Goal: Task Accomplishment & Management: Manage account settings

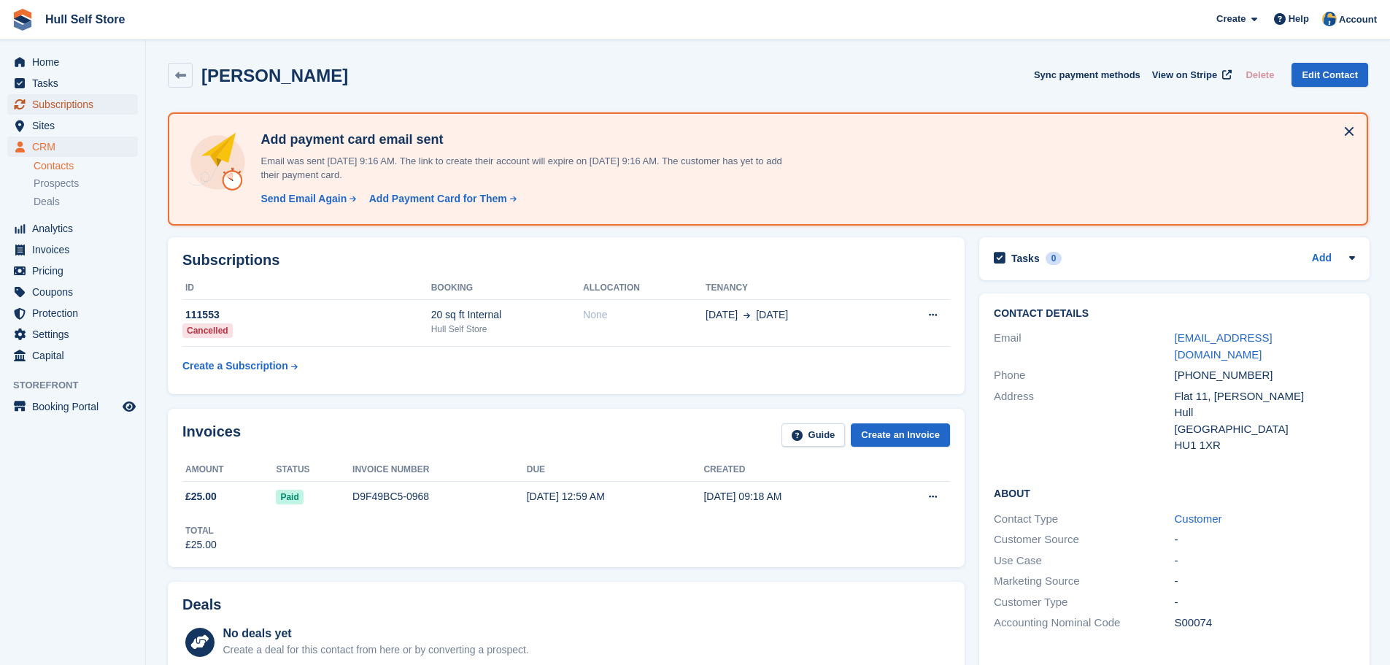
click at [58, 108] on span "Subscriptions" at bounding box center [76, 104] width 88 height 20
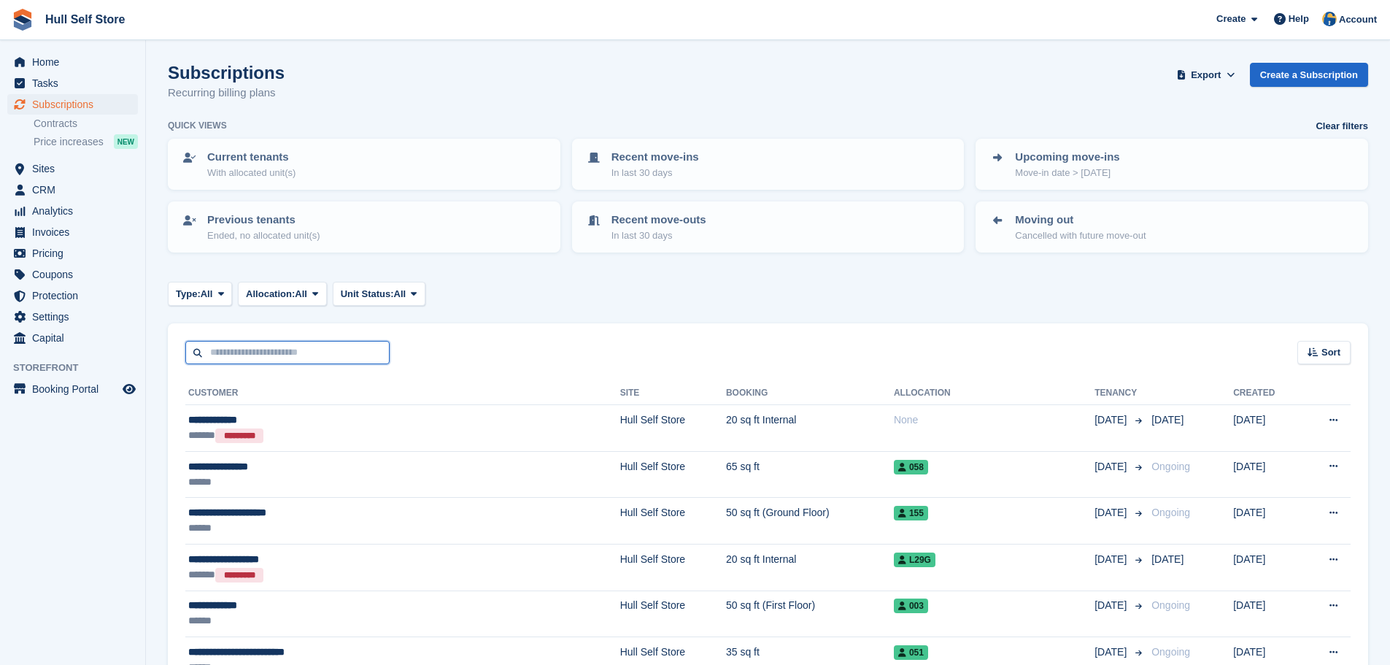
click at [274, 349] on input "text" at bounding box center [287, 353] width 204 height 24
type input "******"
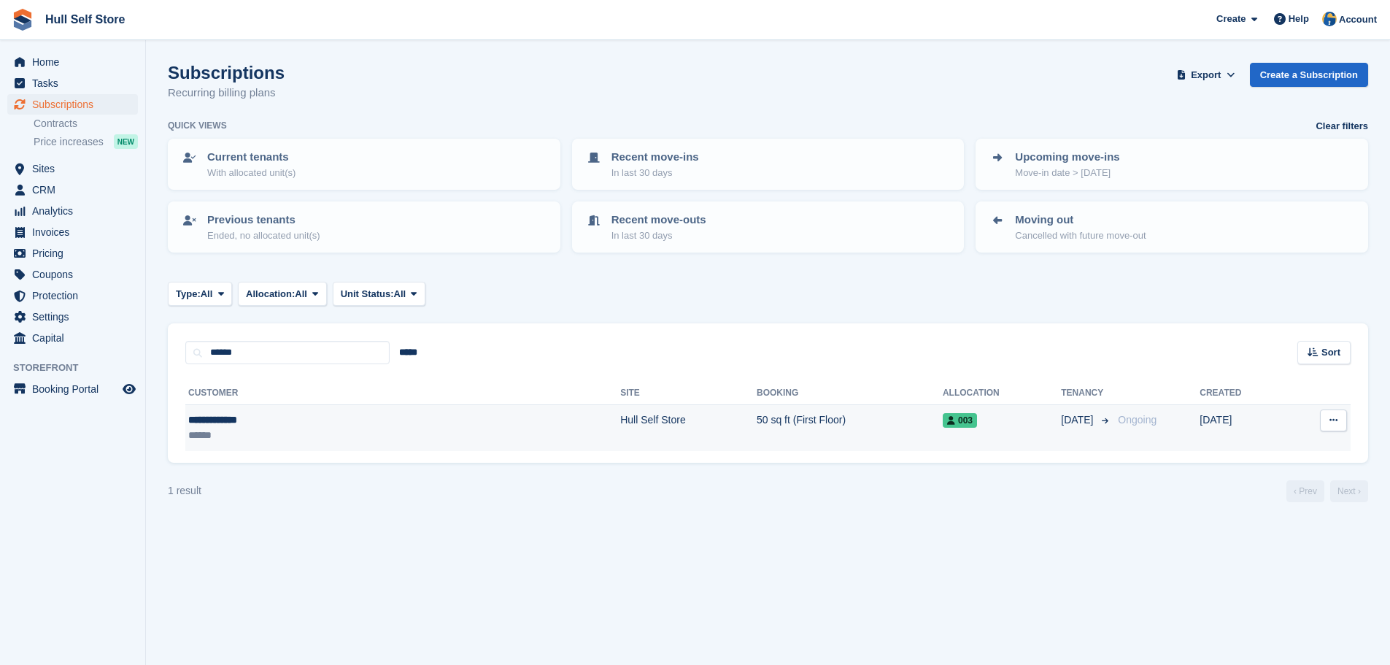
click at [372, 437] on div "******" at bounding box center [291, 434] width 206 height 15
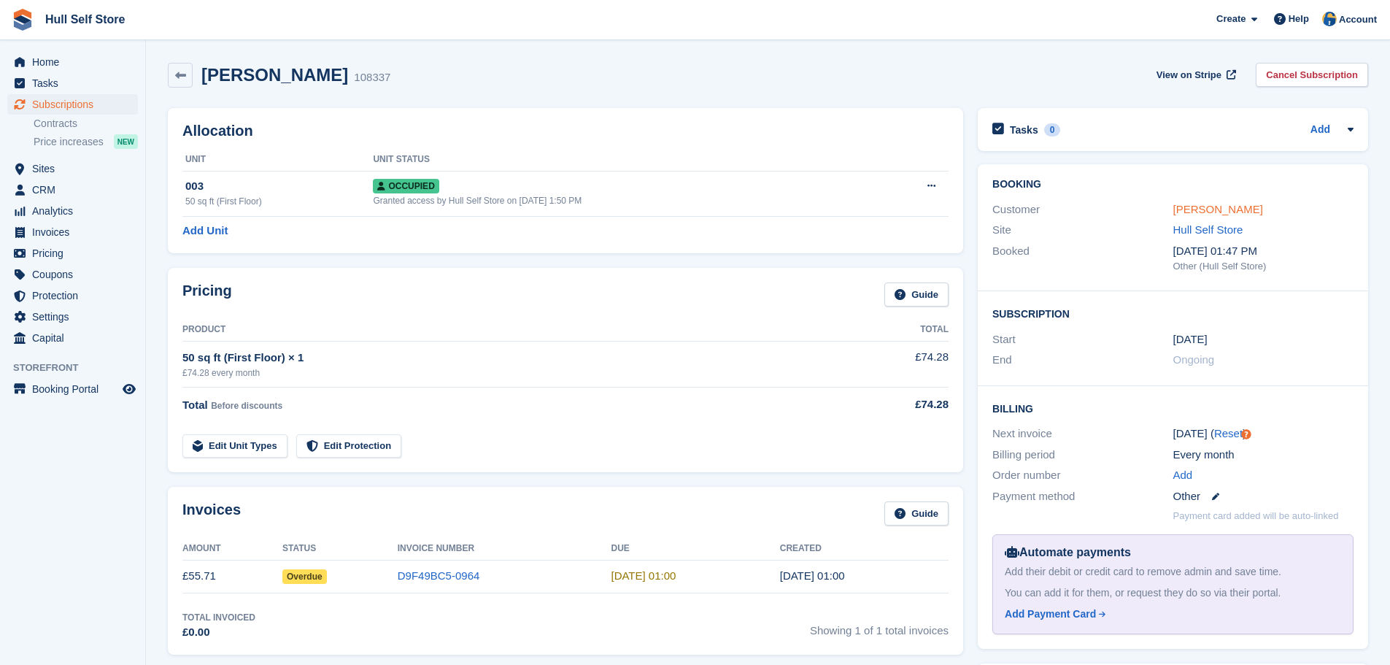
click at [1183, 214] on link "Janice Watson" at bounding box center [1218, 209] width 90 height 12
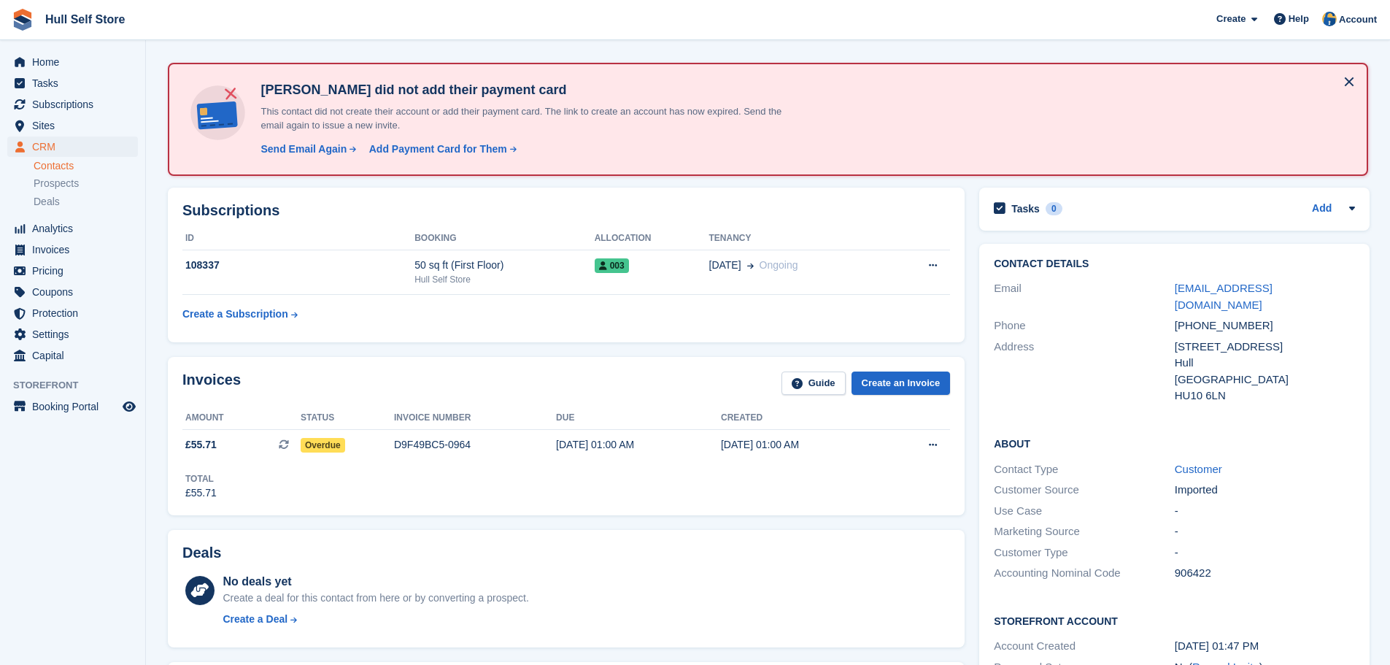
scroll to position [73, 0]
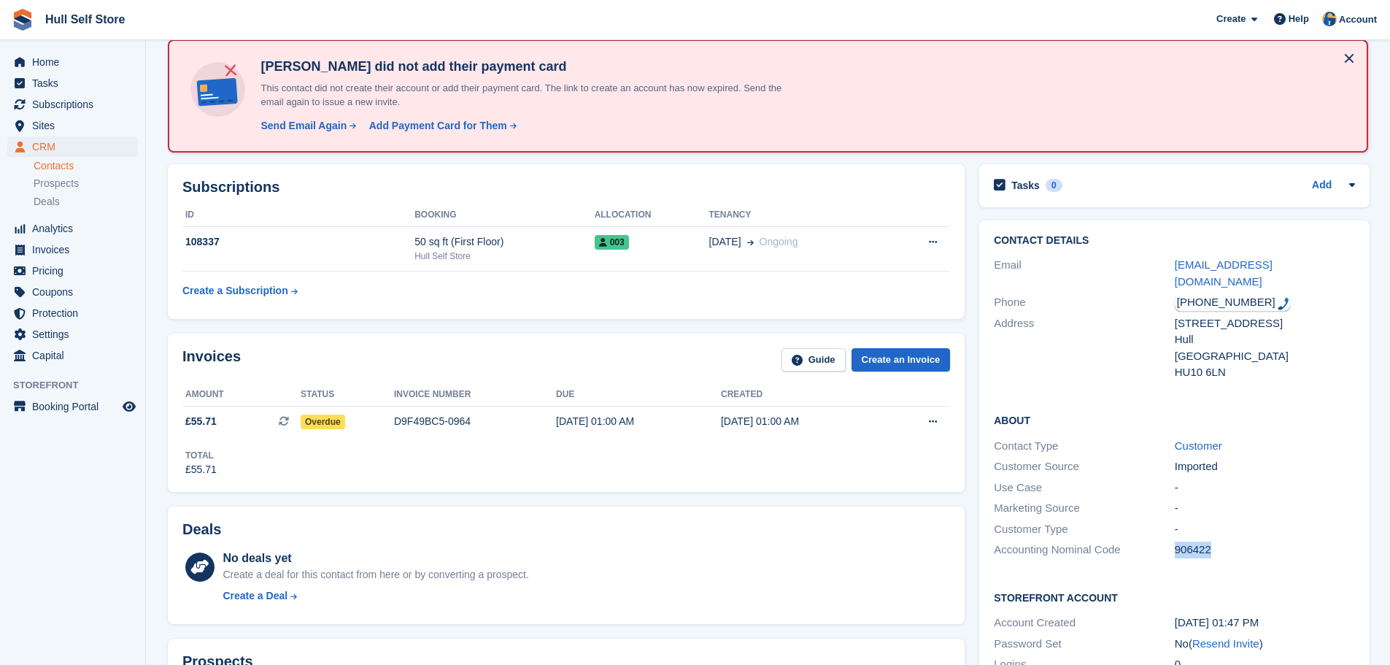
drag, startPoint x: 1202, startPoint y: 529, endPoint x: 1162, endPoint y: 530, distance: 40.1
click at [1162, 539] on div "Accounting Nominal Code 906422" at bounding box center [1173, 549] width 361 height 21
copy div "906422"
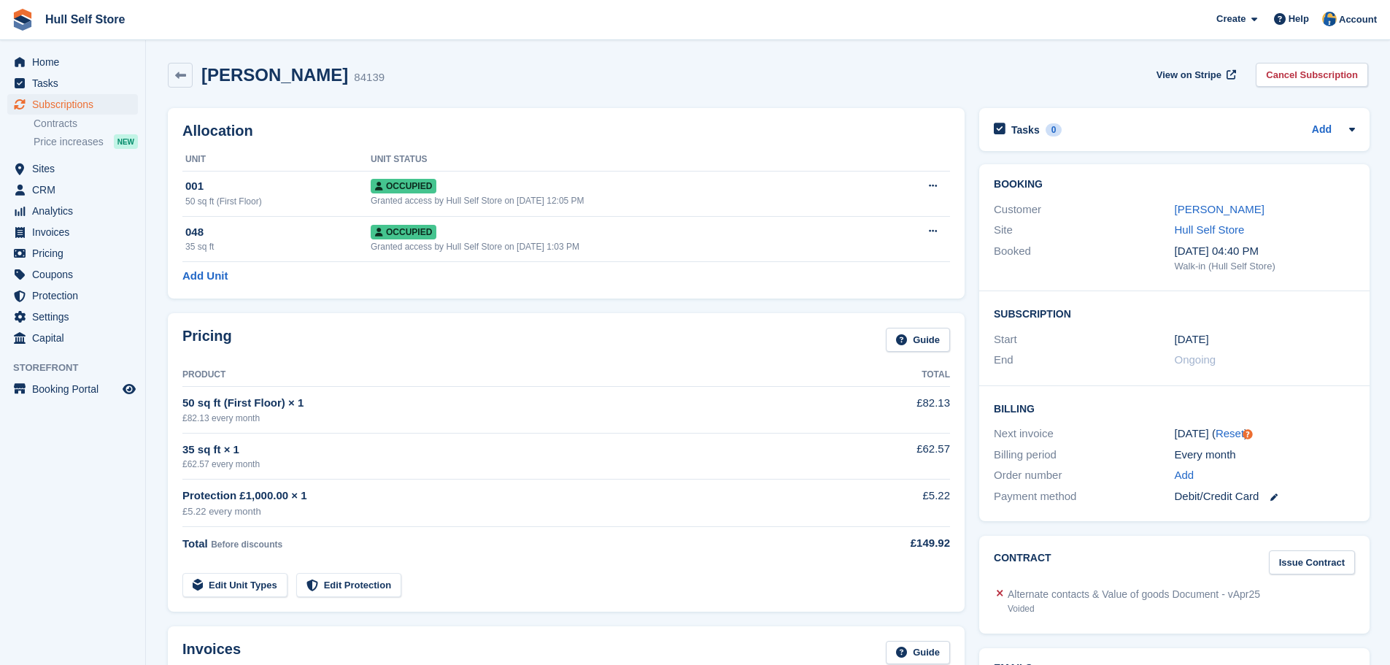
scroll to position [365, 0]
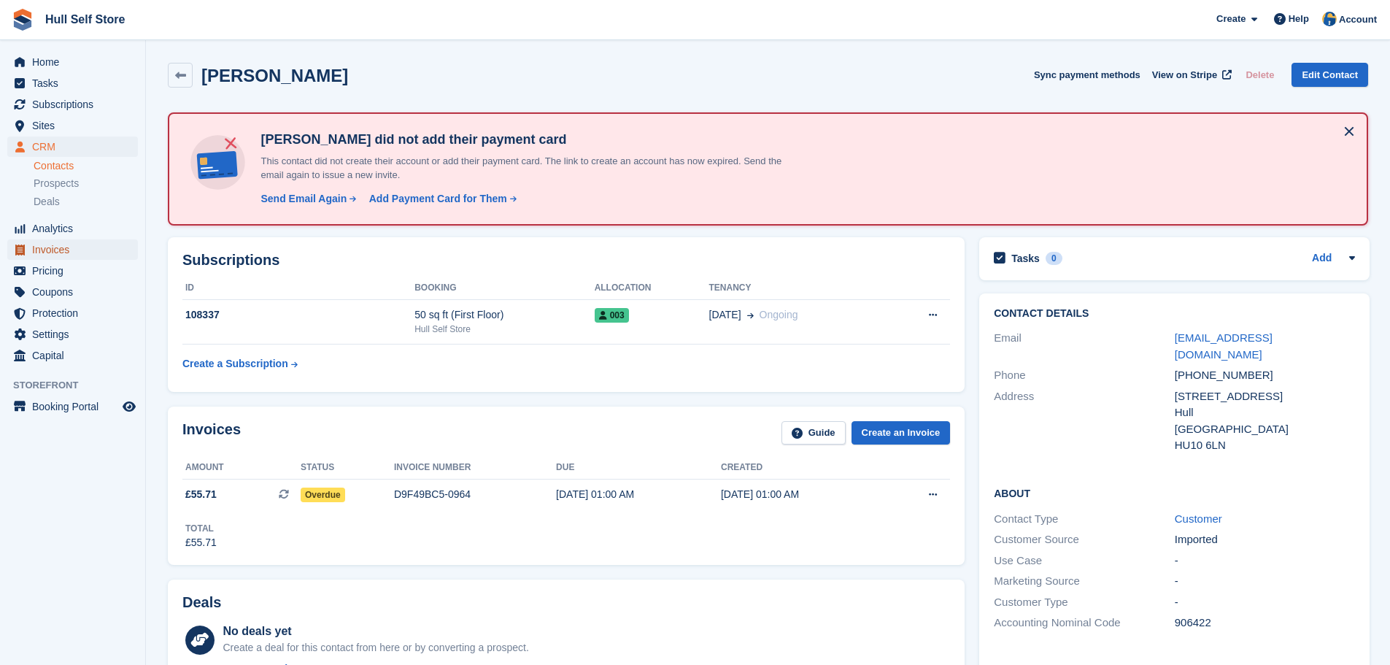
click at [53, 247] on span "Invoices" at bounding box center [76, 249] width 88 height 20
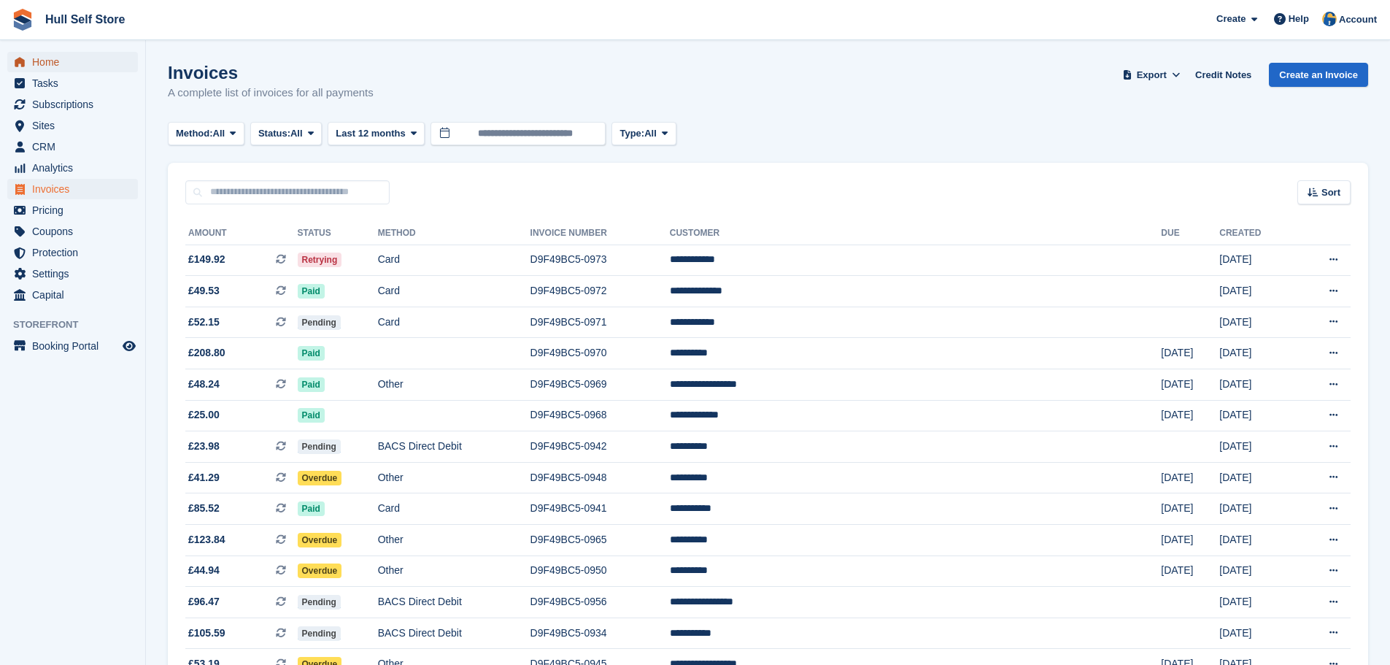
click at [72, 65] on span "Home" at bounding box center [76, 62] width 88 height 20
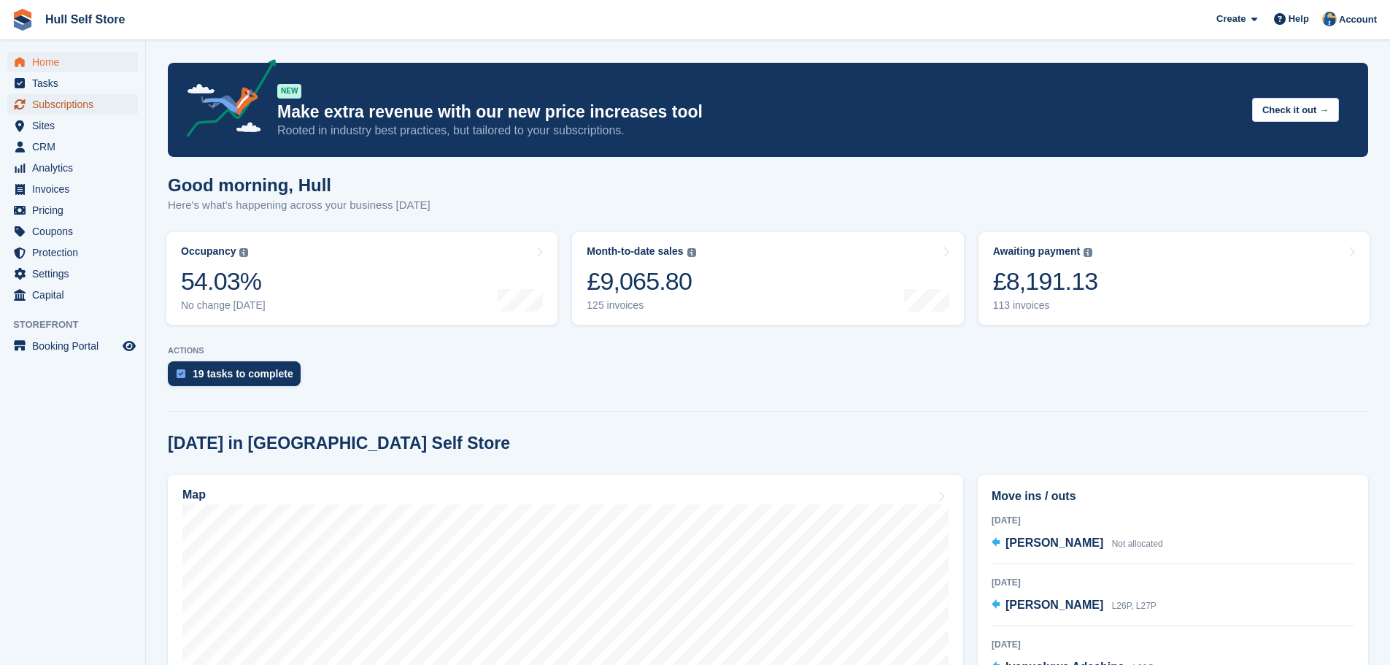
click at [66, 107] on span "Subscriptions" at bounding box center [76, 104] width 88 height 20
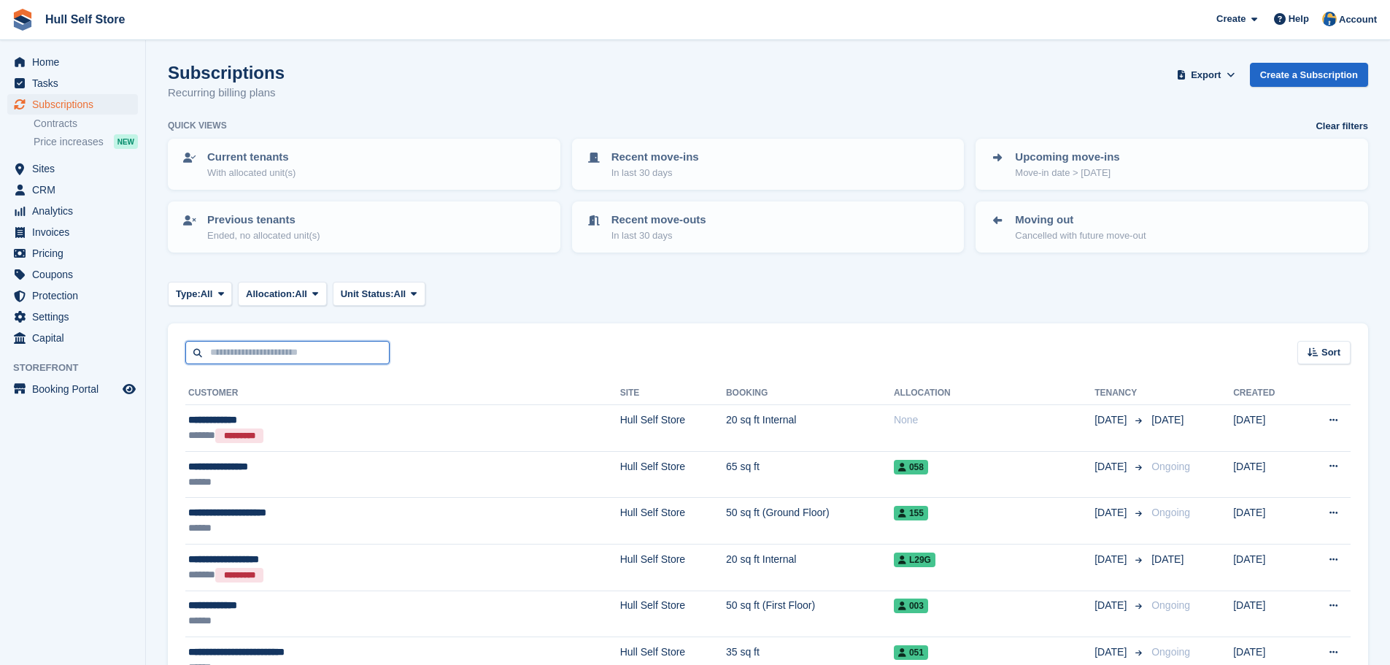
click at [269, 355] on input "text" at bounding box center [287, 353] width 204 height 24
type input "******"
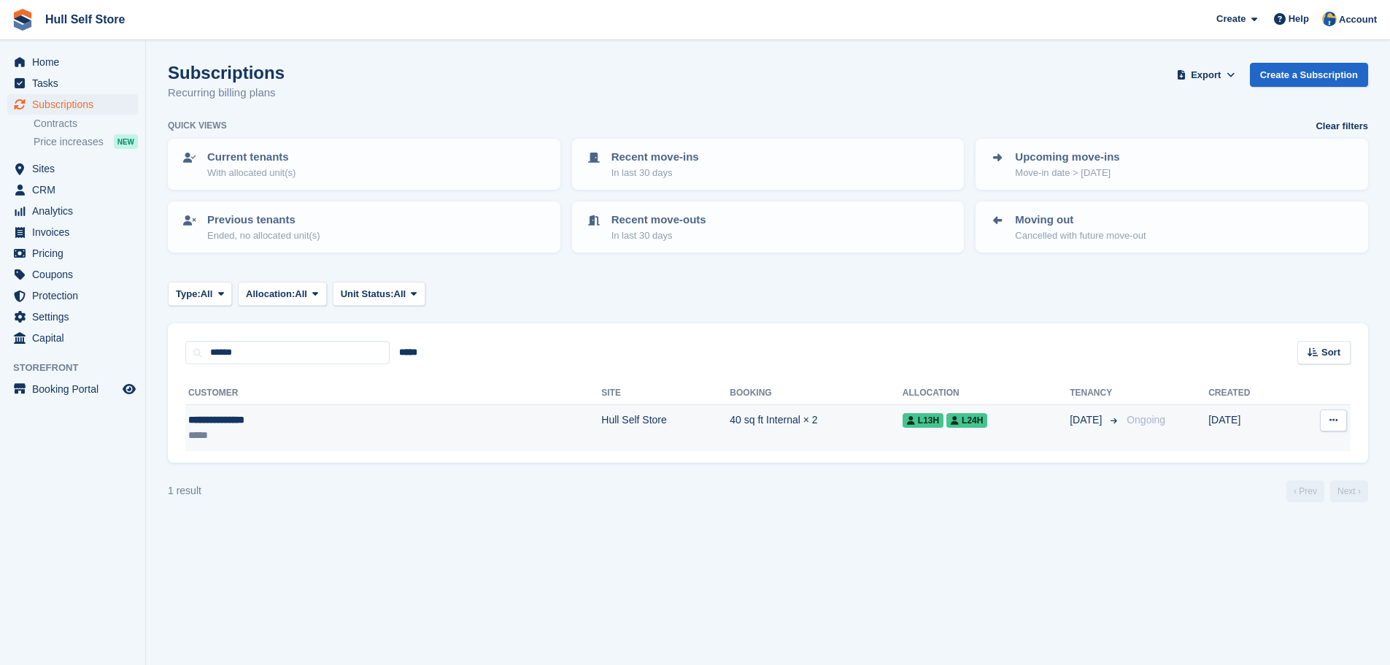
click at [276, 430] on div "*****" at bounding box center [292, 434] width 209 height 15
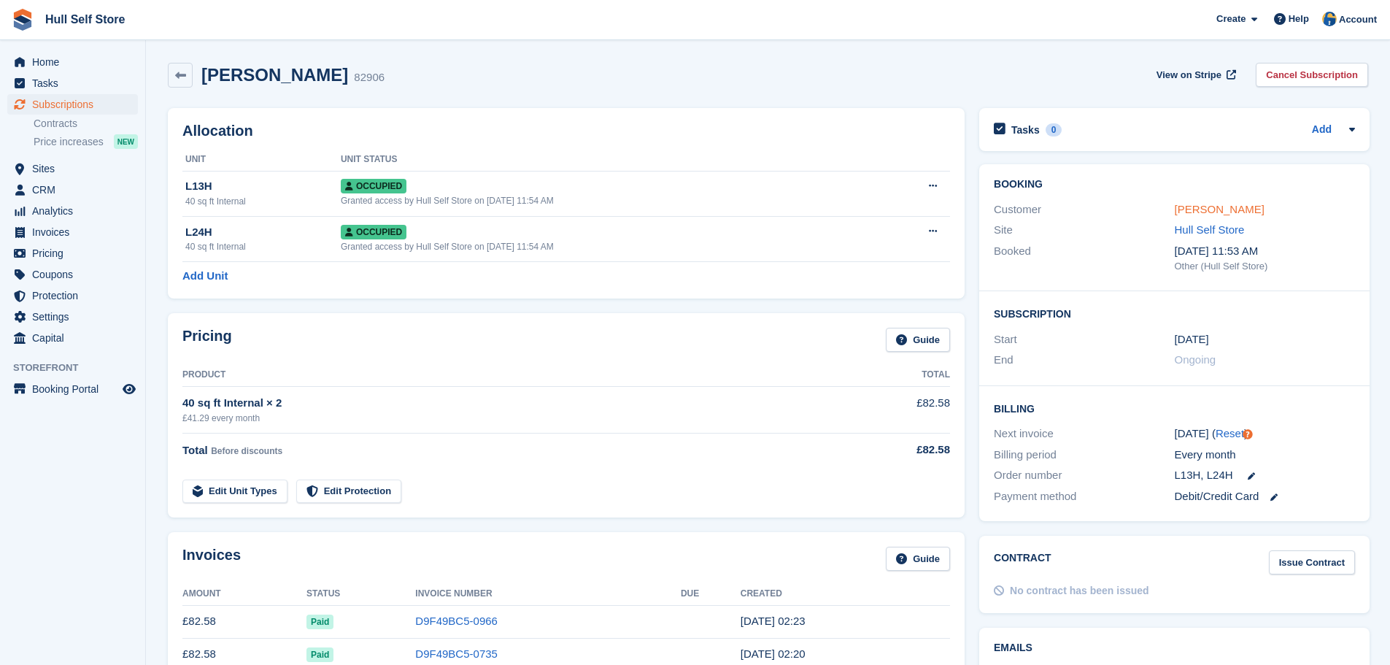
click at [1223, 206] on link "Mr Gregg Ablett" at bounding box center [1219, 209] width 90 height 12
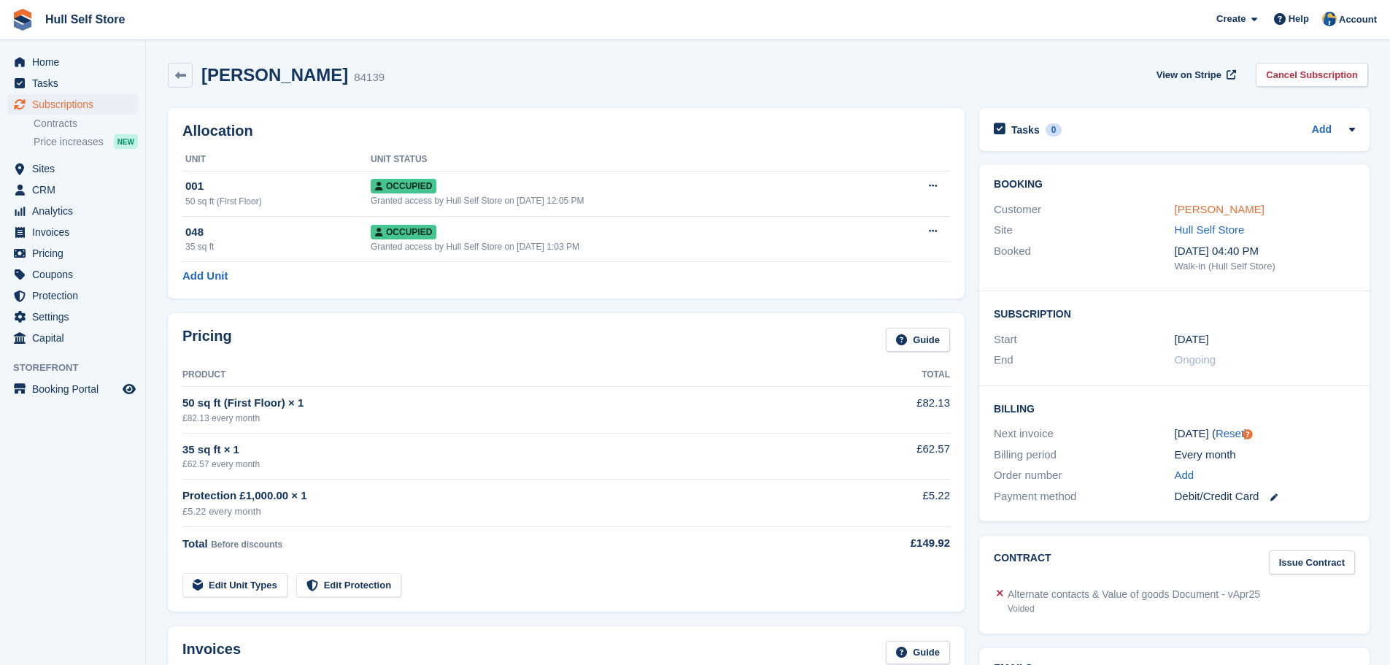
click at [1196, 212] on link "[PERSON_NAME]" at bounding box center [1219, 209] width 90 height 12
drag, startPoint x: 0, startPoint y: 0, endPoint x: 1179, endPoint y: 209, distance: 1197.8
click at [1179, 209] on link "Annis Thomas" at bounding box center [1219, 209] width 90 height 12
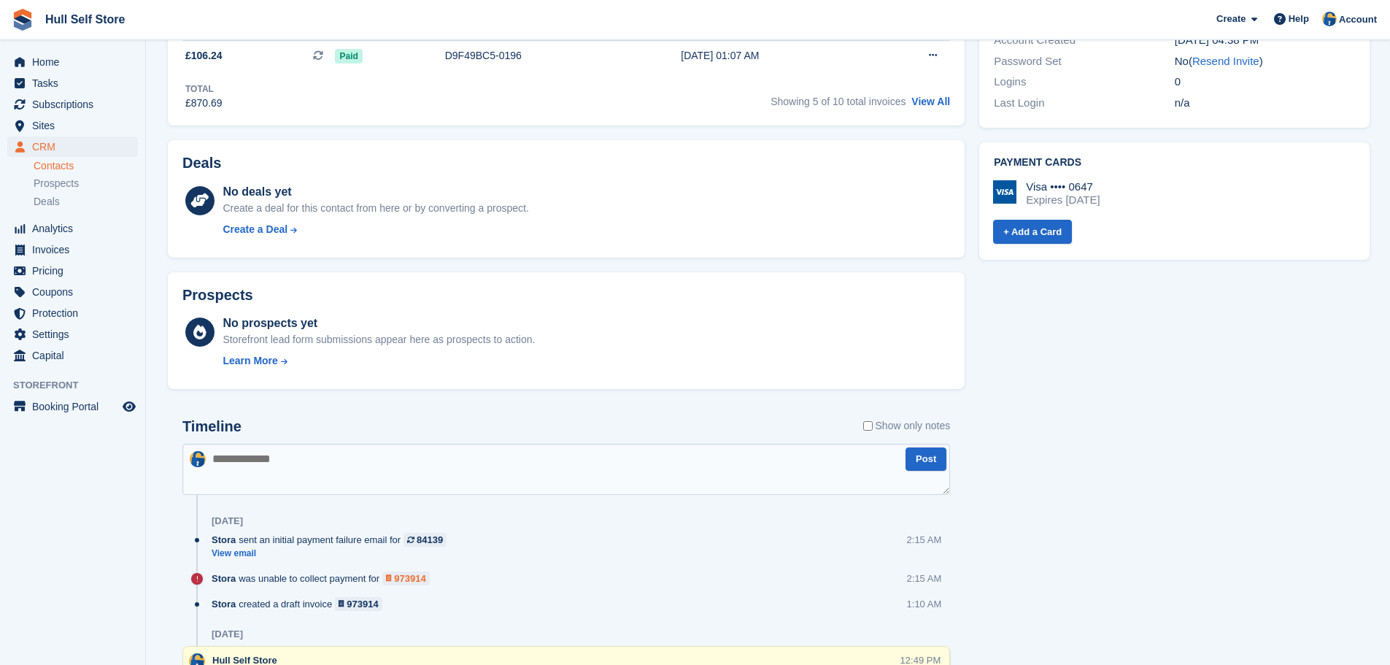
scroll to position [802, 0]
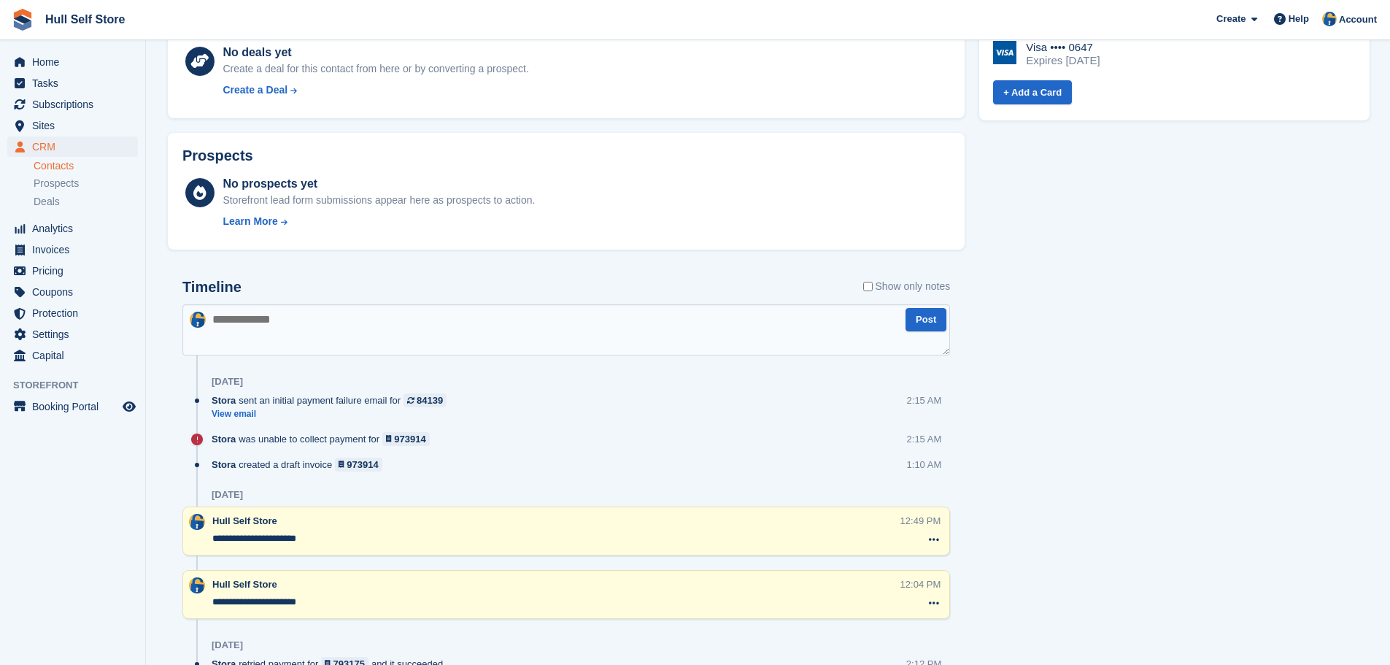
click at [408, 330] on textarea at bounding box center [565, 329] width 767 height 51
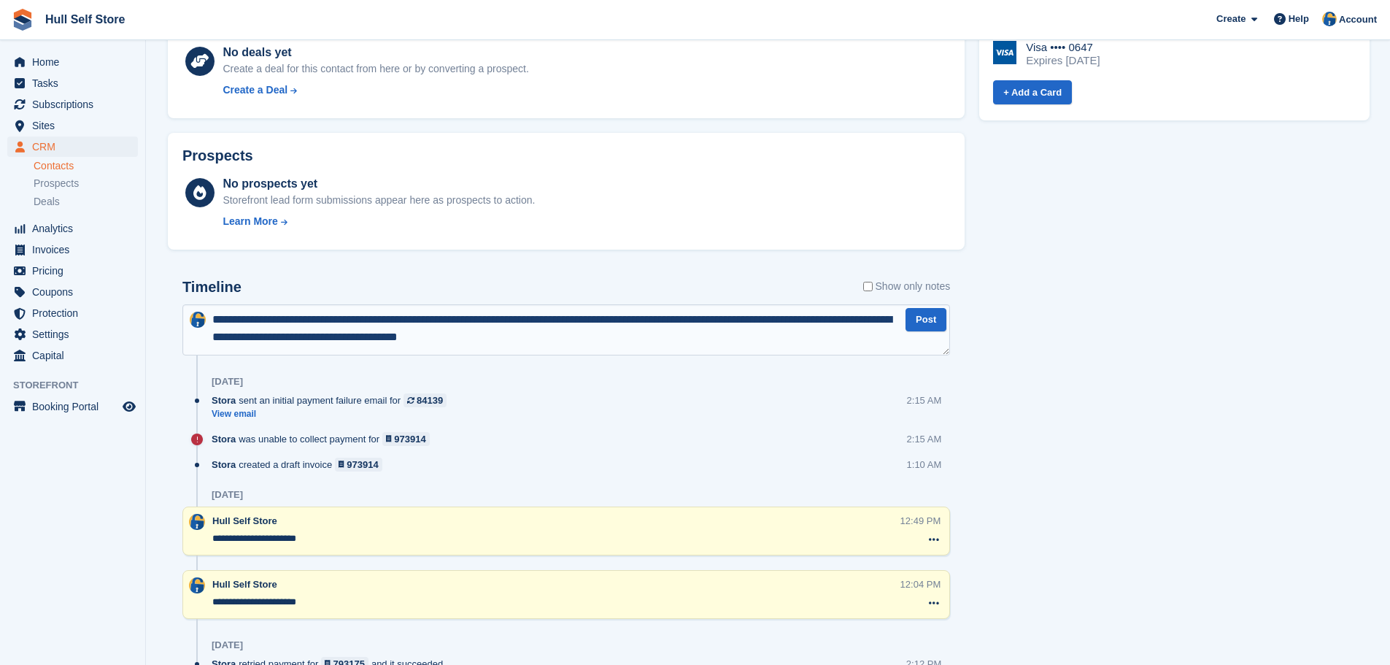
click at [266, 321] on textarea "**********" at bounding box center [565, 329] width 767 height 51
type textarea "**********"
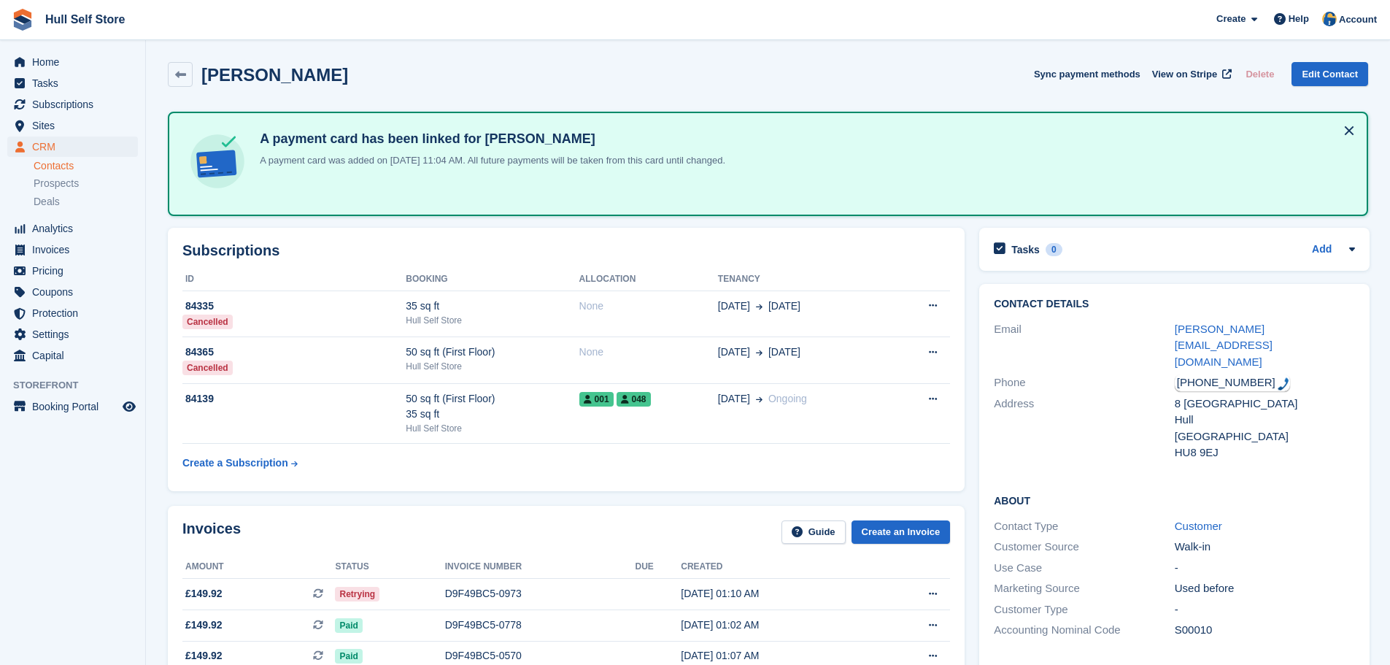
scroll to position [0, 0]
click at [60, 82] on span "Tasks" at bounding box center [76, 83] width 88 height 20
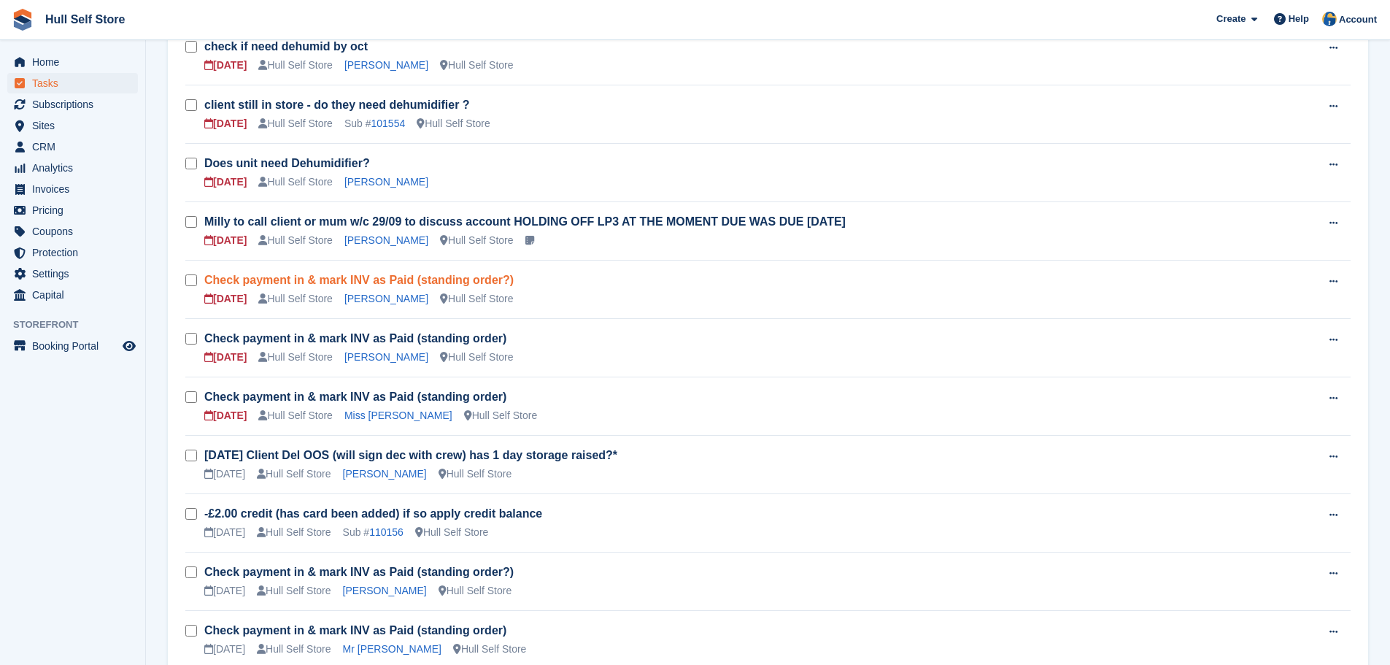
scroll to position [584, 0]
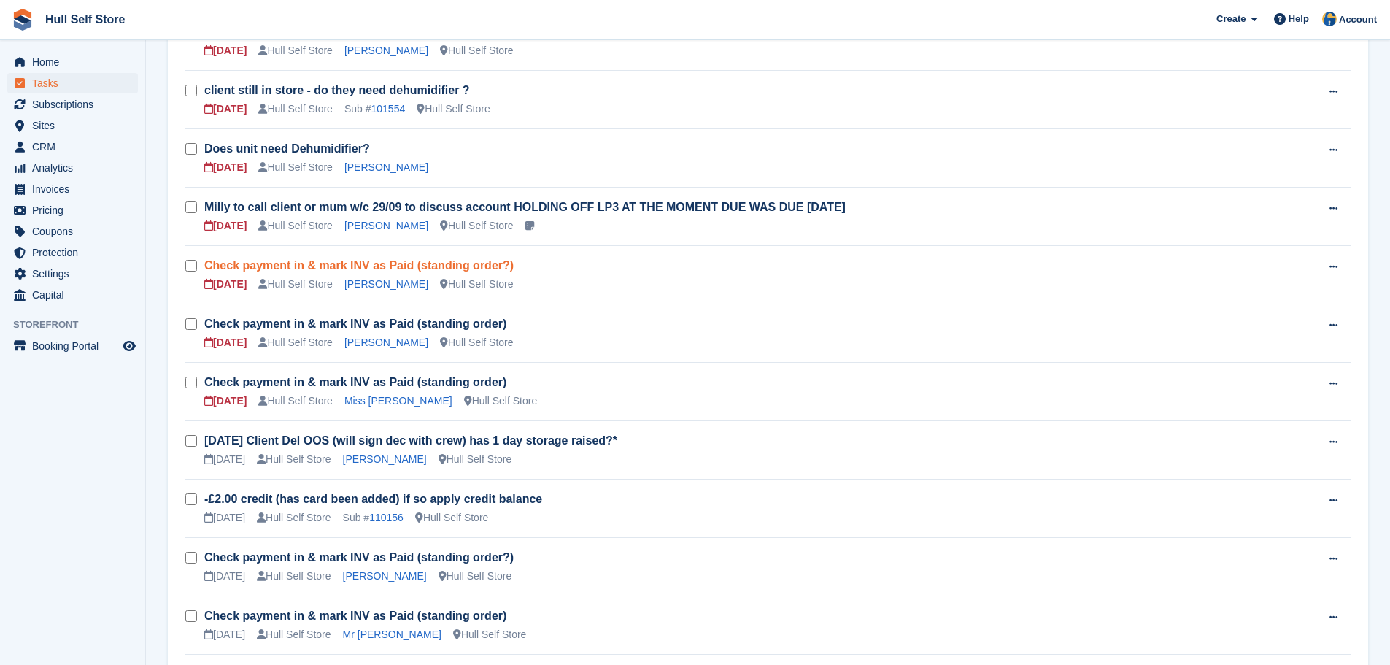
click at [387, 268] on link "Check payment in & mark INV as Paid (standing order?)" at bounding box center [358, 265] width 309 height 12
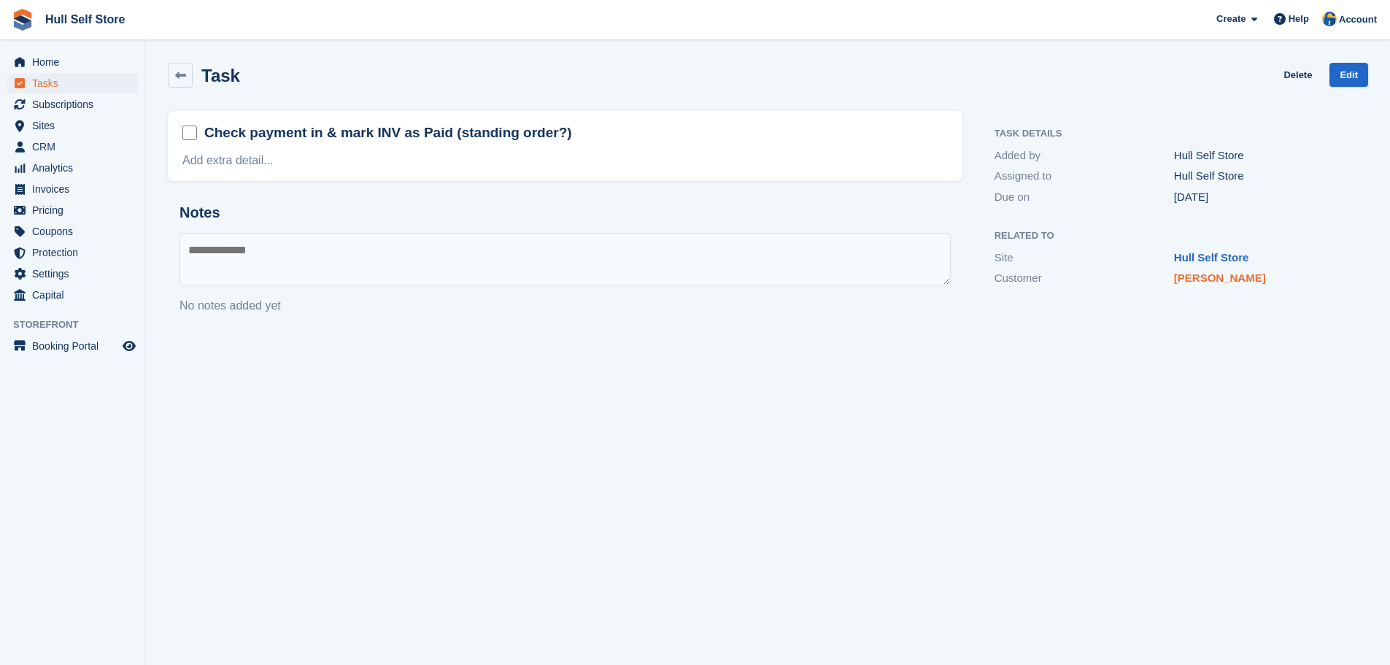
click at [1231, 283] on link "Mr Keith Sprague" at bounding box center [1220, 277] width 92 height 12
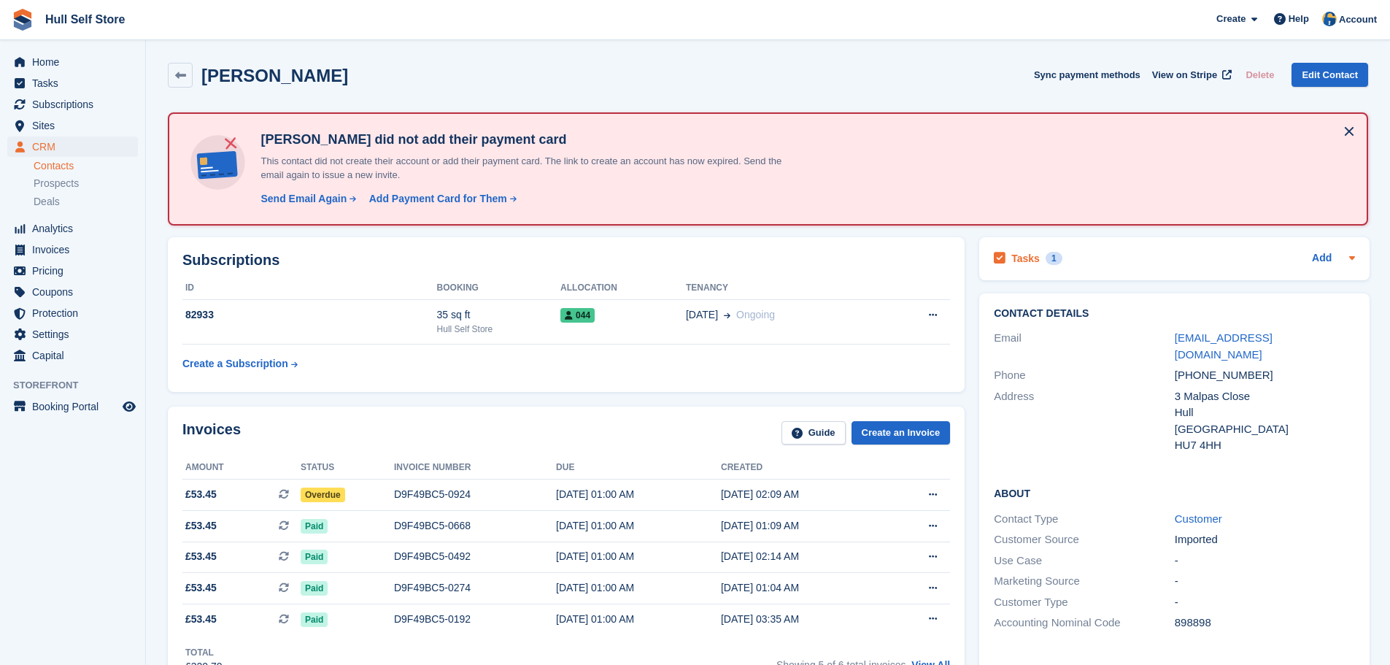
click at [1091, 268] on div "Tasks 1 Add" at bounding box center [1173, 259] width 361 height 20
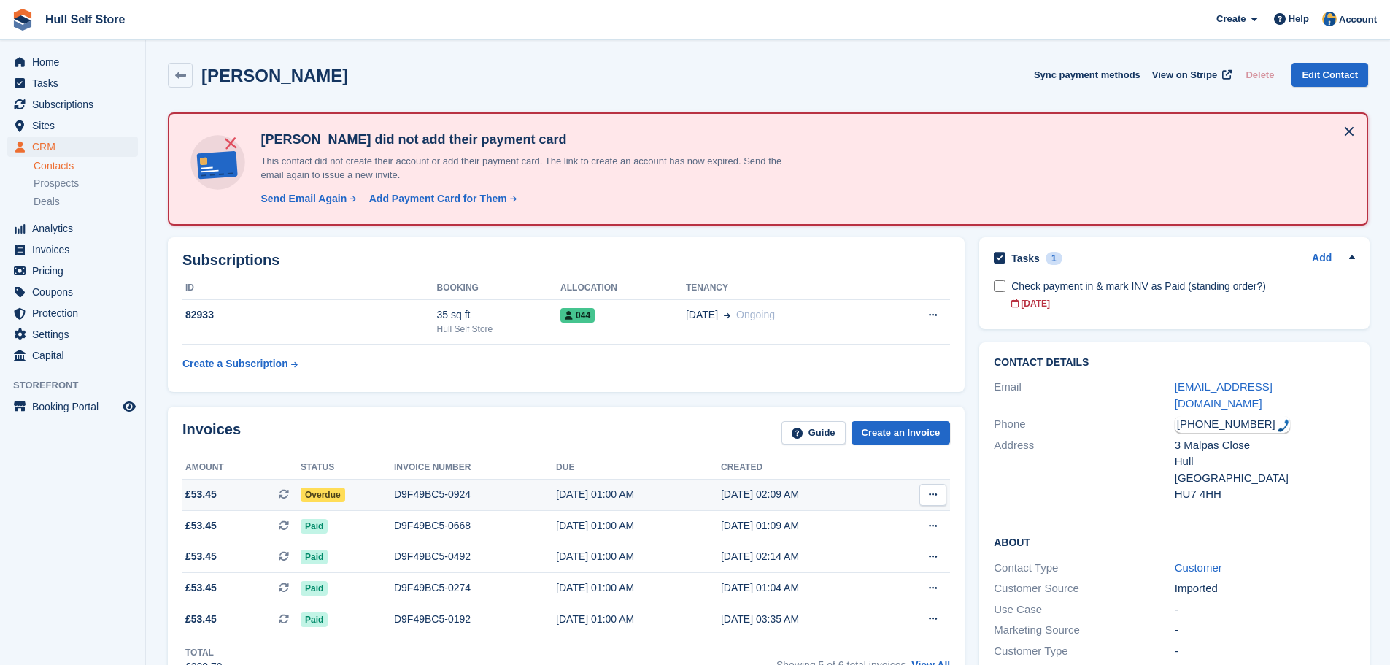
click at [416, 496] on div "D9F49BC5-0924" at bounding box center [475, 494] width 162 height 15
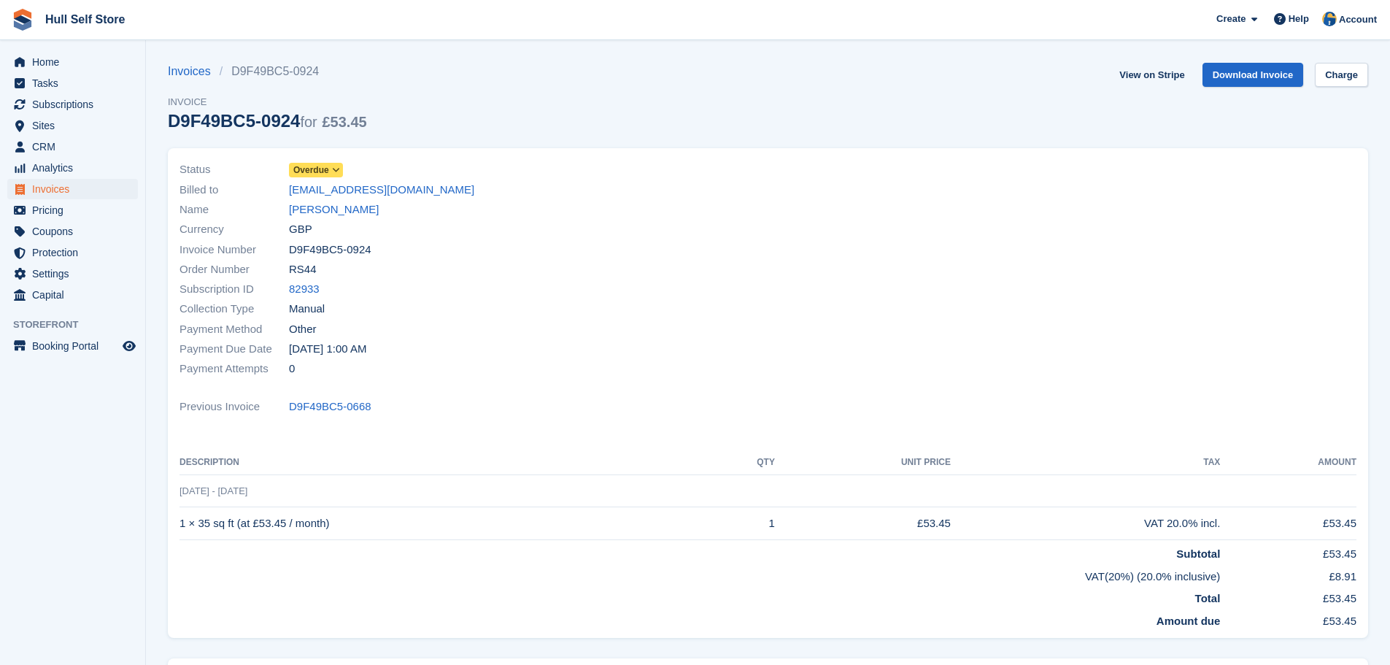
click at [336, 168] on icon at bounding box center [336, 170] width 8 height 9
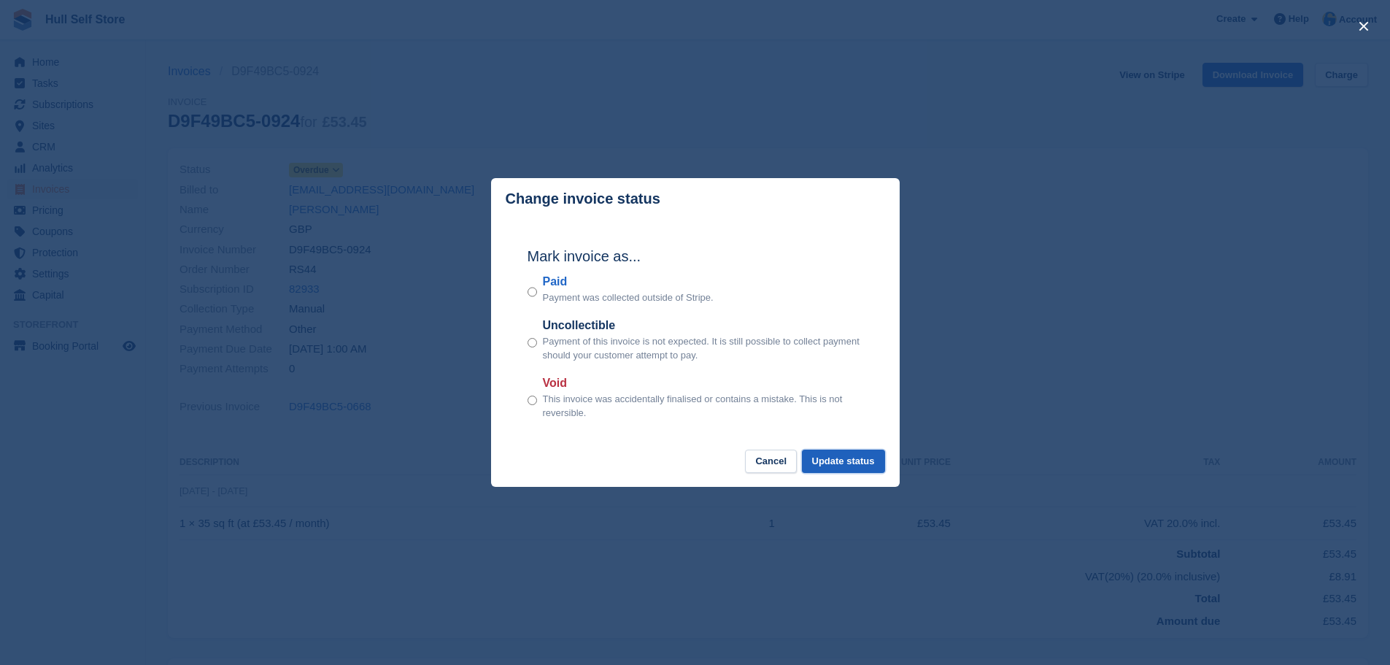
click at [834, 462] on button "Update status" at bounding box center [843, 461] width 83 height 24
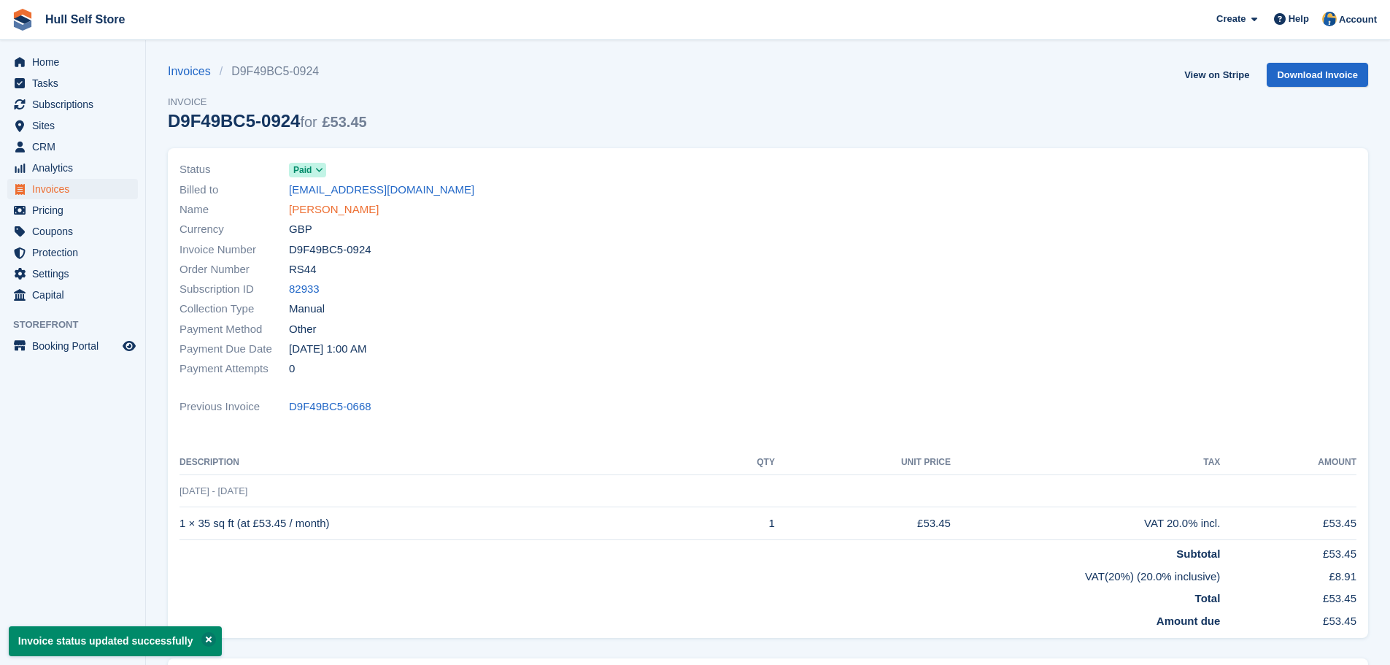
click at [365, 208] on link "[PERSON_NAME]" at bounding box center [334, 209] width 90 height 17
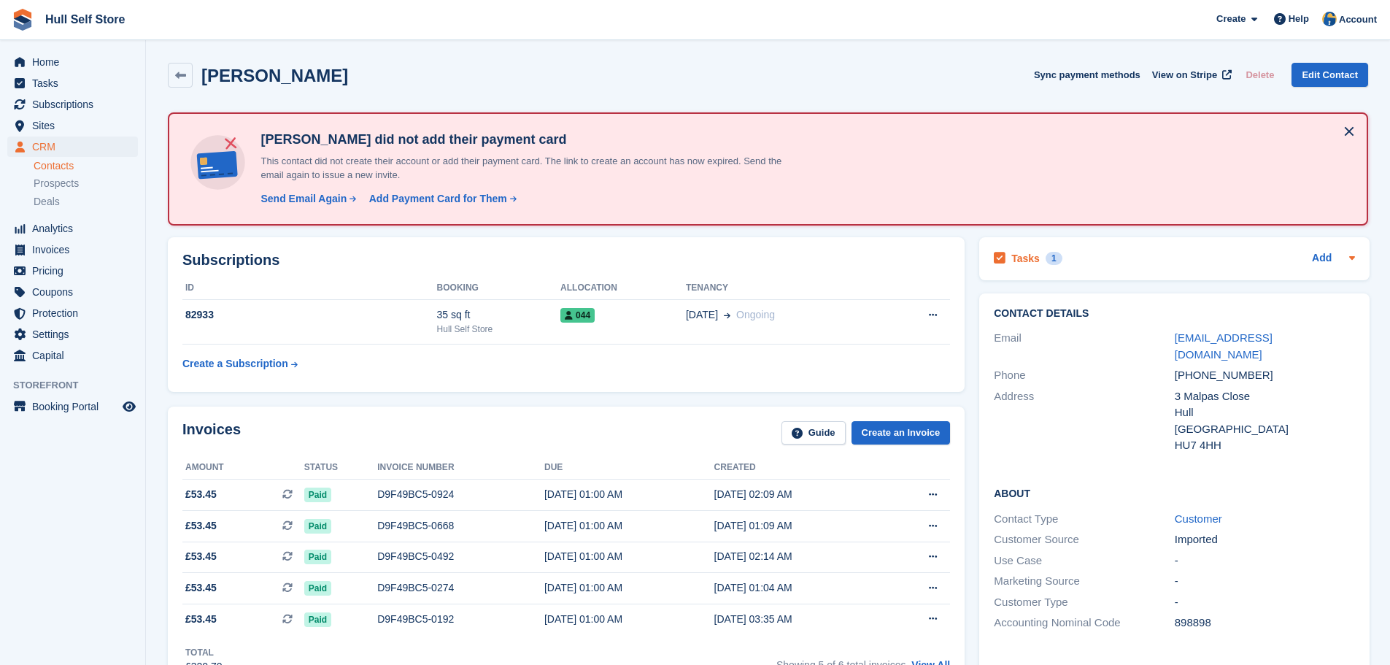
click at [1192, 261] on div "Tasks 1 Add" at bounding box center [1173, 259] width 361 height 20
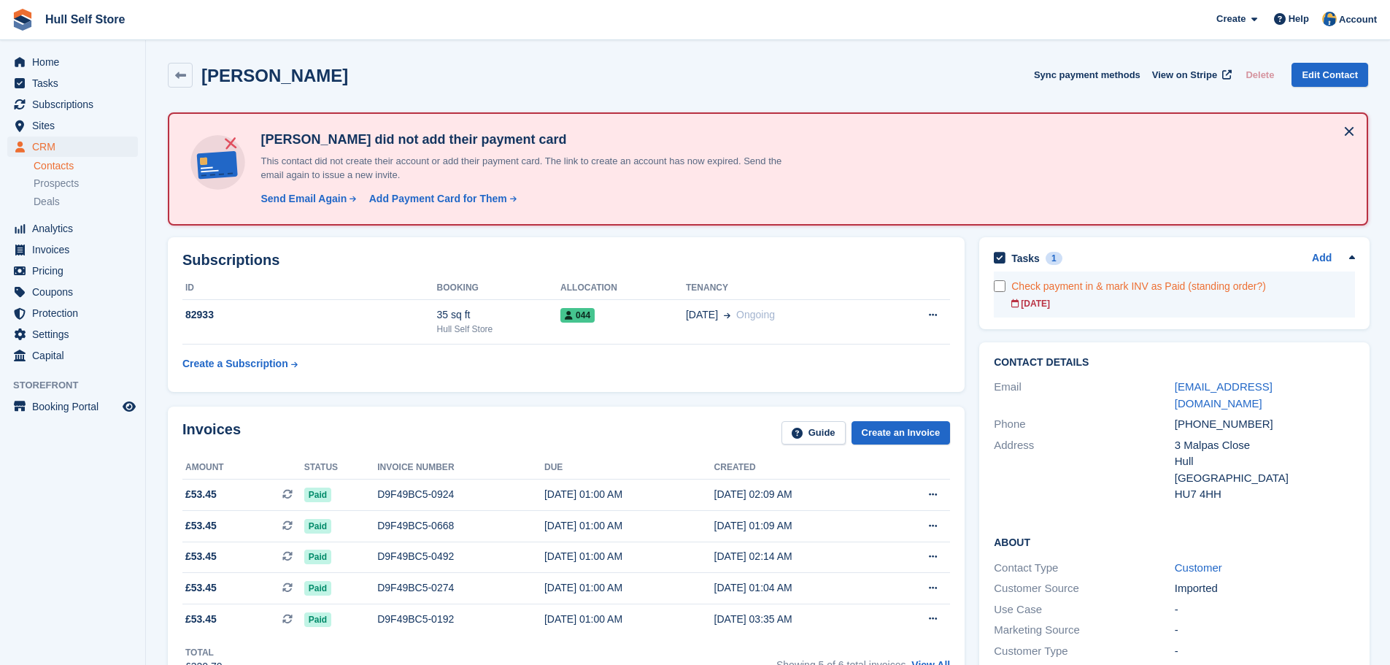
click at [1156, 297] on div "02 Oct" at bounding box center [1183, 303] width 344 height 13
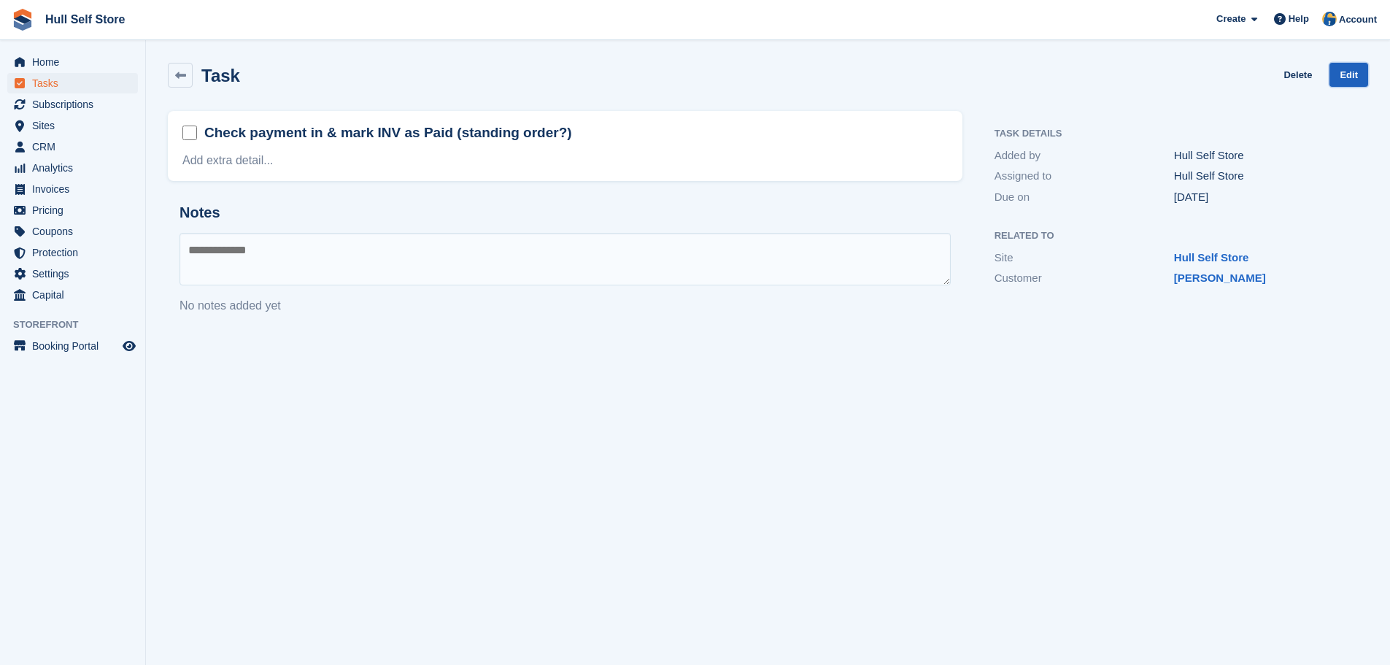
click at [1345, 78] on link "Edit" at bounding box center [1348, 75] width 39 height 24
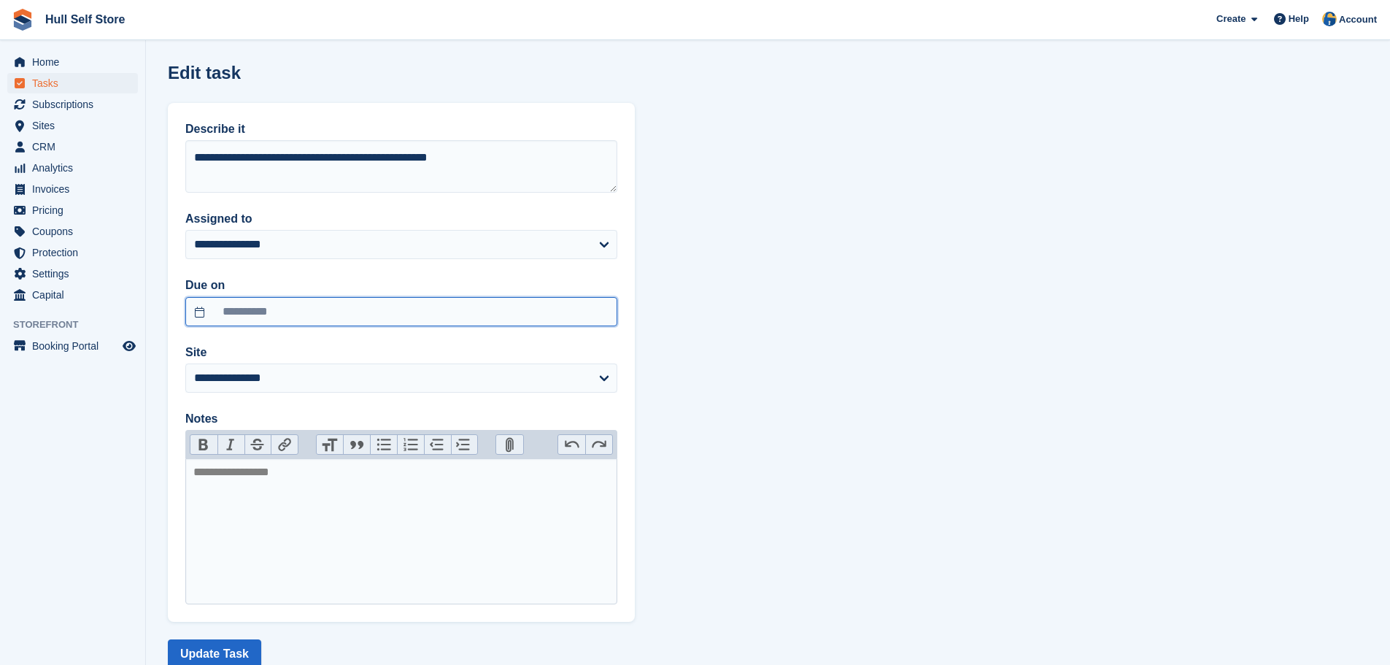
click at [298, 321] on body "Hull Self Store Create Subscription Invoice Contact Deal Discount Page Help Cha…" at bounding box center [695, 354] width 1390 height 708
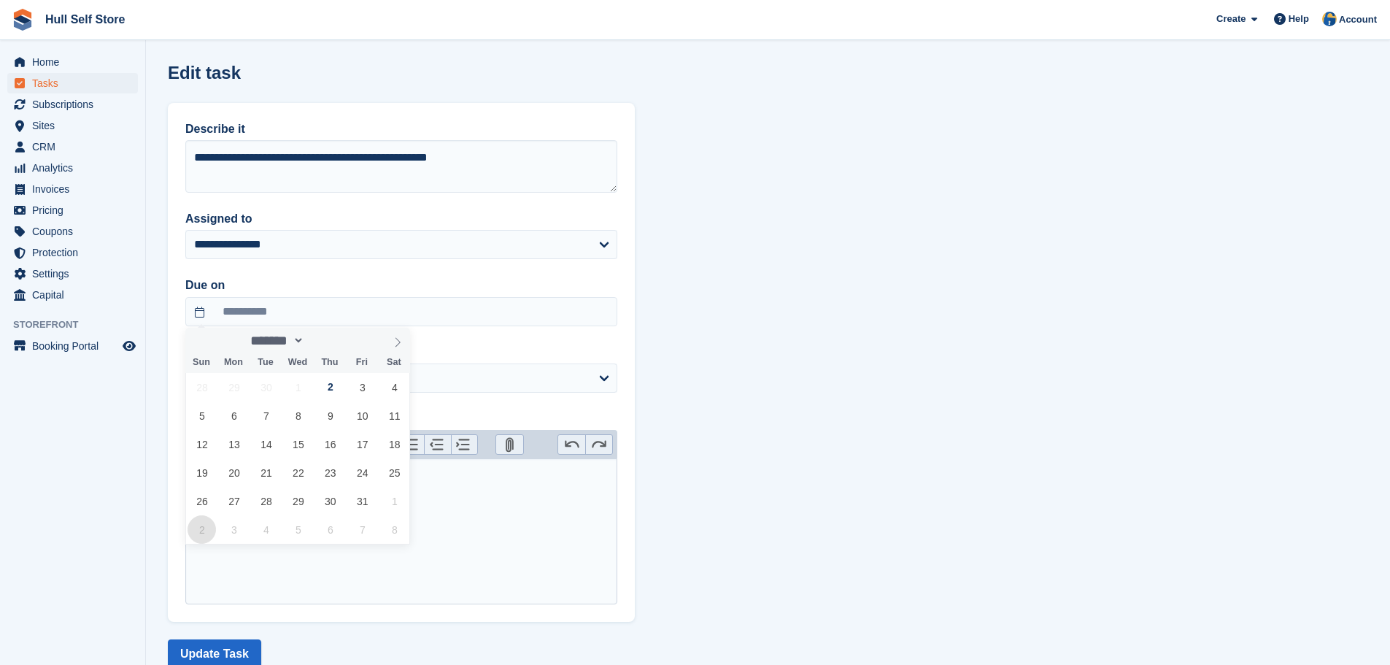
click at [205, 524] on span "2" at bounding box center [201, 529] width 28 height 28
type input "**********"
select select "**"
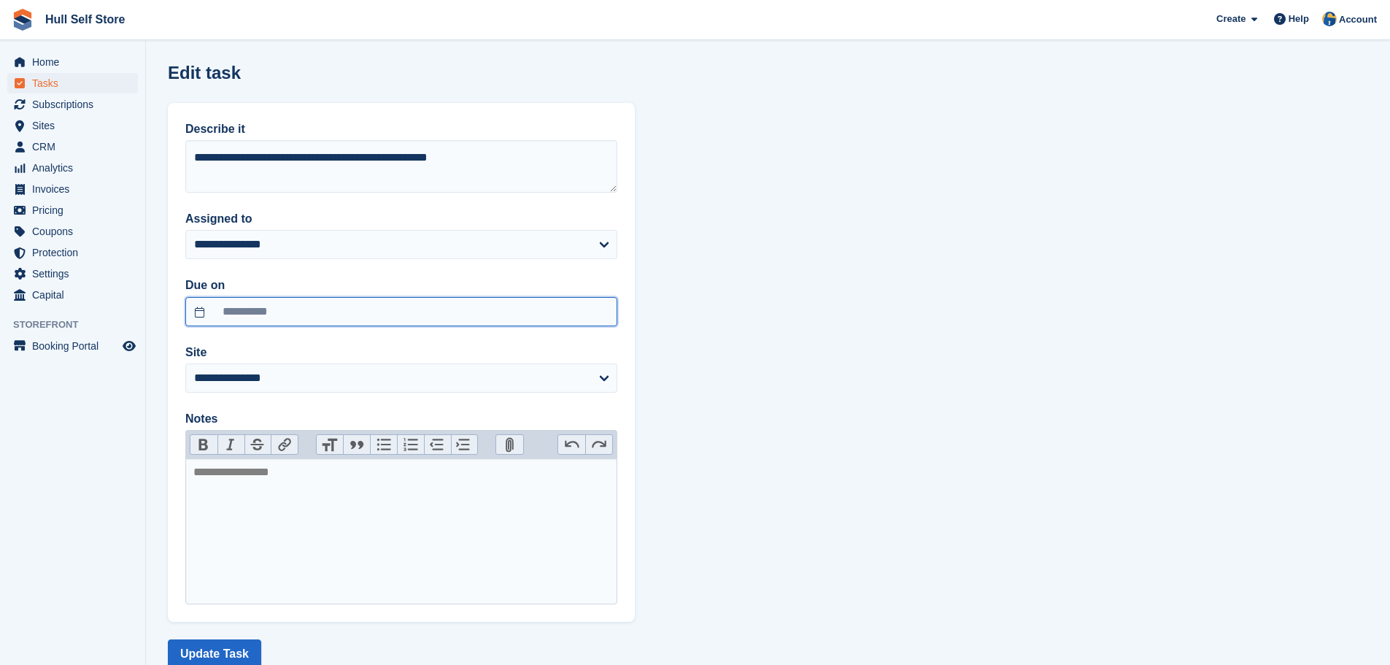
click at [295, 309] on input "**********" at bounding box center [401, 311] width 432 height 29
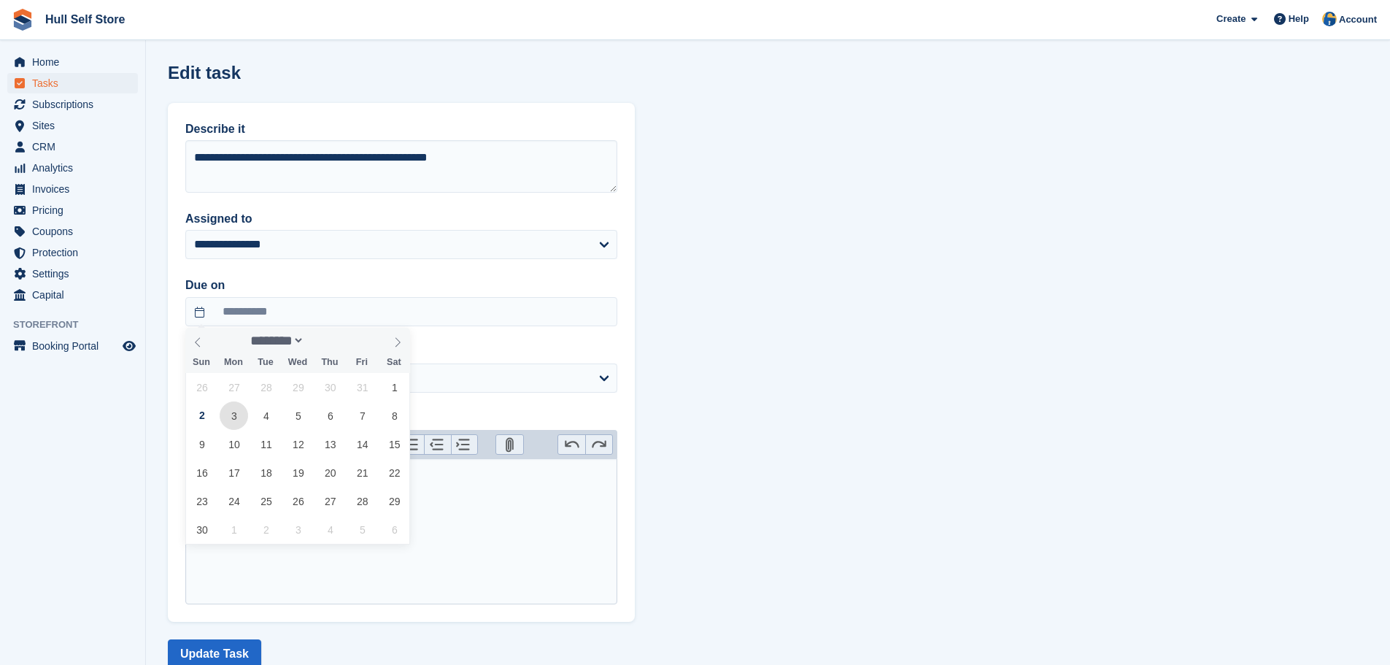
click at [231, 415] on span "3" at bounding box center [234, 415] width 28 height 28
type input "**********"
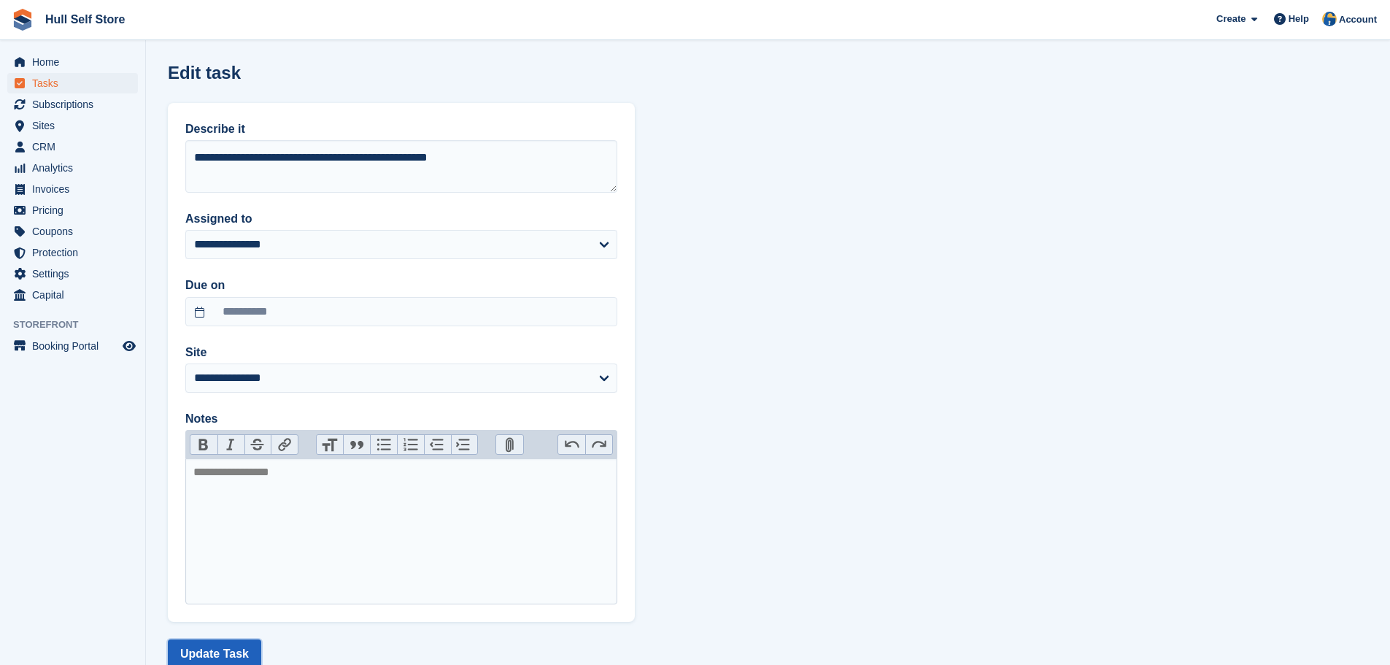
click at [205, 654] on button "Update Task" at bounding box center [214, 653] width 93 height 29
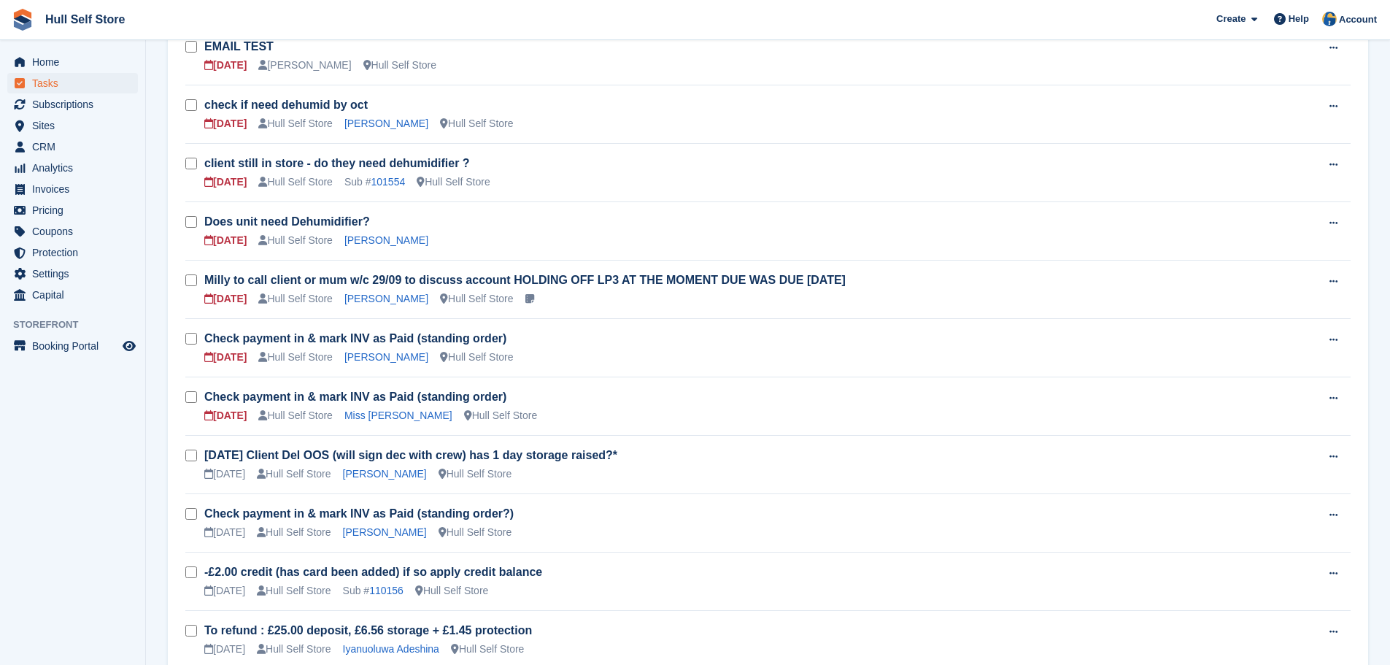
scroll to position [584, 0]
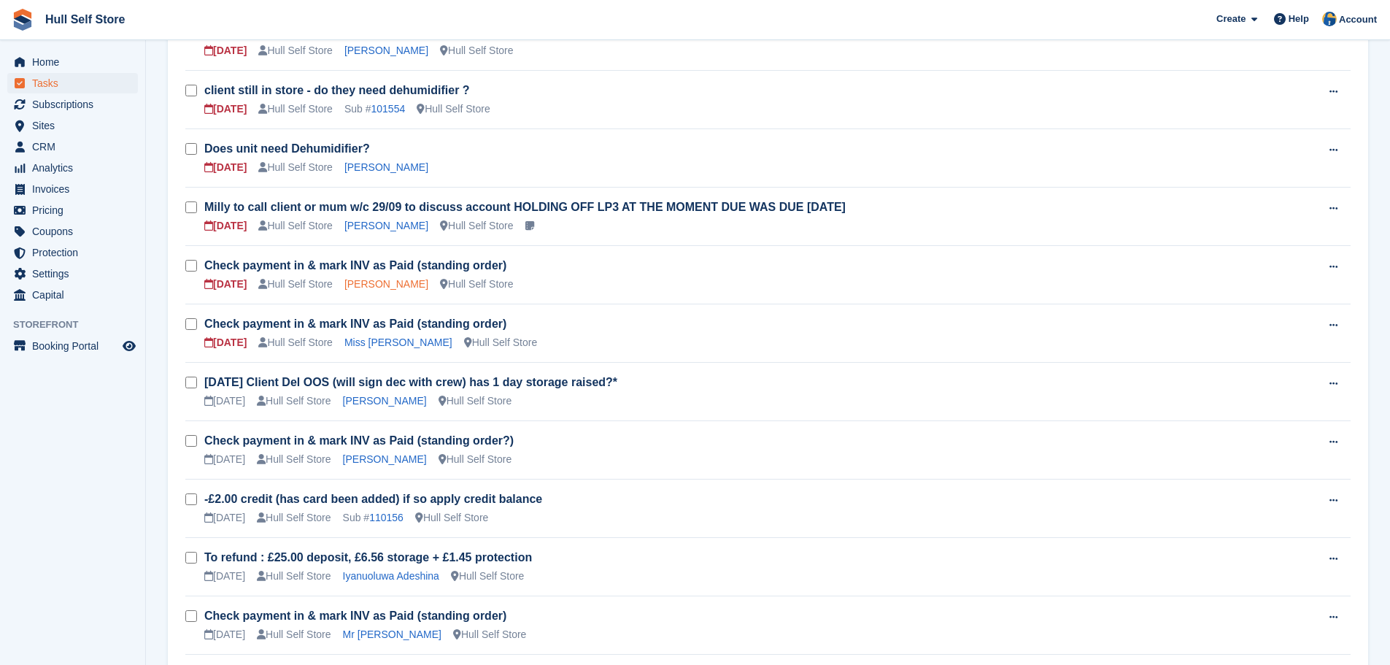
click at [366, 284] on link "[PERSON_NAME]" at bounding box center [386, 284] width 84 height 12
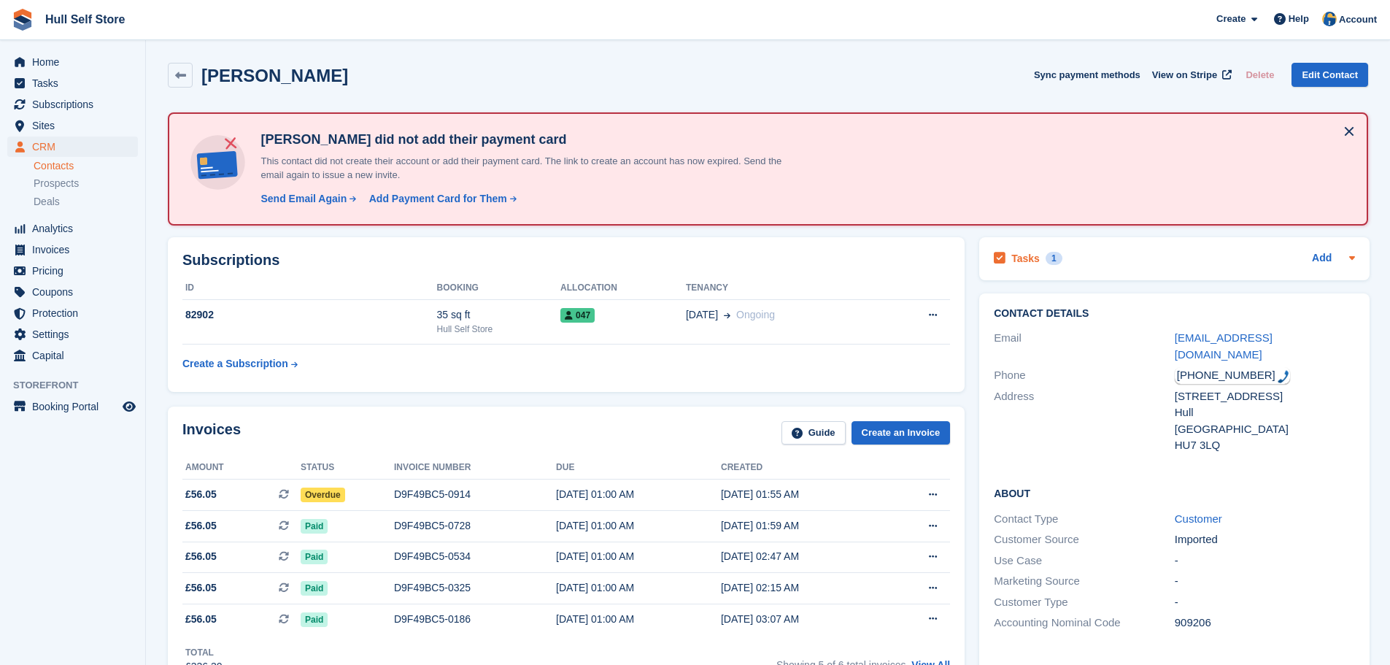
click at [1089, 267] on div "Tasks 1 Add" at bounding box center [1173, 259] width 361 height 20
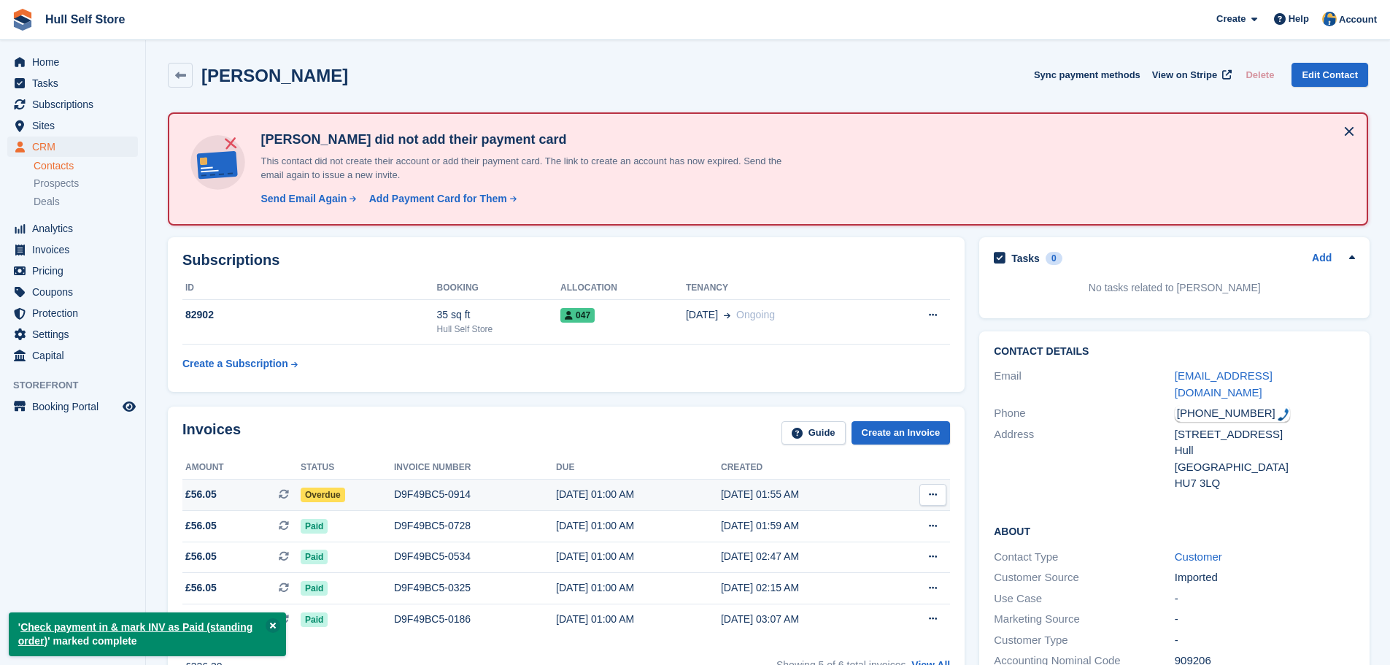
click at [399, 497] on div "D9F49BC5-0914" at bounding box center [475, 494] width 162 height 15
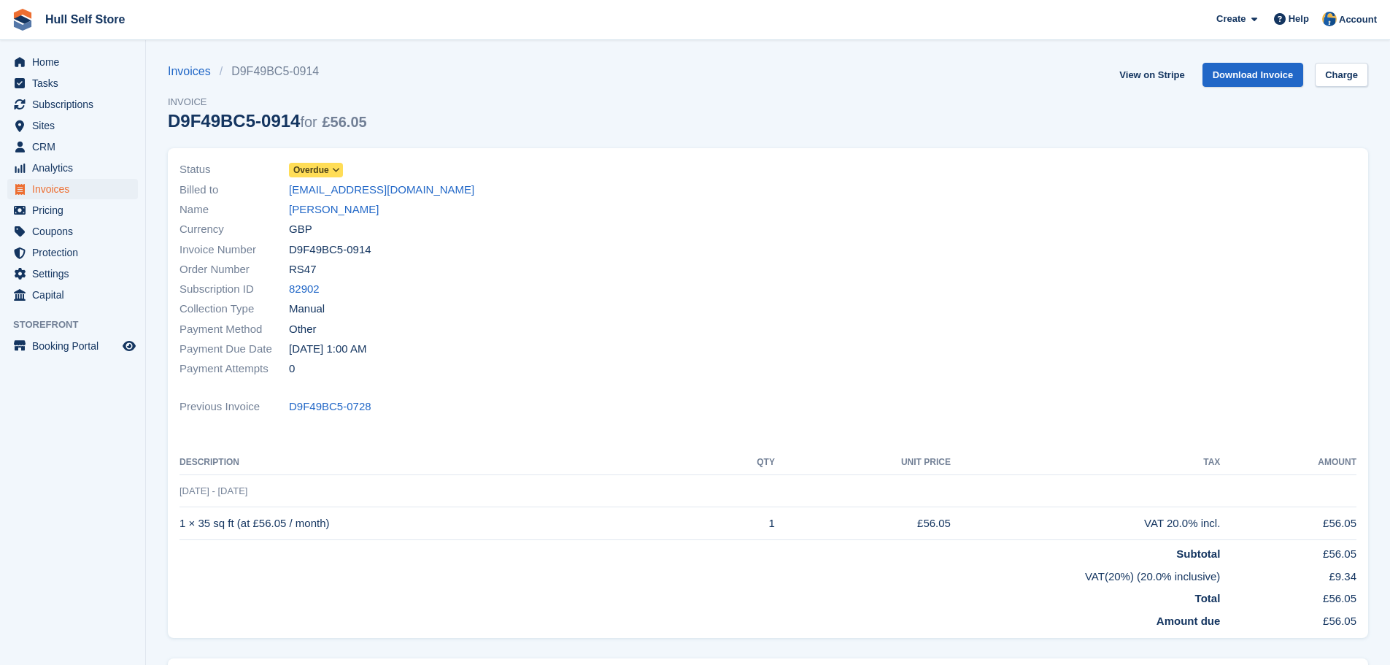
click at [332, 170] on icon at bounding box center [336, 170] width 8 height 9
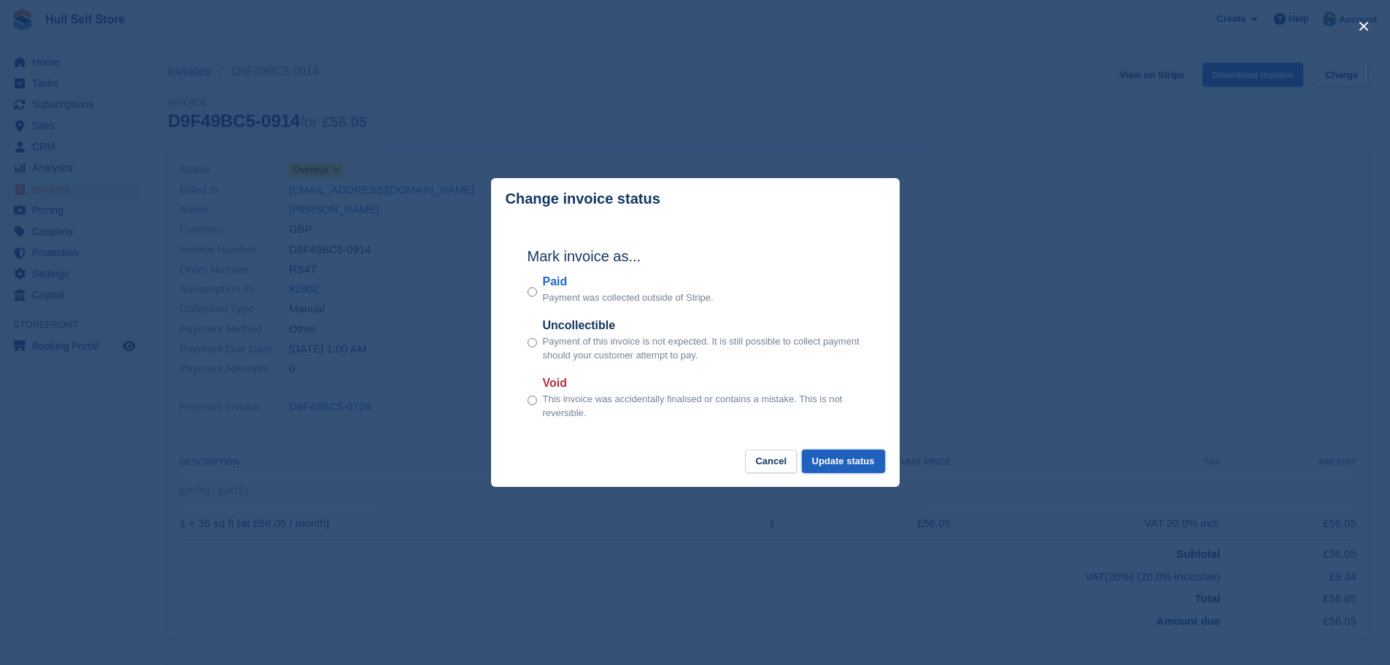
click at [849, 465] on button "Update status" at bounding box center [843, 461] width 83 height 24
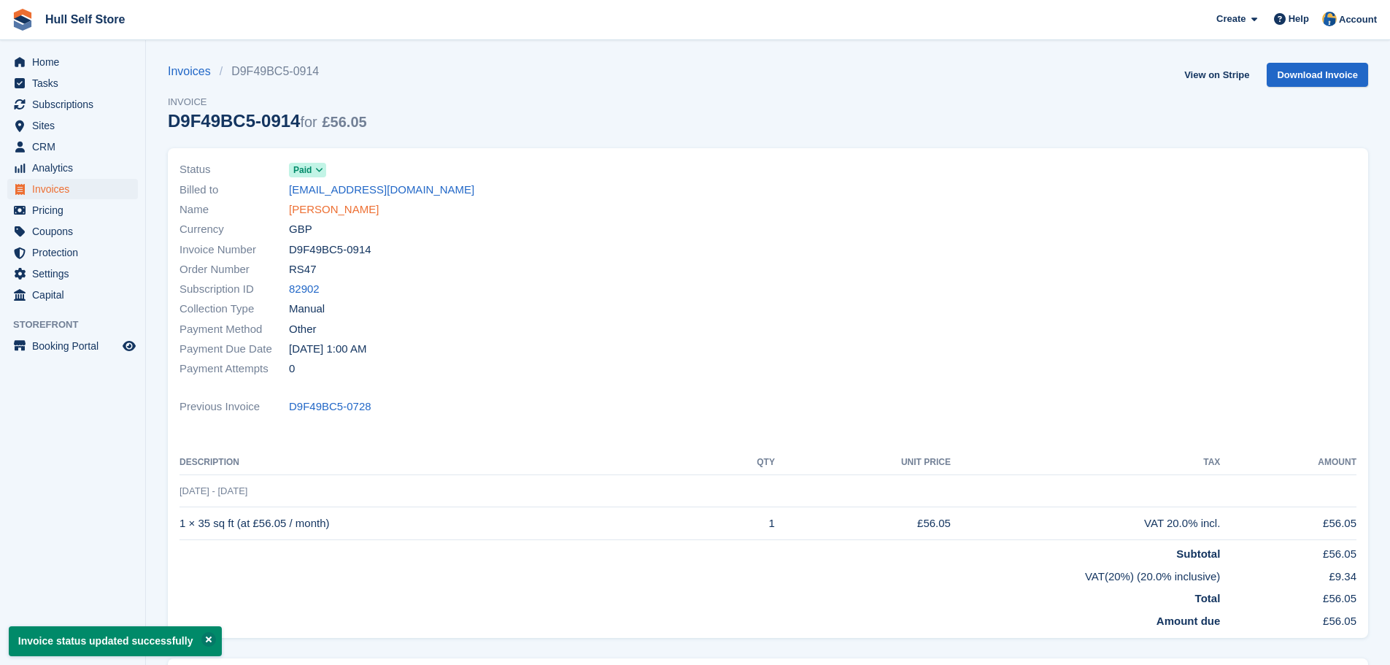
click at [349, 212] on link "[PERSON_NAME]" at bounding box center [334, 209] width 90 height 17
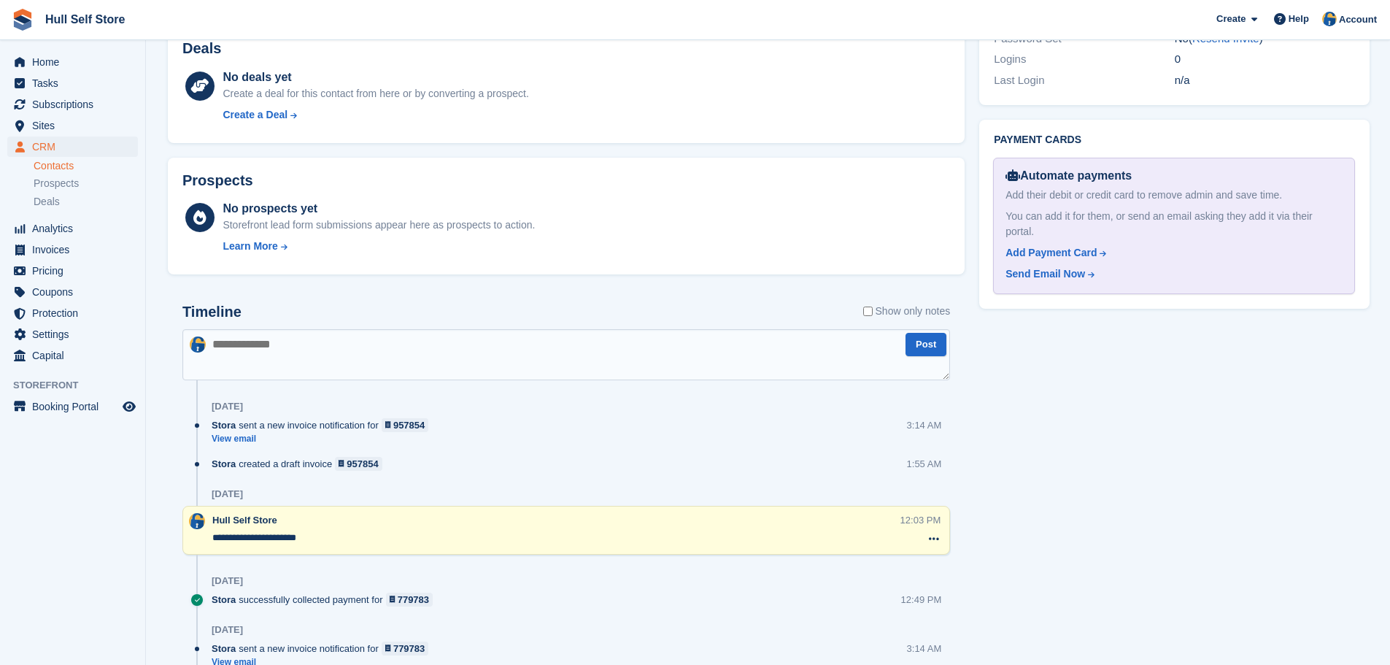
scroll to position [875, 0]
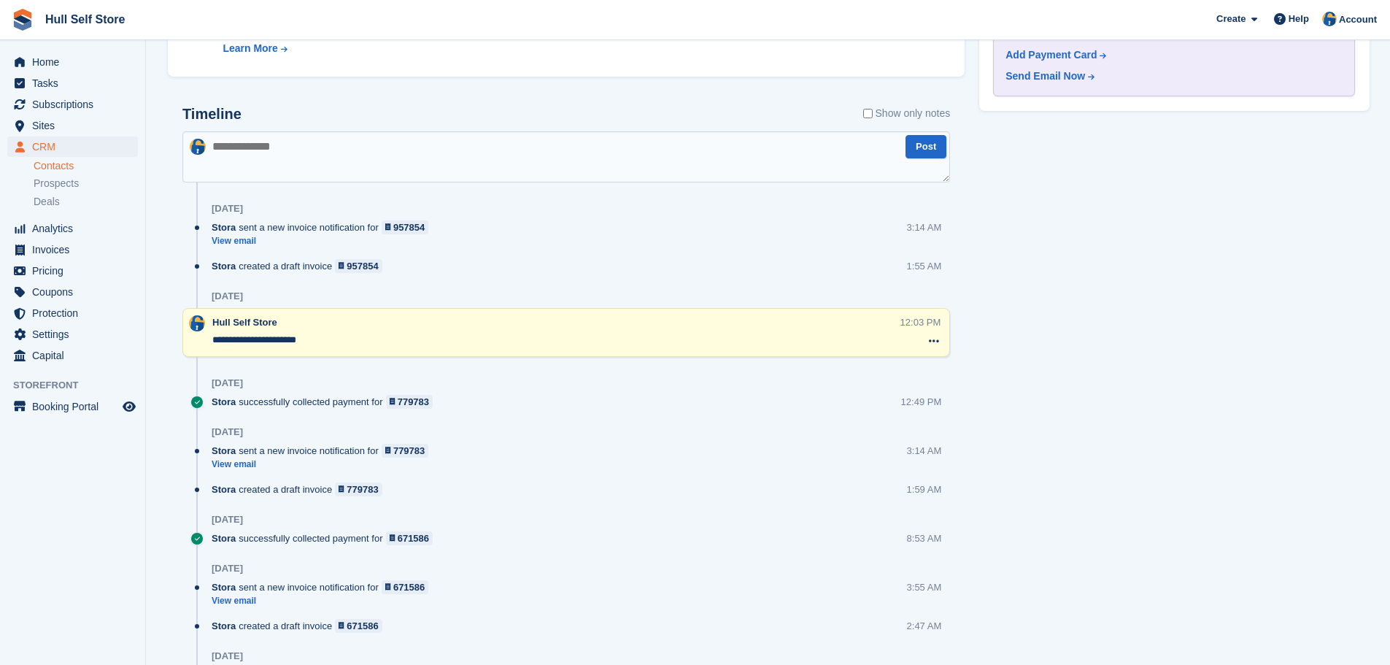
click at [273, 158] on textarea at bounding box center [565, 156] width 767 height 51
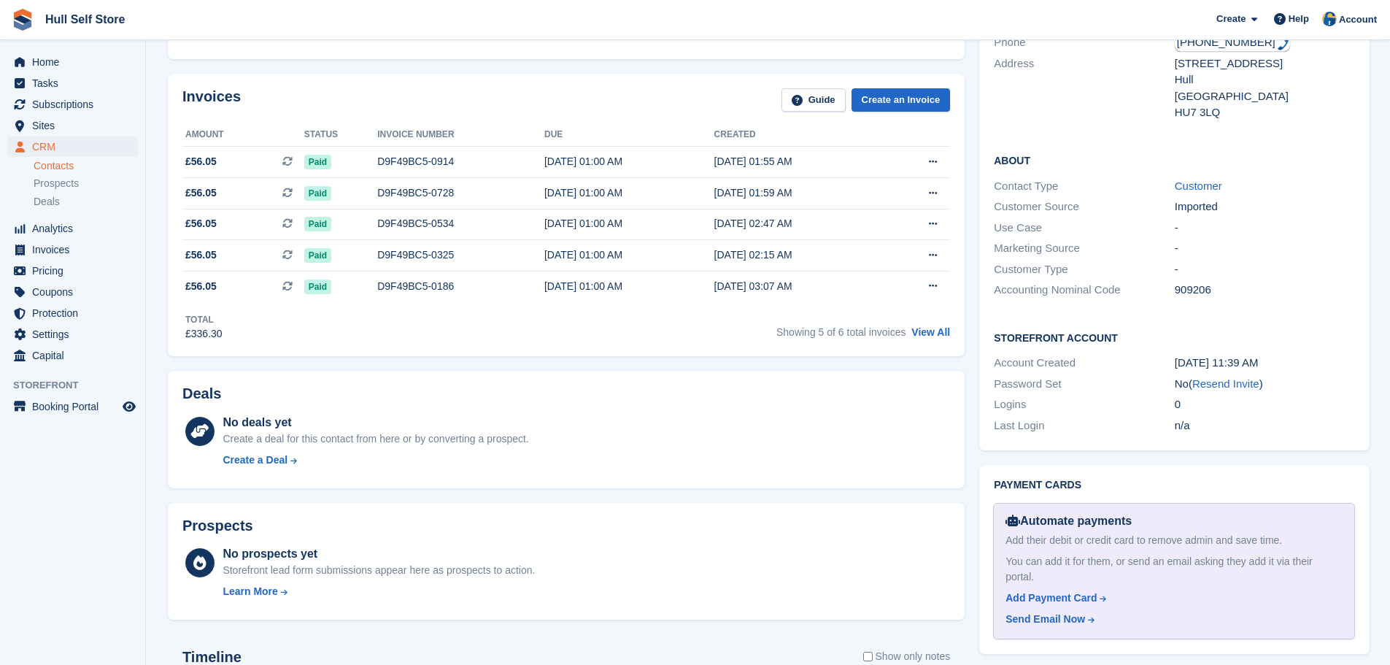
scroll to position [511, 0]
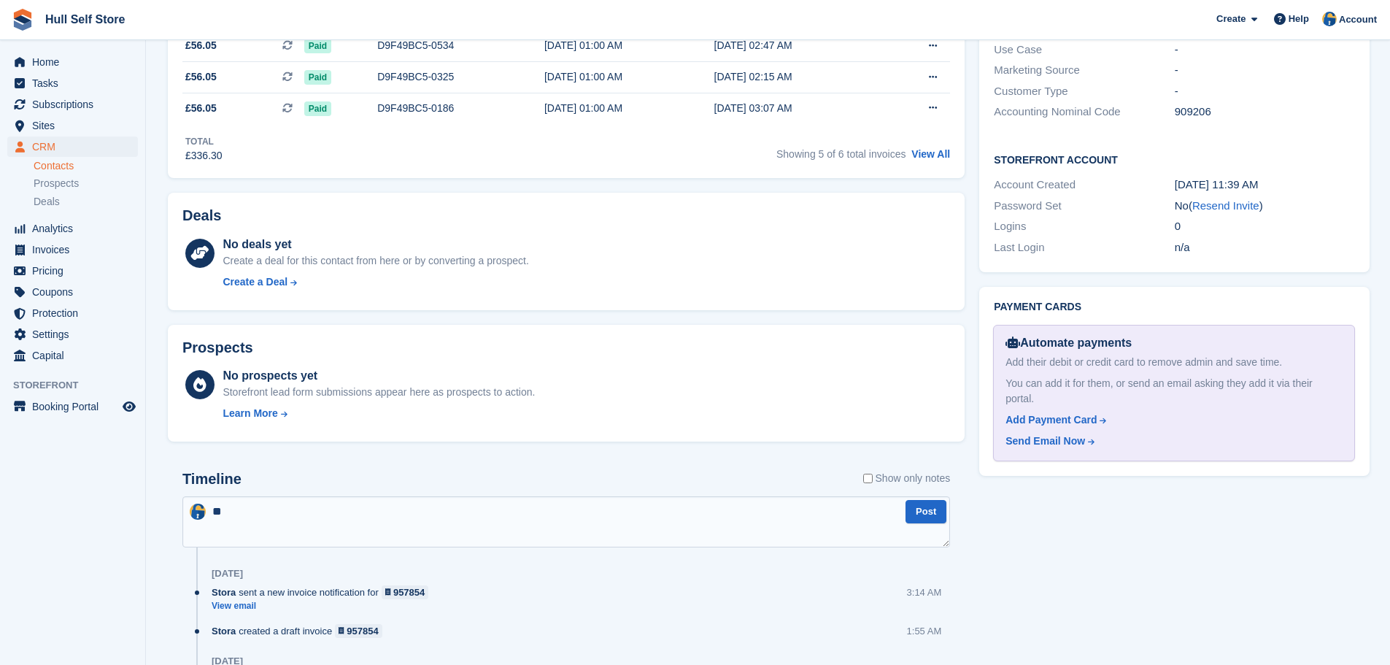
type textarea "*"
type textarea "**********"
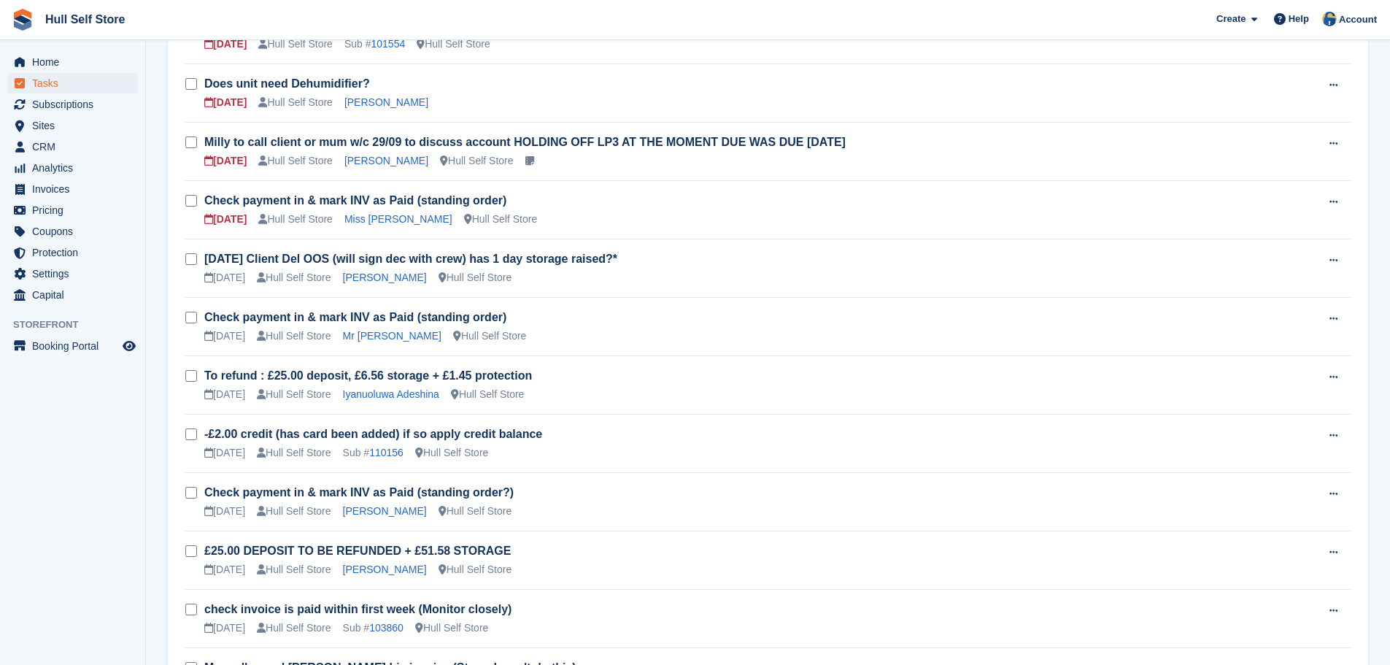
scroll to position [802, 0]
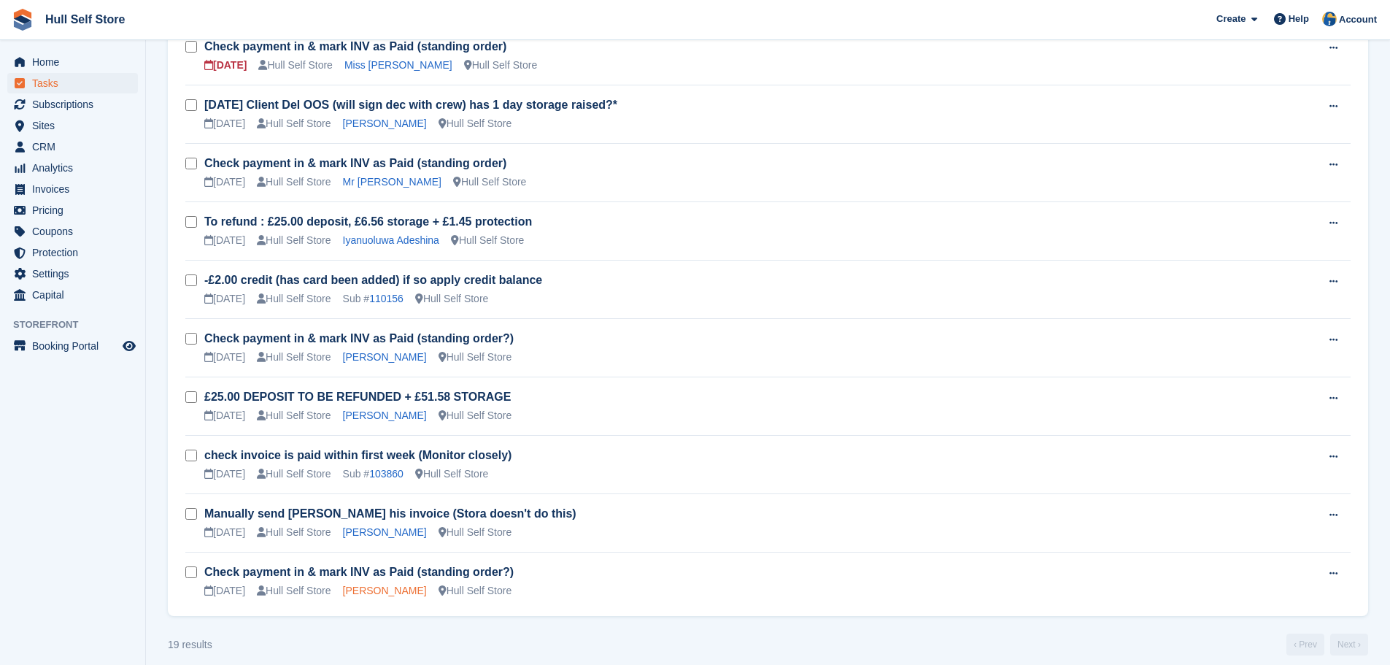
click at [374, 586] on link "[PERSON_NAME]" at bounding box center [385, 590] width 84 height 12
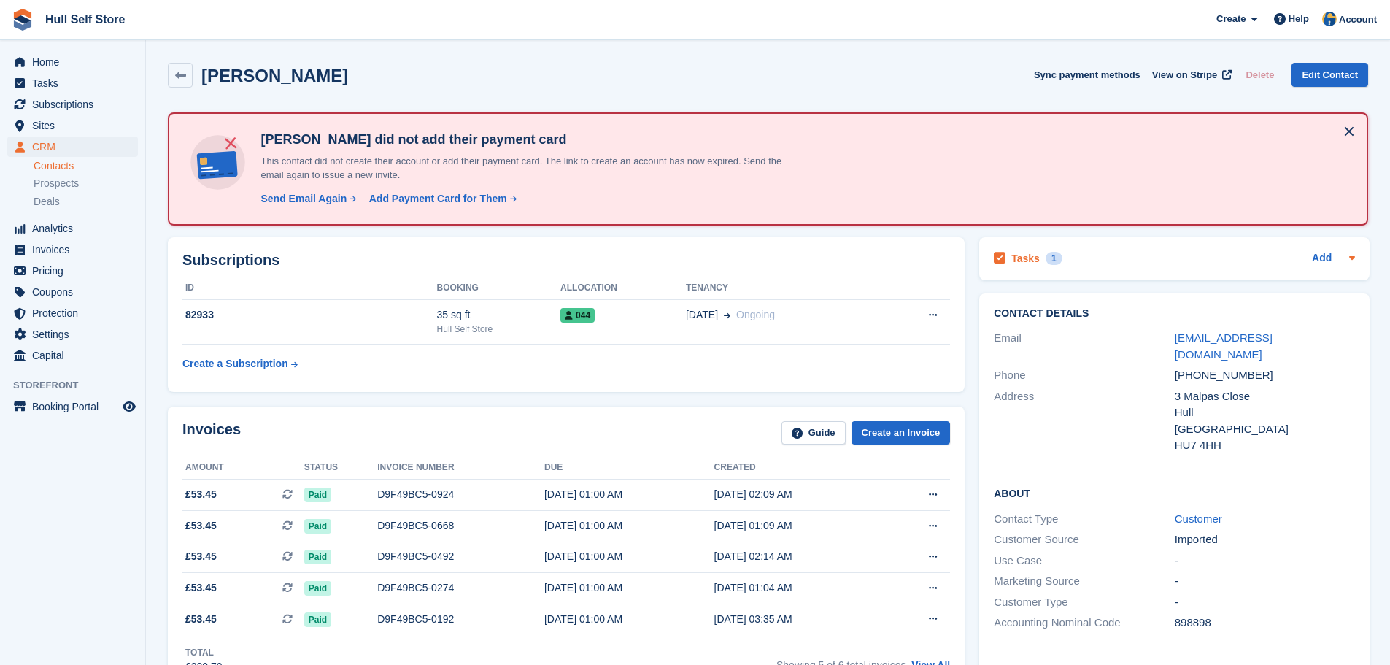
click at [1111, 253] on div "Tasks 1 Add" at bounding box center [1173, 259] width 361 height 20
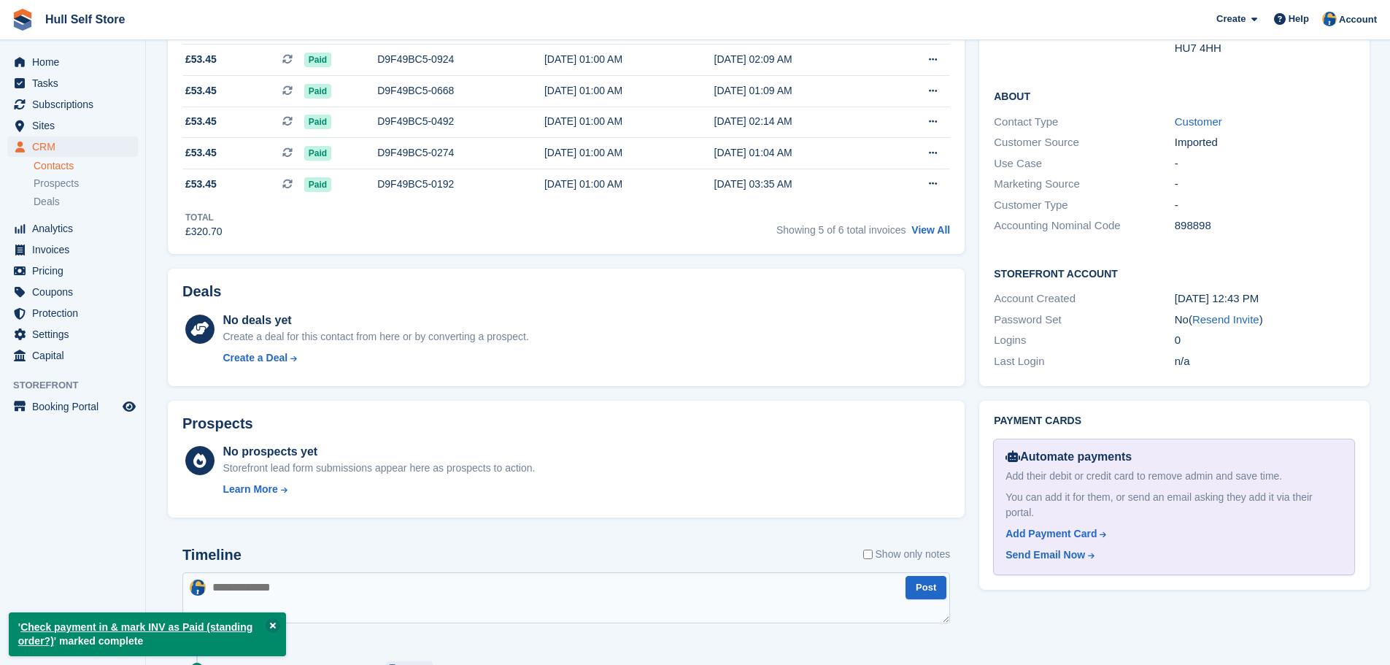
scroll to position [511, 0]
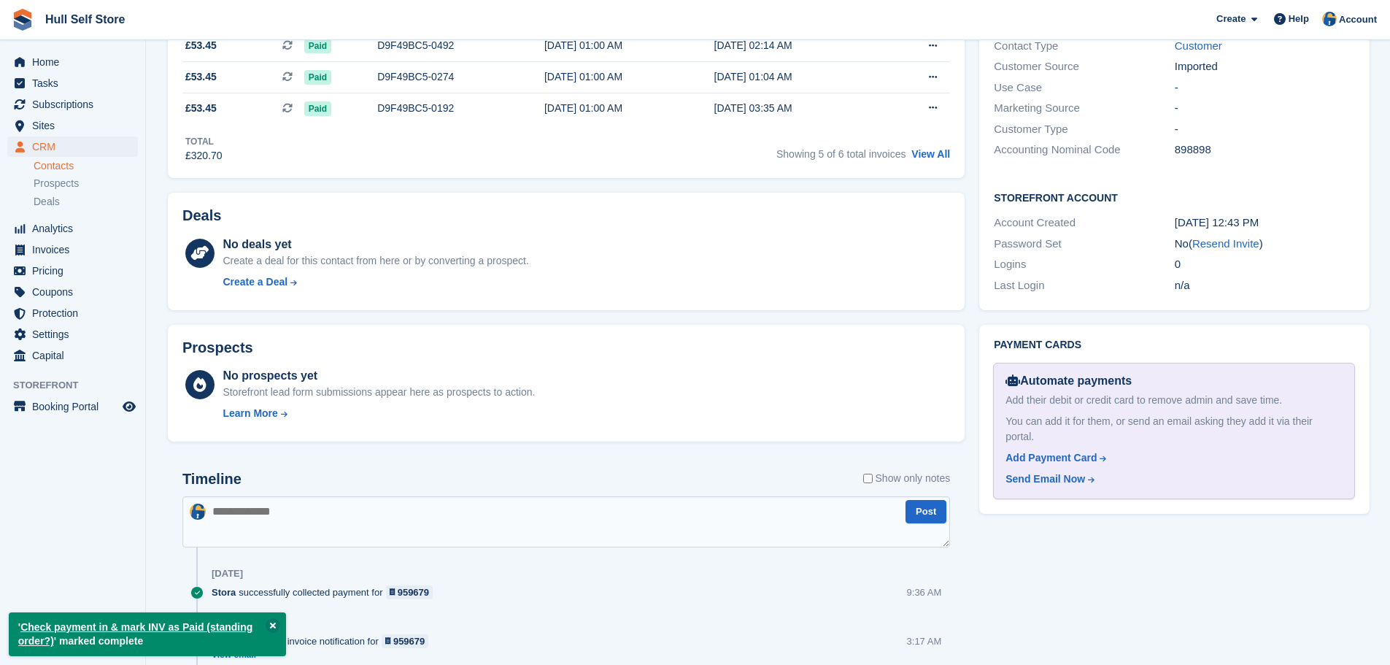
click at [299, 507] on textarea at bounding box center [565, 521] width 767 height 51
type textarea "**********"
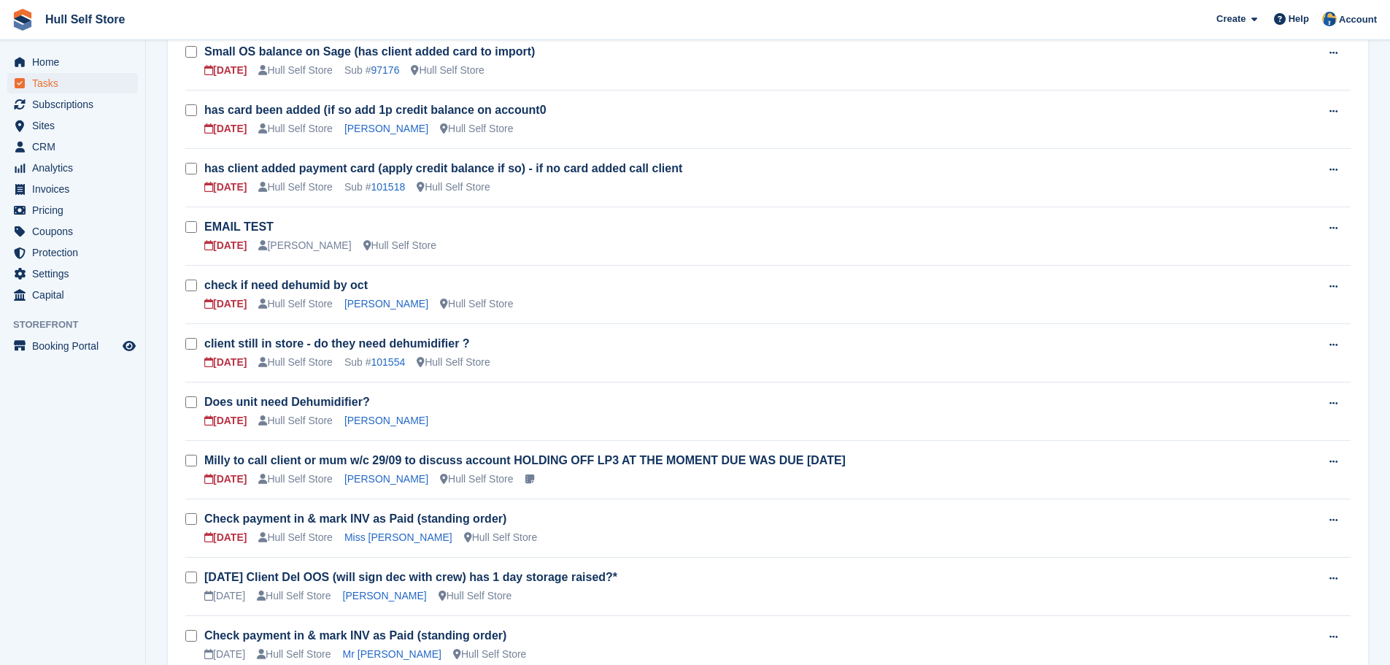
scroll to position [365, 0]
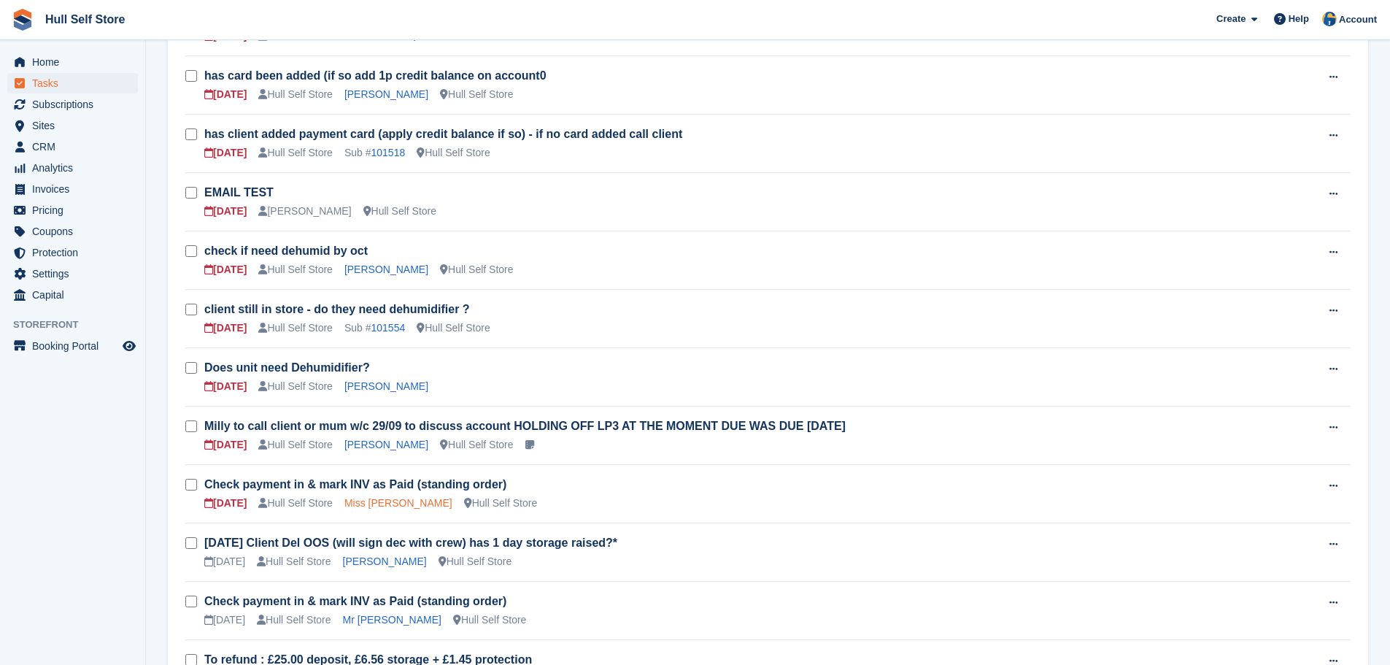
click at [401, 507] on link "Miss [PERSON_NAME]" at bounding box center [398, 503] width 108 height 12
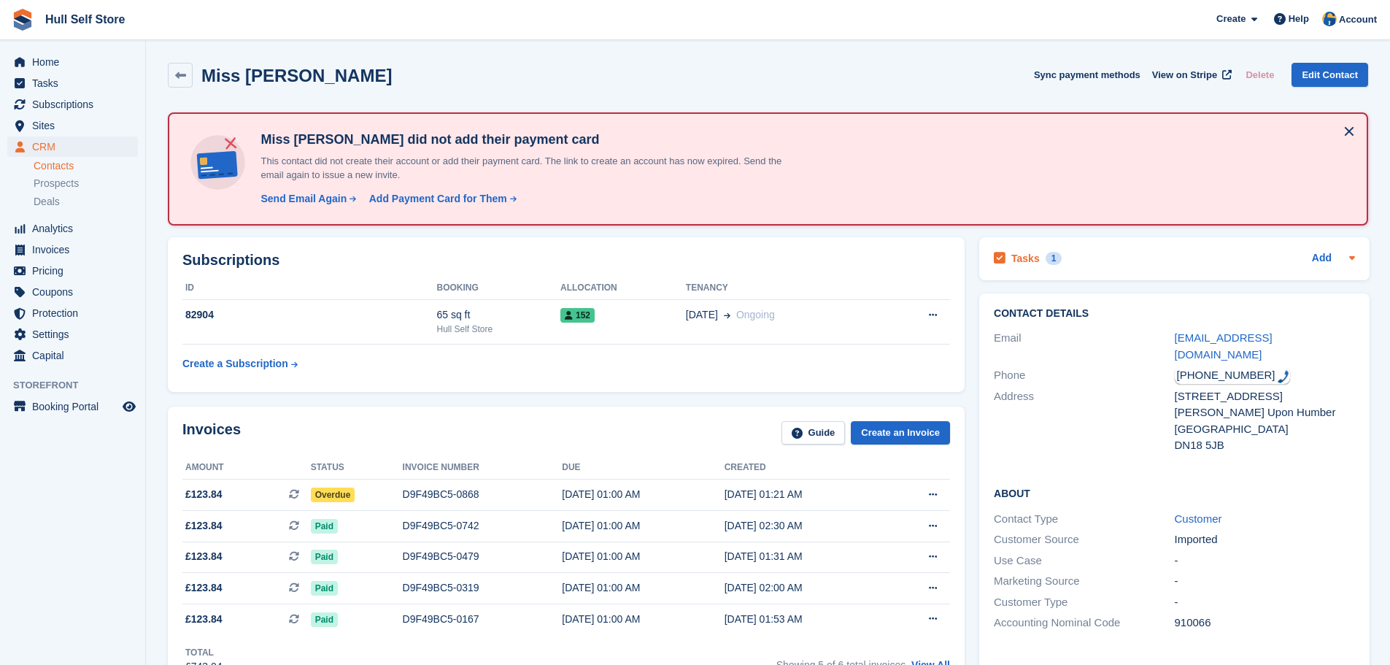
click at [1135, 266] on div "Tasks 1 Add" at bounding box center [1173, 259] width 361 height 20
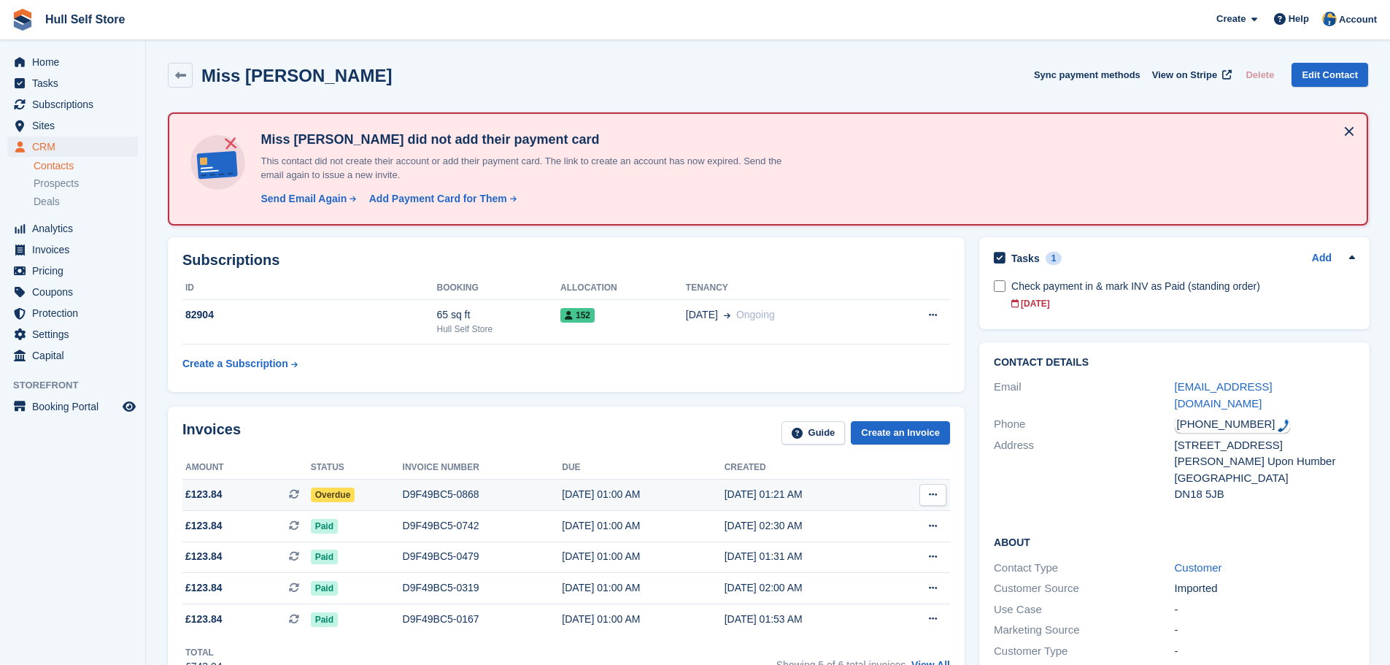
click at [419, 491] on div "D9F49BC5-0868" at bounding box center [483, 494] width 160 height 15
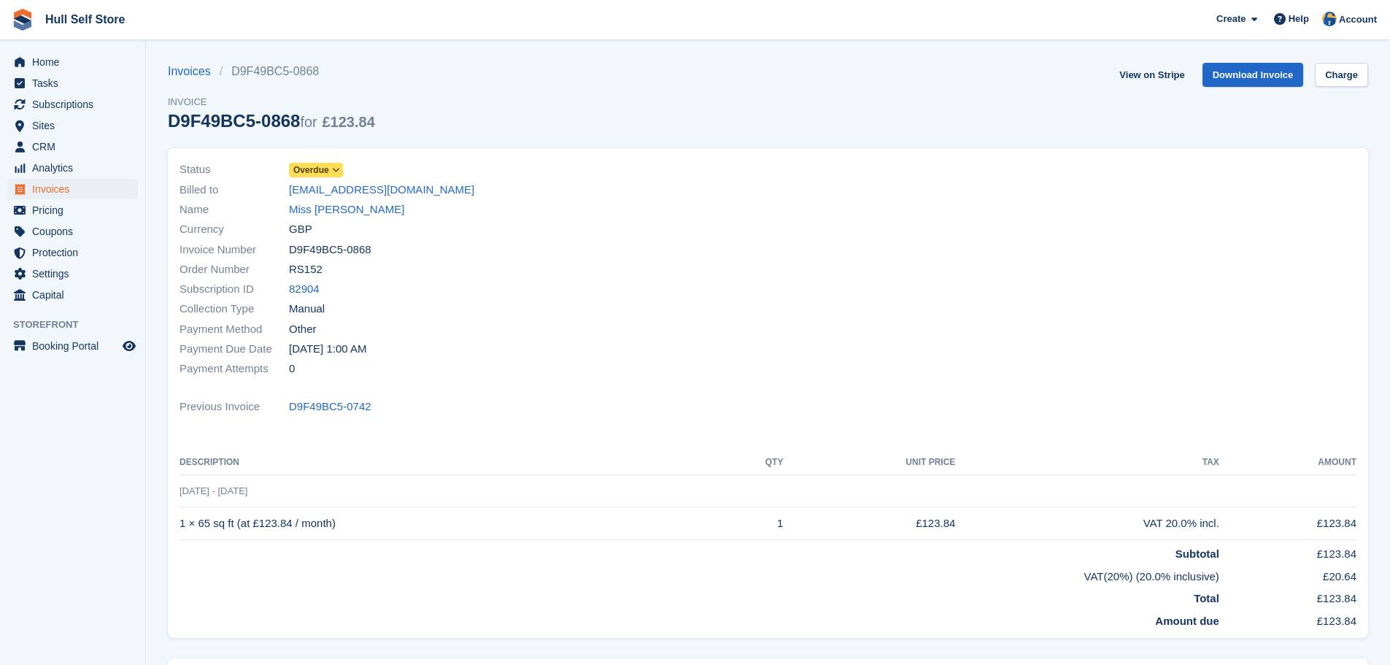
click at [338, 169] on icon at bounding box center [336, 170] width 8 height 9
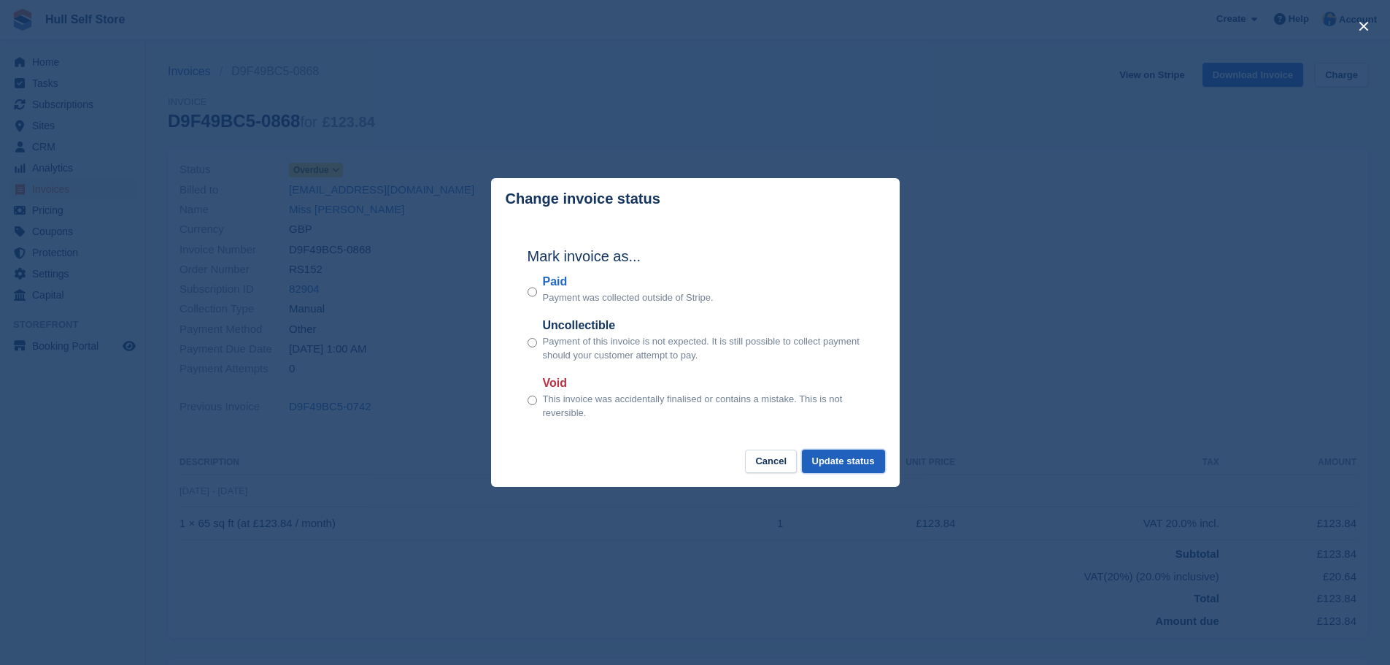
click at [846, 457] on button "Update status" at bounding box center [843, 461] width 83 height 24
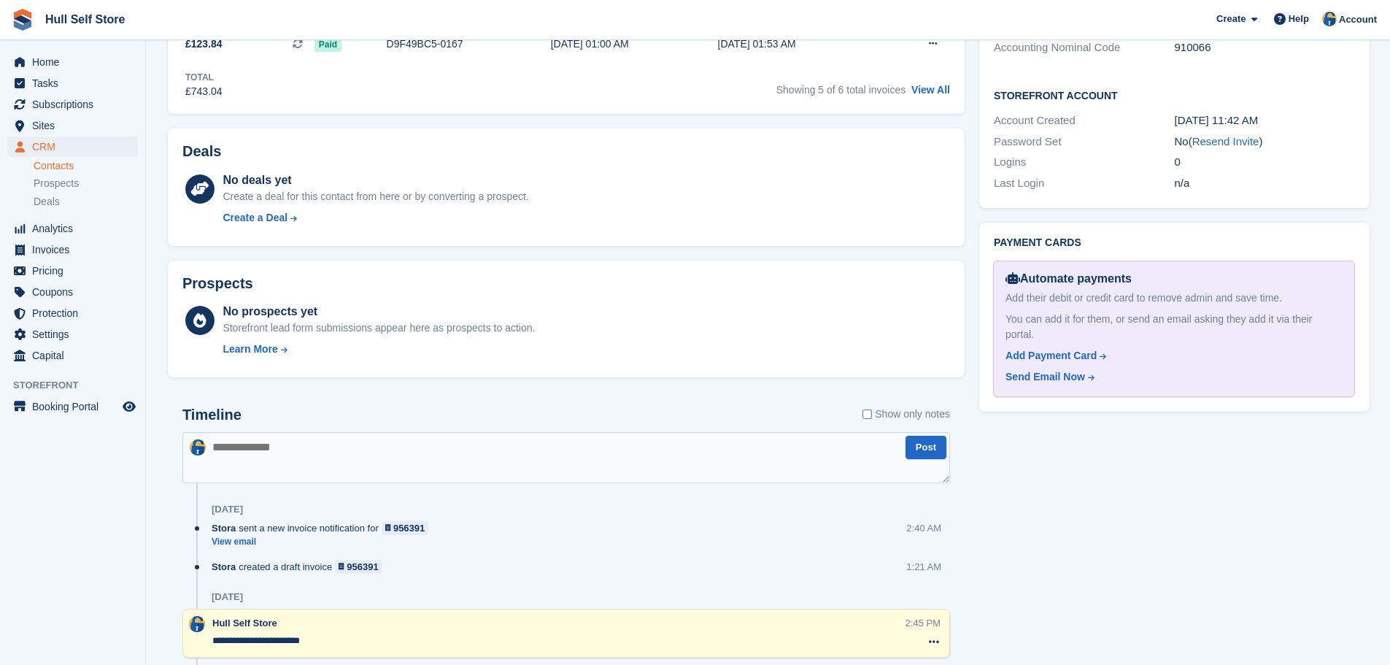
scroll to position [584, 0]
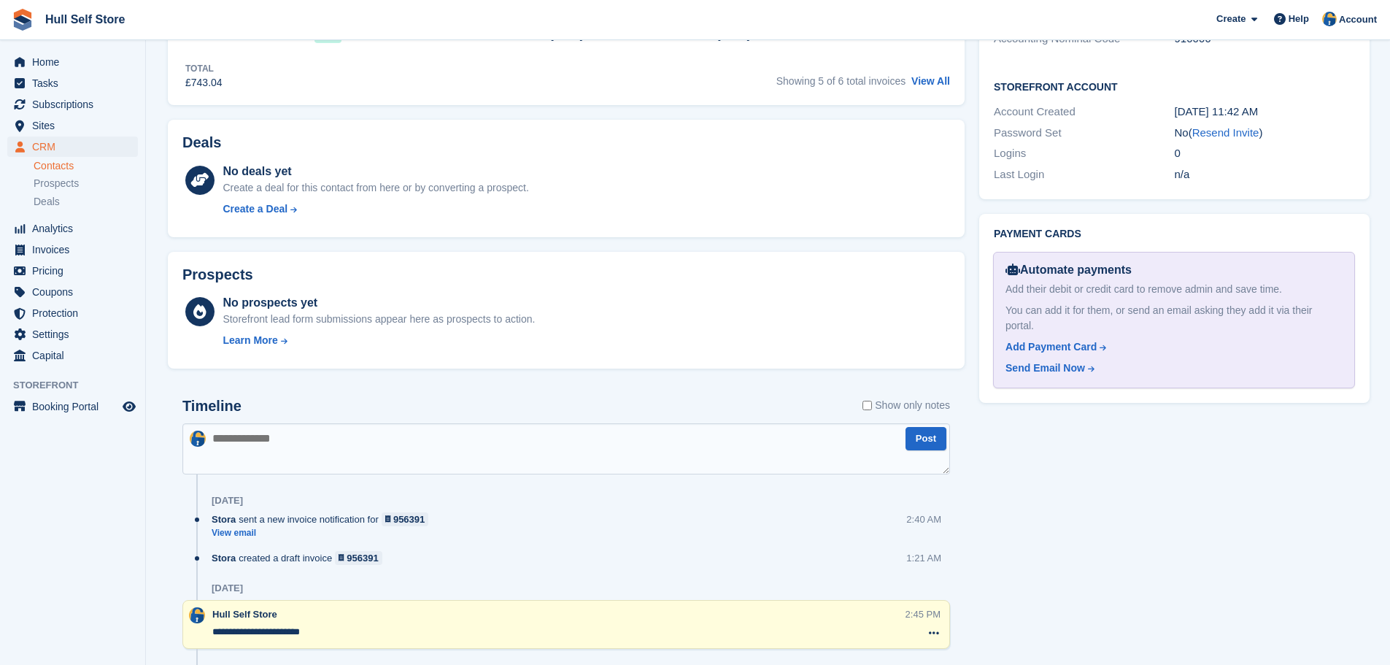
click at [292, 452] on textarea at bounding box center [565, 448] width 767 height 51
type textarea "**********"
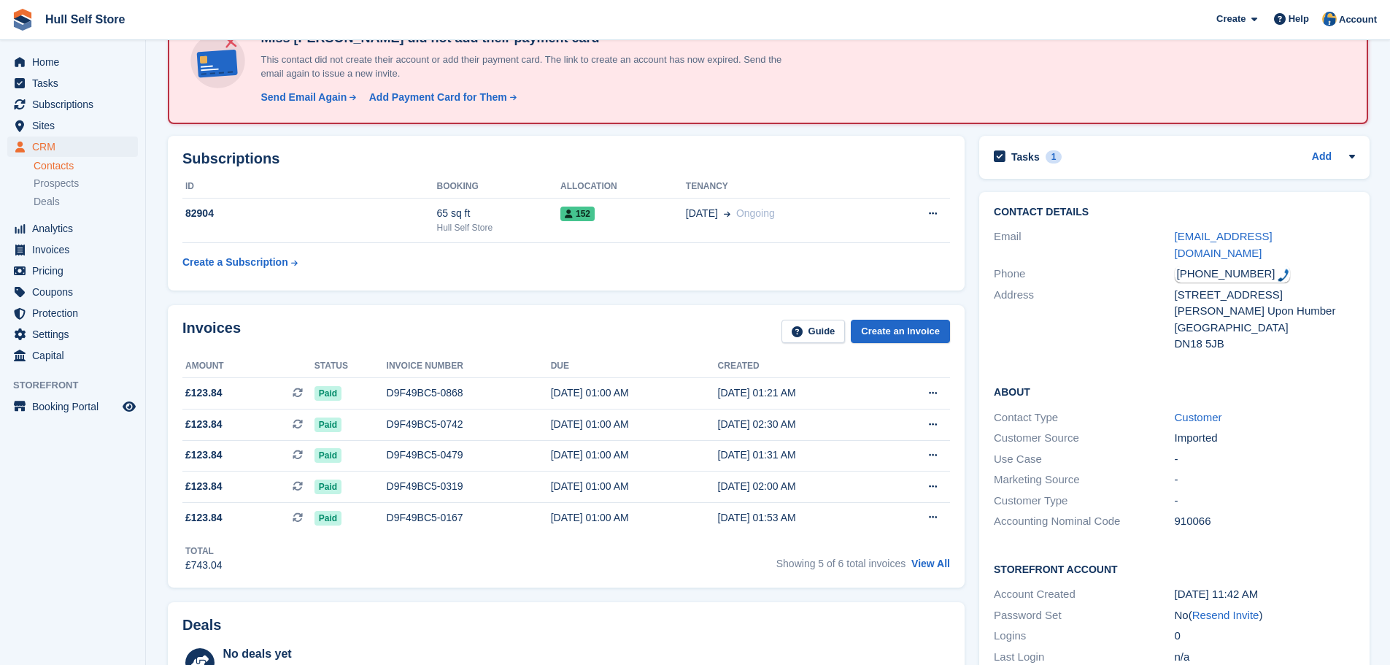
scroll to position [0, 0]
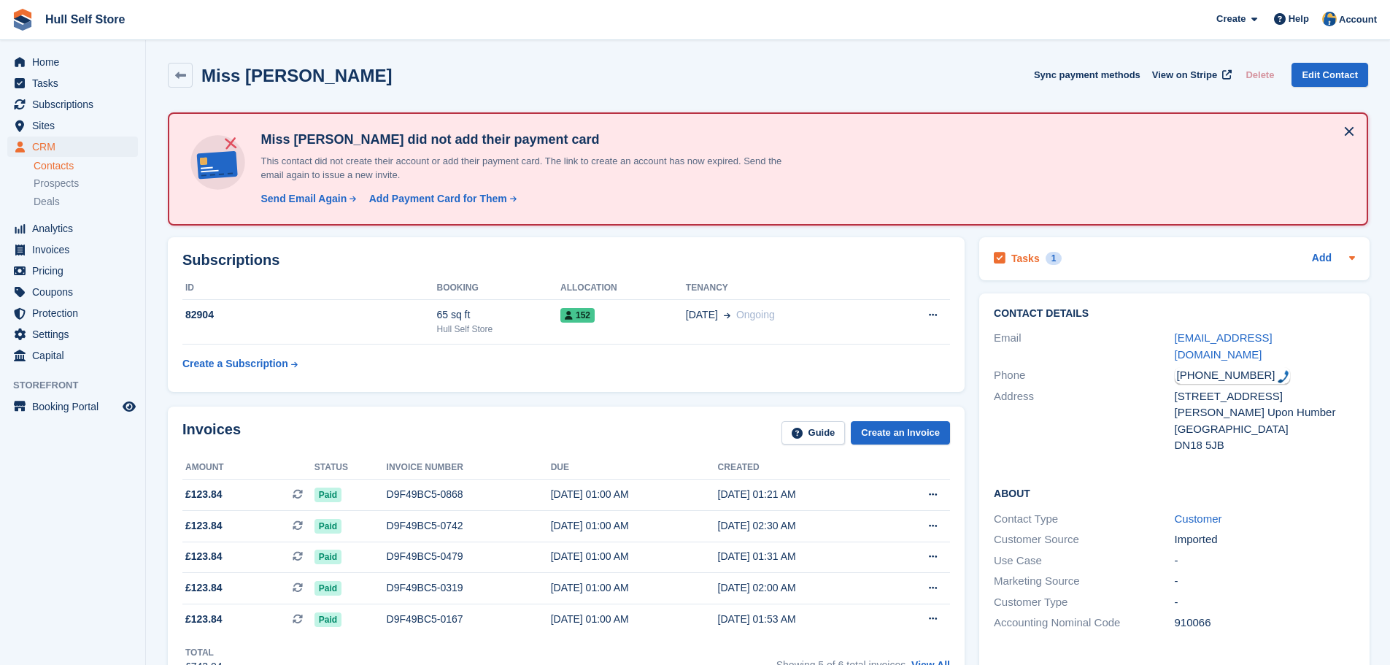
click at [1217, 265] on div "Tasks 1 Add" at bounding box center [1173, 259] width 361 height 20
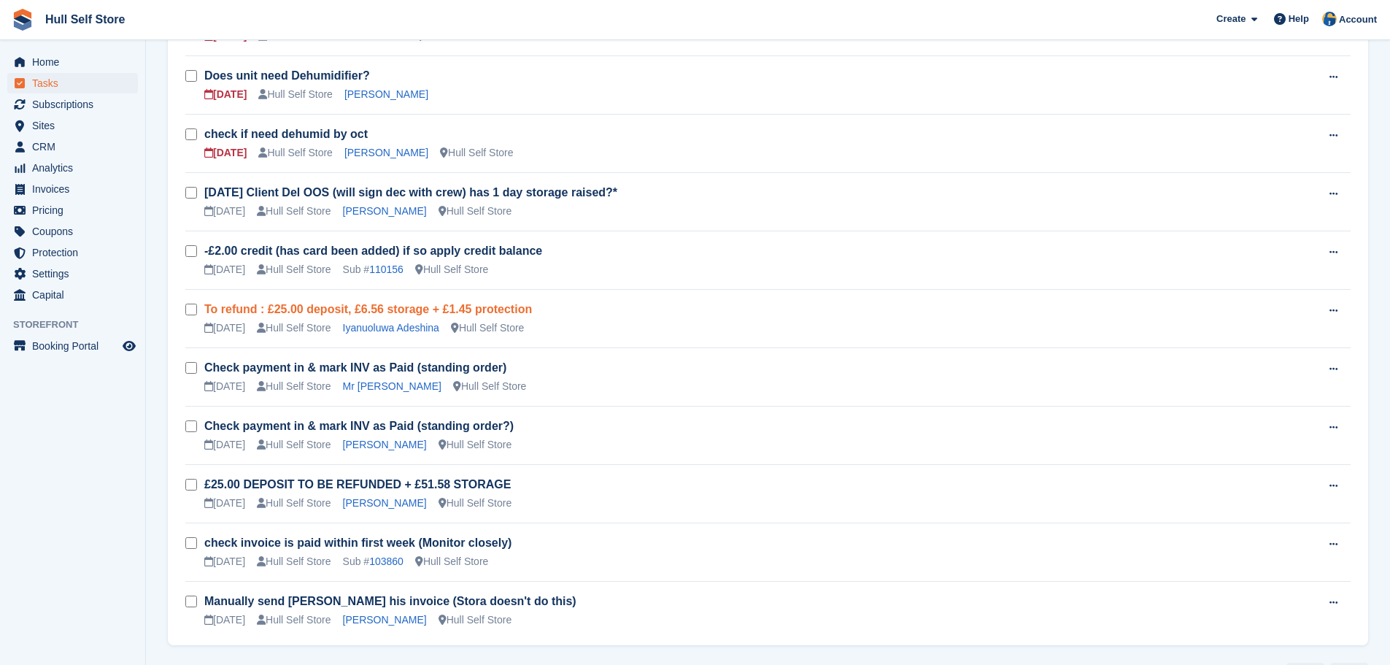
scroll to position [698, 0]
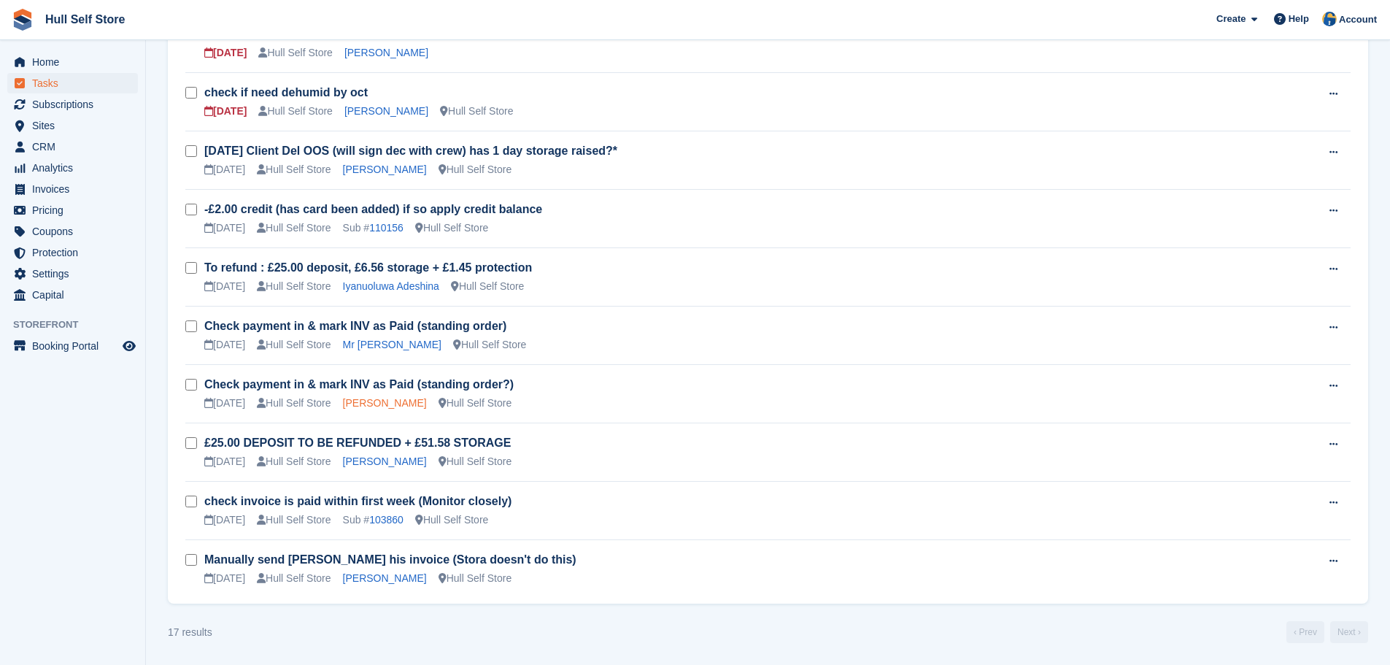
click at [395, 406] on link "[PERSON_NAME]" at bounding box center [385, 403] width 84 height 12
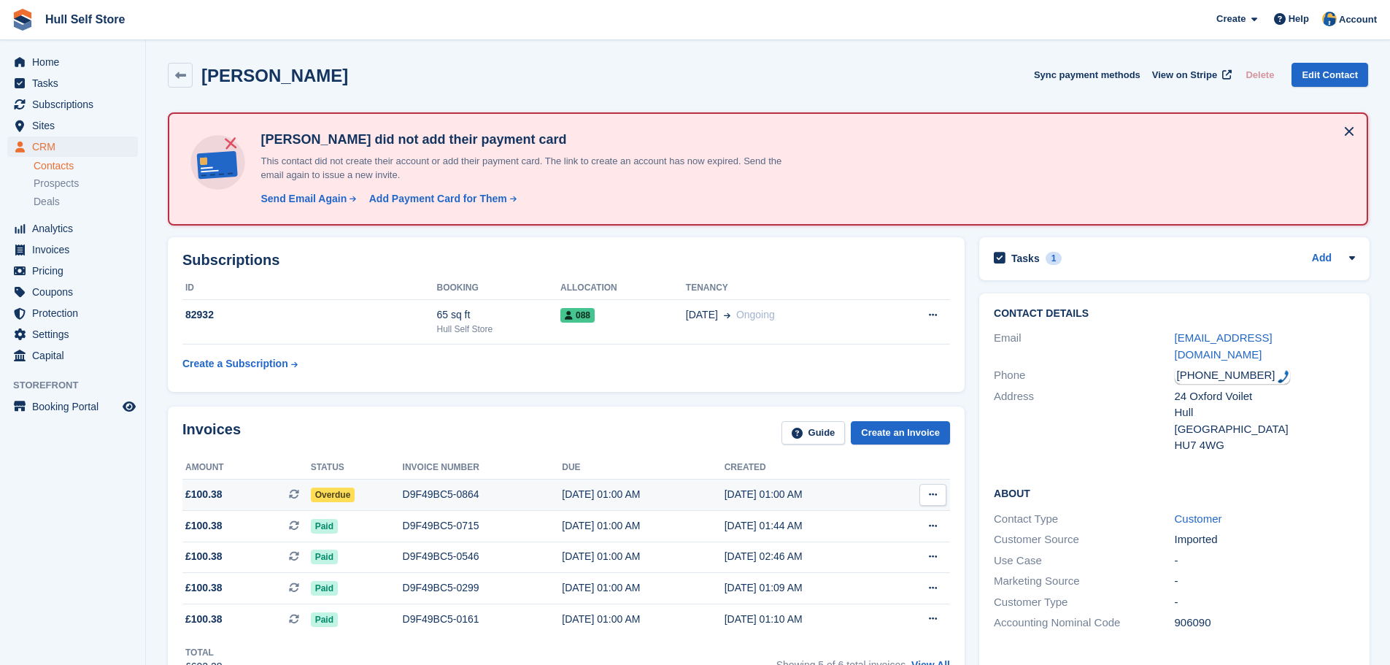
click at [454, 500] on div "D9F49BC5-0864" at bounding box center [483, 494] width 160 height 15
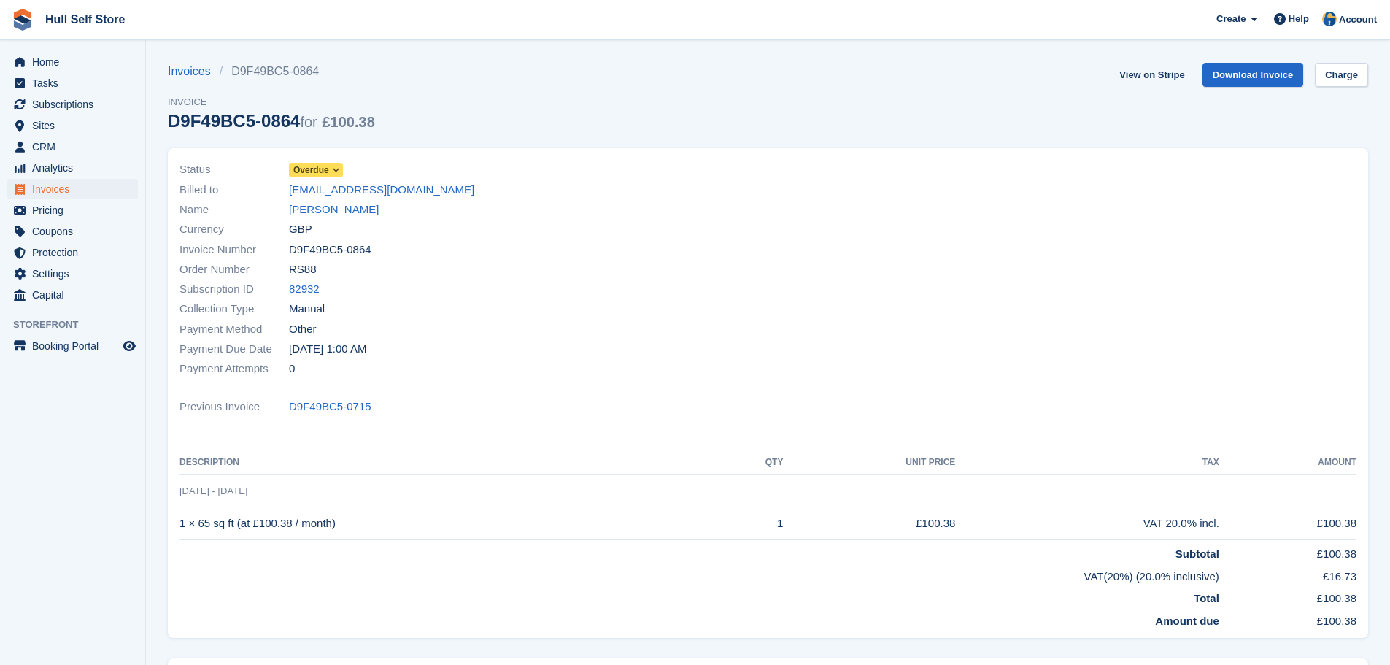
click at [333, 171] on icon at bounding box center [336, 170] width 8 height 9
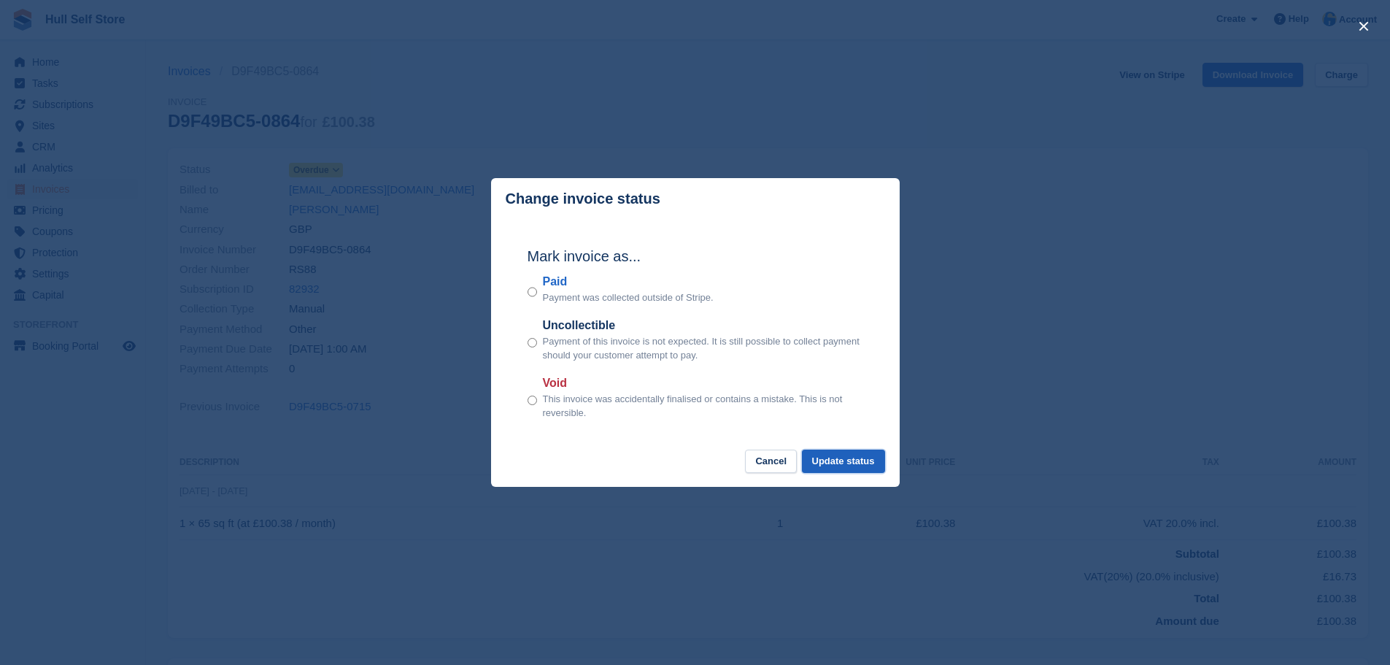
click at [859, 459] on button "Update status" at bounding box center [843, 461] width 83 height 24
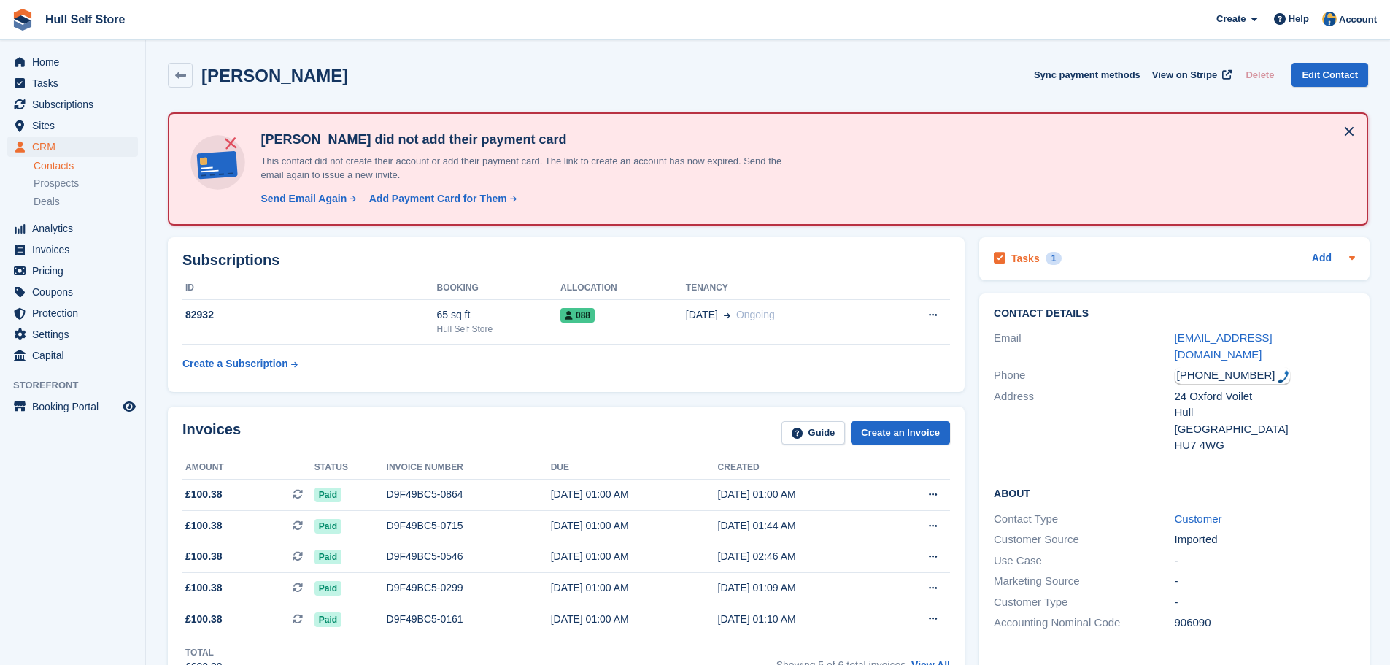
click at [1103, 257] on div "Tasks 1 Add" at bounding box center [1173, 259] width 361 height 20
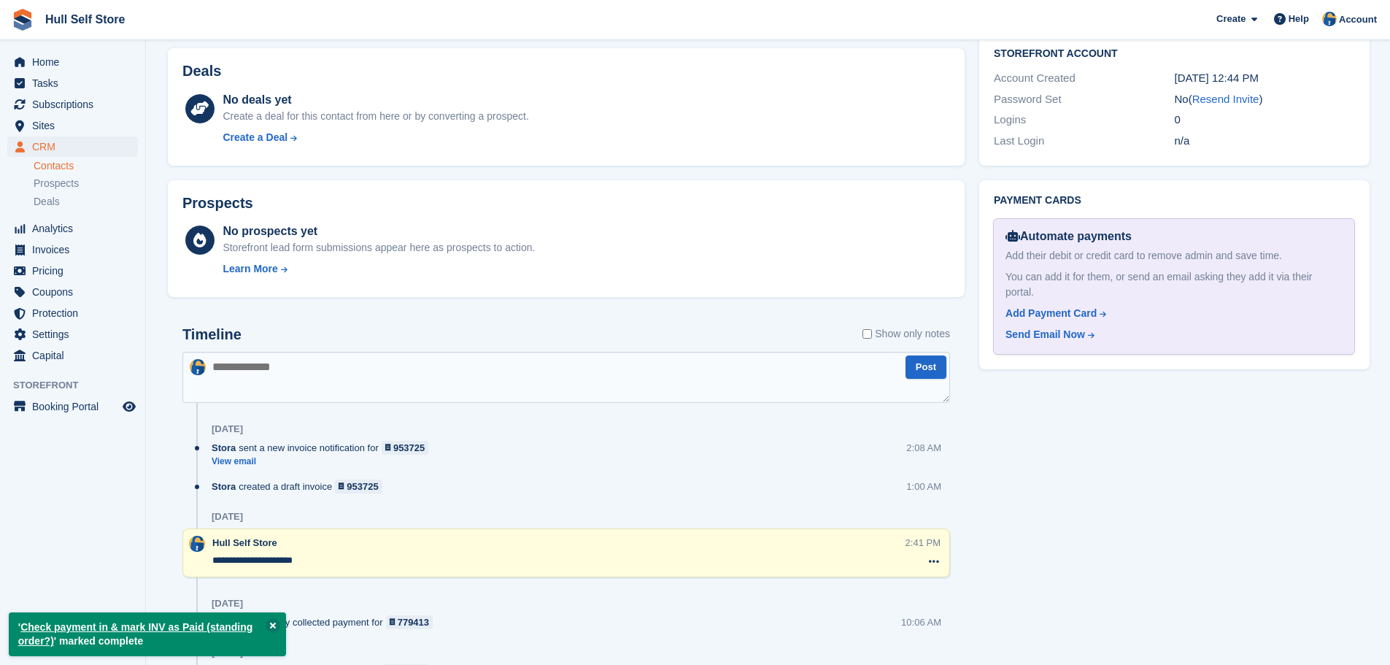
scroll to position [802, 0]
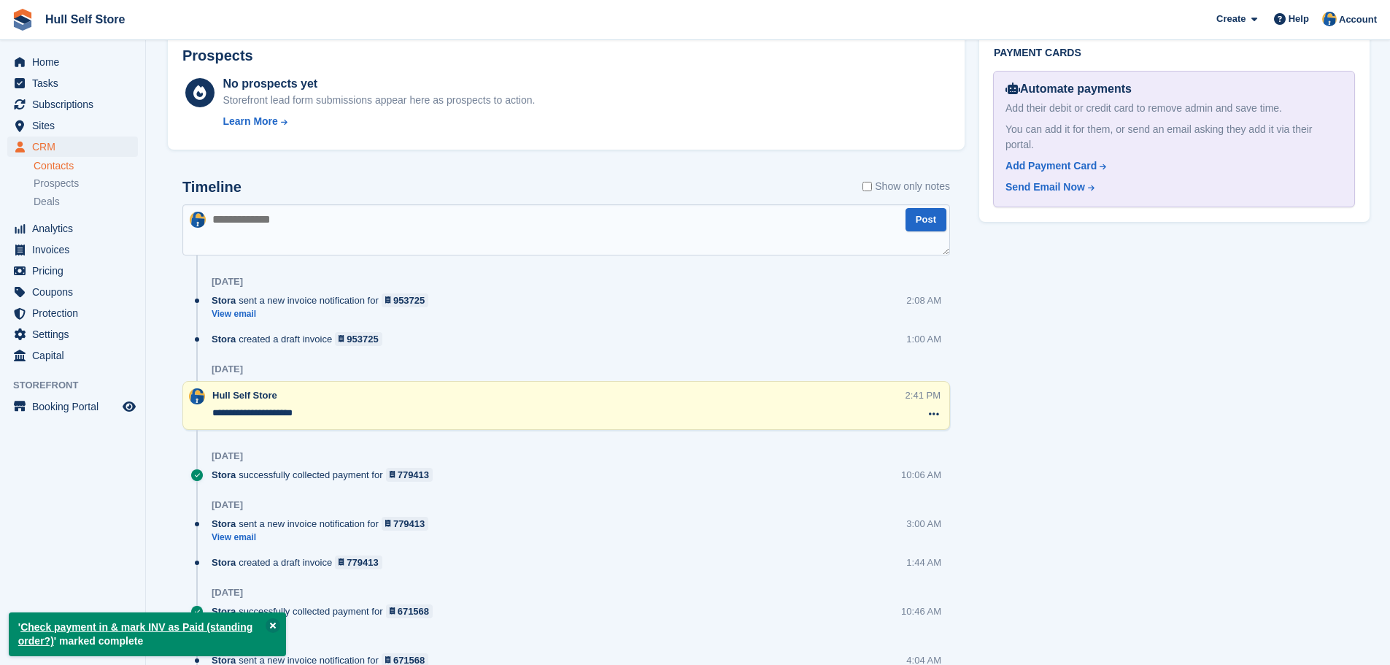
click at [283, 233] on textarea at bounding box center [565, 229] width 767 height 51
type textarea "**********"
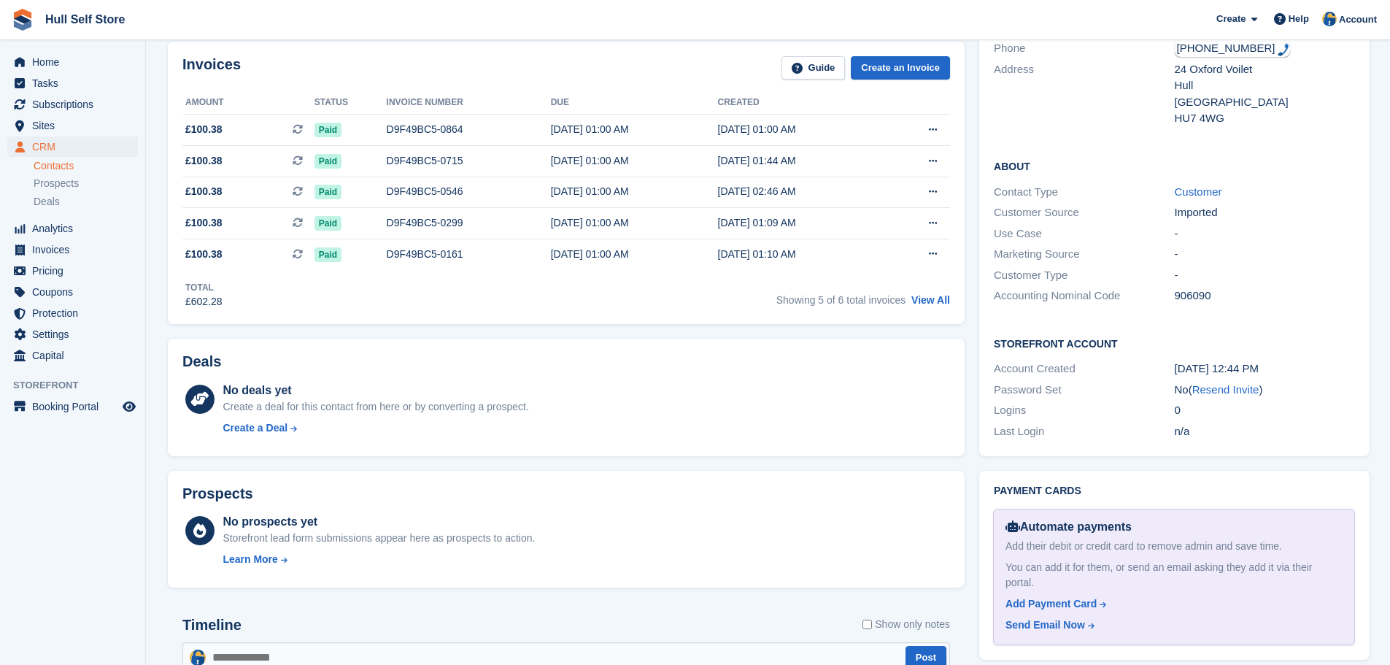
scroll to position [0, 0]
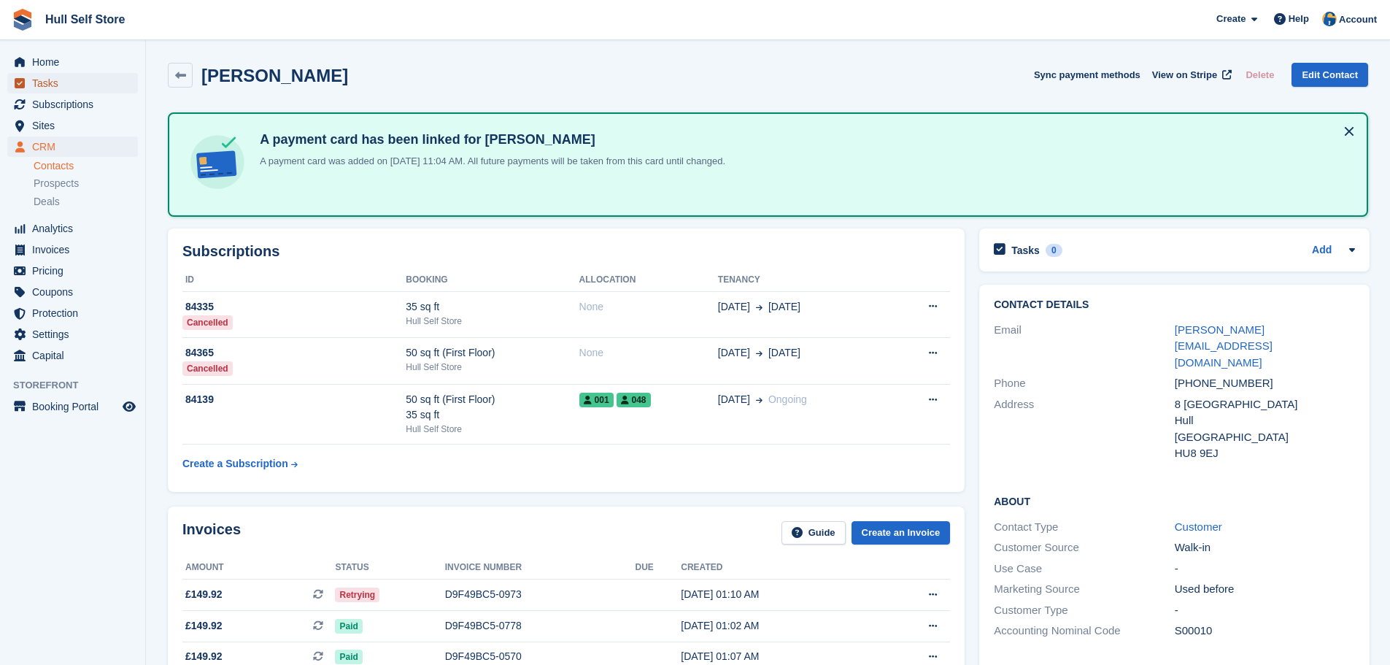
click at [58, 77] on span "Tasks" at bounding box center [76, 83] width 88 height 20
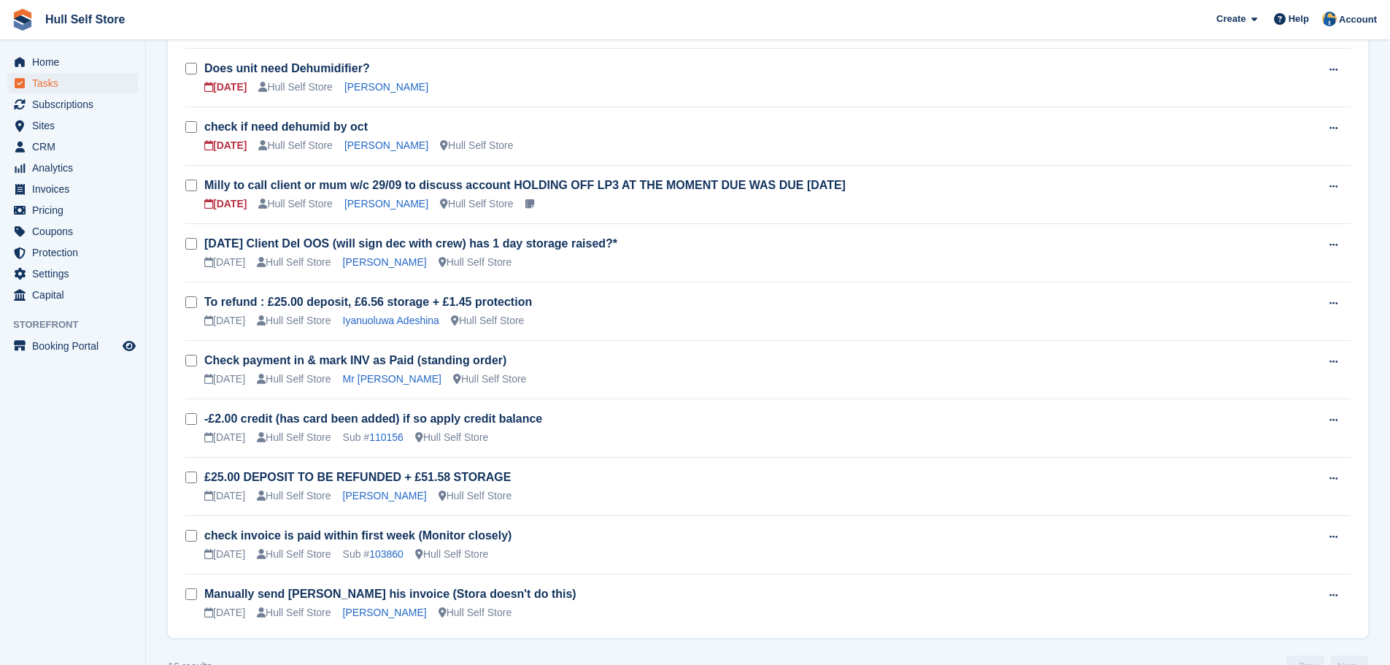
scroll to position [640, 0]
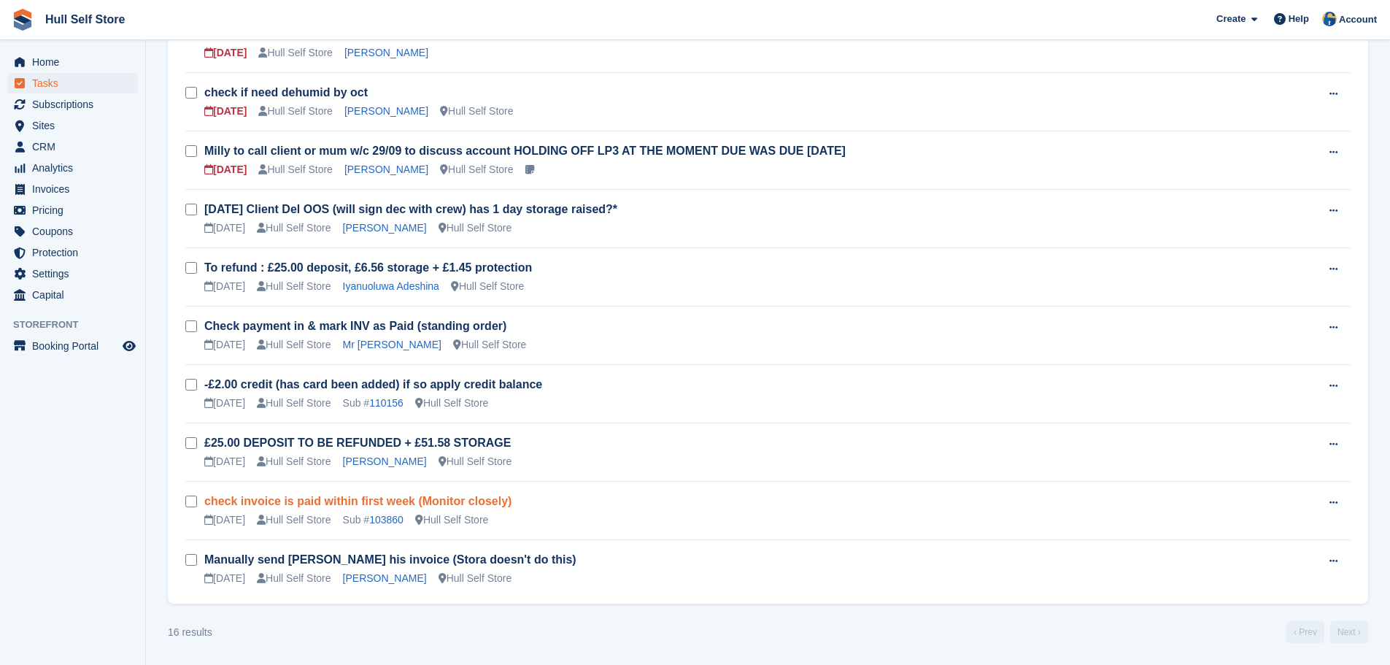
click at [373, 504] on link "check invoice is paid within first week (Monitor closely)" at bounding box center [357, 501] width 307 height 12
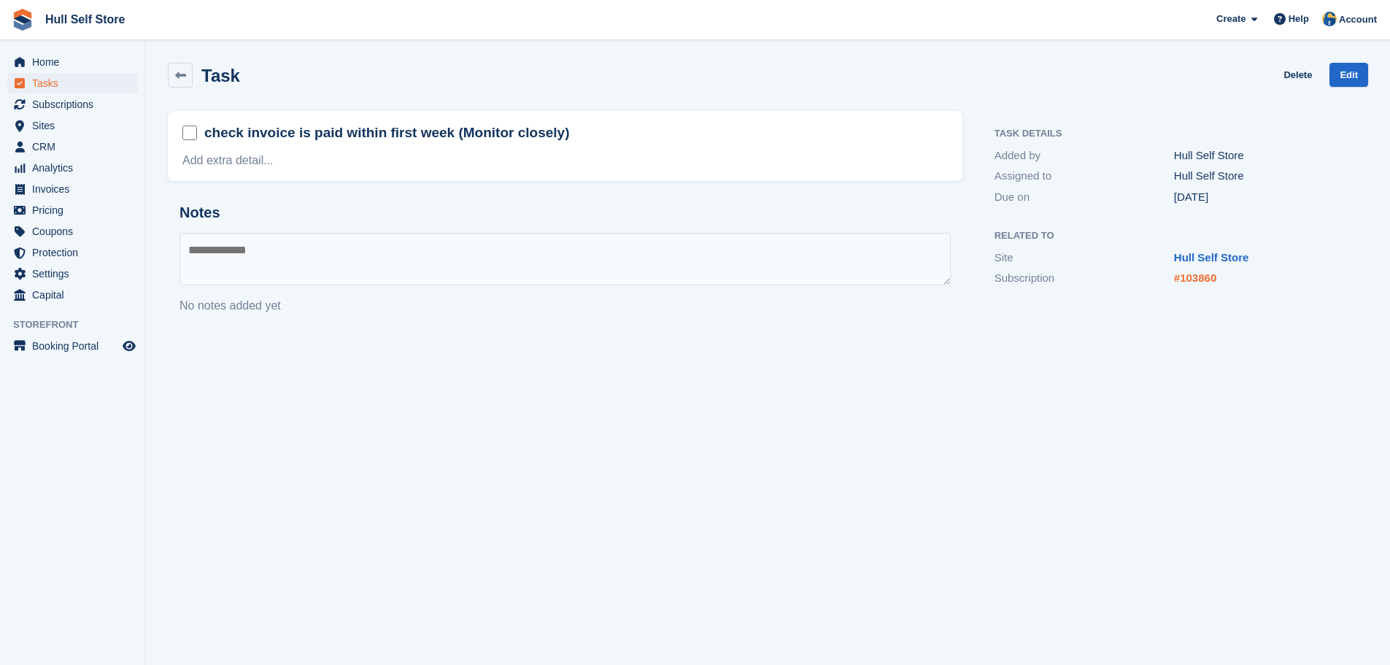
click at [1202, 271] on link "#103860" at bounding box center [1195, 277] width 42 height 12
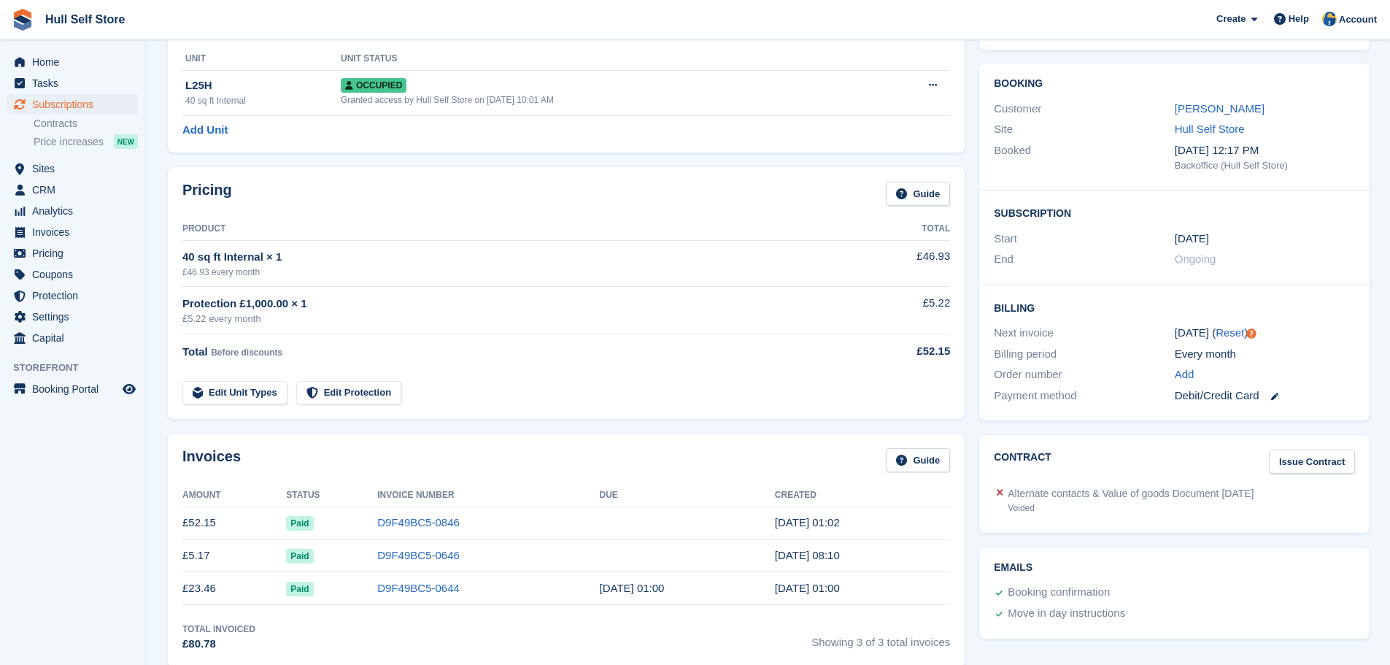
scroll to position [292, 0]
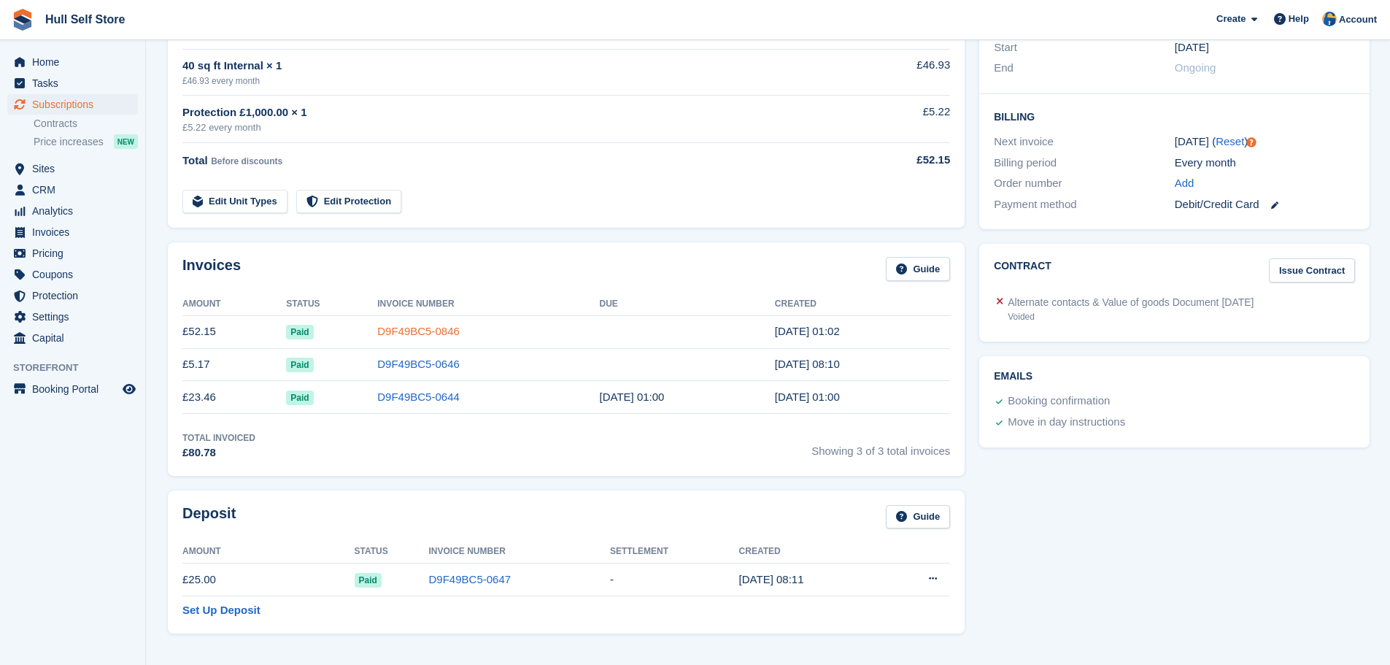
click at [432, 327] on link "D9F49BC5-0846" at bounding box center [418, 331] width 82 height 12
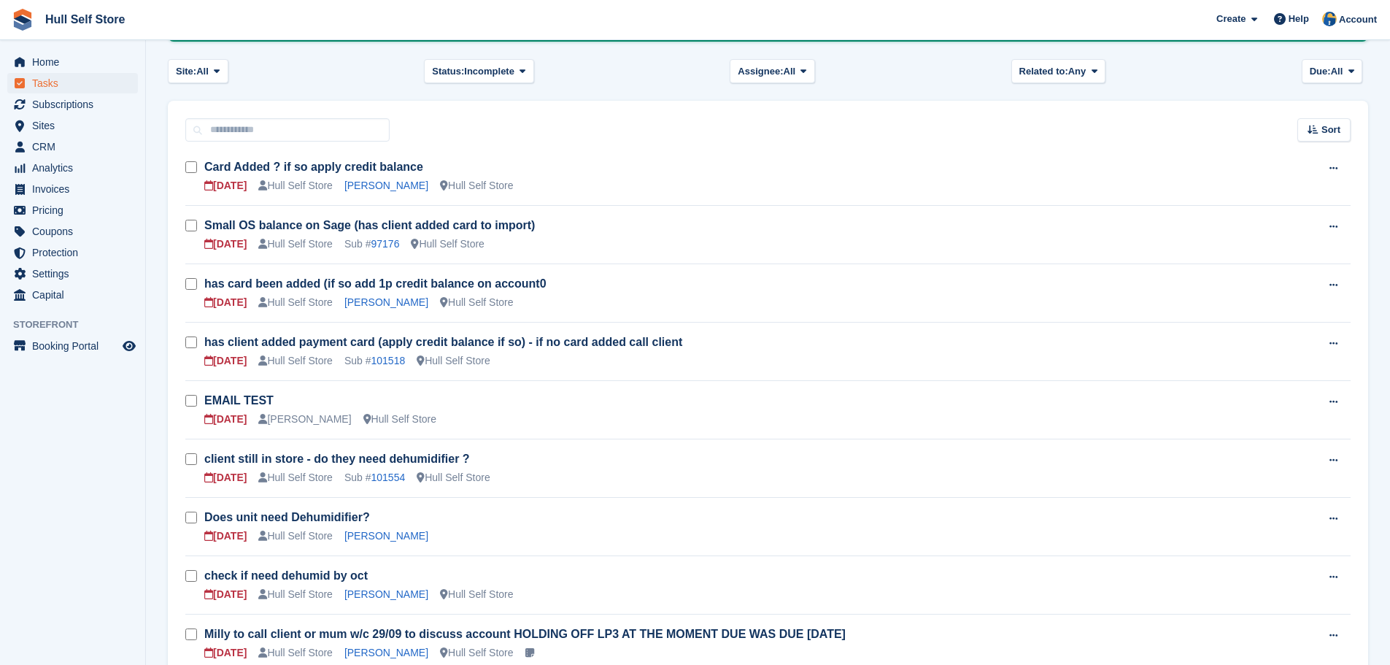
scroll to position [73, 0]
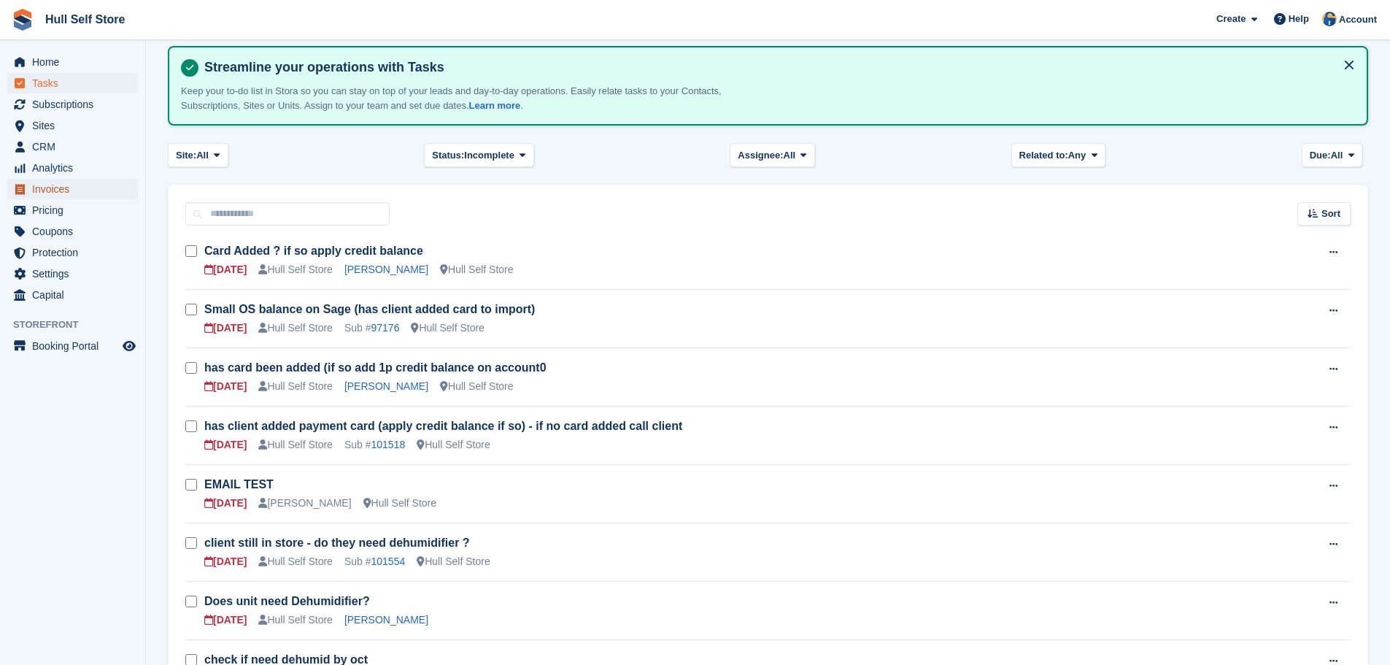
click at [91, 195] on span "Invoices" at bounding box center [76, 189] width 88 height 20
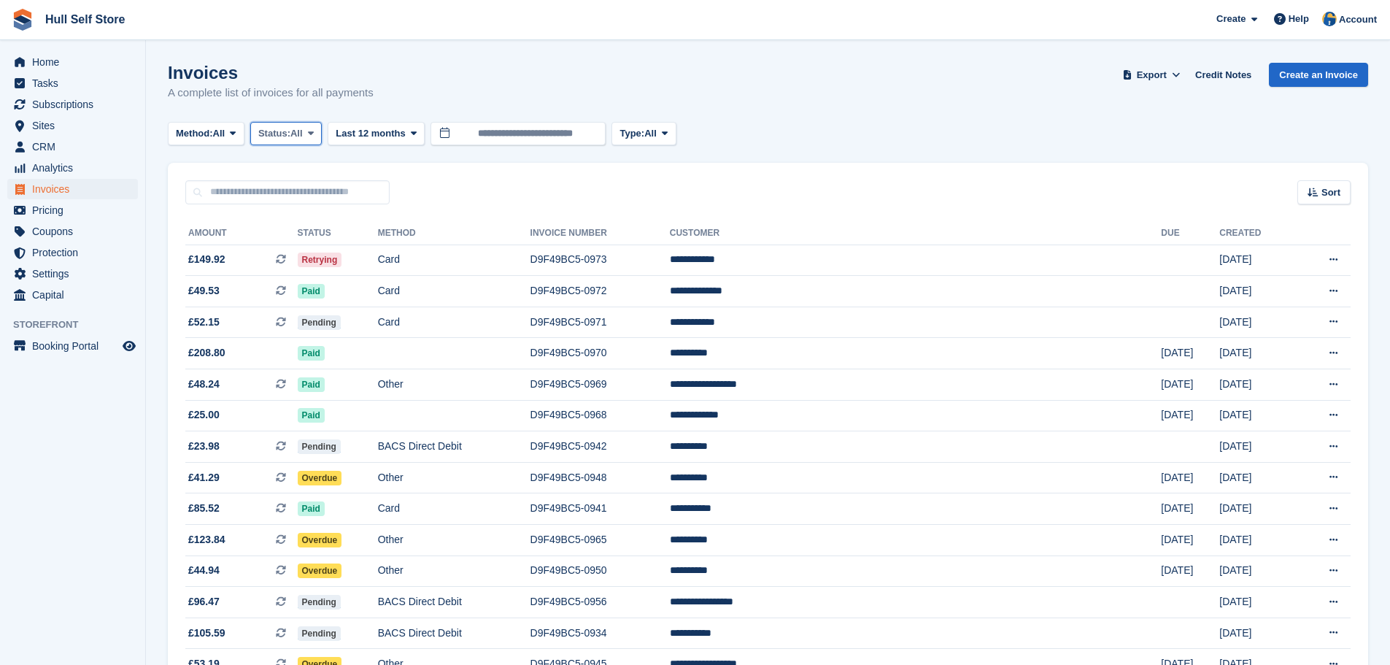
click at [290, 129] on span "Status:" at bounding box center [274, 133] width 32 height 15
click at [294, 246] on link "Open" at bounding box center [320, 246] width 127 height 26
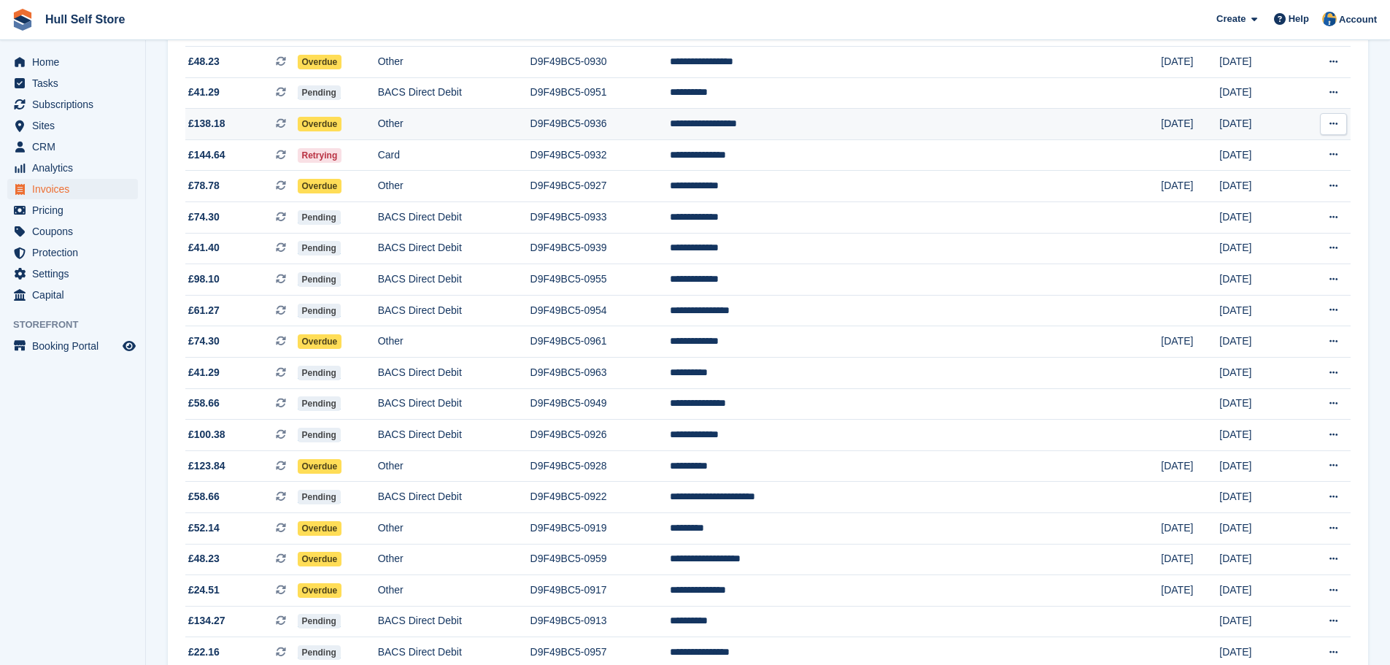
scroll to position [656, 0]
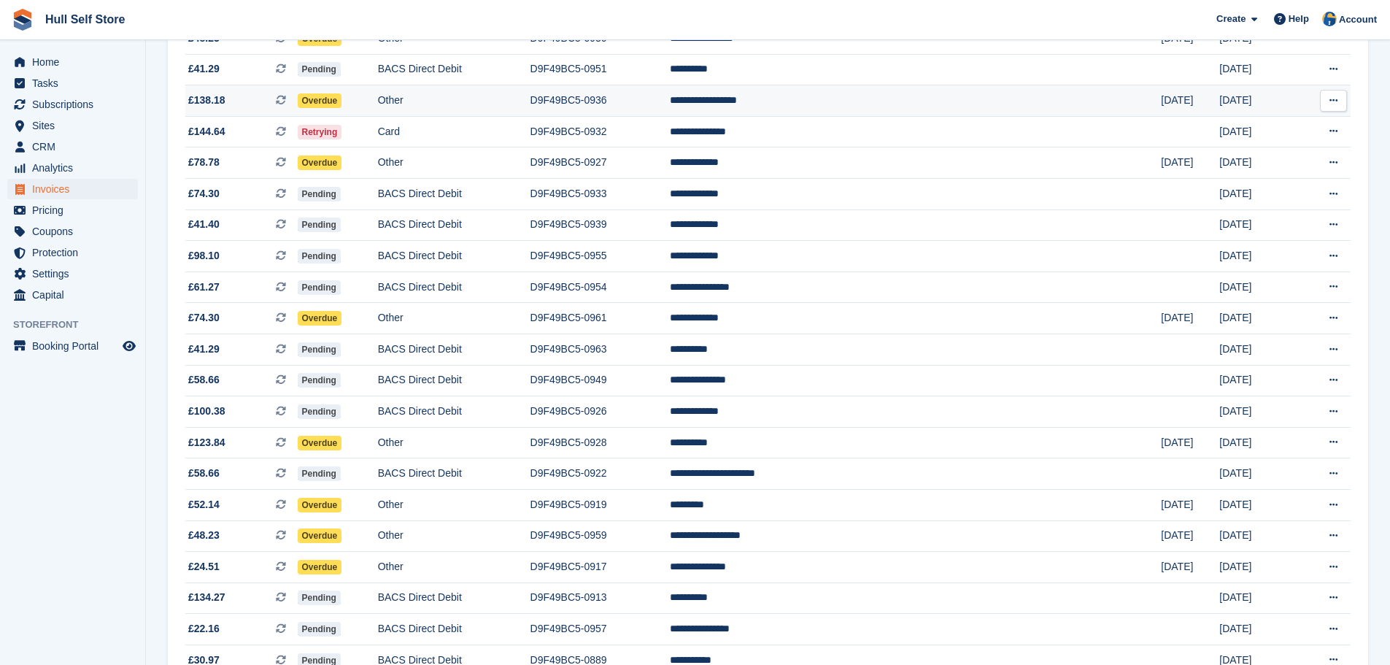
click at [530, 104] on td "Other" at bounding box center [454, 100] width 152 height 31
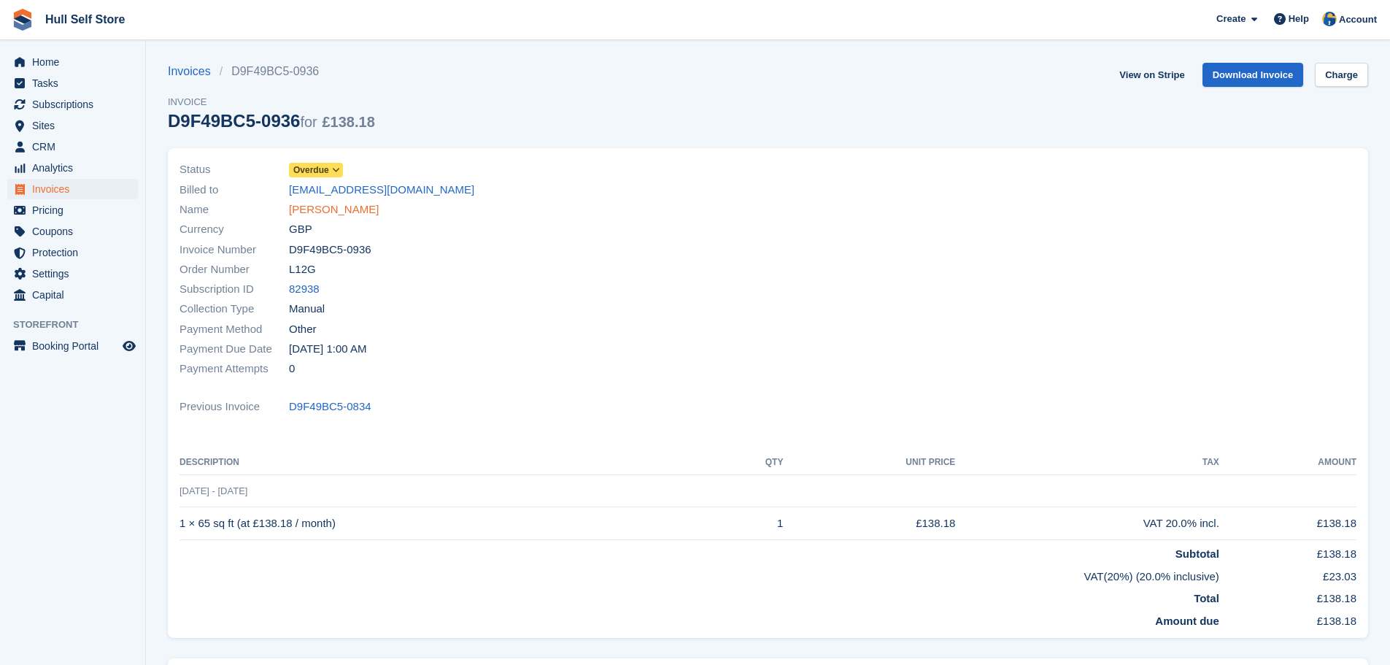
click at [306, 204] on link "[PERSON_NAME]" at bounding box center [334, 209] width 90 height 17
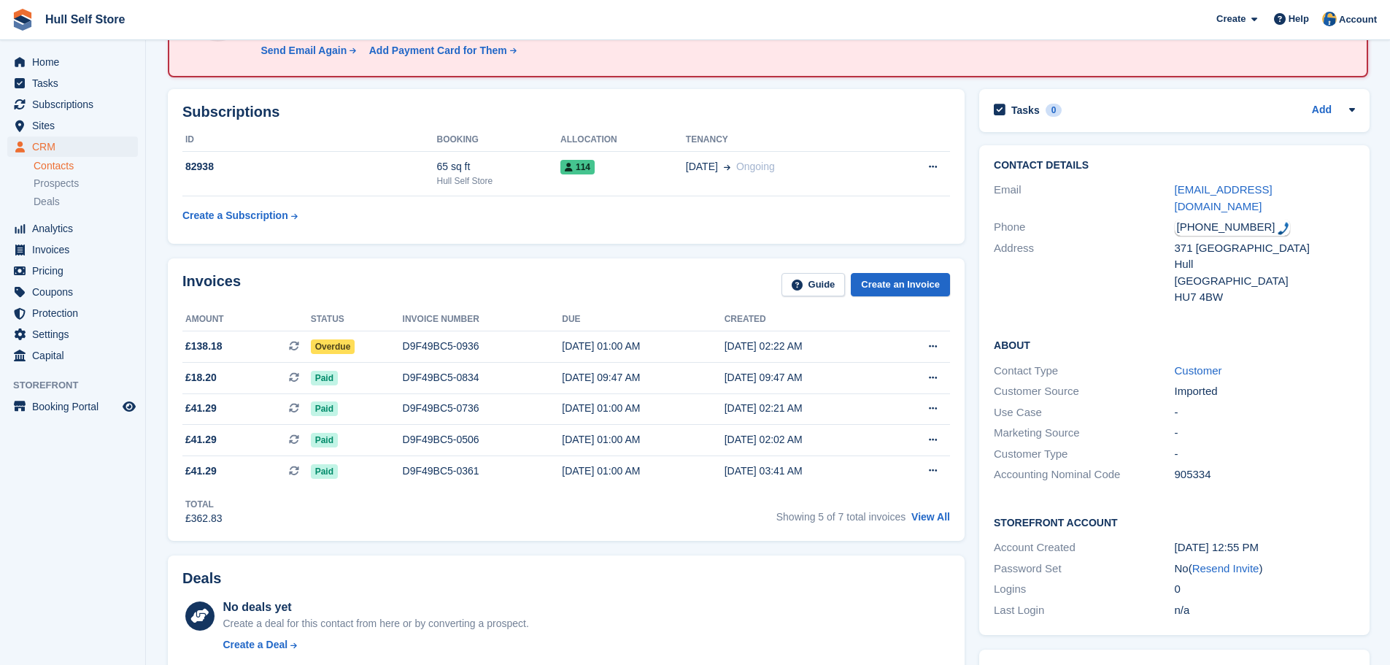
scroll to position [146, 0]
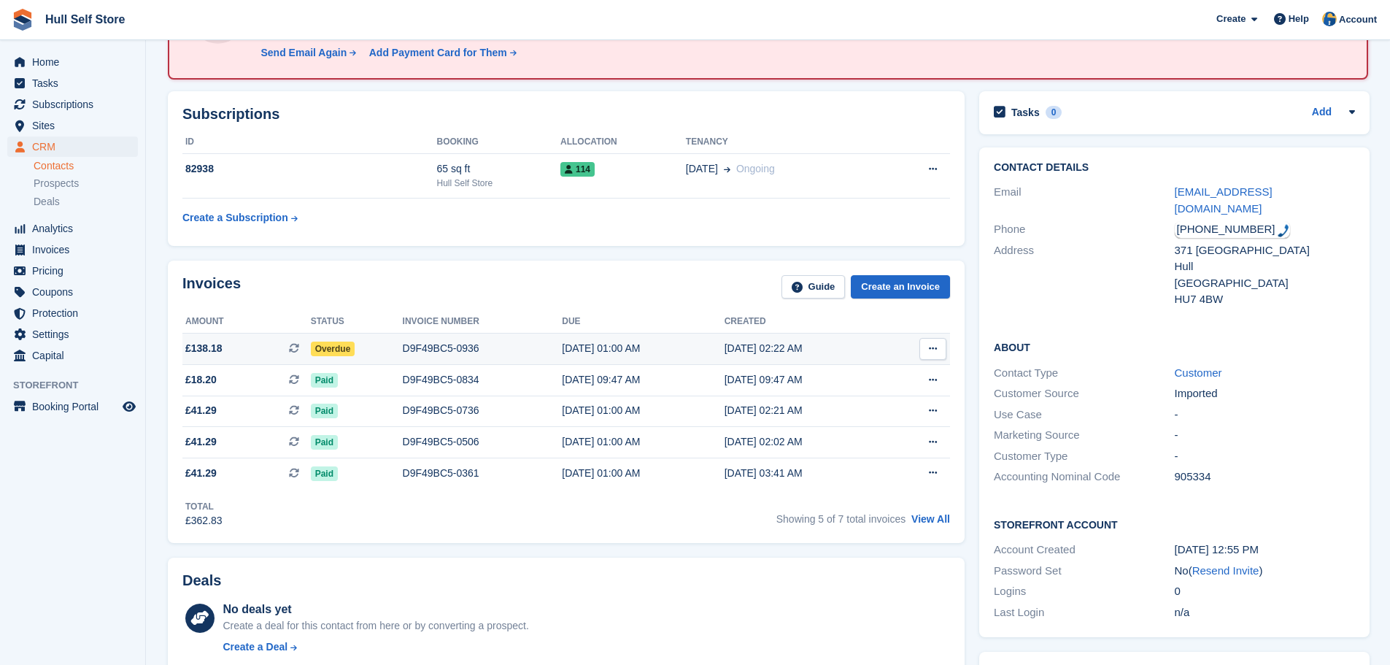
click at [439, 351] on div "D9F49BC5-0936" at bounding box center [483, 348] width 160 height 15
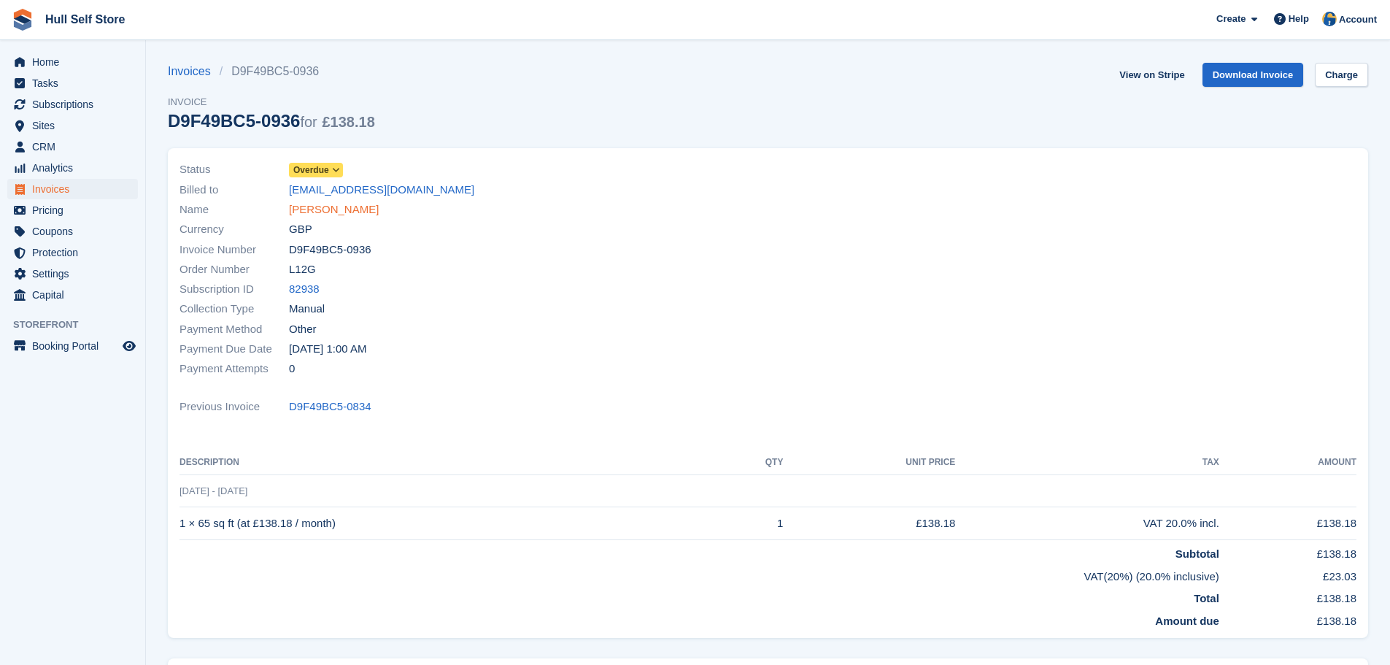
click at [359, 206] on link "[PERSON_NAME]" at bounding box center [334, 209] width 90 height 17
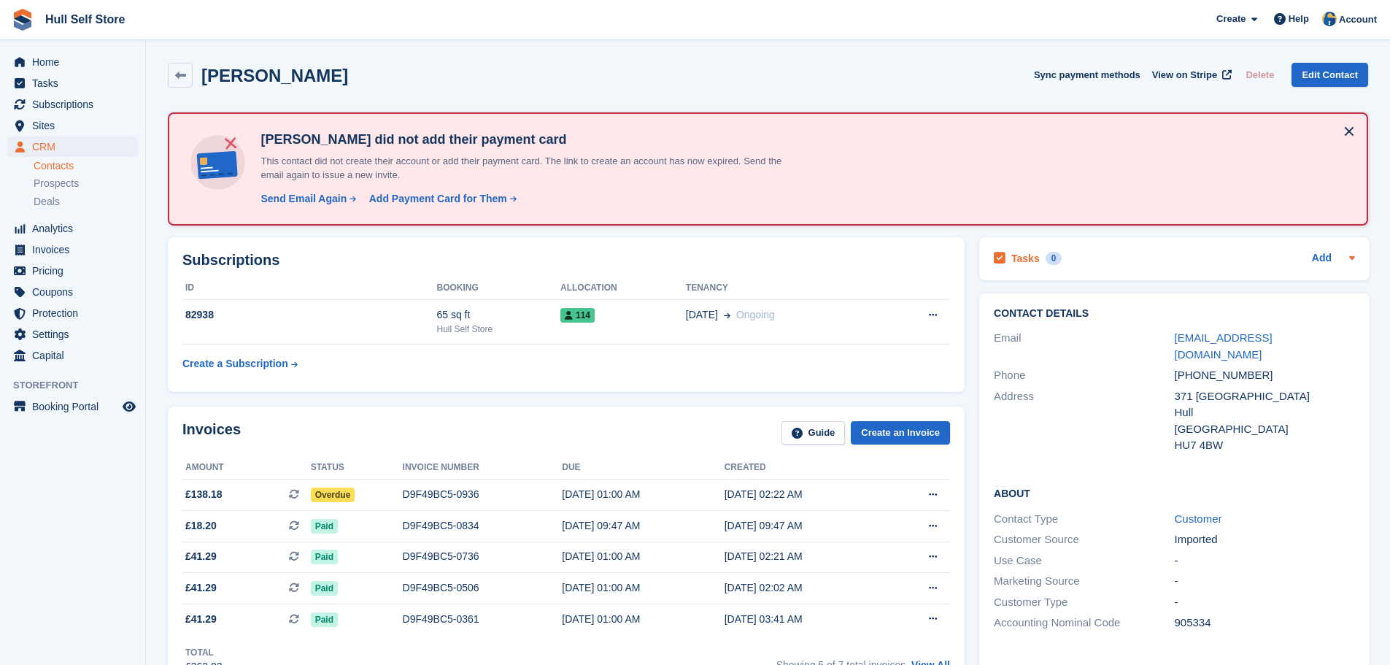
click at [1118, 260] on div "Tasks 0 Add" at bounding box center [1173, 259] width 361 height 20
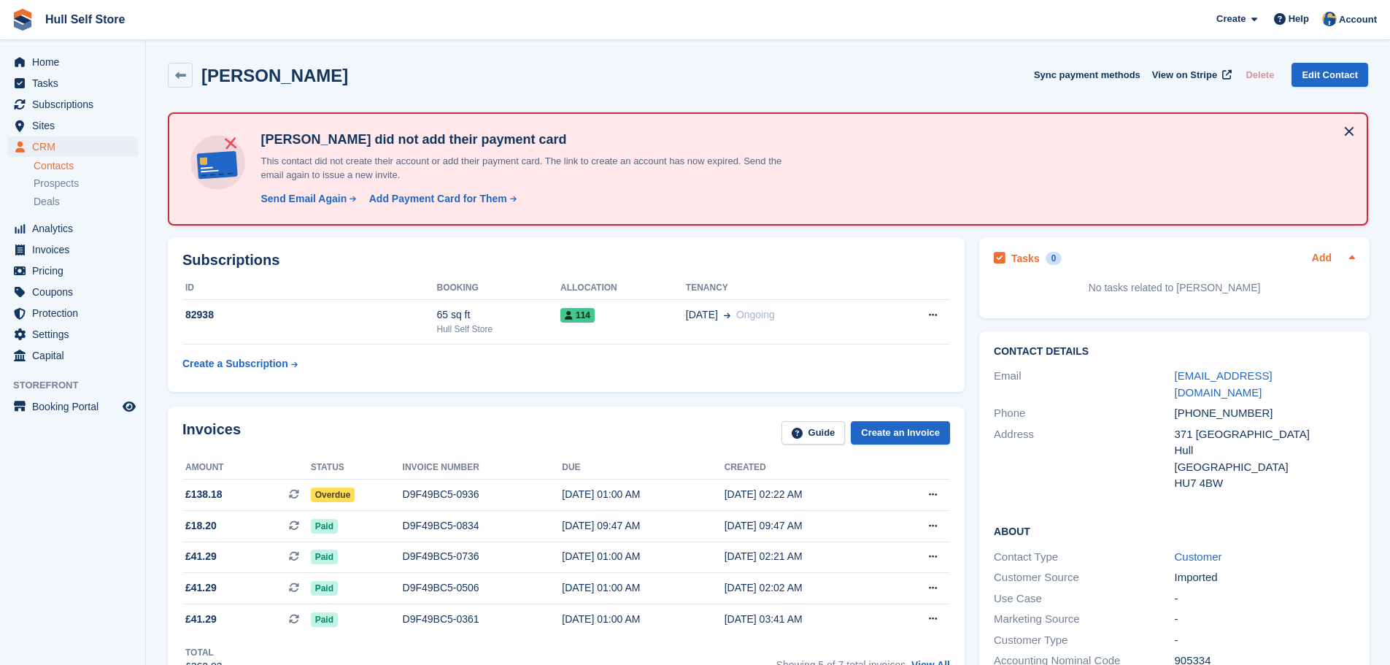
click at [1312, 262] on link "Add" at bounding box center [1322, 258] width 20 height 17
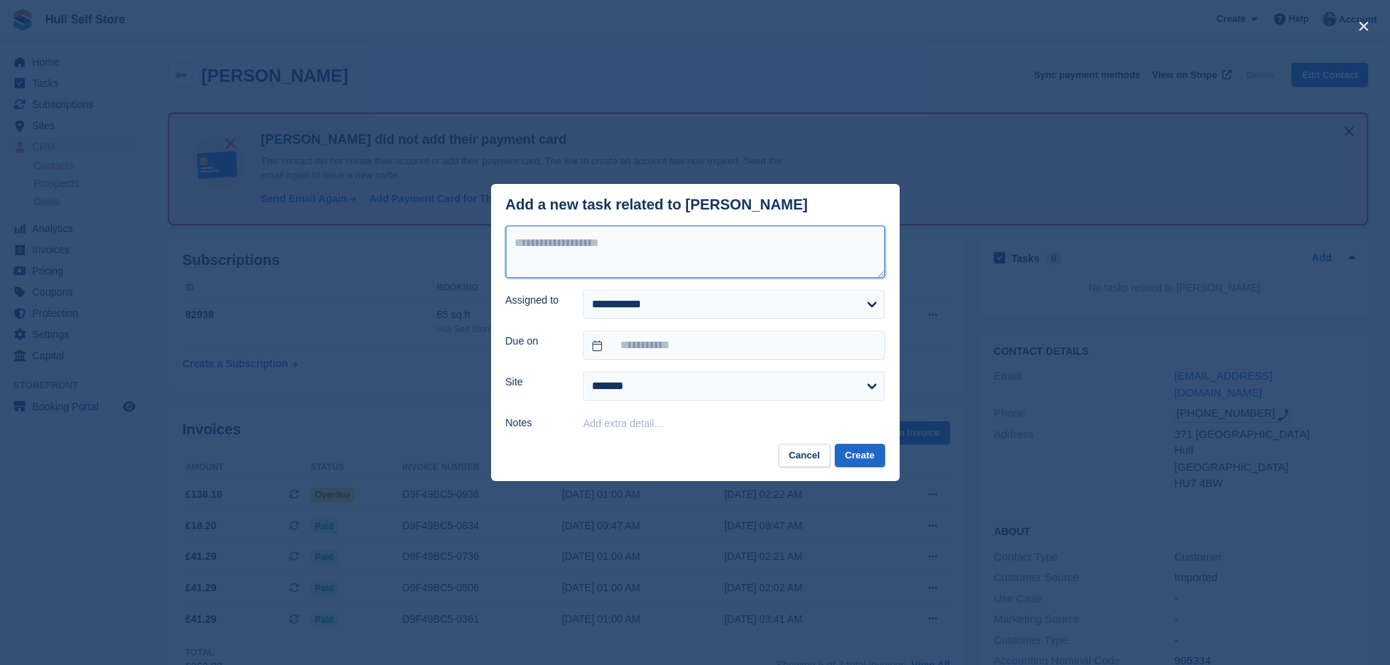
click at [698, 259] on textarea at bounding box center [694, 251] width 379 height 53
click at [851, 248] on textarea "**********" at bounding box center [694, 251] width 379 height 53
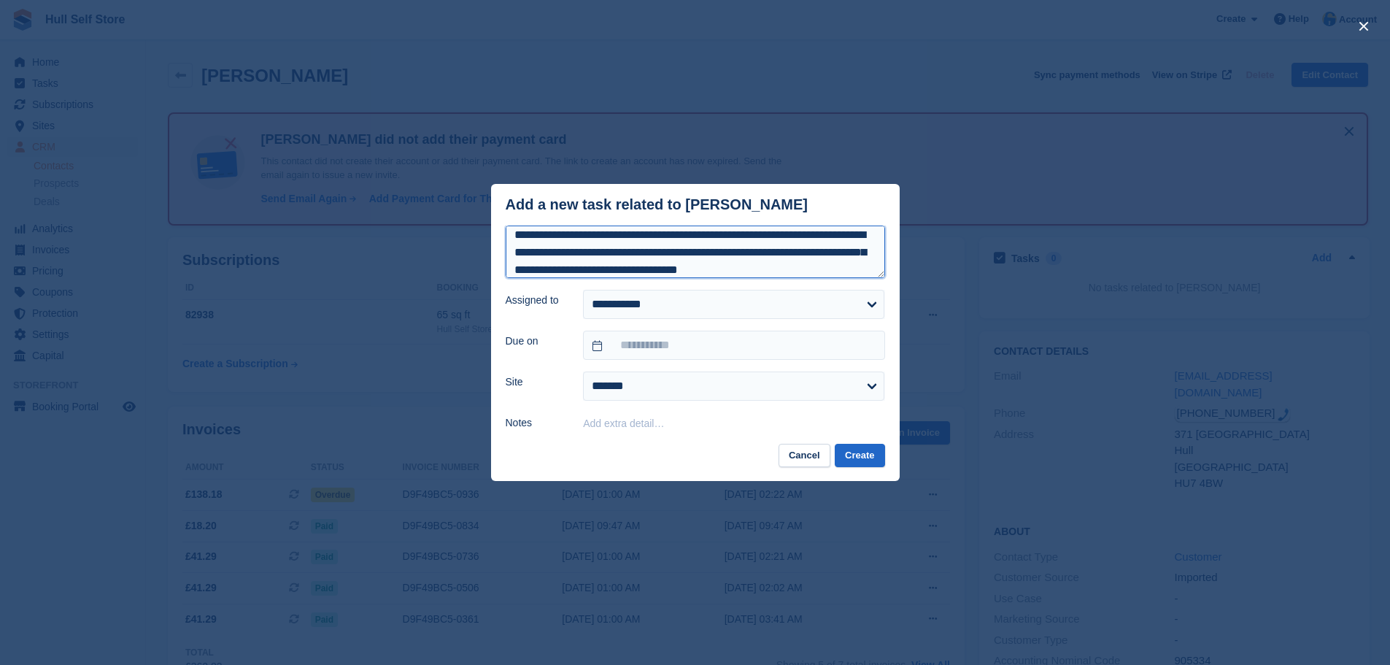
scroll to position [26, 0]
type textarea "**********"
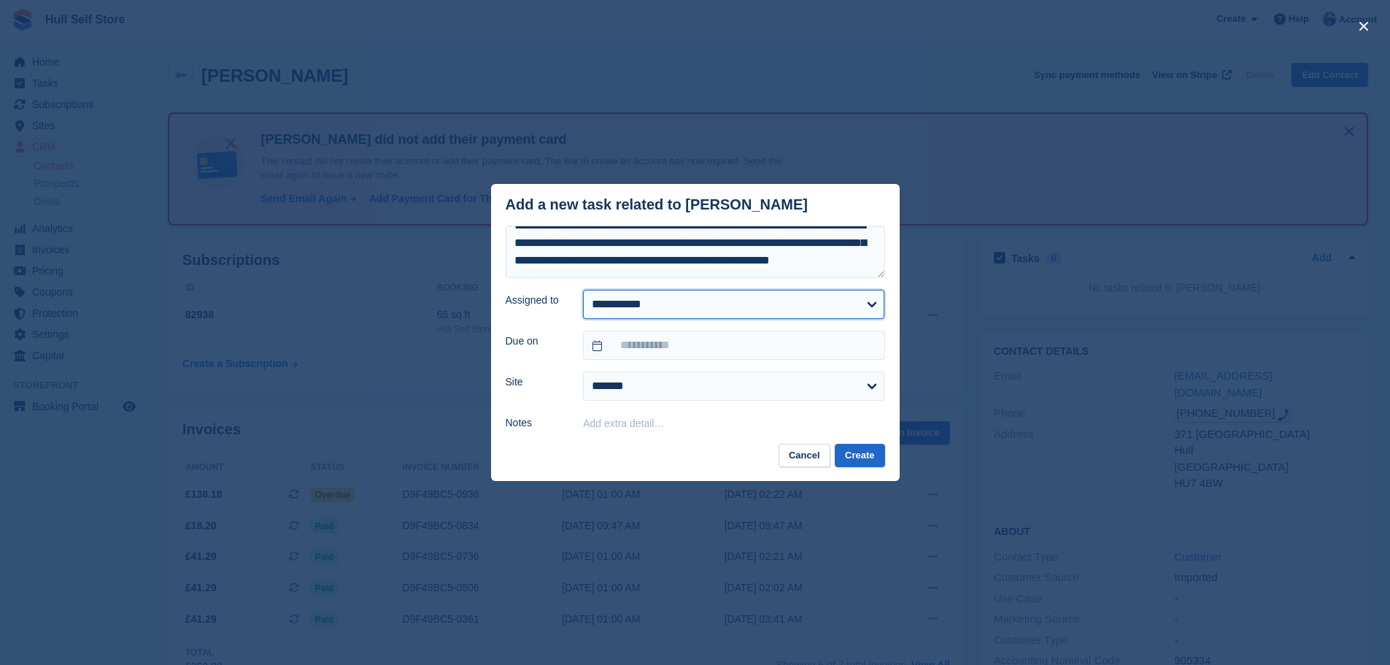
click at [661, 304] on select "**********" at bounding box center [733, 304] width 301 height 29
select select "****"
click at [583, 290] on select "**********" at bounding box center [733, 304] width 301 height 29
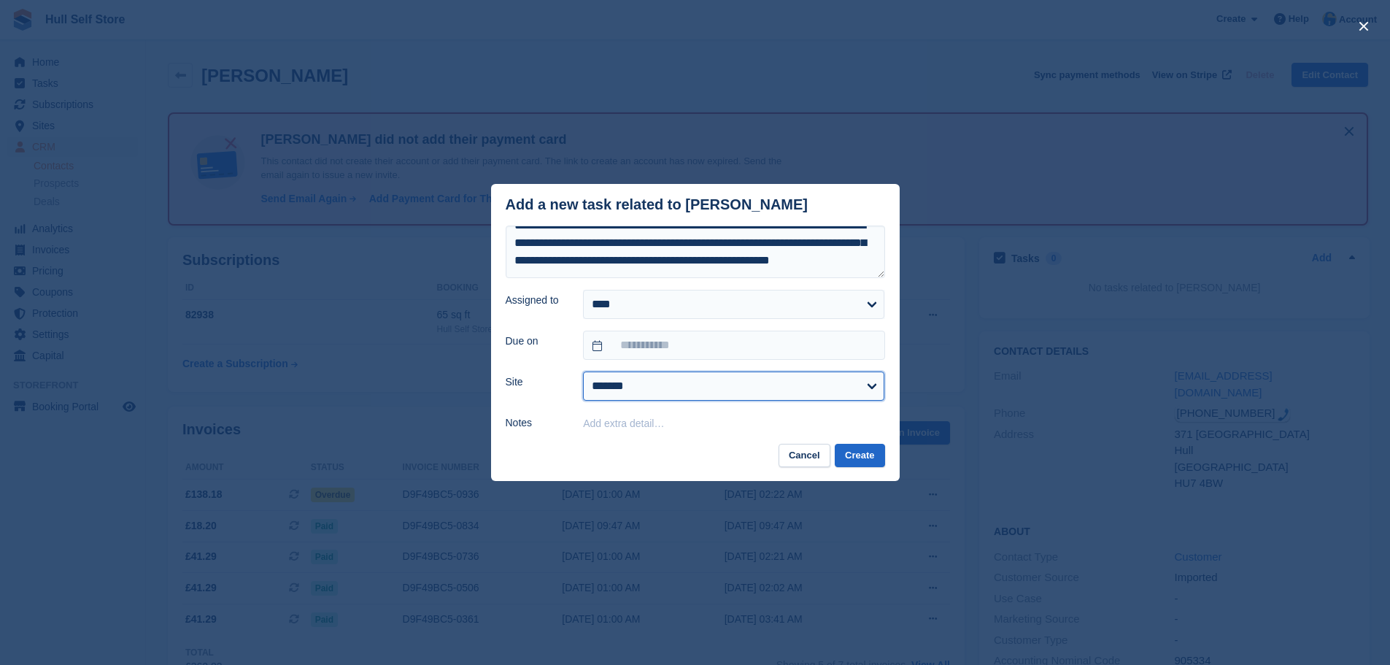
click at [651, 379] on select "**********" at bounding box center [733, 385] width 301 height 29
select select "****"
click at [583, 372] on select "**********" at bounding box center [733, 385] width 301 height 29
click at [649, 349] on input "text" at bounding box center [733, 344] width 301 height 29
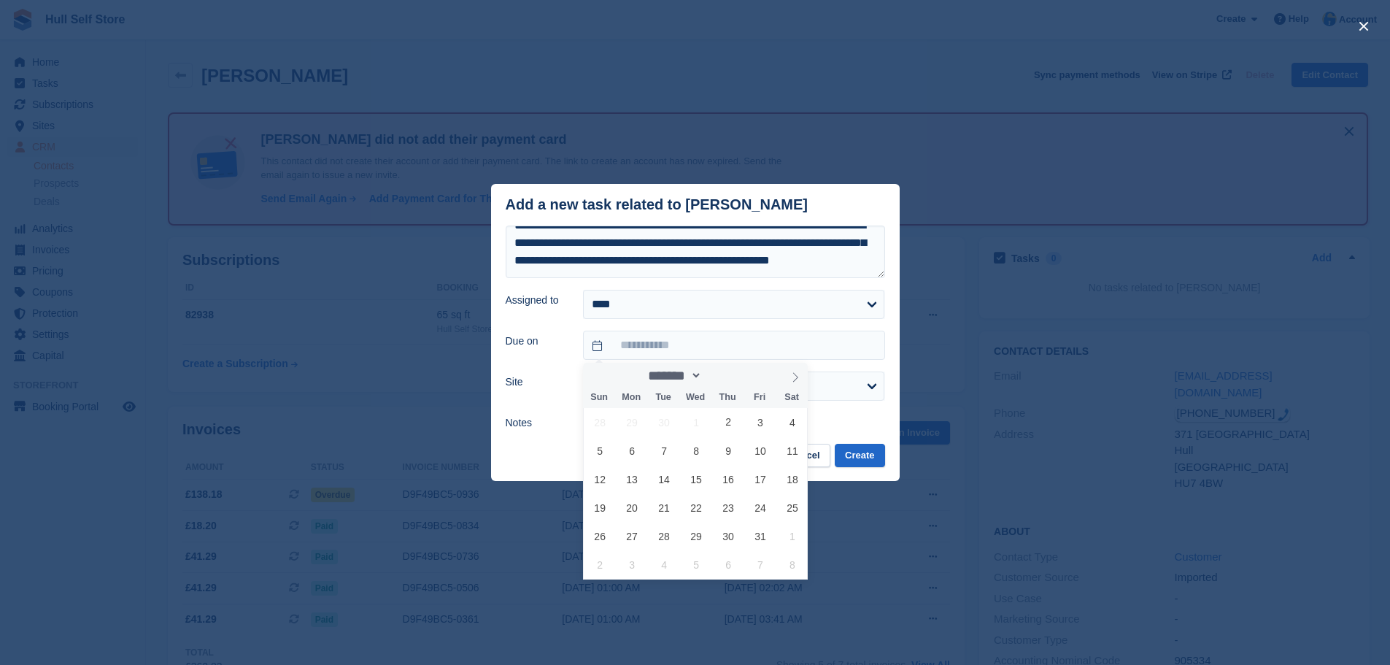
click at [517, 417] on label "Notes" at bounding box center [535, 422] width 61 height 15
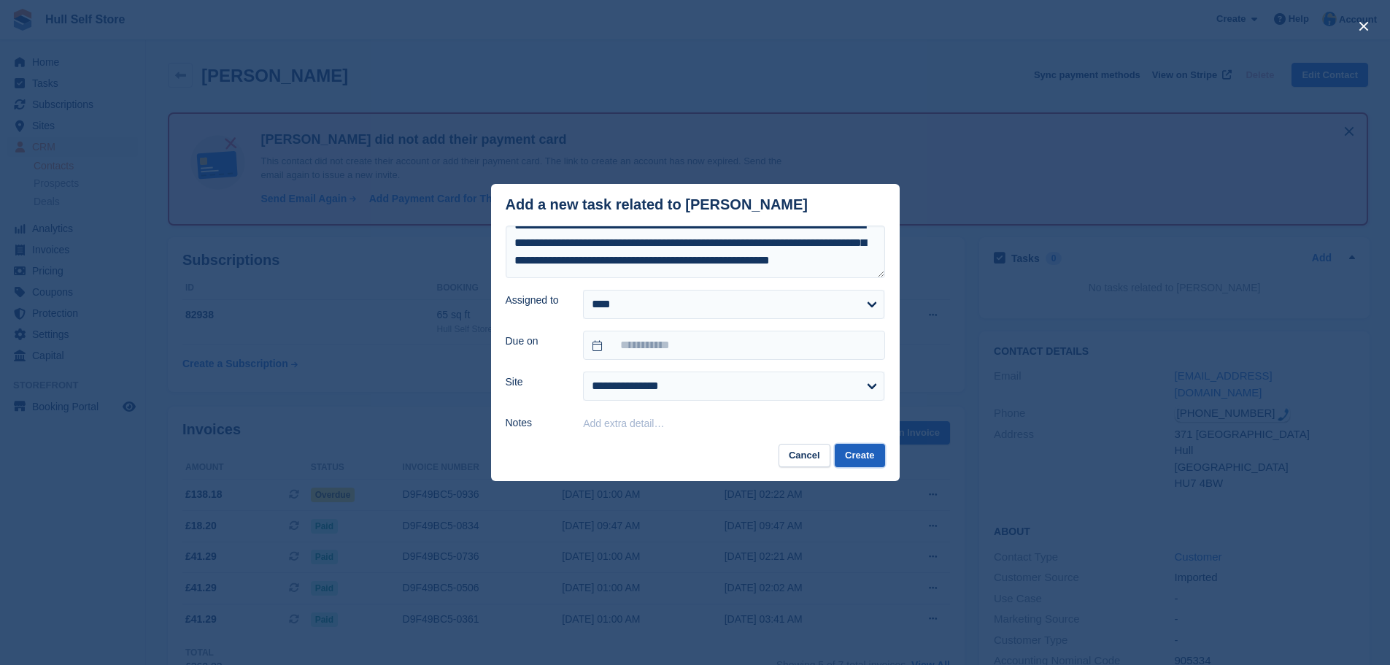
click at [855, 454] on button "Create" at bounding box center [859, 455] width 50 height 24
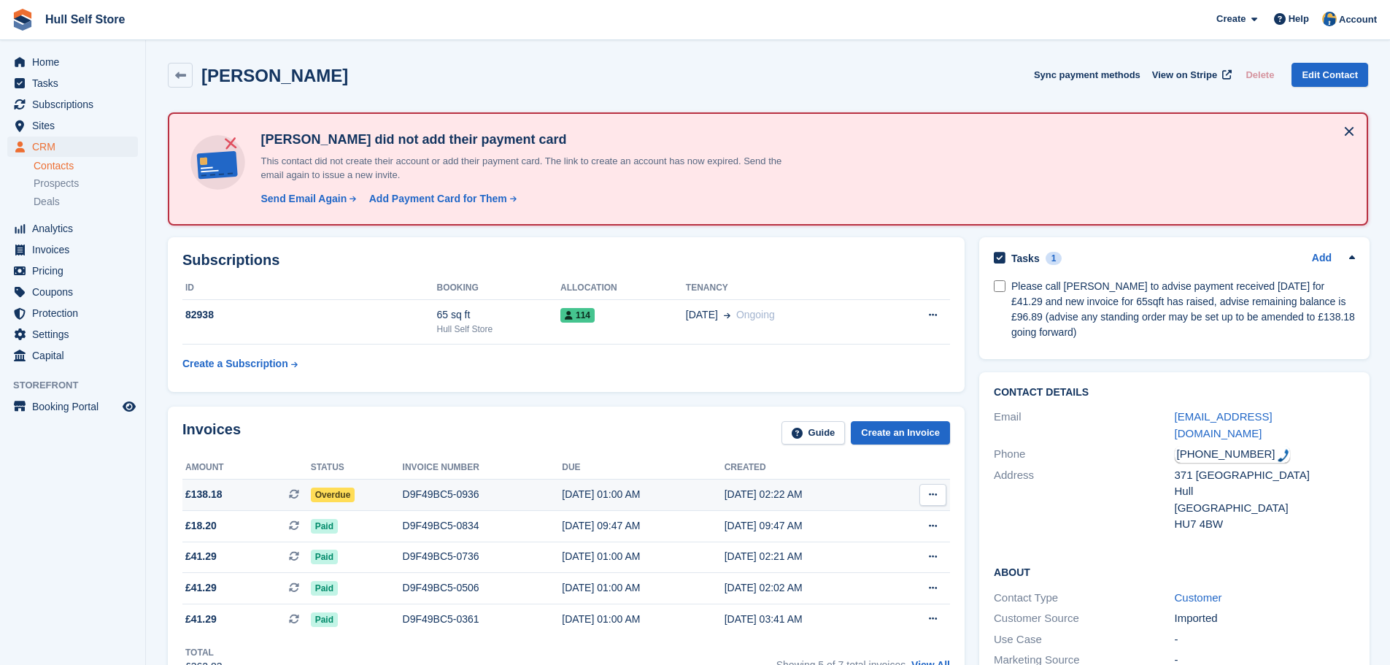
click at [413, 503] on td "D9F49BC5-0936" at bounding box center [483, 494] width 160 height 31
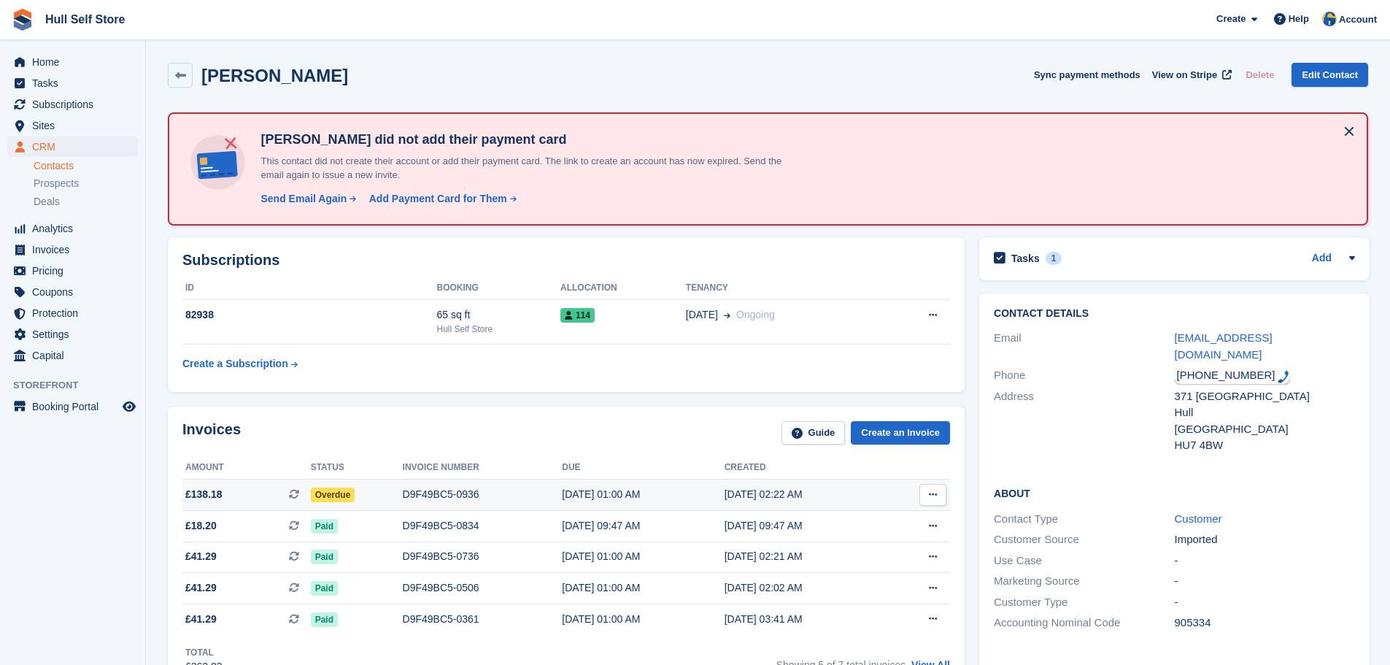
click at [497, 484] on td "D9F49BC5-0936" at bounding box center [483, 494] width 160 height 31
click at [497, 519] on div "D9F49BC5-0834" at bounding box center [483, 525] width 160 height 15
click at [479, 514] on td "D9F49BC5-0834" at bounding box center [483, 526] width 160 height 31
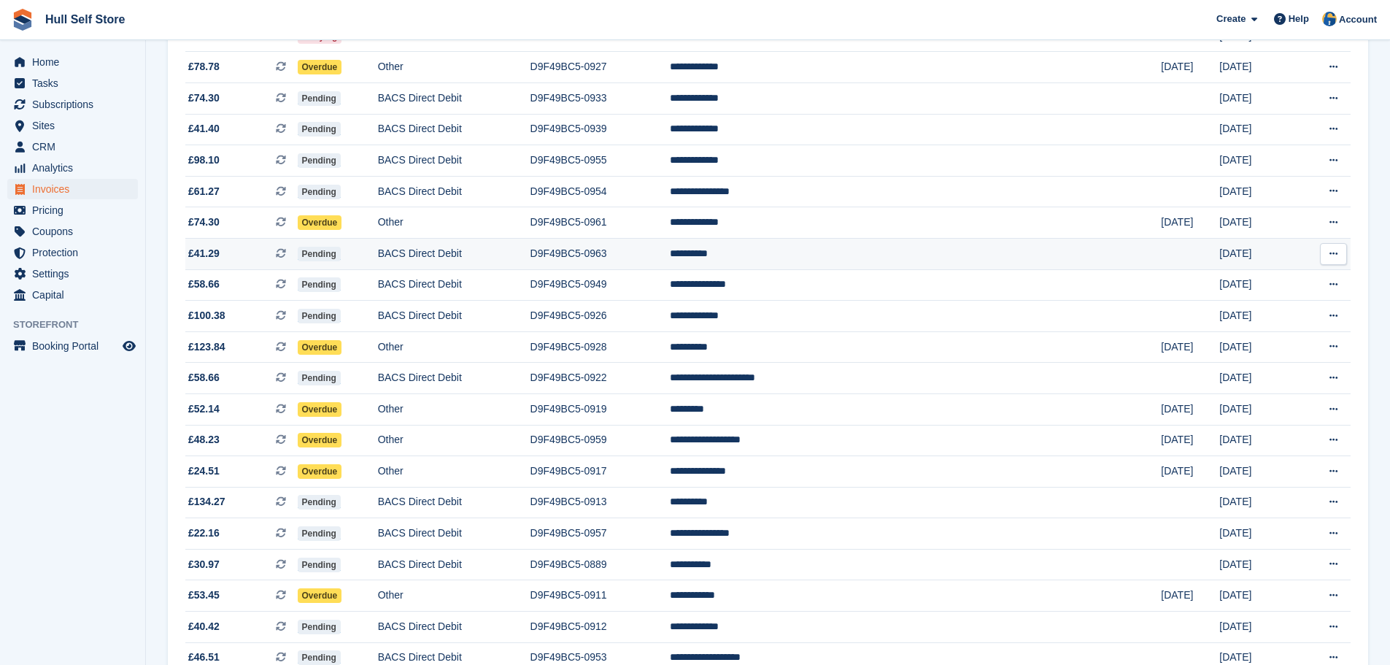
scroll to position [729, 0]
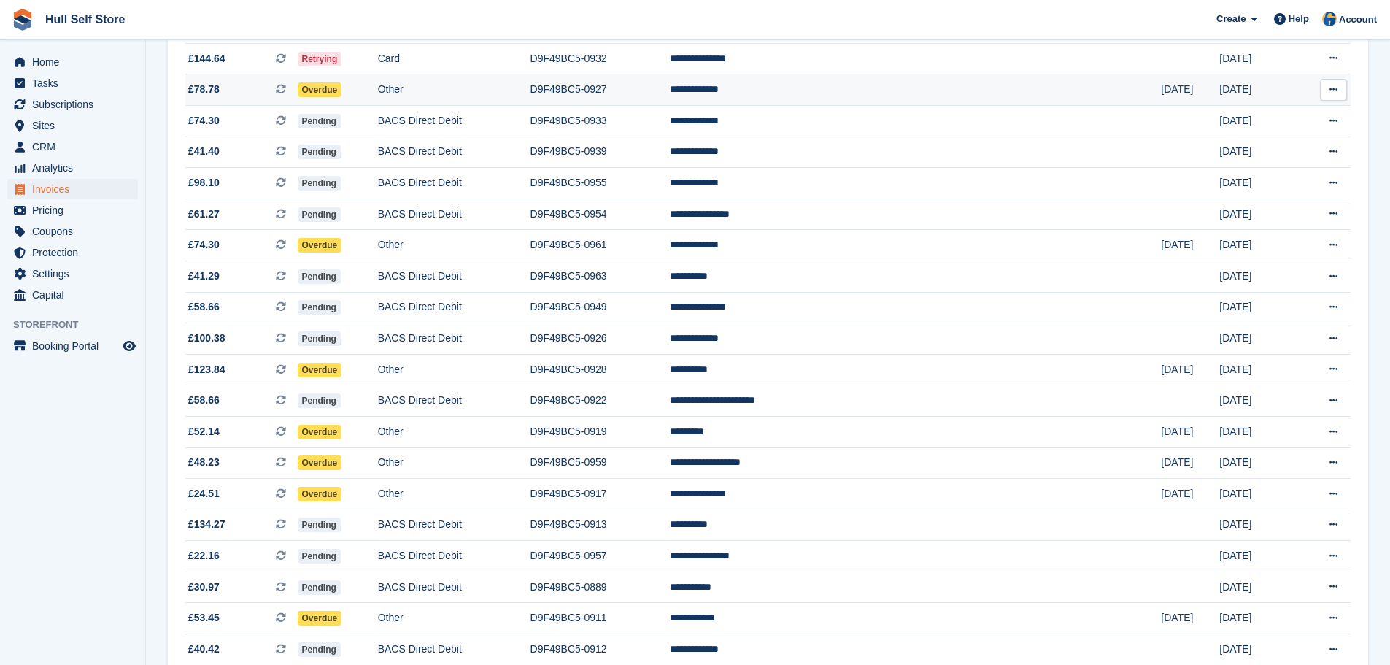
click at [378, 88] on td "Overdue" at bounding box center [338, 89] width 80 height 31
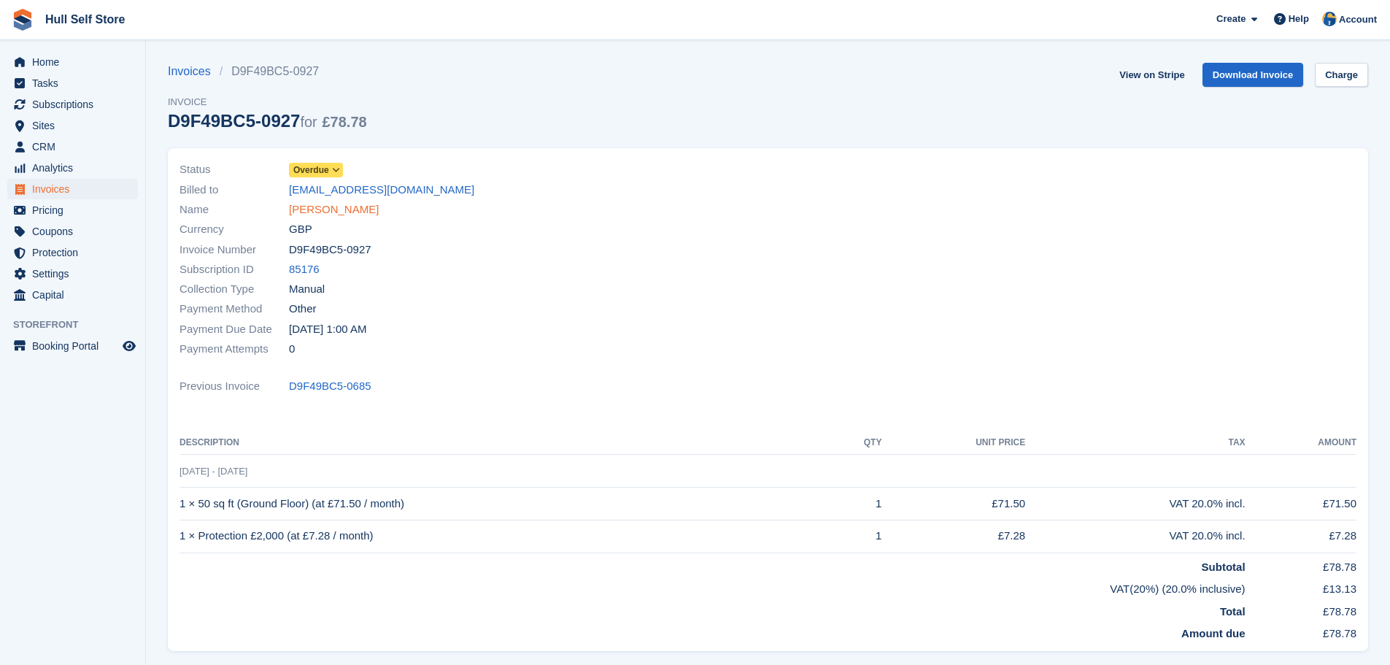
click at [330, 212] on link "[PERSON_NAME]" at bounding box center [334, 209] width 90 height 17
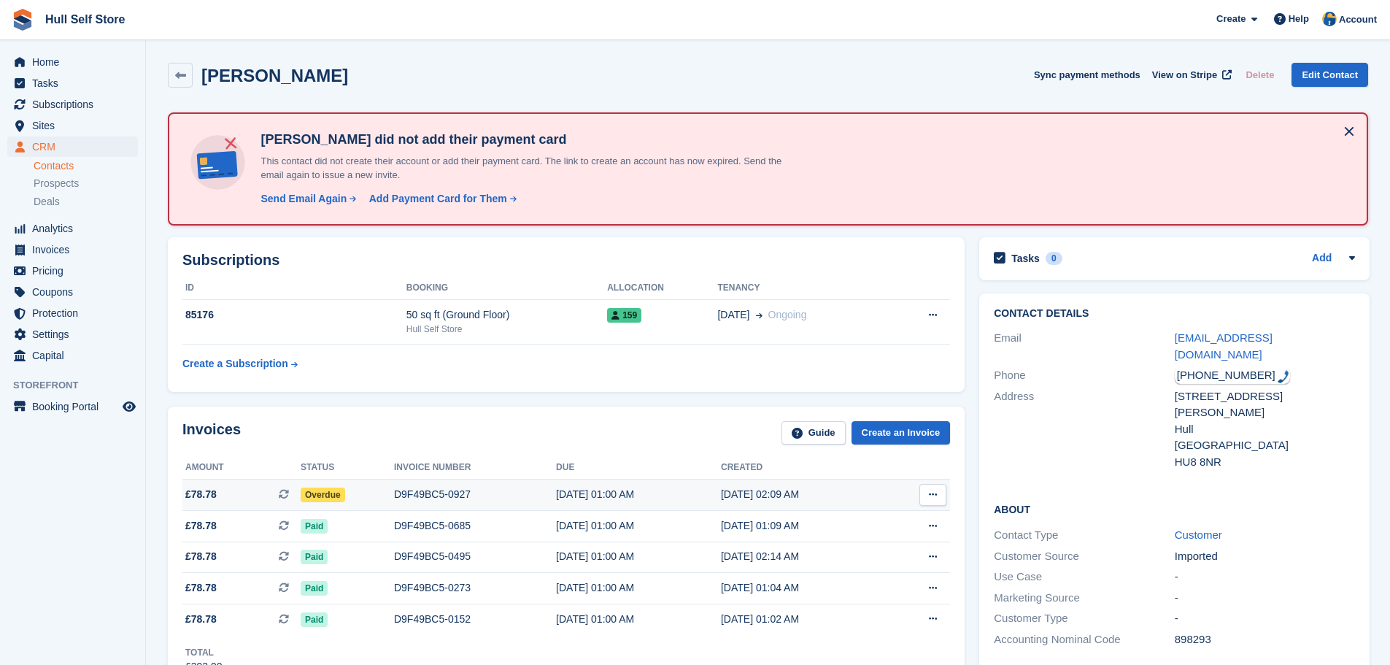
click at [479, 492] on div "D9F49BC5-0927" at bounding box center [475, 494] width 162 height 15
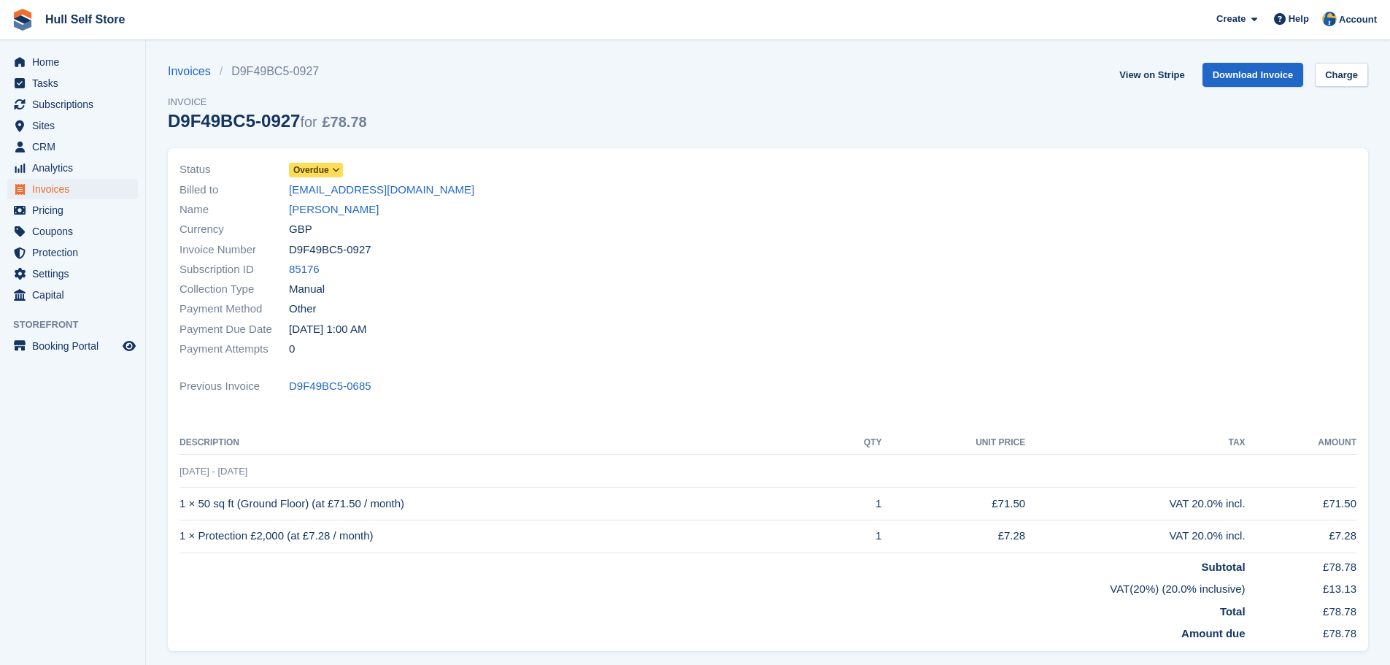
click at [334, 171] on icon at bounding box center [336, 170] width 8 height 9
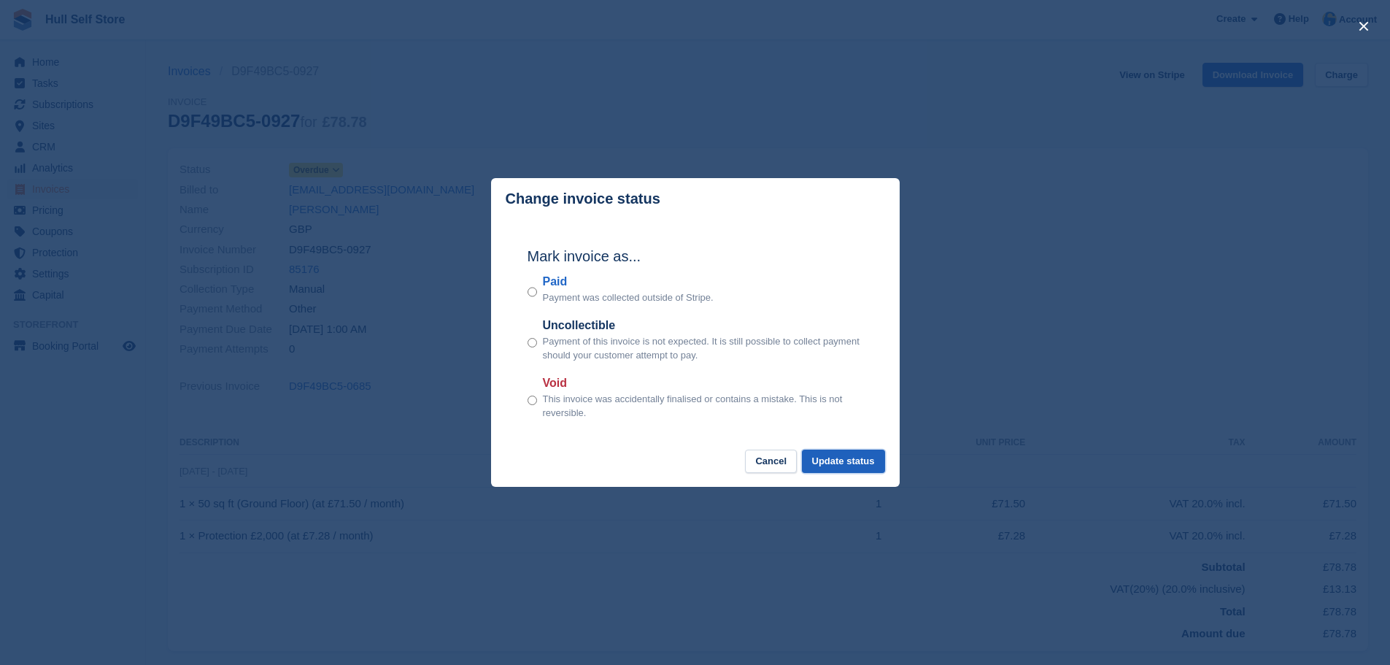
click at [843, 464] on button "Update status" at bounding box center [843, 461] width 83 height 24
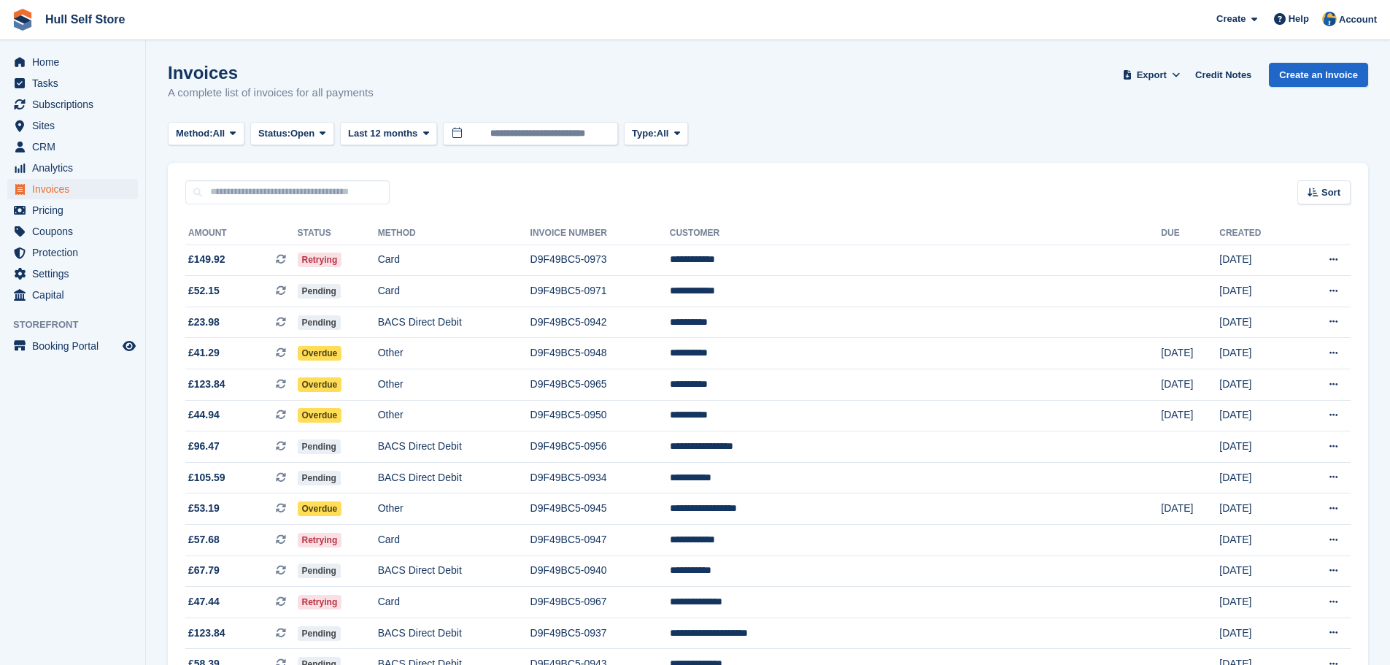
scroll to position [729, 0]
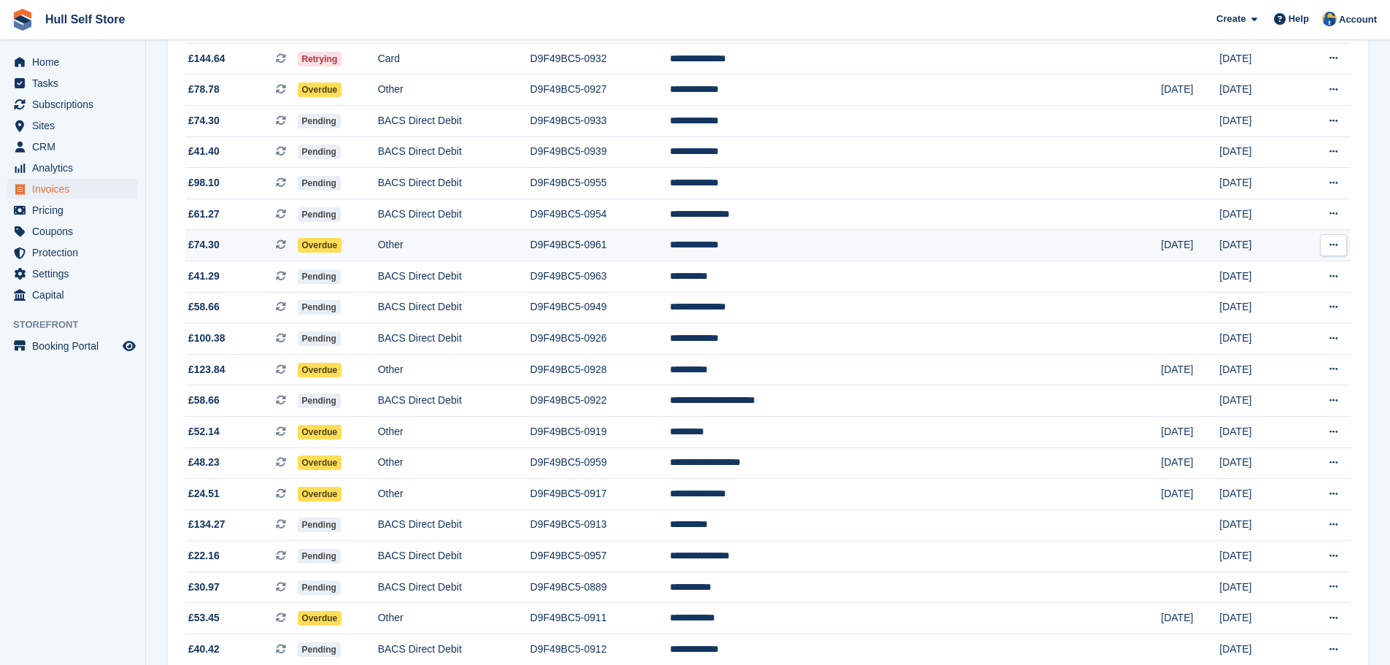
click at [378, 233] on td "Overdue" at bounding box center [338, 245] width 80 height 31
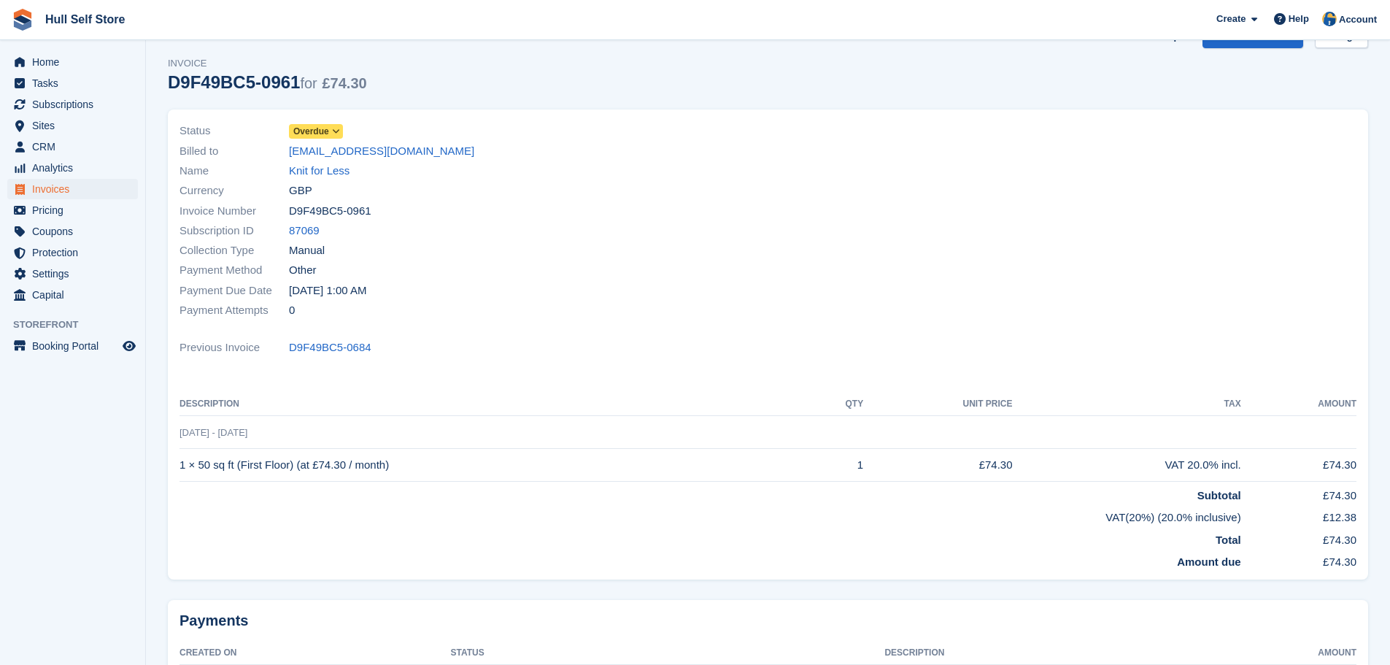
scroll to position [73, 0]
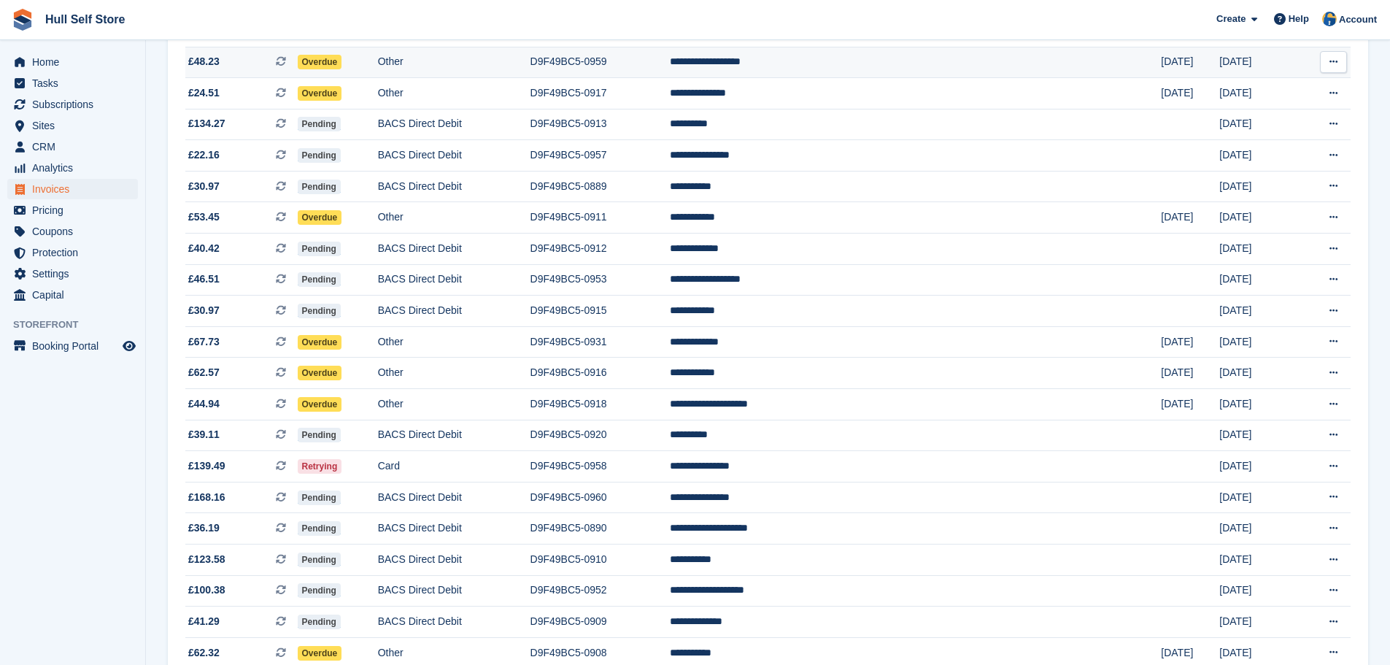
scroll to position [1094, 0]
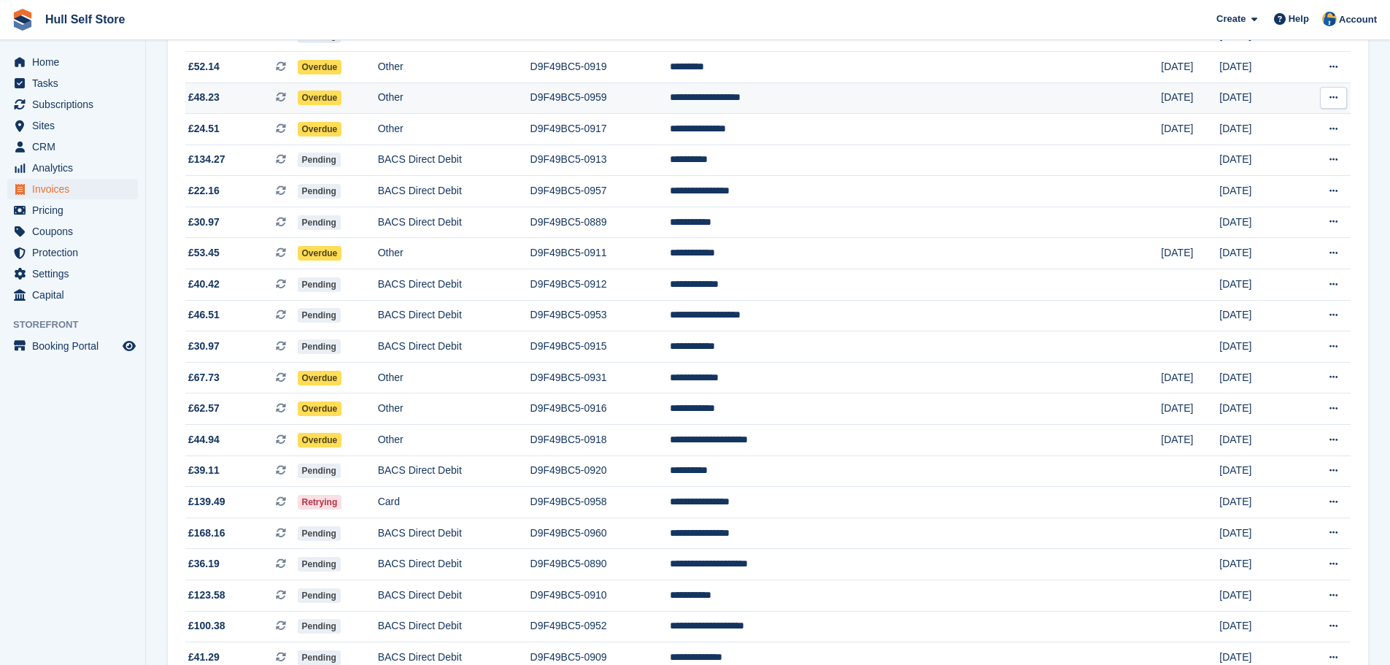
click at [530, 88] on td "Other" at bounding box center [454, 97] width 152 height 31
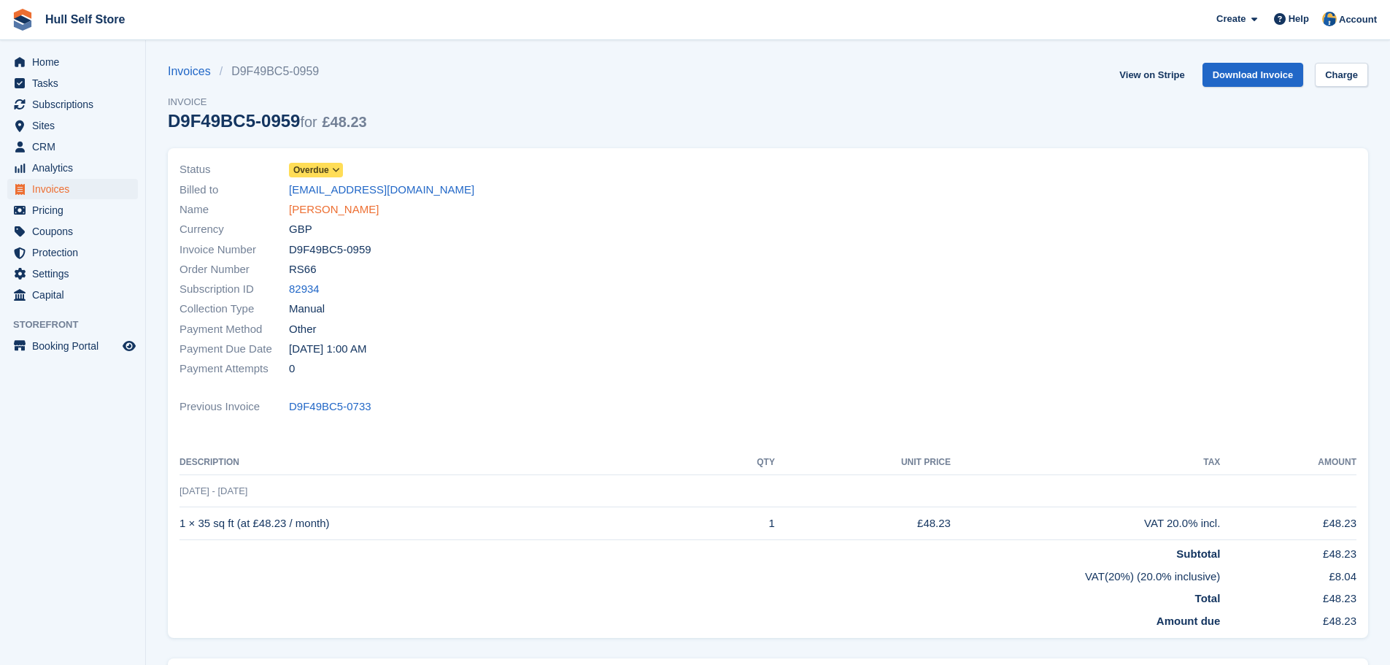
click at [314, 202] on link "[PERSON_NAME]" at bounding box center [334, 209] width 90 height 17
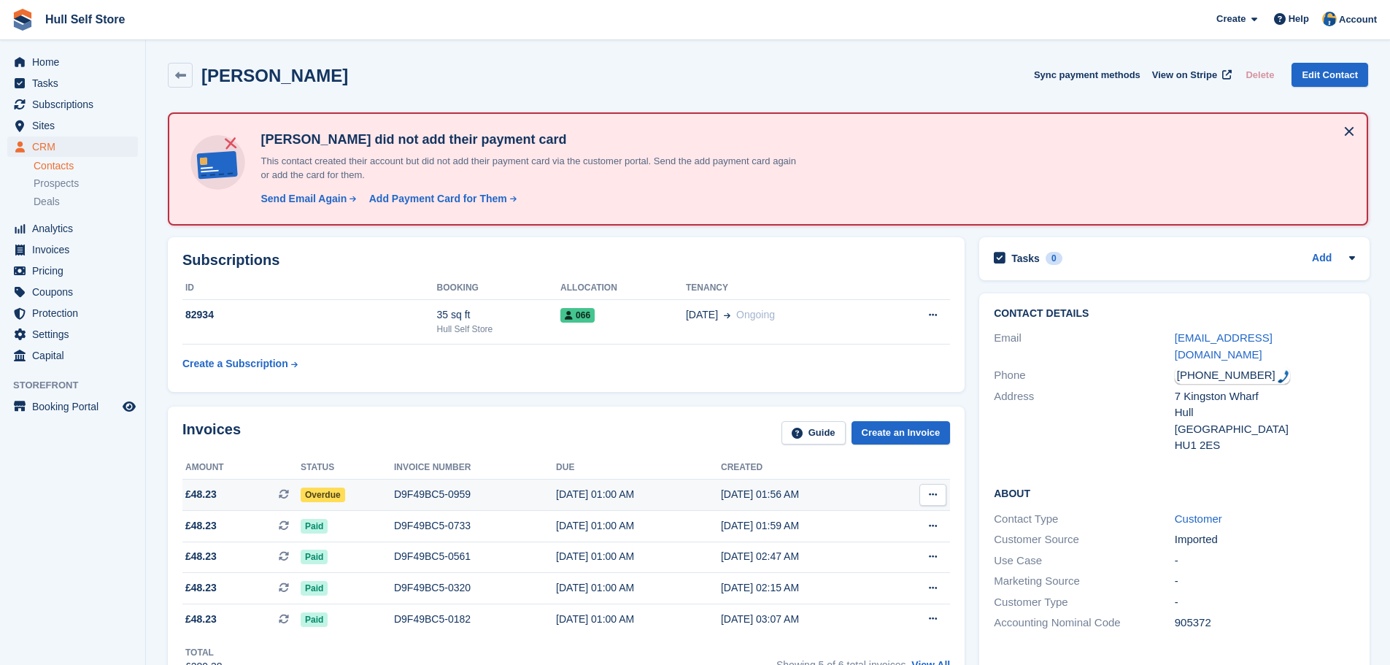
click at [400, 484] on td "D9F49BC5-0959" at bounding box center [475, 494] width 162 height 31
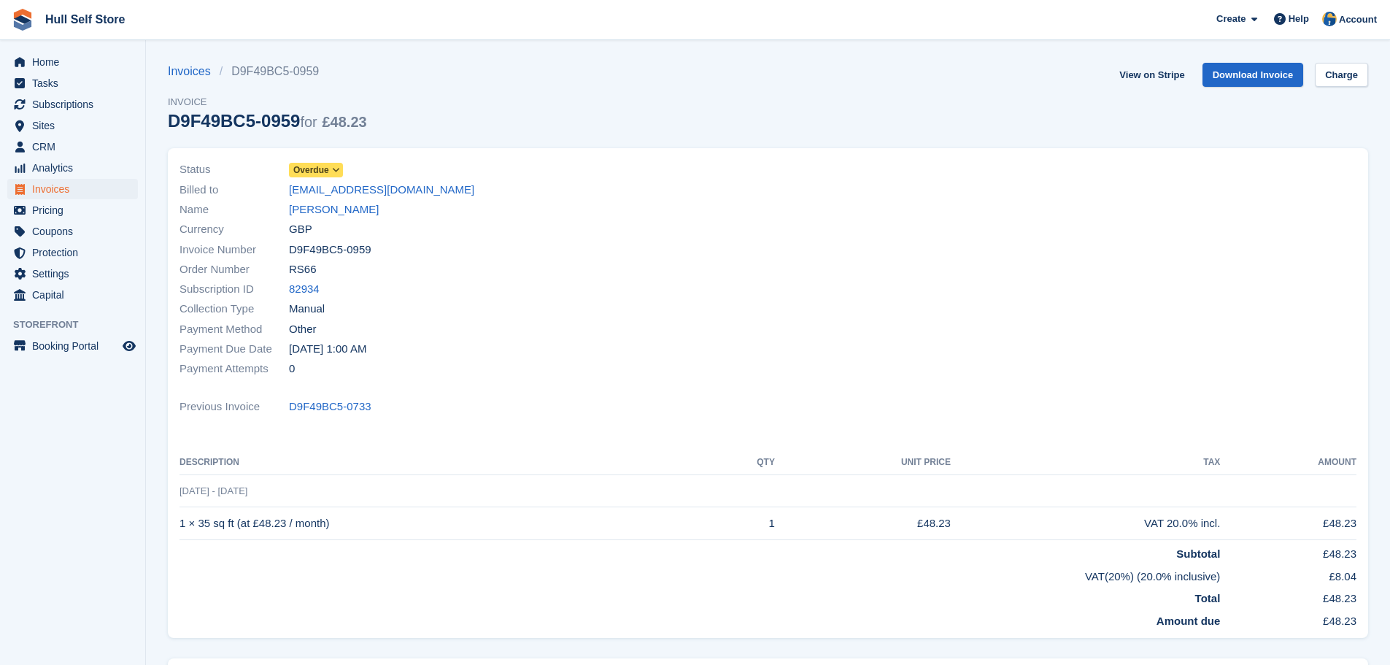
click at [332, 166] on icon at bounding box center [336, 170] width 8 height 9
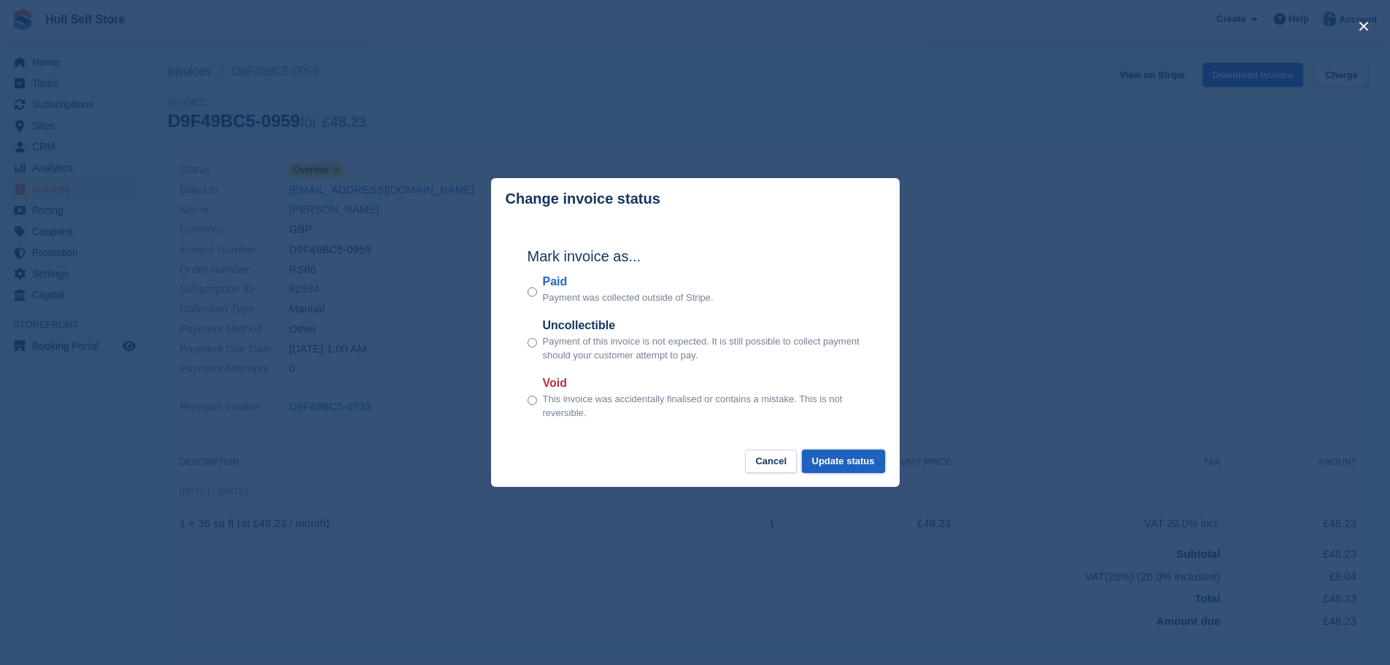
click at [845, 465] on button "Update status" at bounding box center [843, 461] width 83 height 24
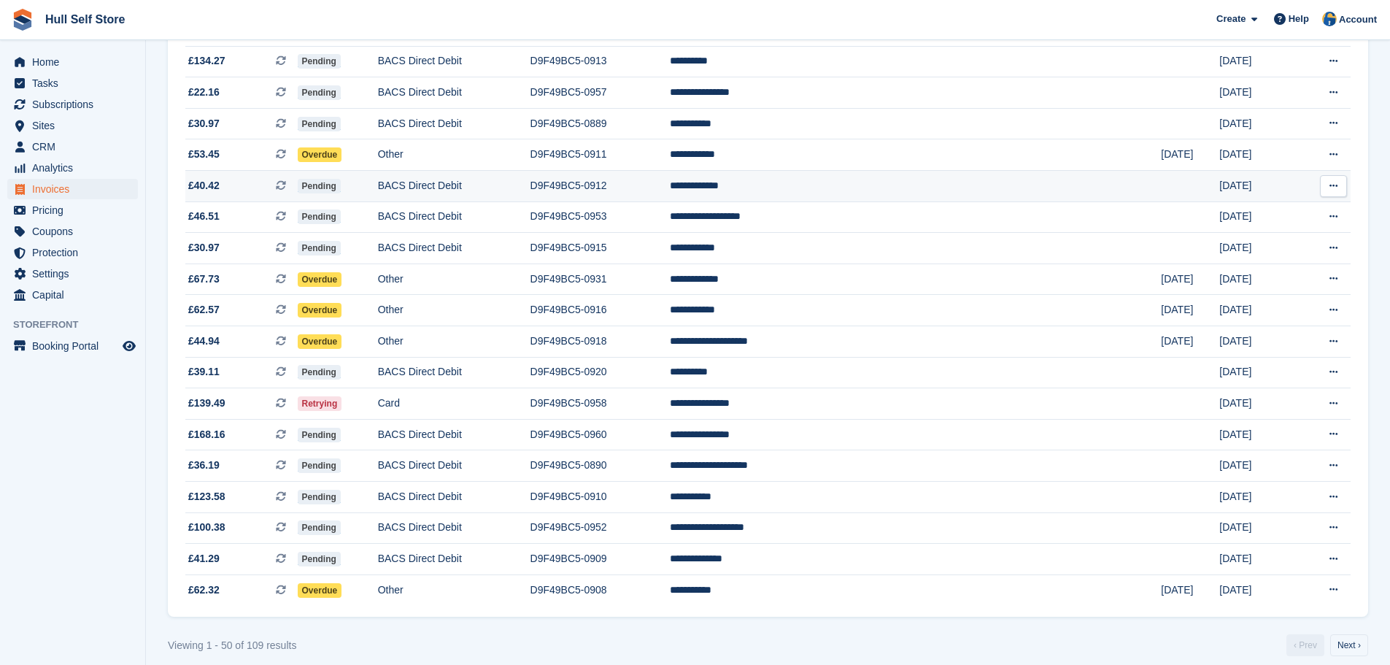
scroll to position [1206, 0]
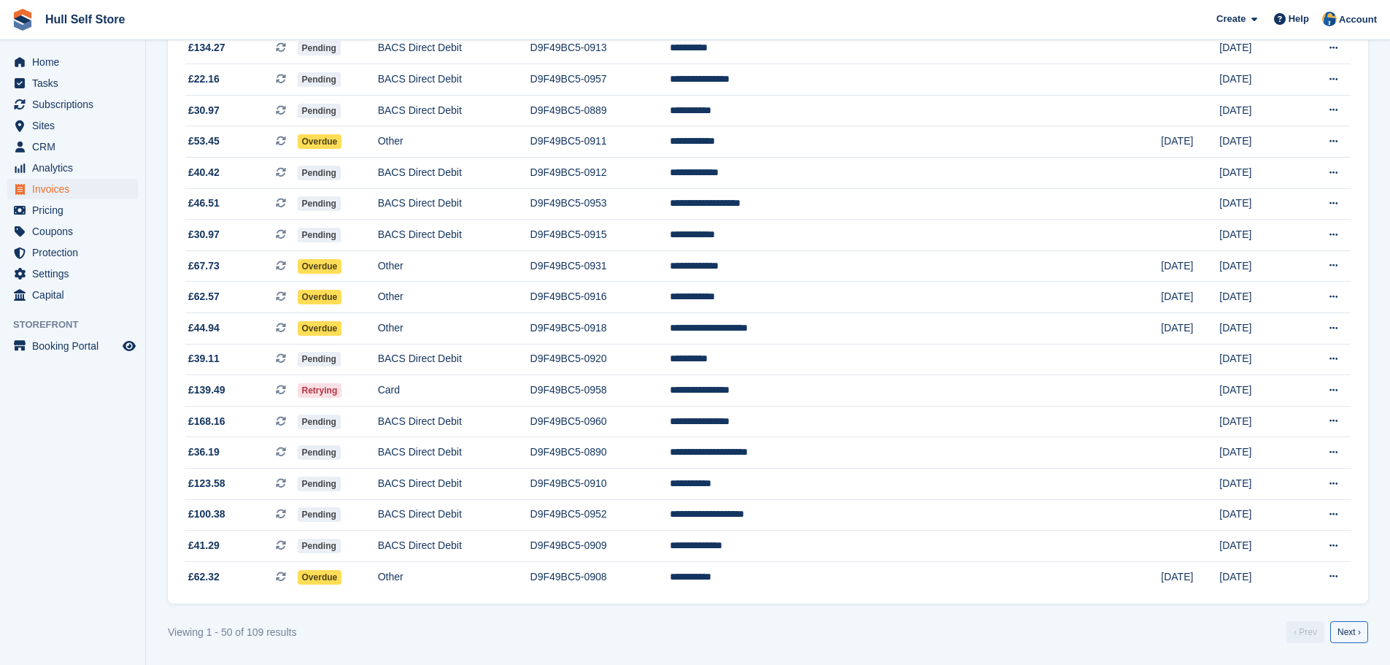
click at [1350, 627] on link "Next ›" at bounding box center [1349, 632] width 38 height 22
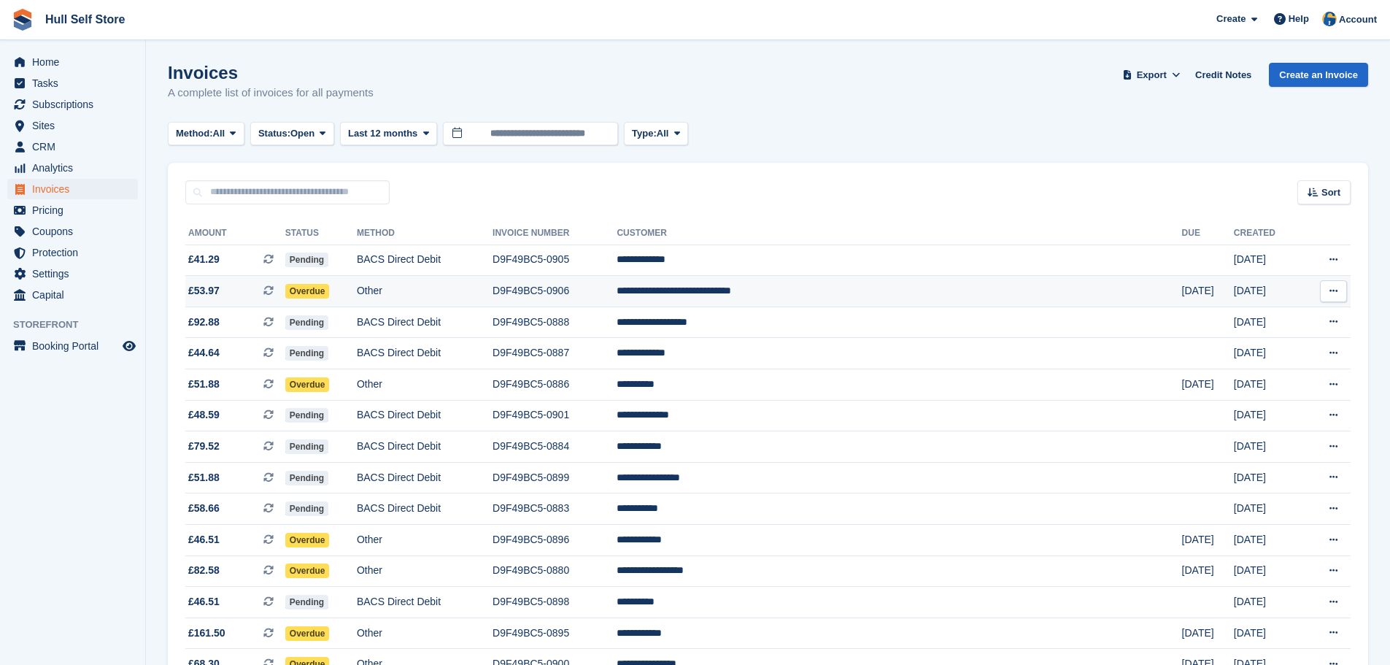
click at [436, 276] on td "Other" at bounding box center [425, 291] width 136 height 31
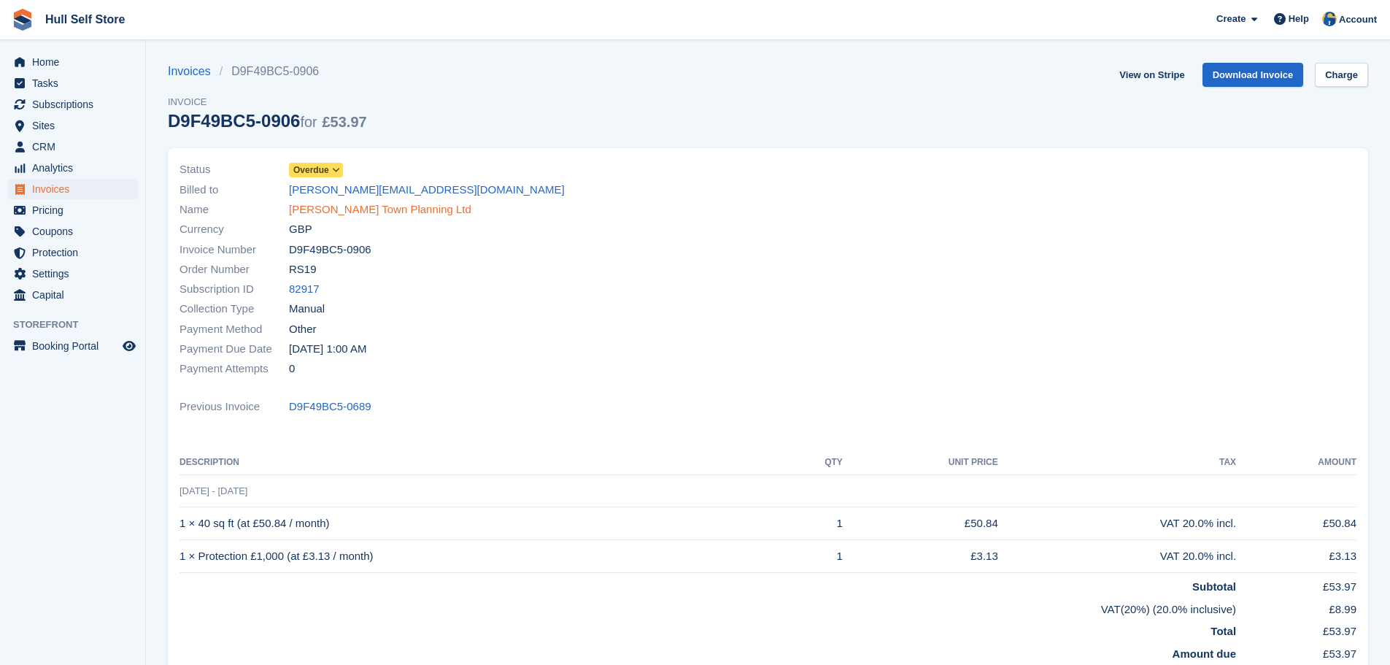
click at [344, 207] on link "[PERSON_NAME] Town Planning Ltd" at bounding box center [380, 209] width 182 height 17
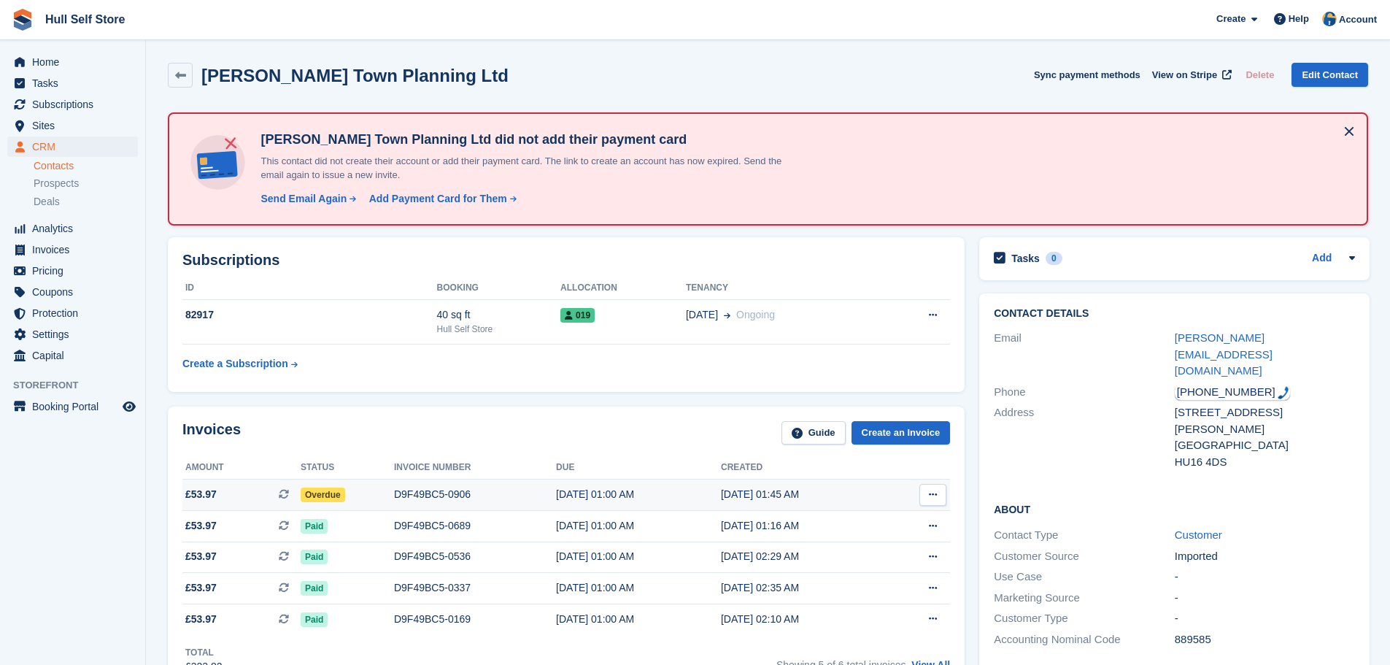
drag, startPoint x: 391, startPoint y: 497, endPoint x: 357, endPoint y: 497, distance: 33.6
click at [391, 497] on div "Overdue" at bounding box center [347, 494] width 93 height 15
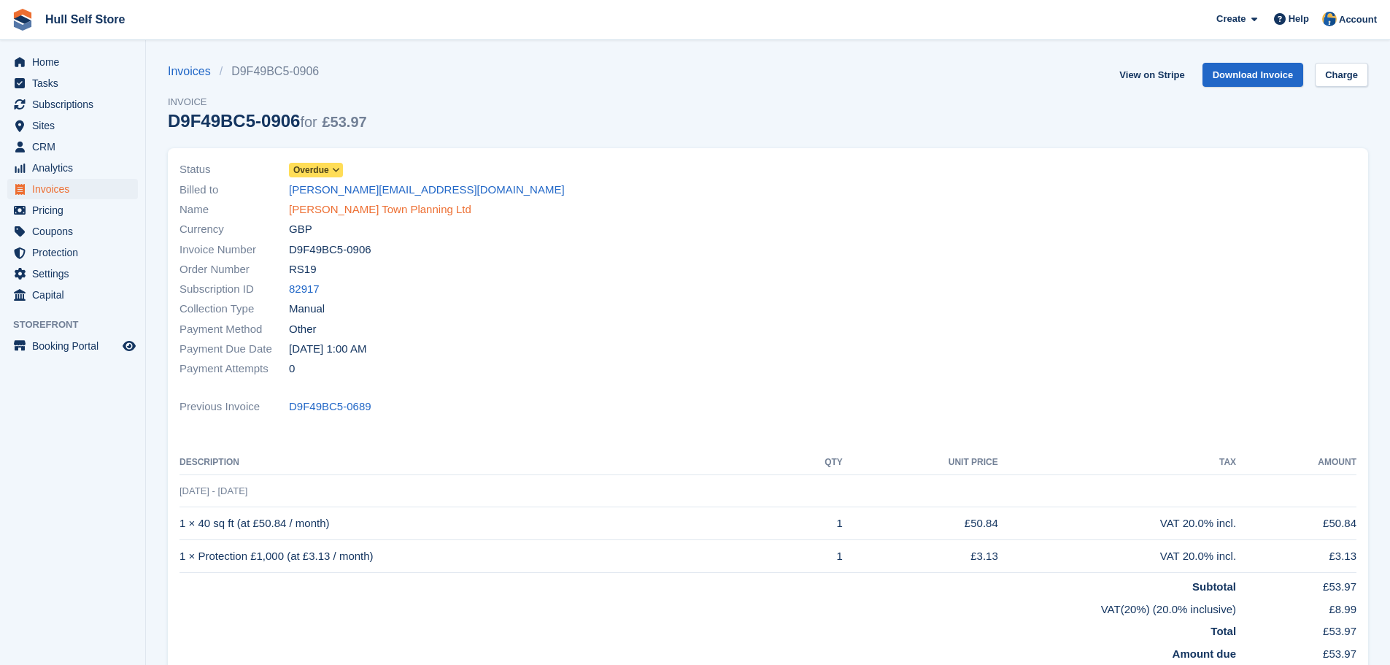
click at [332, 206] on link "[PERSON_NAME] Town Planning Ltd" at bounding box center [380, 209] width 182 height 17
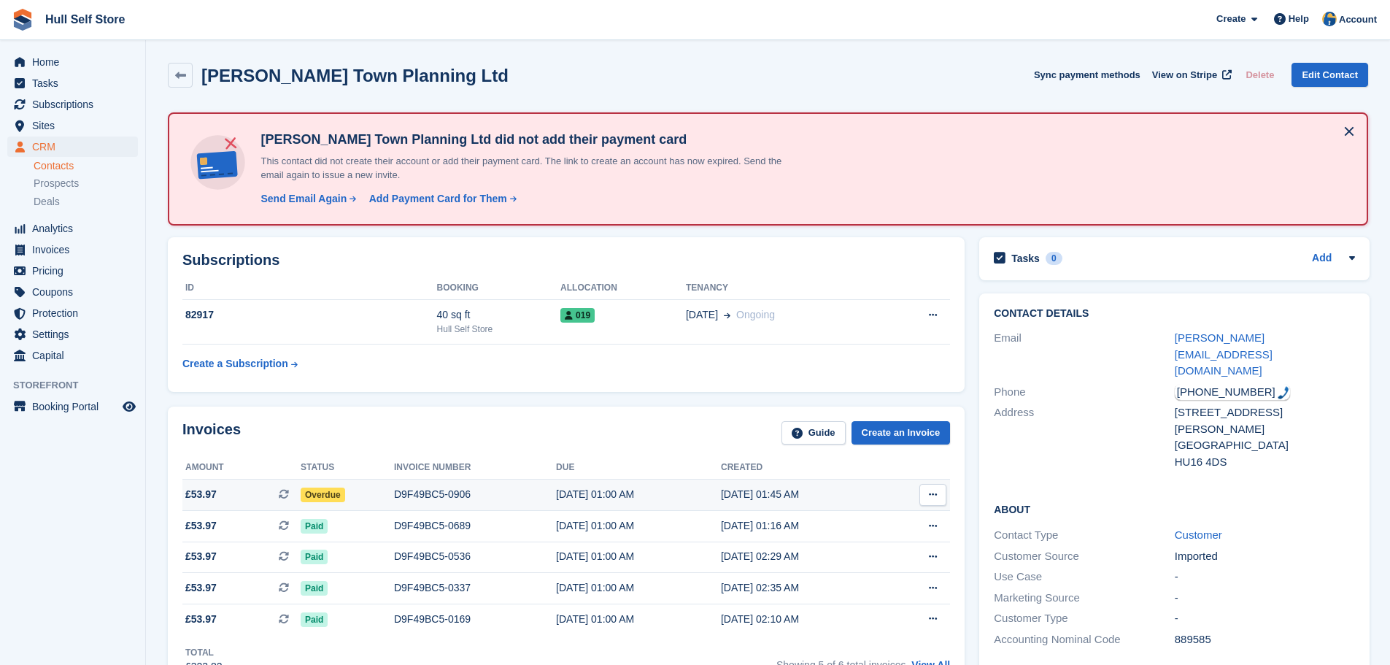
click at [436, 492] on div "D9F49BC5-0906" at bounding box center [475, 494] width 162 height 15
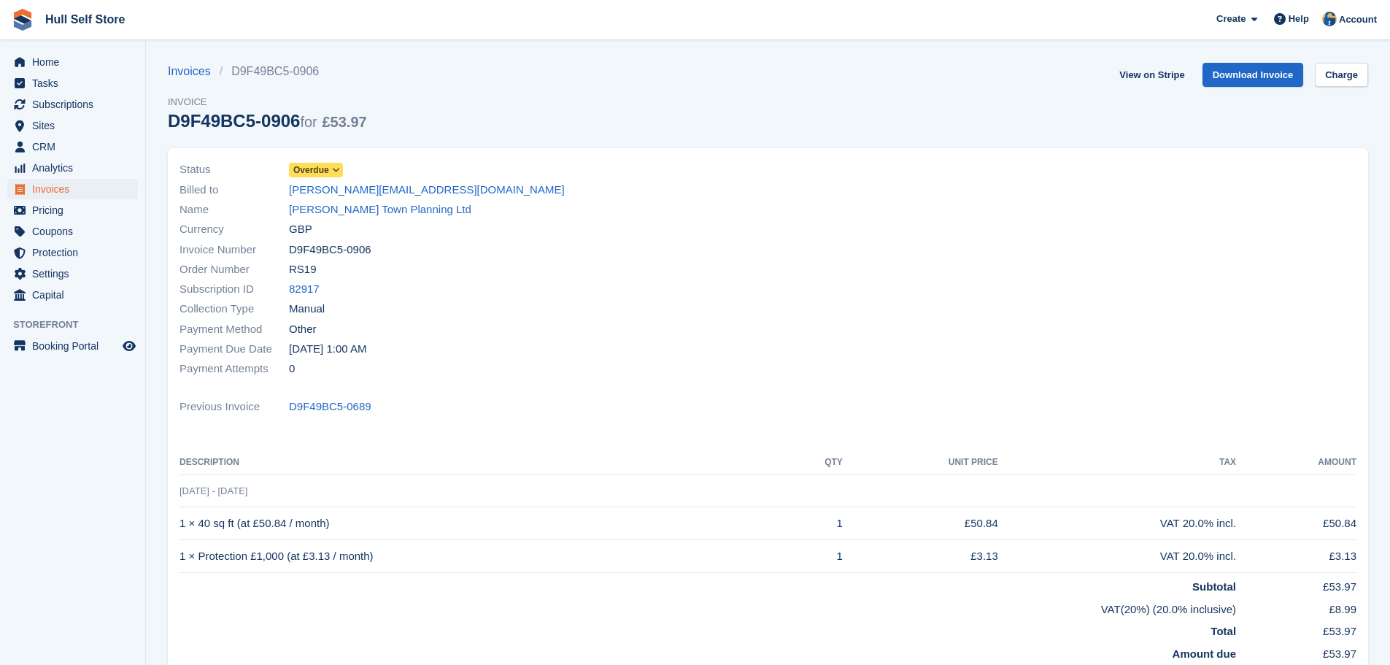
click at [335, 173] on icon at bounding box center [336, 170] width 8 height 9
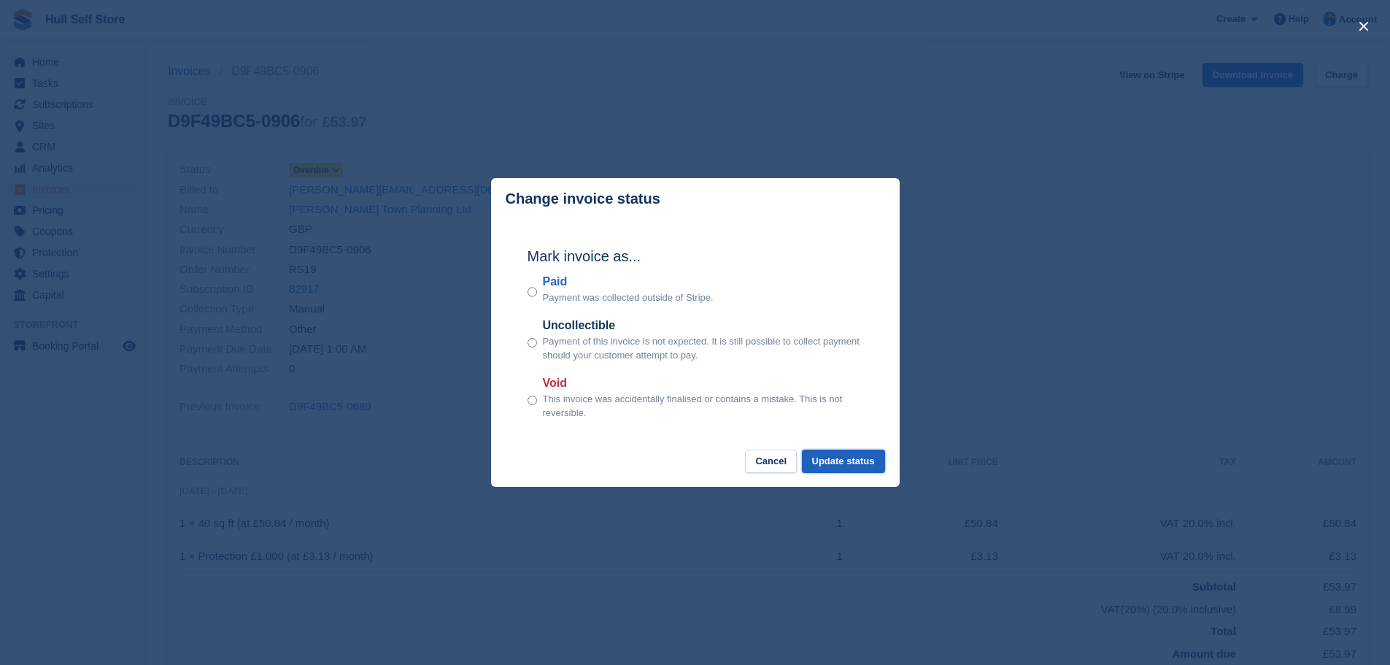
click at [845, 465] on button "Update status" at bounding box center [843, 461] width 83 height 24
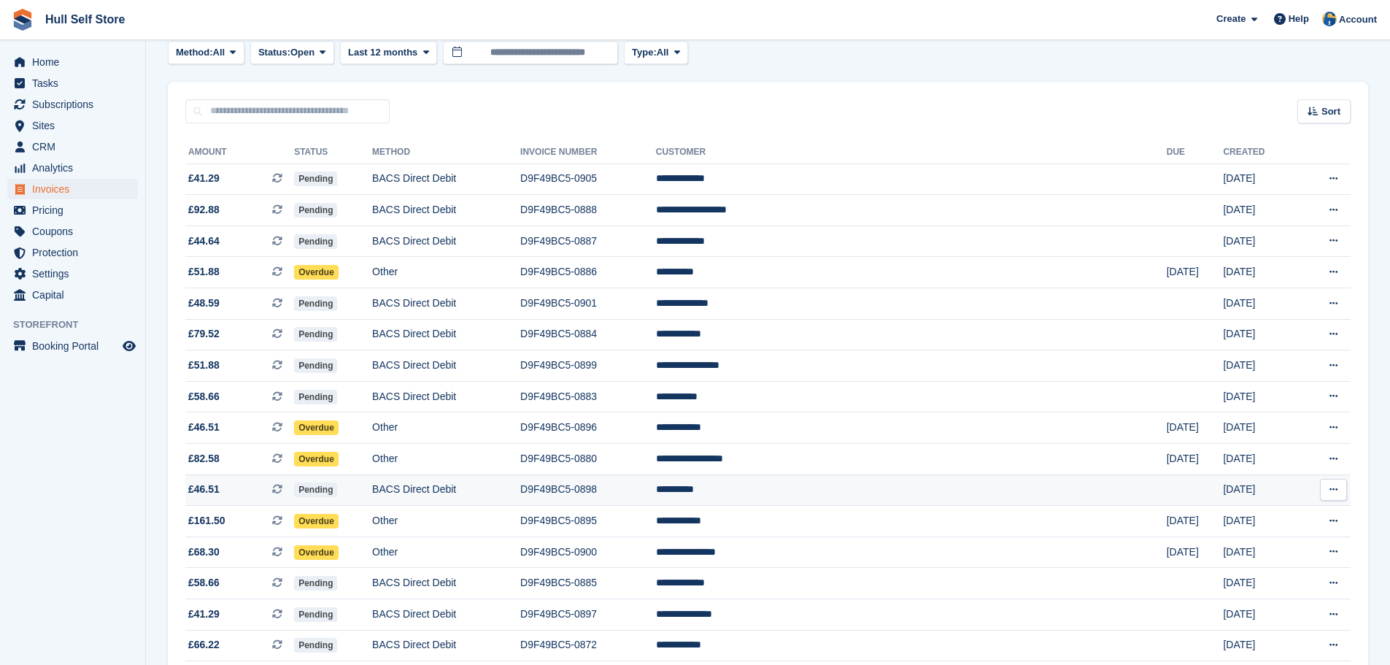
scroll to position [73, 0]
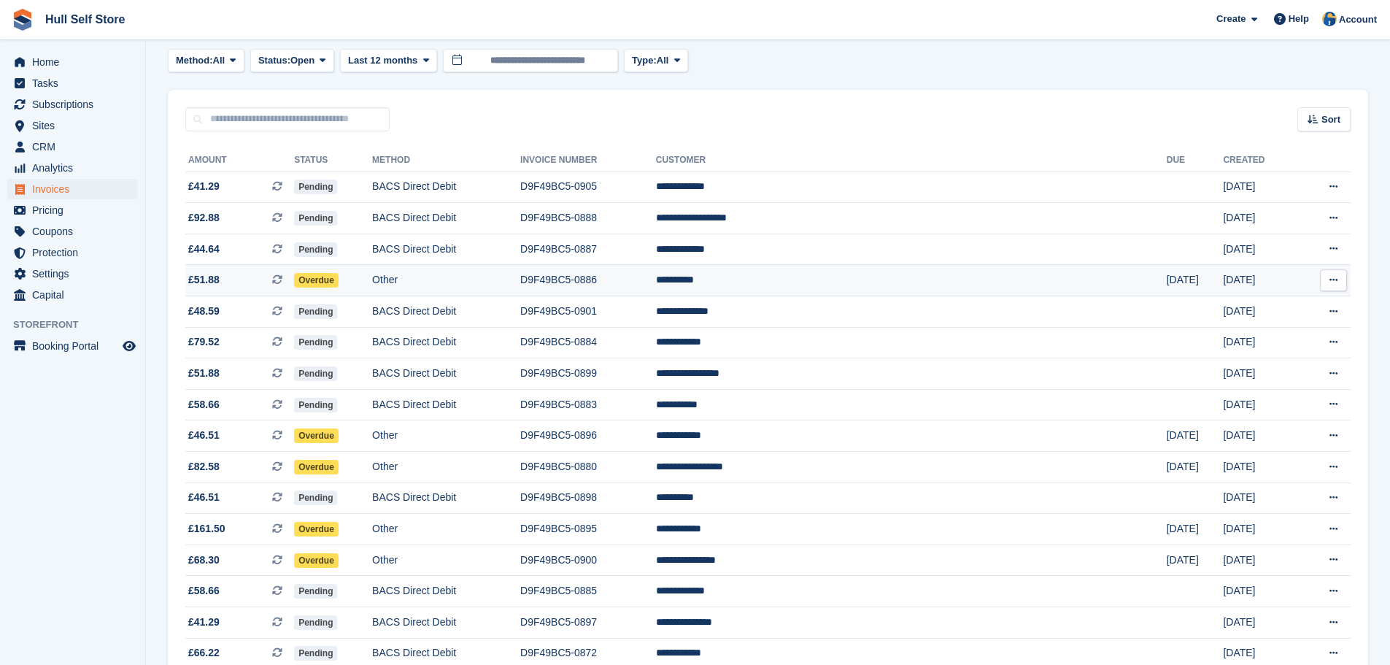
click at [520, 270] on td "Other" at bounding box center [446, 280] width 148 height 31
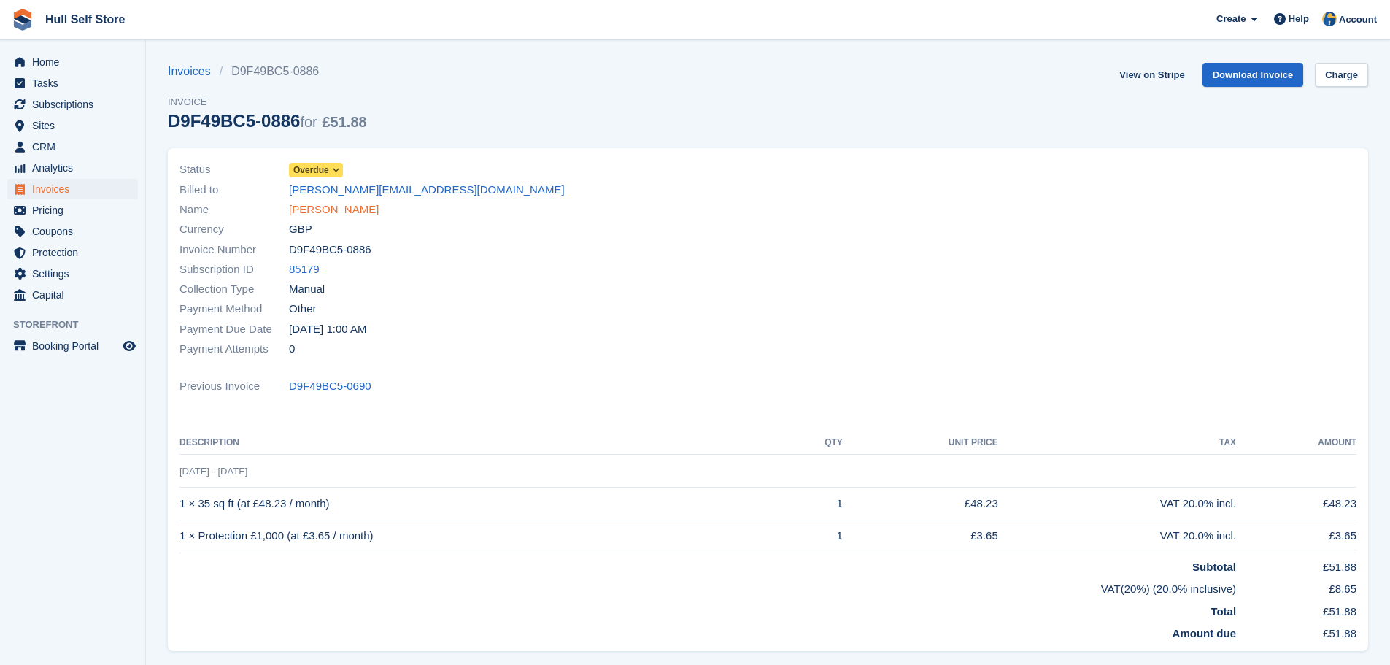
click at [317, 208] on link "Ian Cooper" at bounding box center [334, 209] width 90 height 17
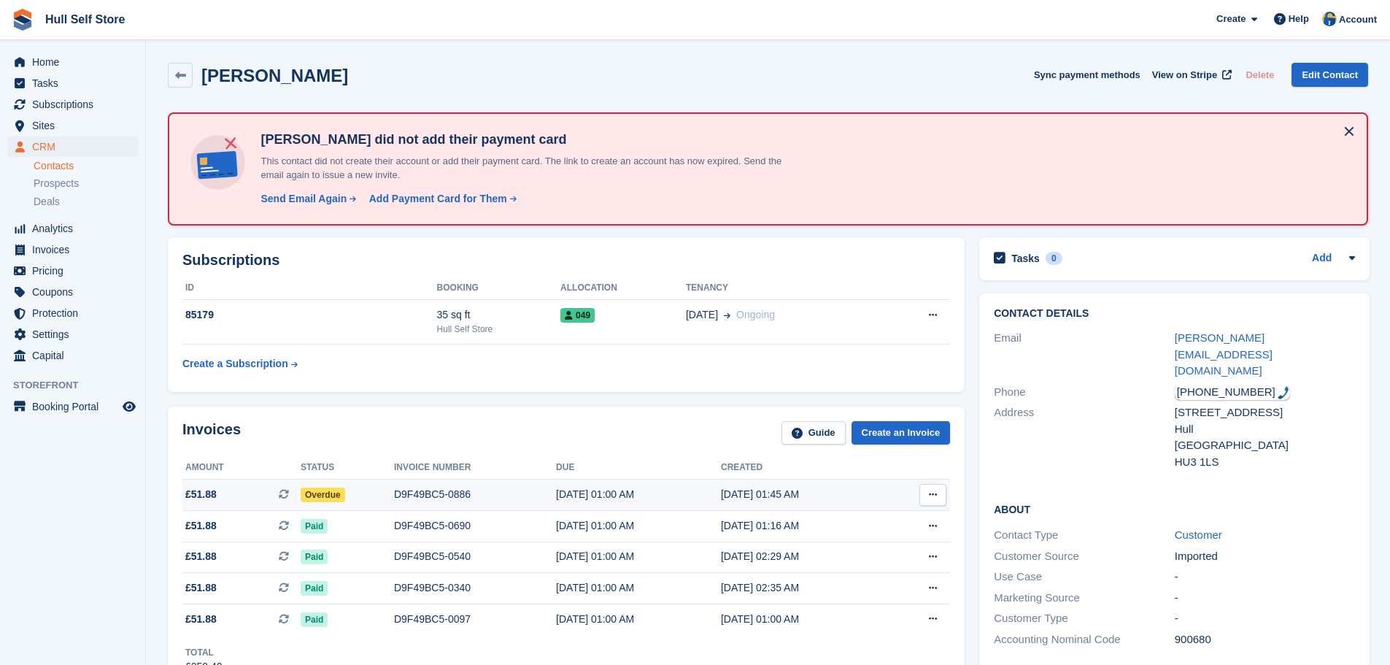
click at [385, 486] on td "Overdue" at bounding box center [347, 494] width 93 height 31
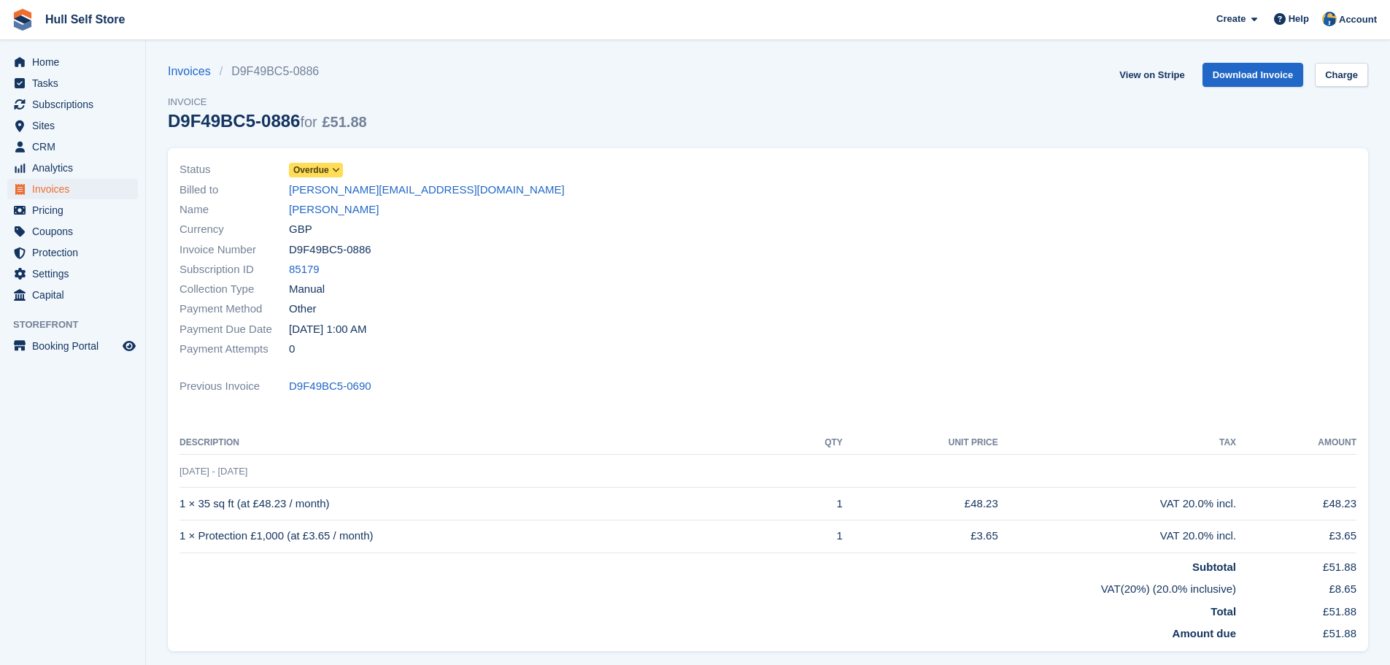
click at [336, 168] on icon at bounding box center [336, 170] width 8 height 9
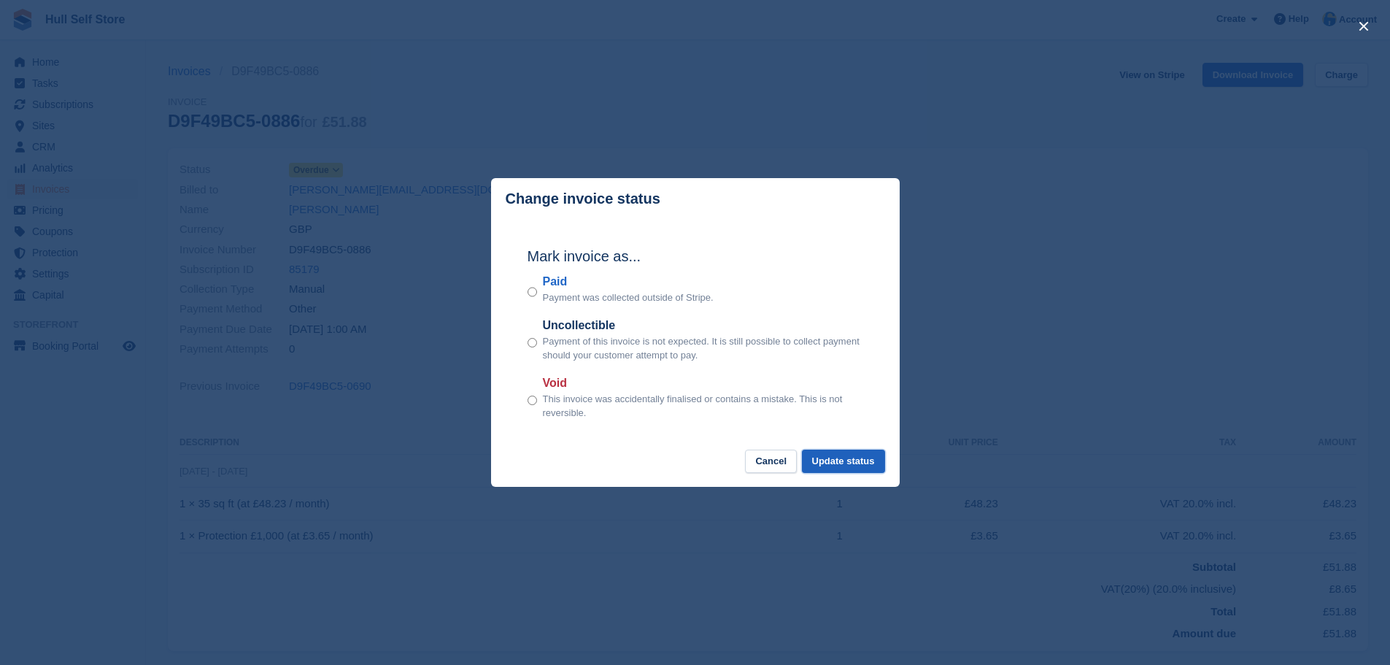
click at [820, 459] on button "Update status" at bounding box center [843, 461] width 83 height 24
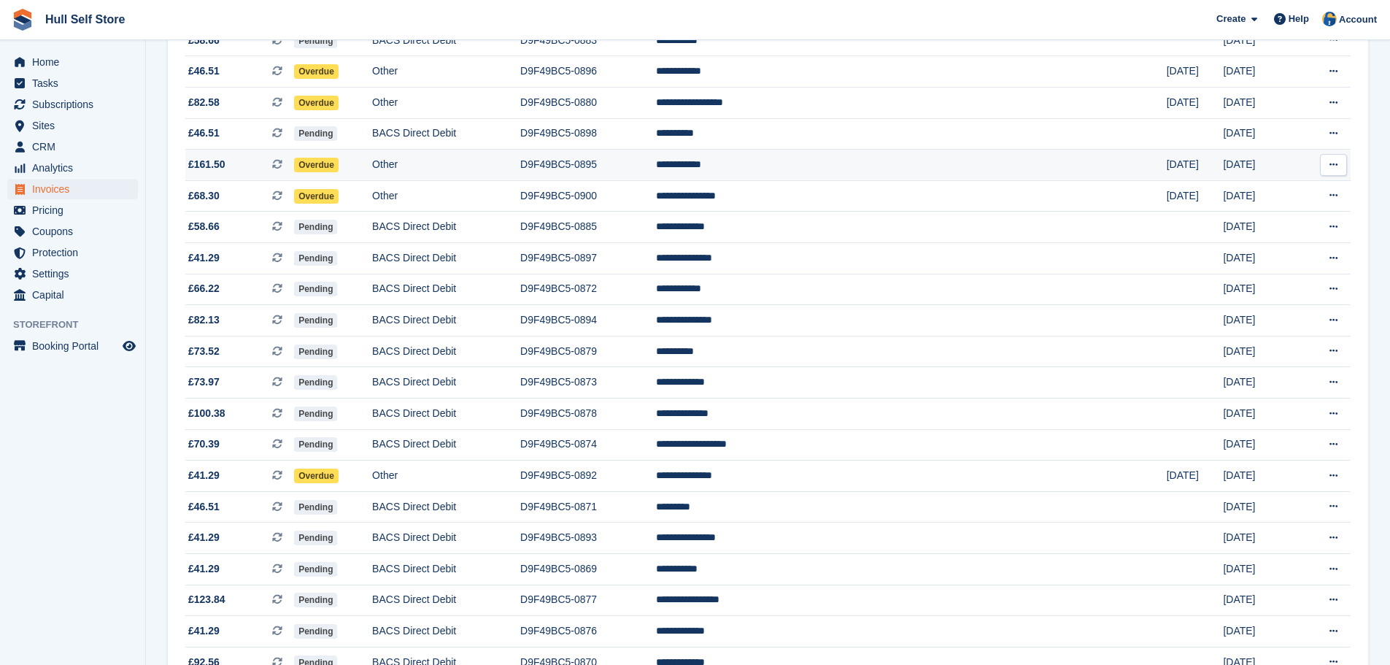
scroll to position [438, 0]
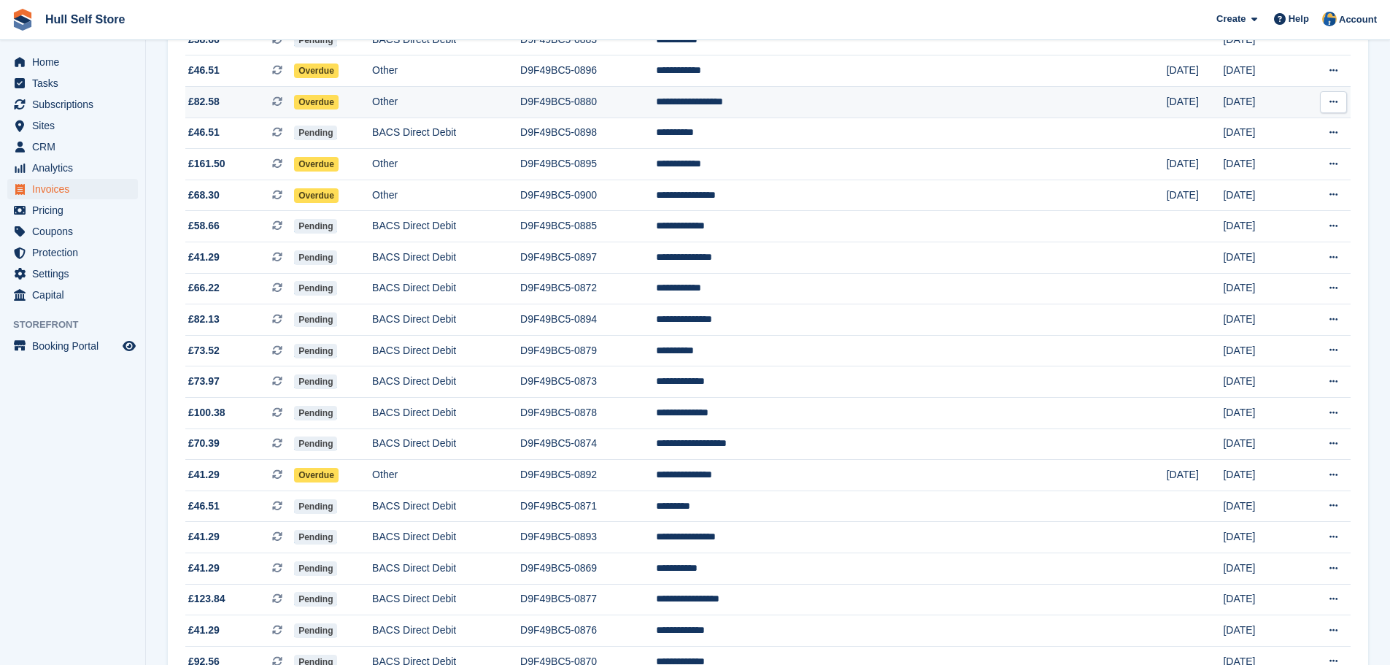
click at [520, 112] on td "Other" at bounding box center [446, 102] width 148 height 31
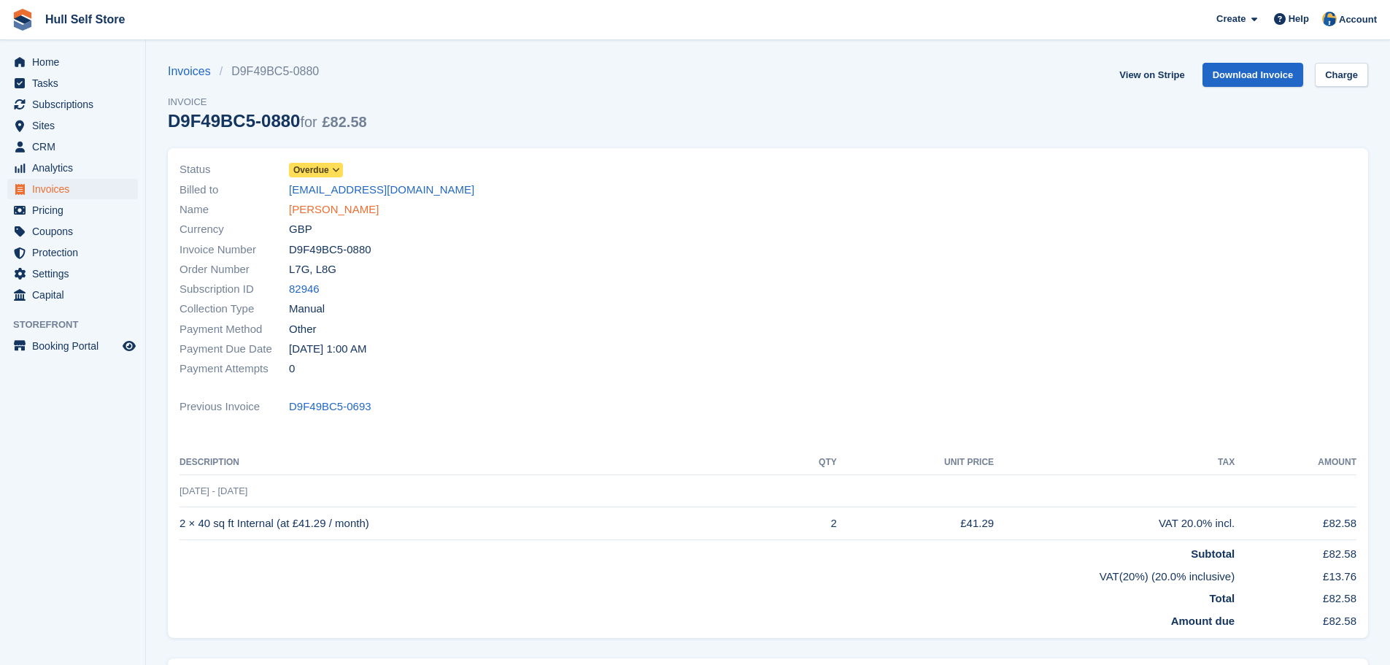
click at [368, 211] on link "[PERSON_NAME]" at bounding box center [334, 209] width 90 height 17
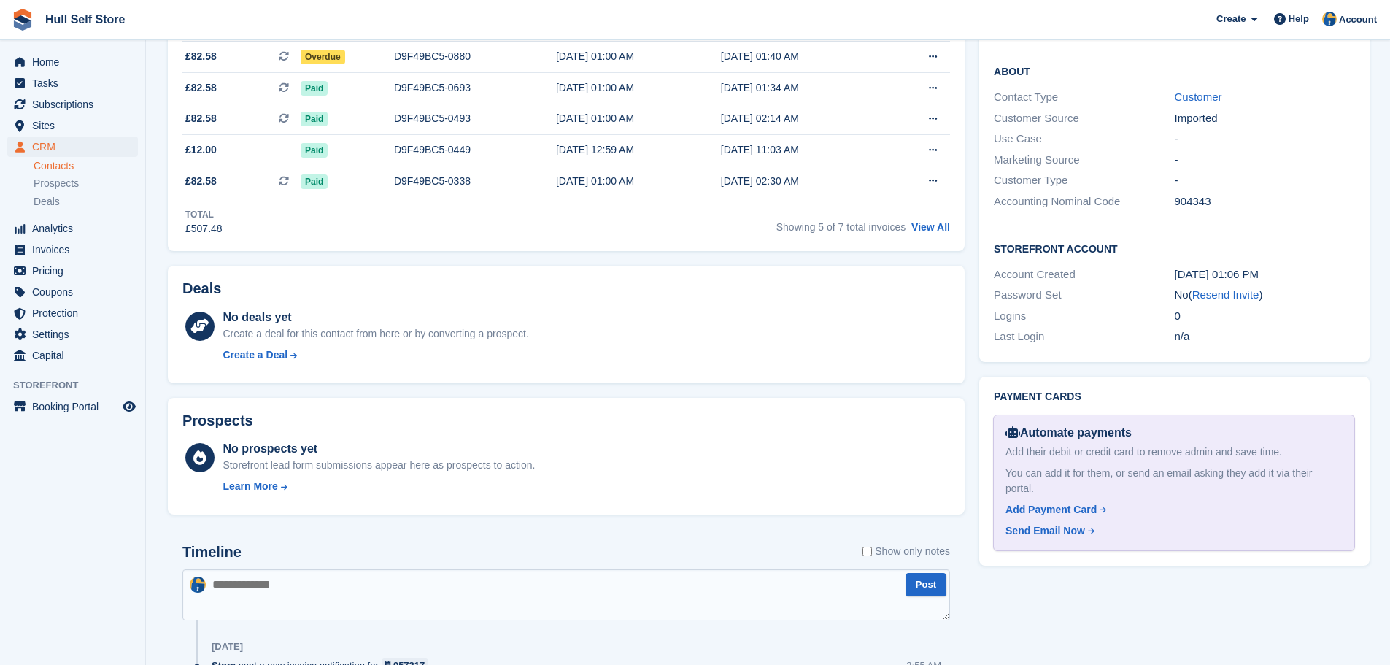
scroll to position [146, 0]
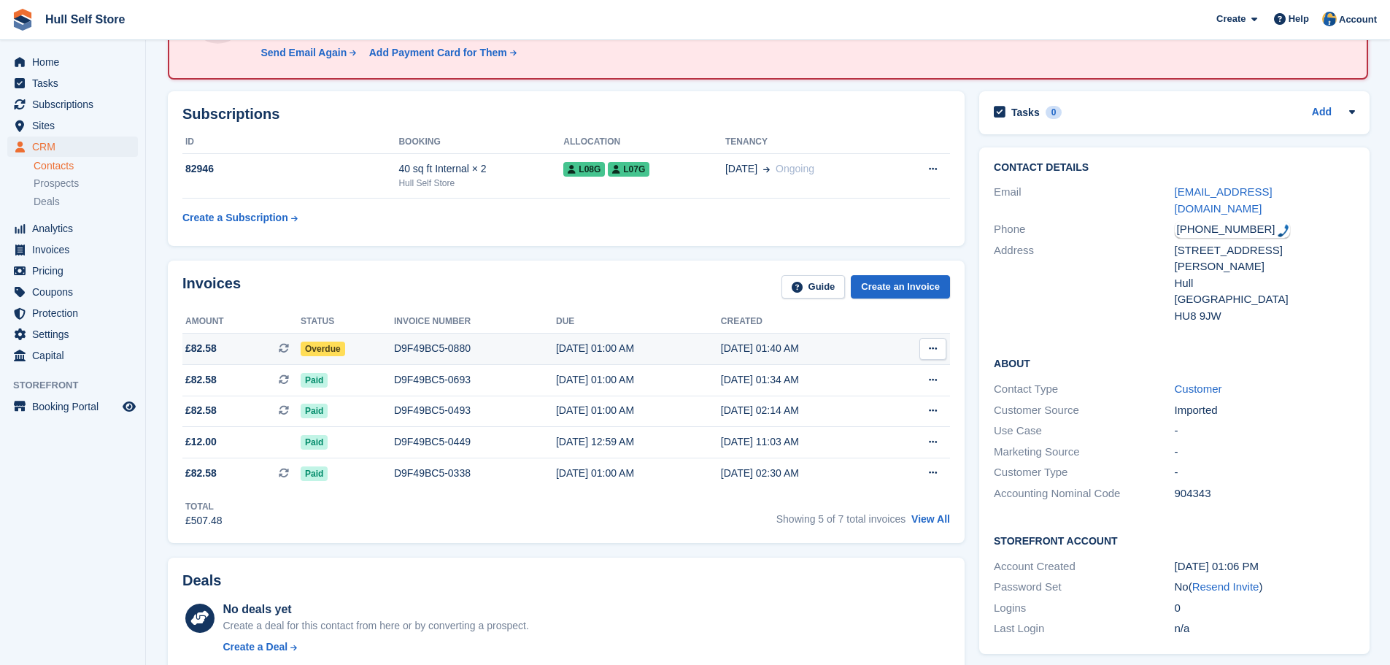
click at [475, 345] on div "D9F49BC5-0880" at bounding box center [475, 348] width 162 height 15
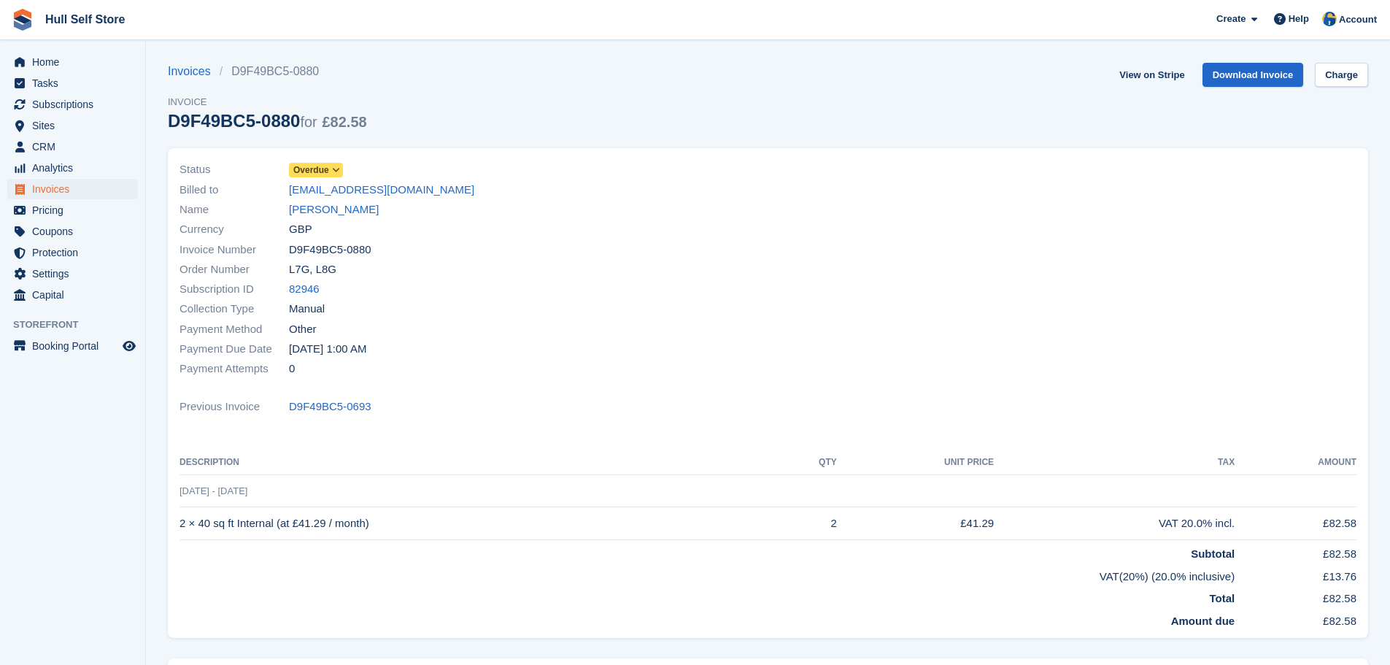
click at [341, 166] on span at bounding box center [336, 170] width 12 height 12
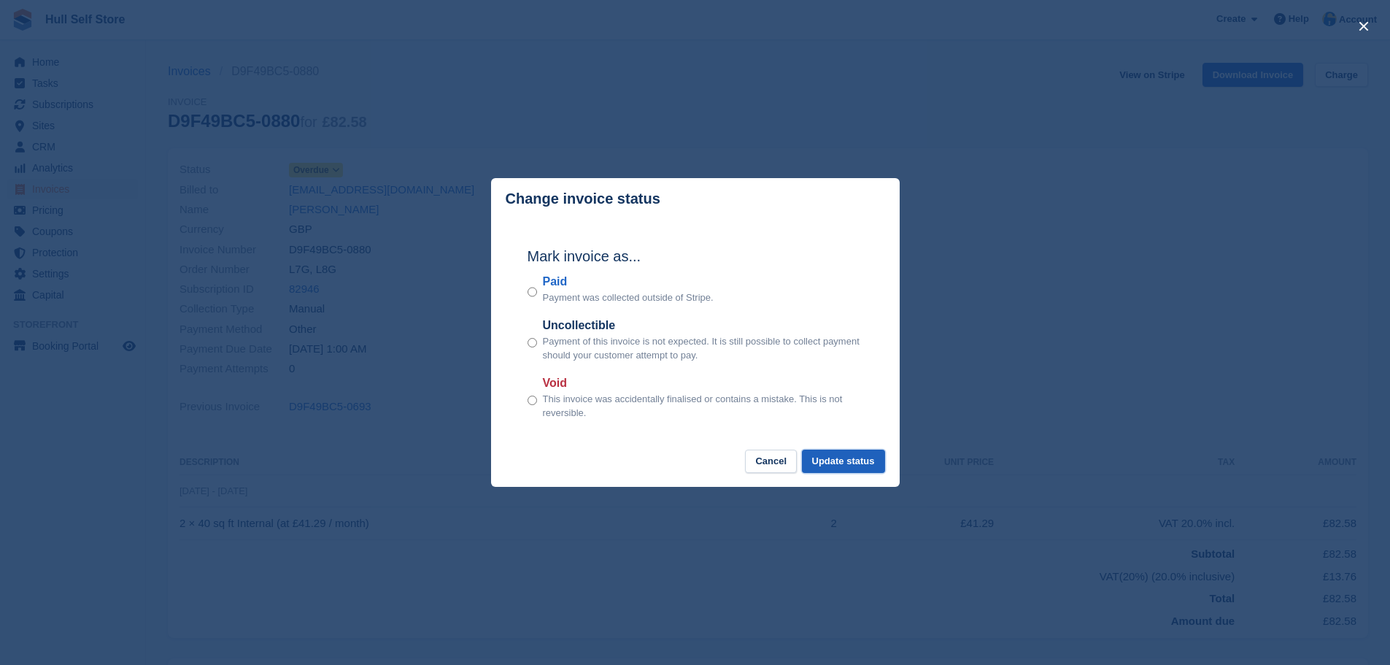
click at [852, 456] on button "Update status" at bounding box center [843, 461] width 83 height 24
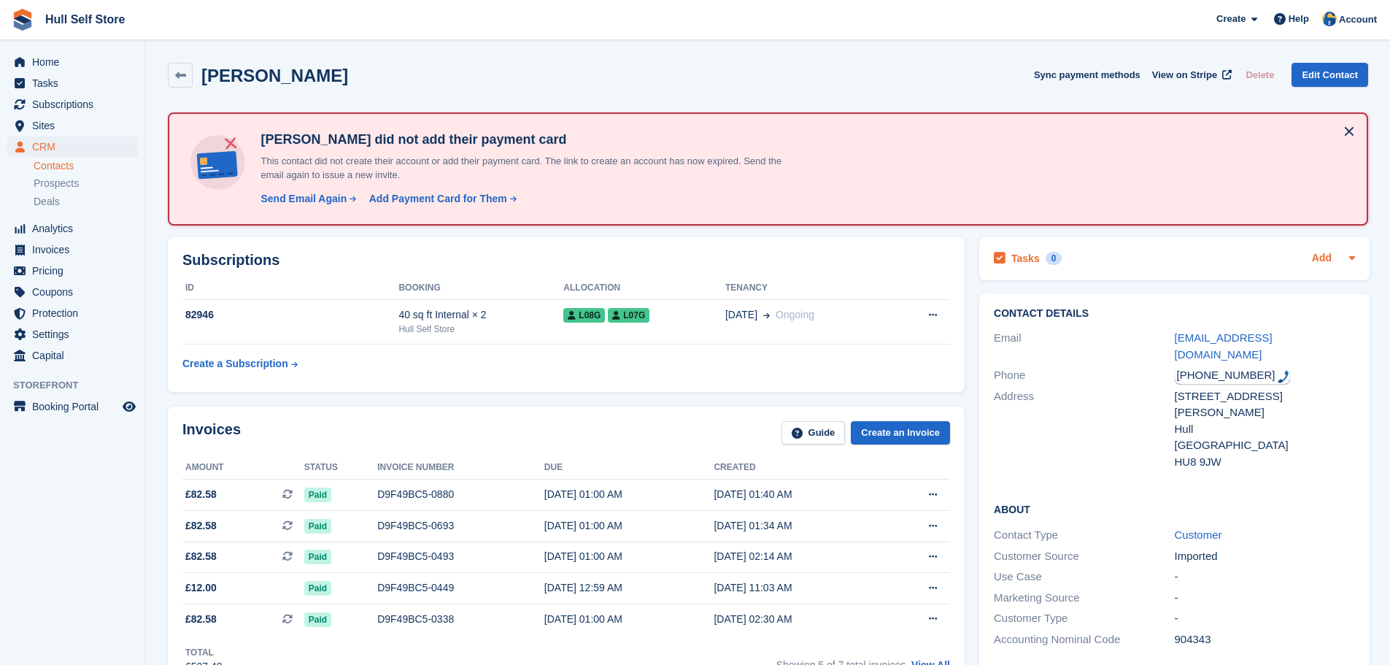
scroll to position [146, 0]
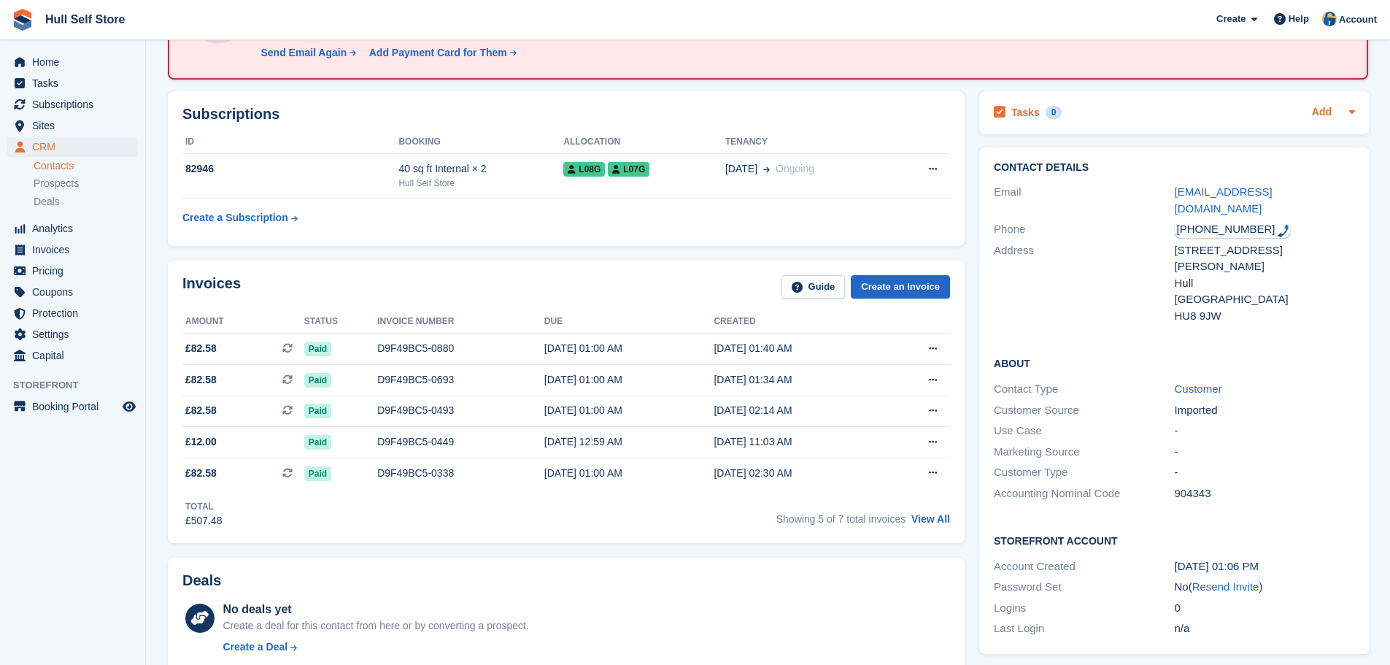
click at [1314, 109] on link "Add" at bounding box center [1322, 112] width 20 height 17
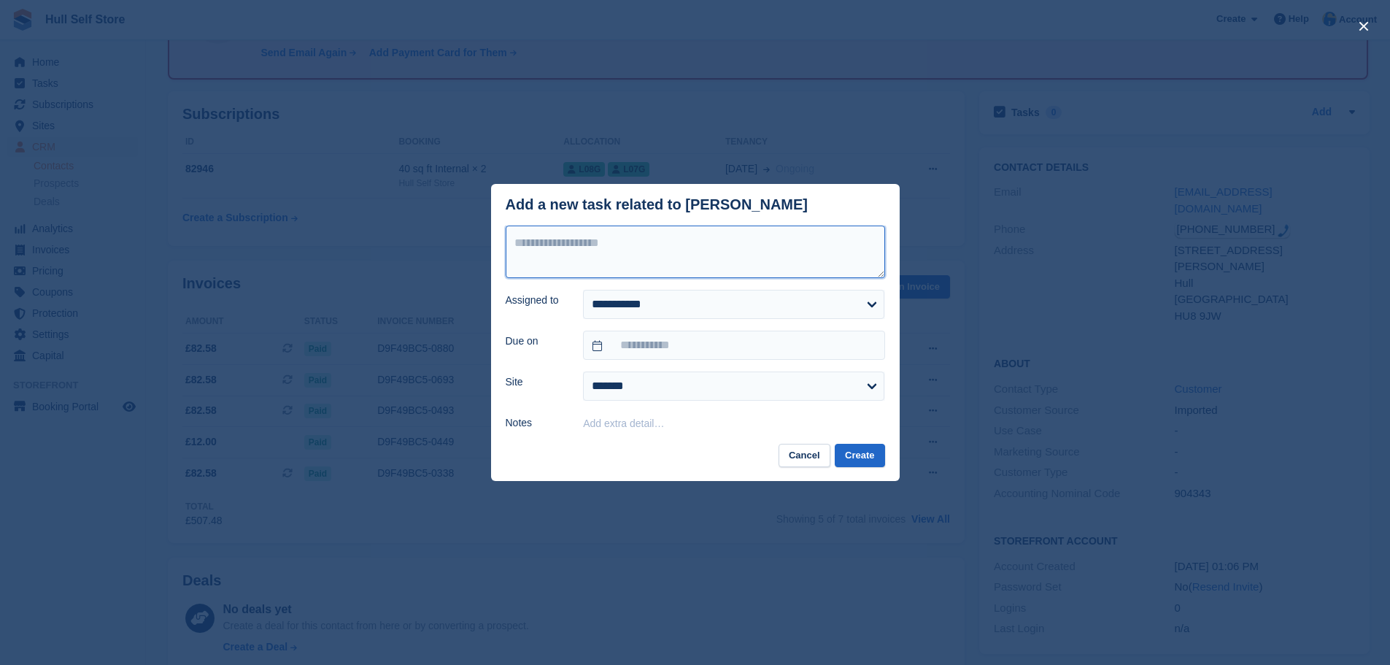
click at [724, 268] on textarea at bounding box center [694, 251] width 379 height 53
type textarea "**********"
click at [712, 311] on select "**********" at bounding box center [733, 304] width 301 height 29
select select "****"
click at [583, 290] on select "**********" at bounding box center [733, 304] width 301 height 29
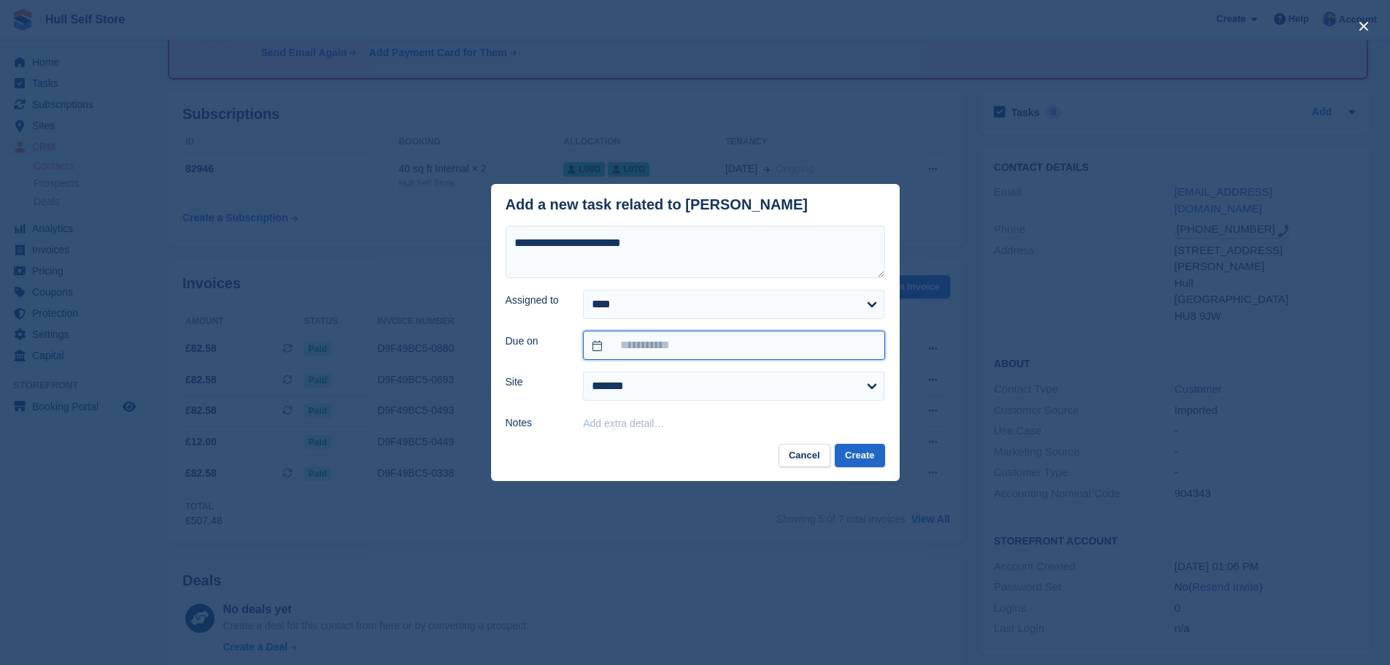
click at [673, 344] on input "text" at bounding box center [733, 344] width 301 height 29
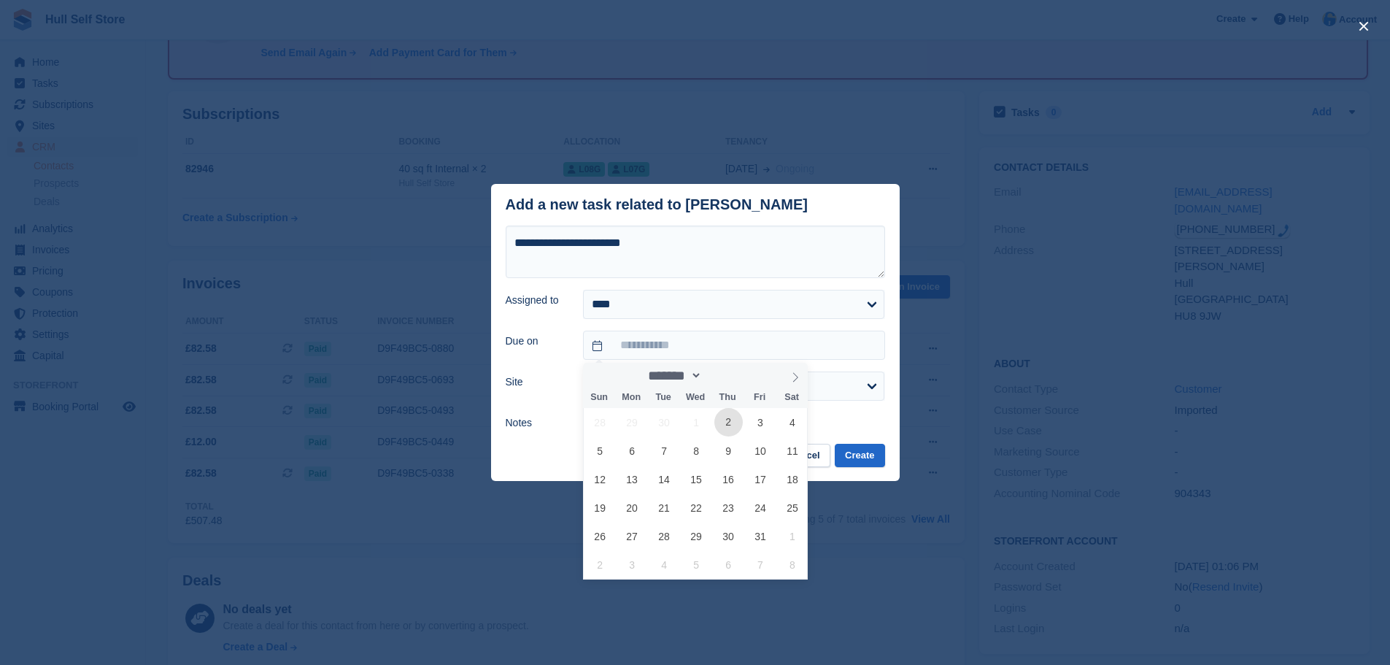
click at [729, 426] on span "2" at bounding box center [728, 422] width 28 height 28
type input "**********"
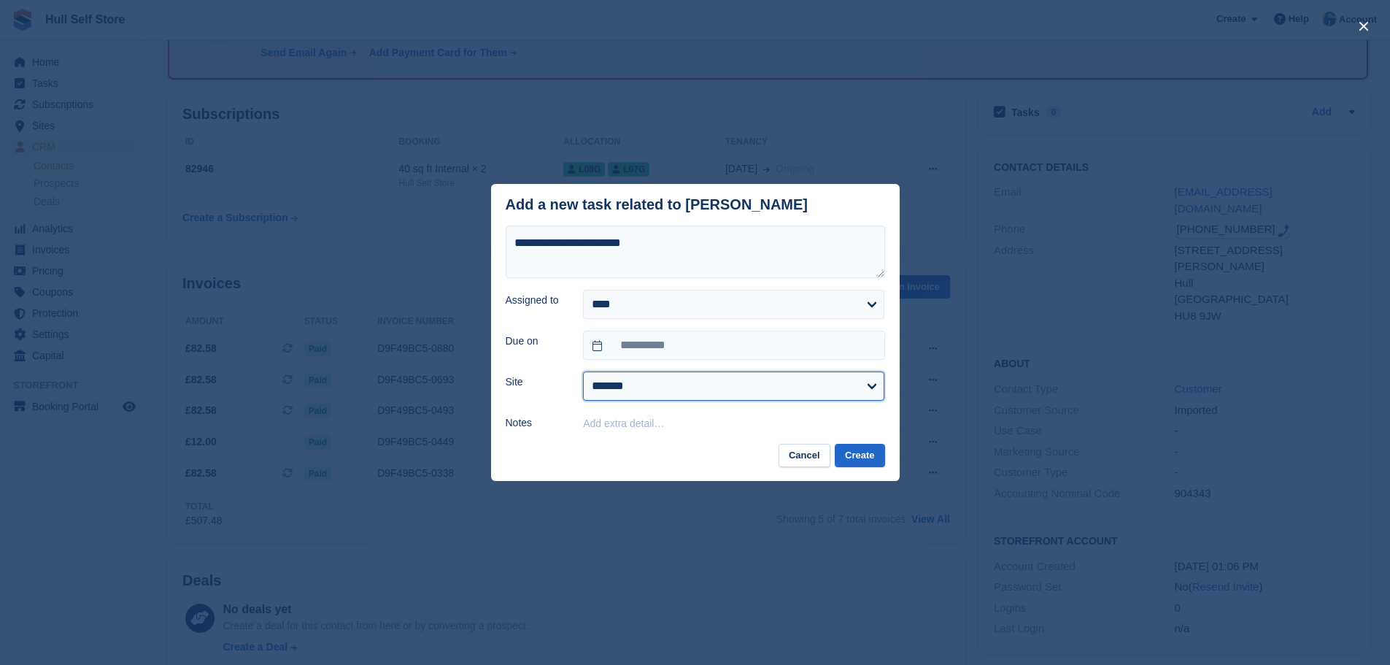
click at [686, 395] on select "**********" at bounding box center [733, 385] width 301 height 29
select select "****"
click at [583, 372] on select "**********" at bounding box center [733, 385] width 301 height 29
click at [877, 454] on button "Create" at bounding box center [859, 455] width 50 height 24
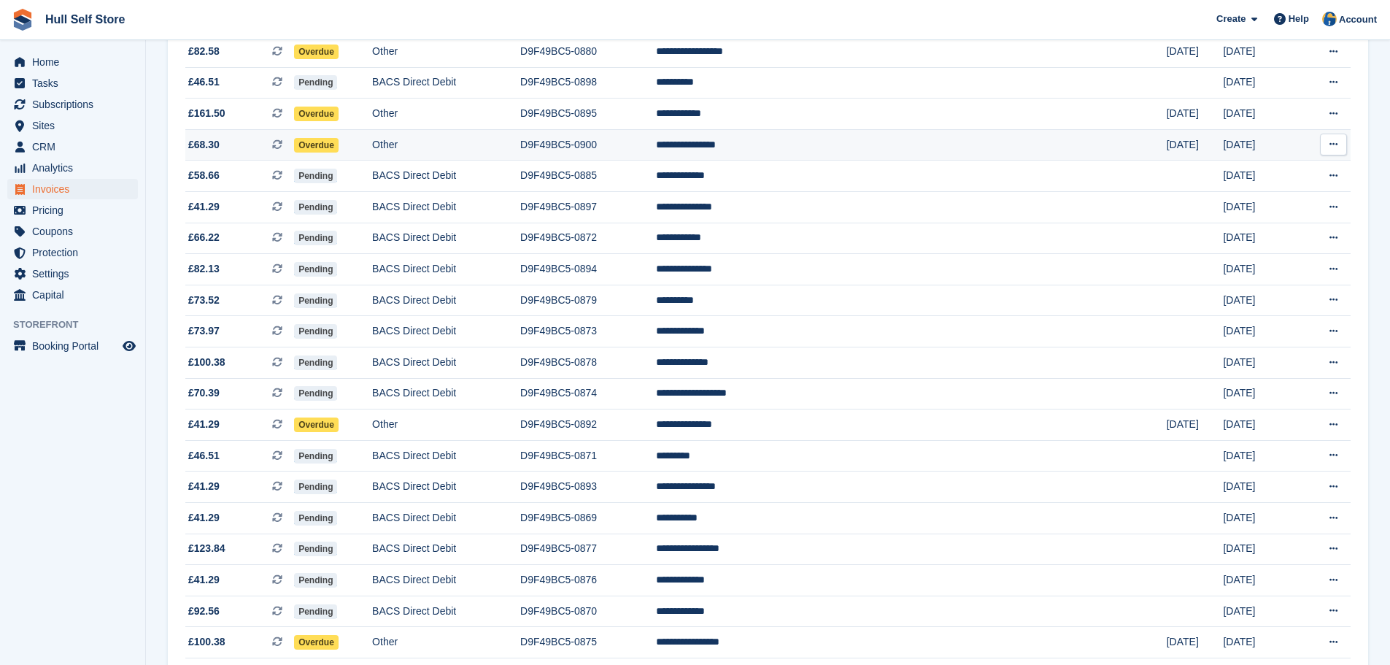
scroll to position [511, 0]
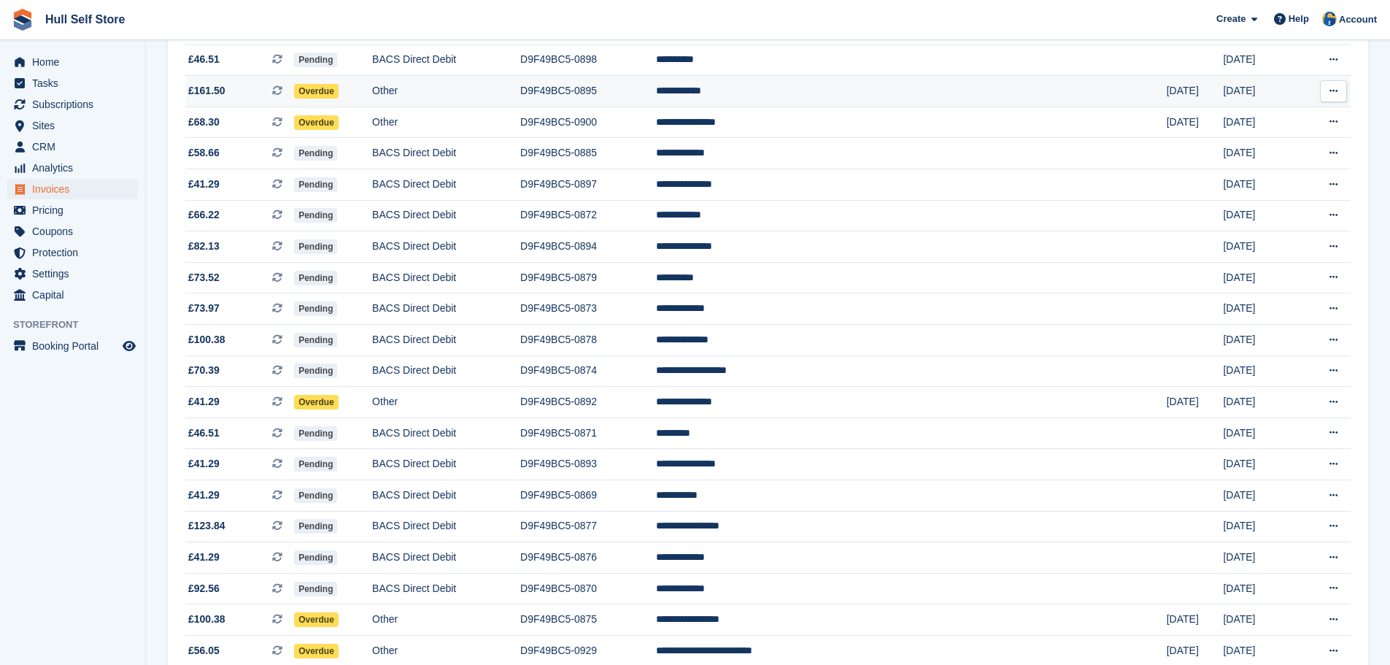
click at [372, 87] on td "Overdue" at bounding box center [333, 91] width 78 height 31
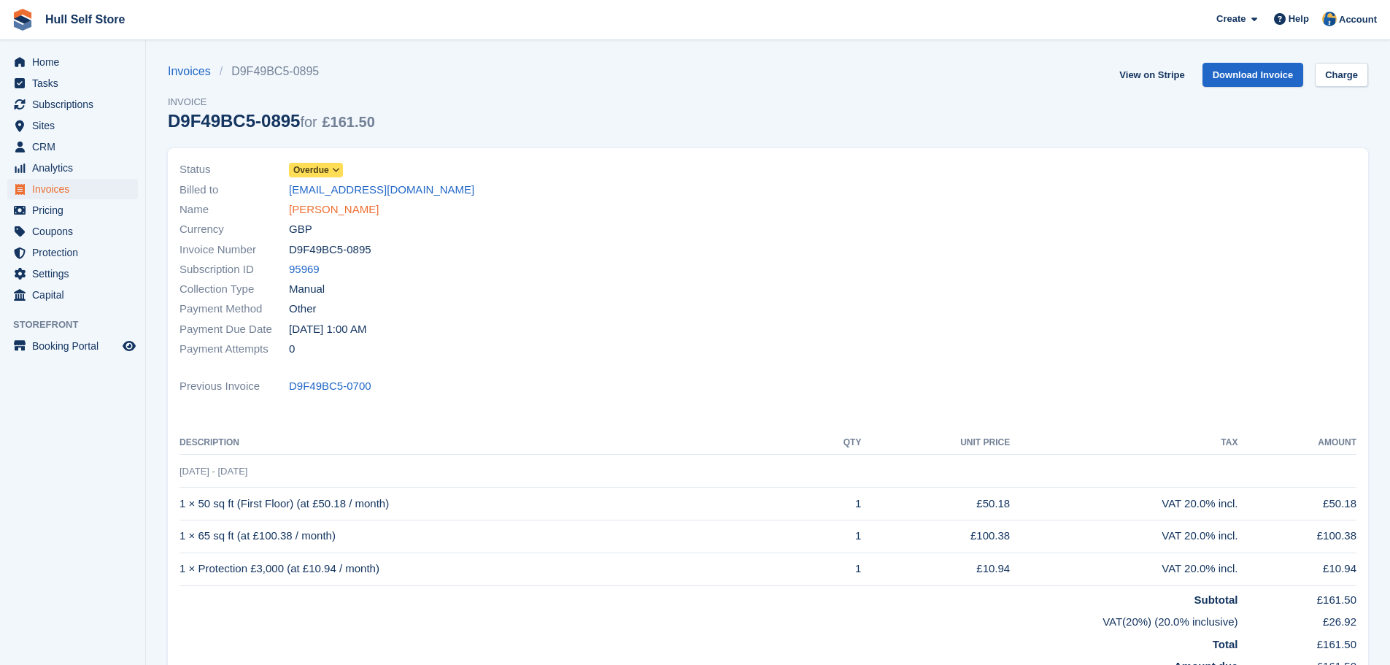
click at [305, 204] on link "[PERSON_NAME]" at bounding box center [334, 209] width 90 height 17
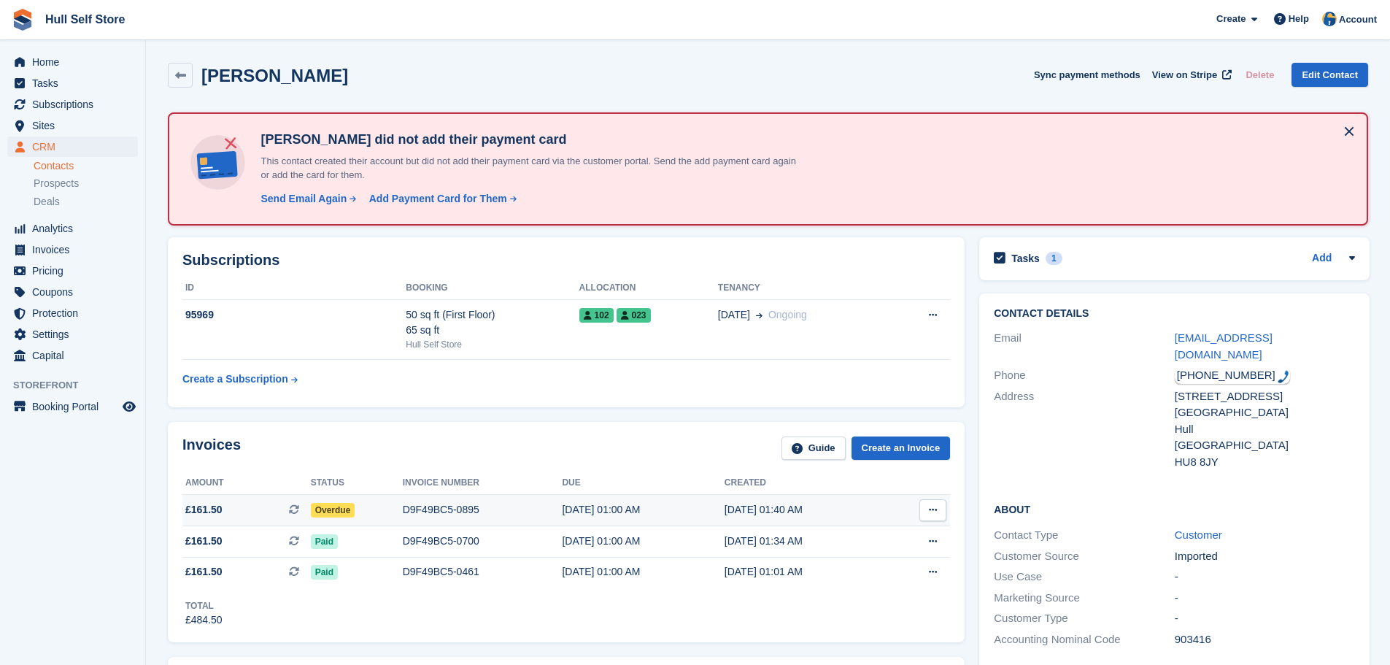
click at [403, 502] on div "D9F49BC5-0895" at bounding box center [483, 509] width 160 height 15
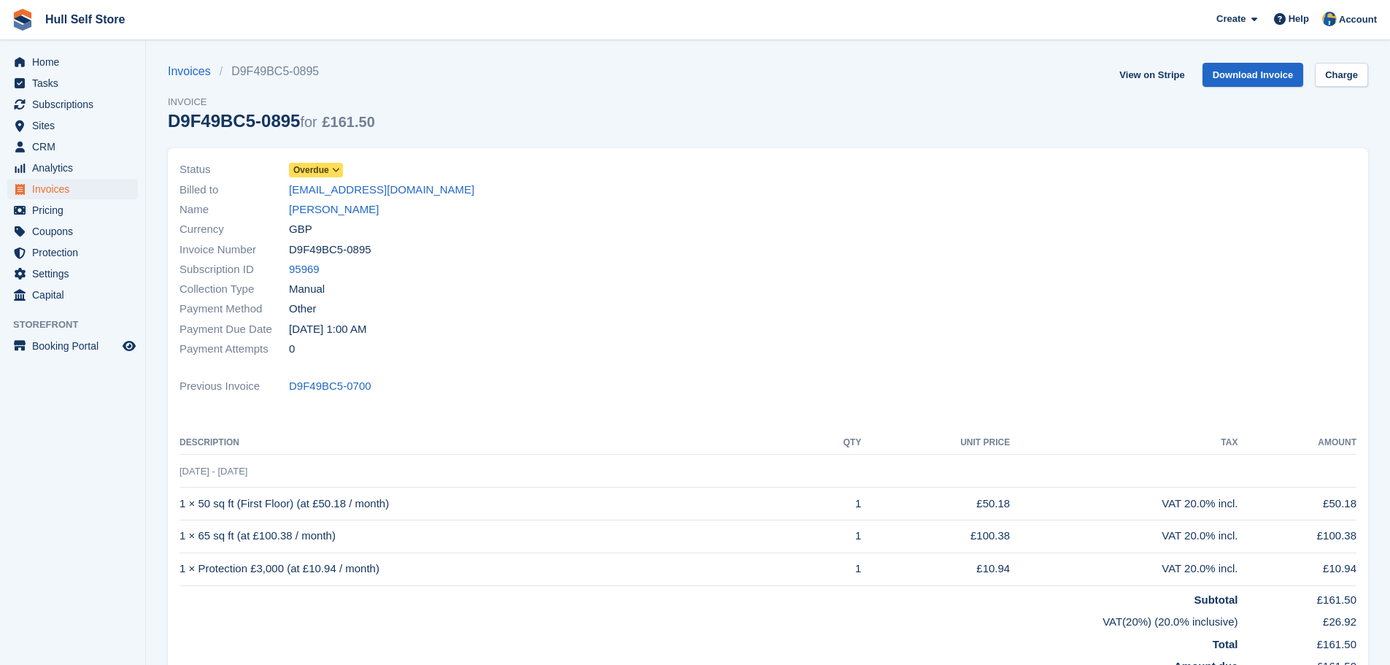
click at [329, 172] on span "Overdue" at bounding box center [316, 170] width 54 height 15
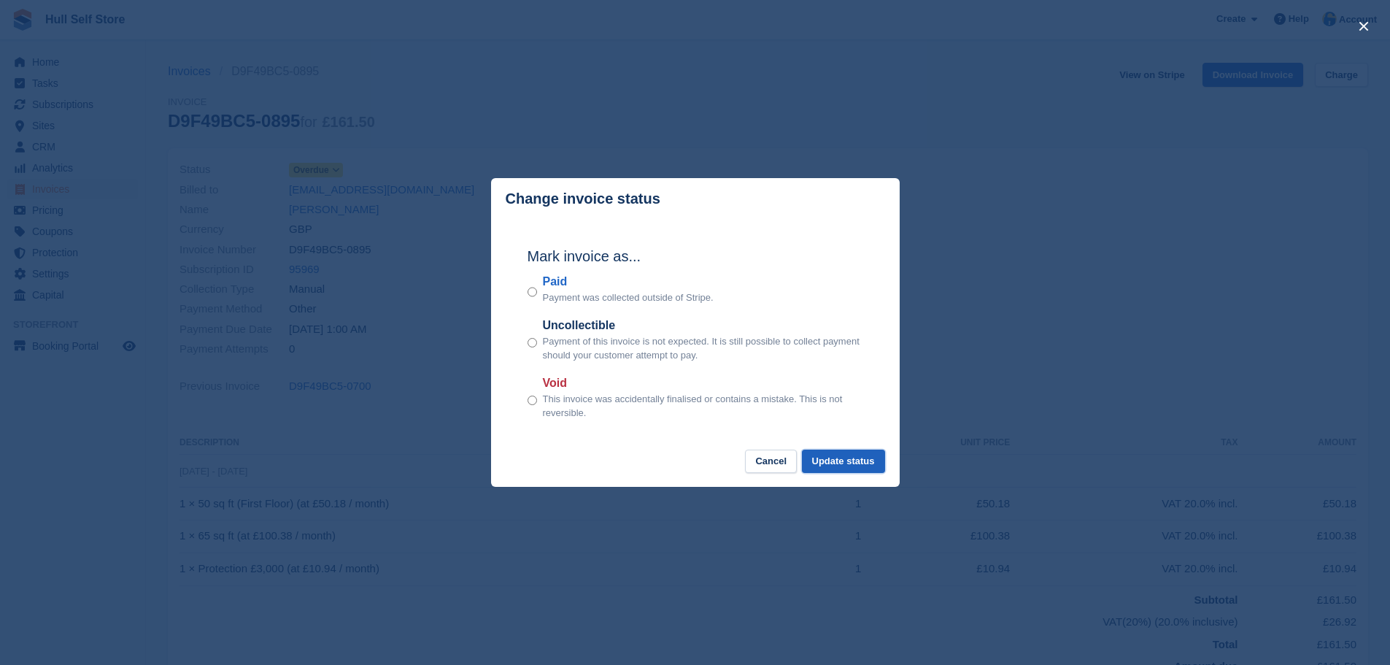
click at [839, 454] on button "Update status" at bounding box center [843, 461] width 83 height 24
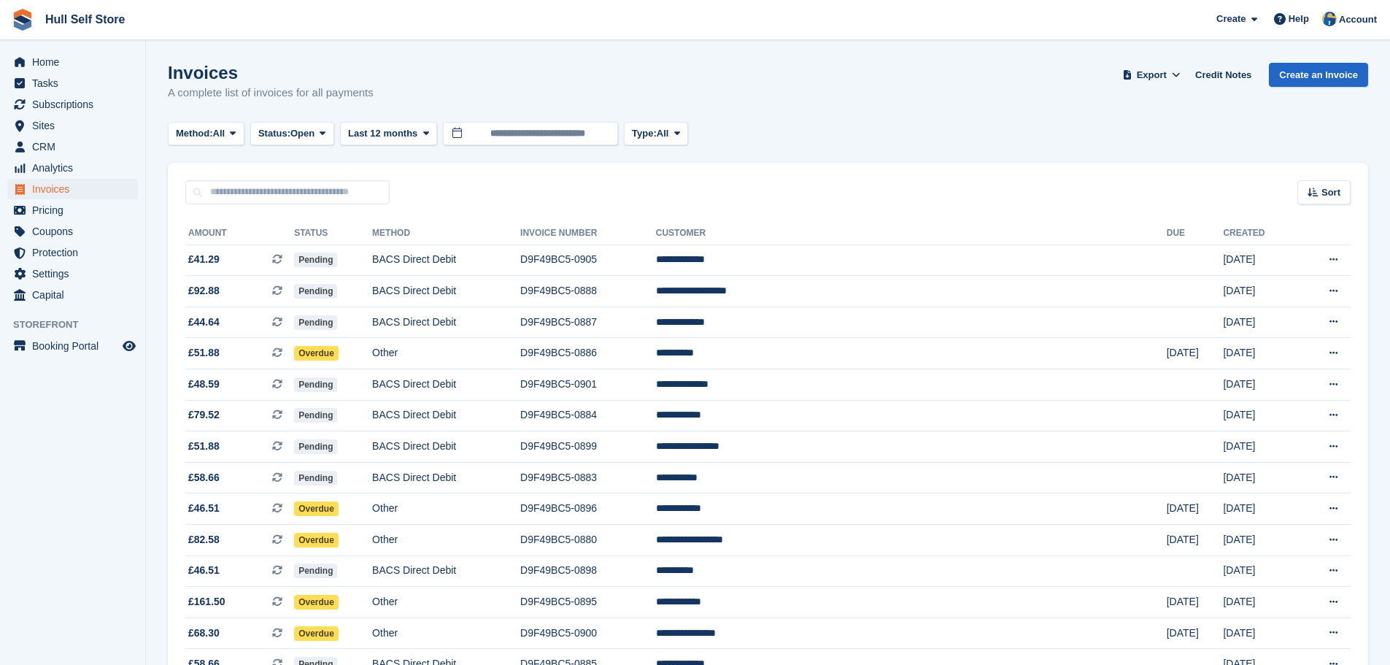
scroll to position [511, 0]
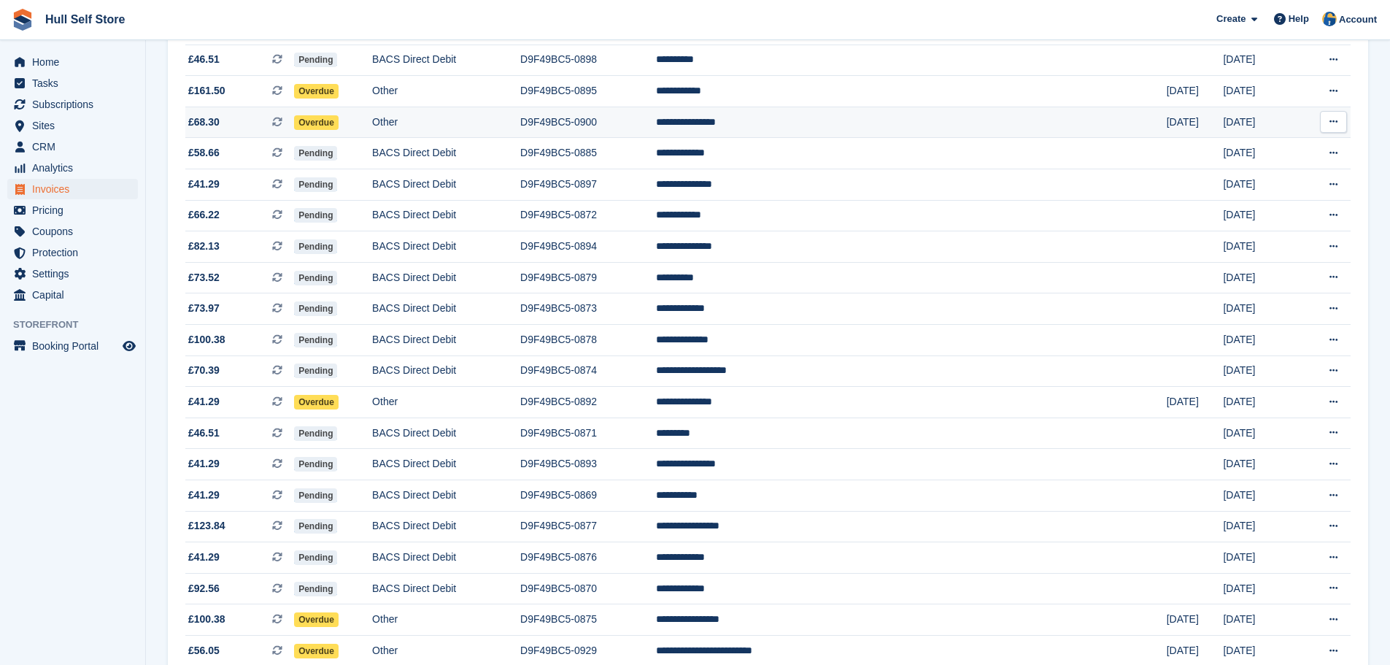
click at [488, 115] on td "Other" at bounding box center [446, 121] width 148 height 31
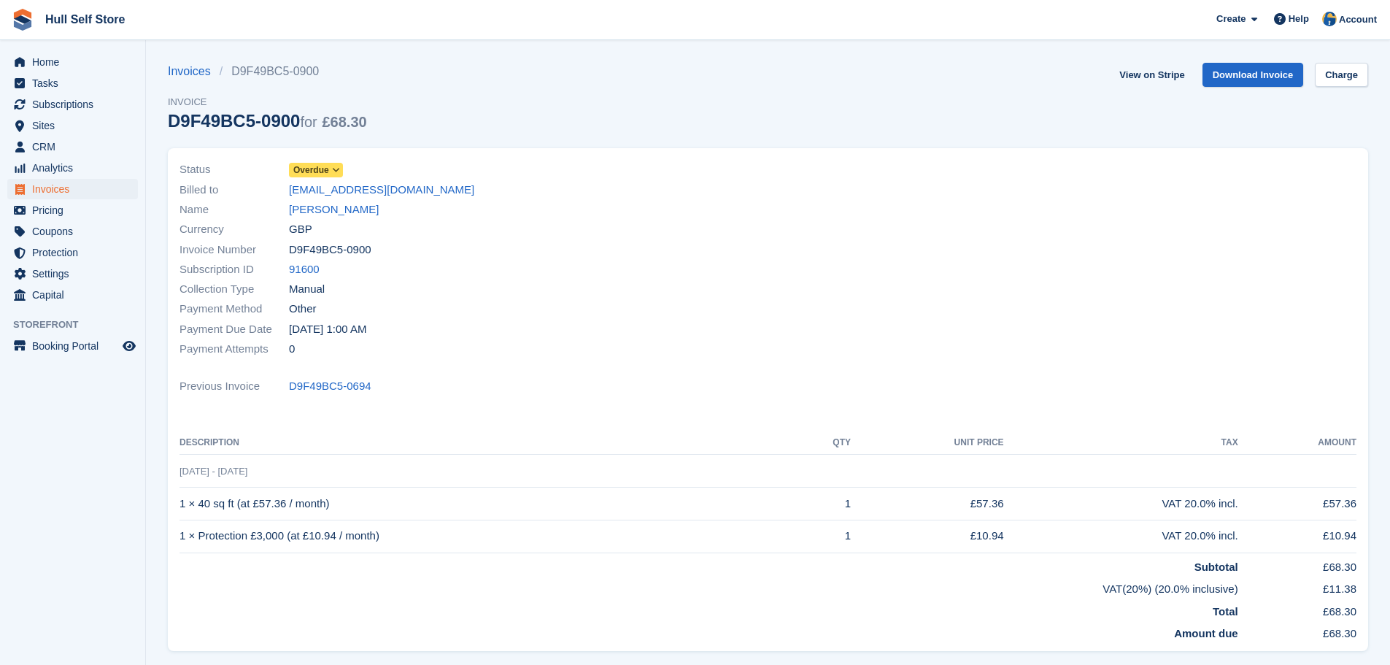
click at [368, 209] on div "Name [PERSON_NAME]" at bounding box center [469, 210] width 580 height 20
click at [352, 212] on link "[PERSON_NAME]" at bounding box center [334, 209] width 90 height 17
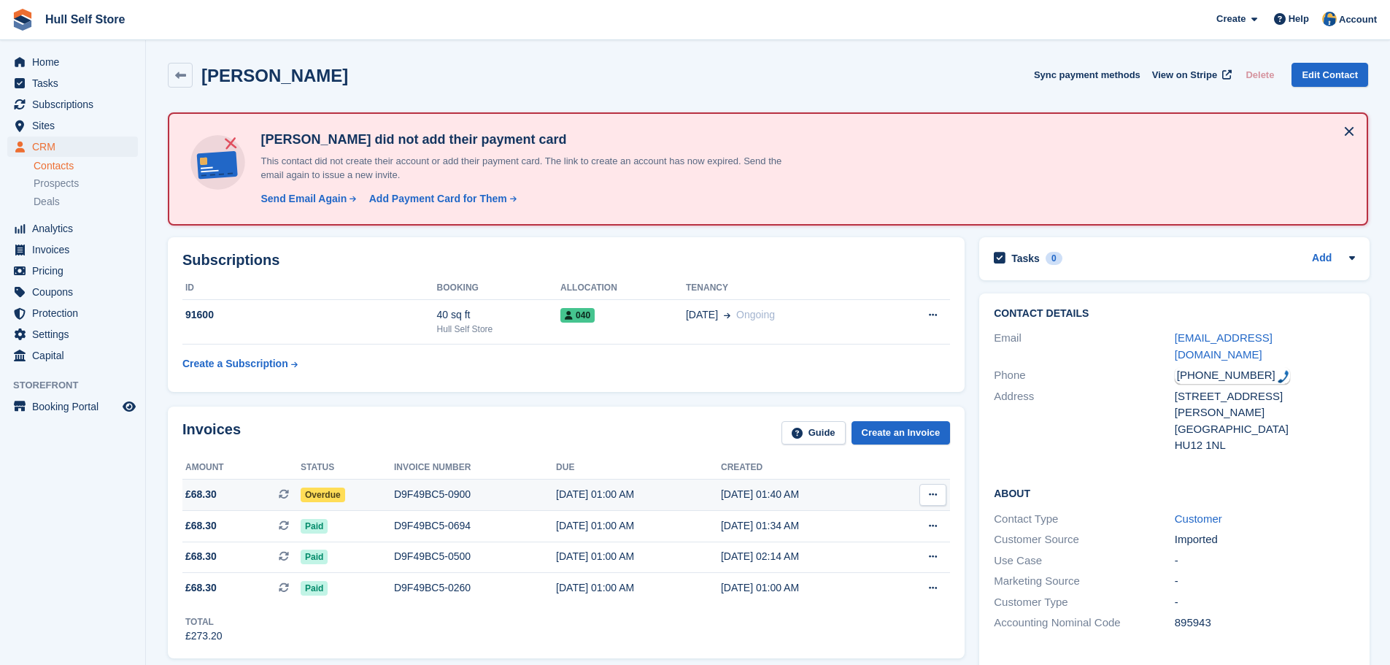
click at [430, 494] on div "D9F49BC5-0900" at bounding box center [475, 494] width 162 height 15
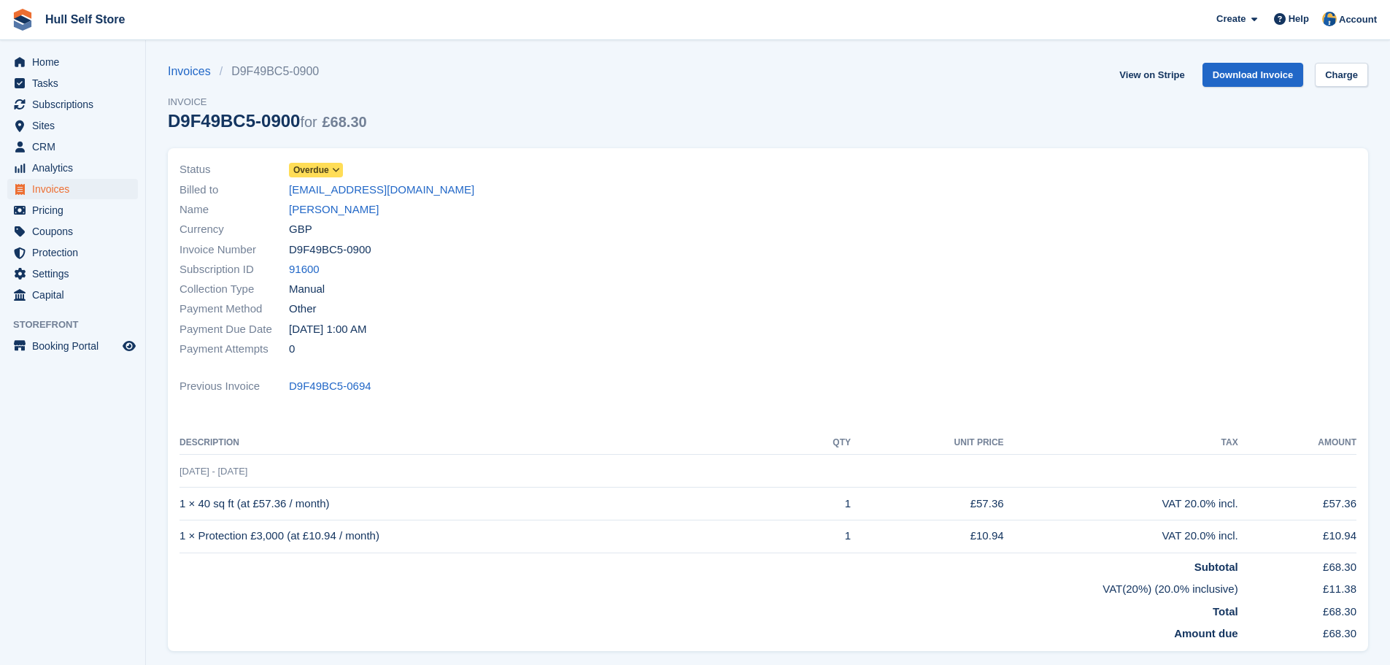
click at [336, 166] on icon at bounding box center [336, 170] width 8 height 9
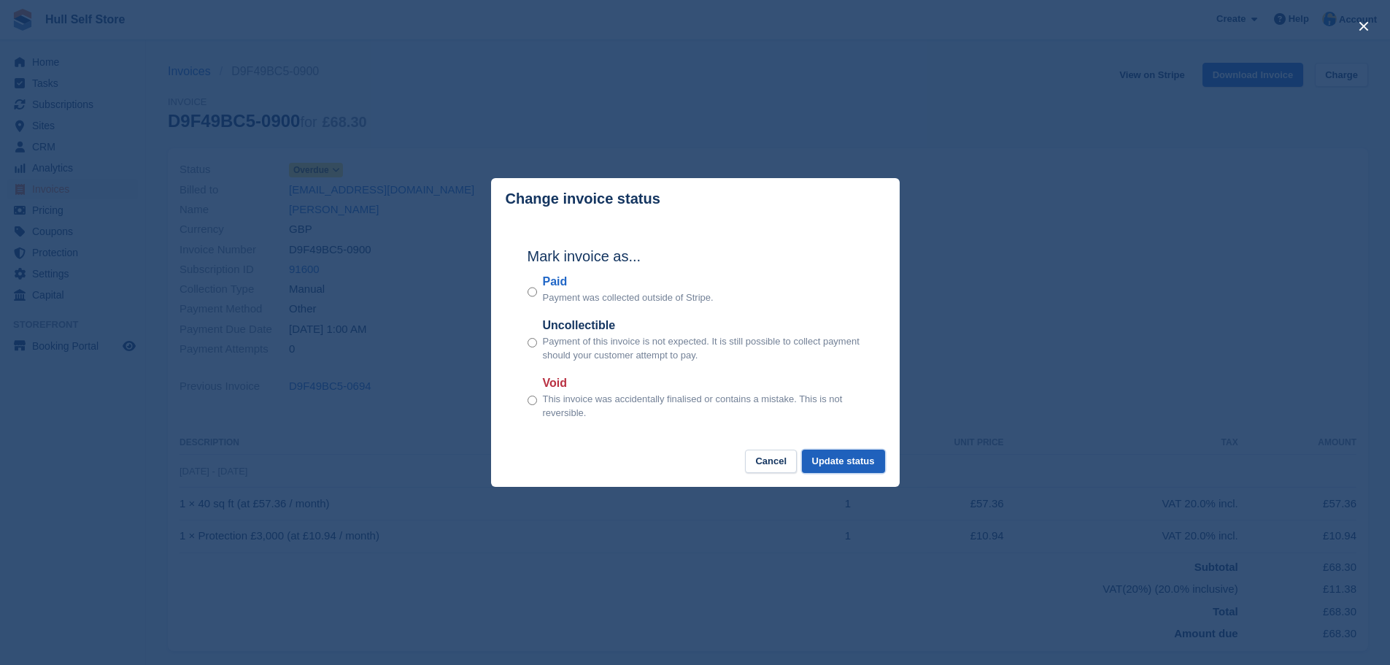
click at [819, 464] on button "Update status" at bounding box center [843, 461] width 83 height 24
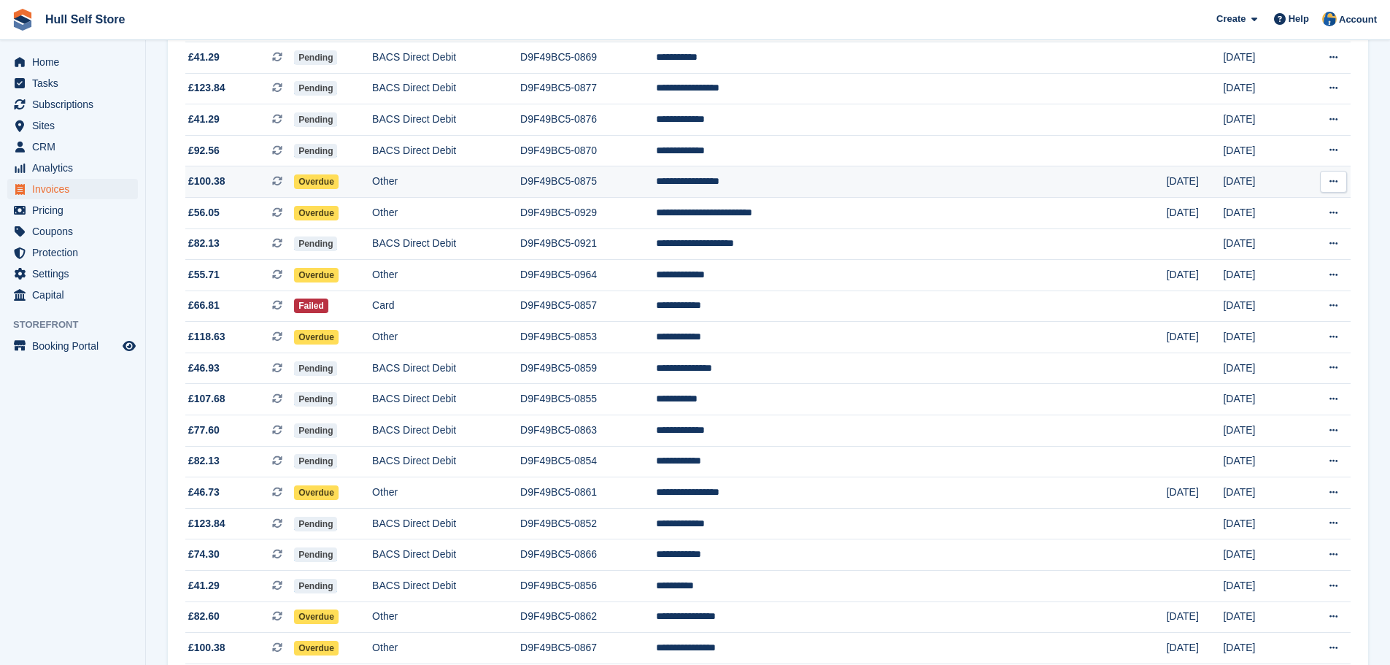
scroll to position [1021, 0]
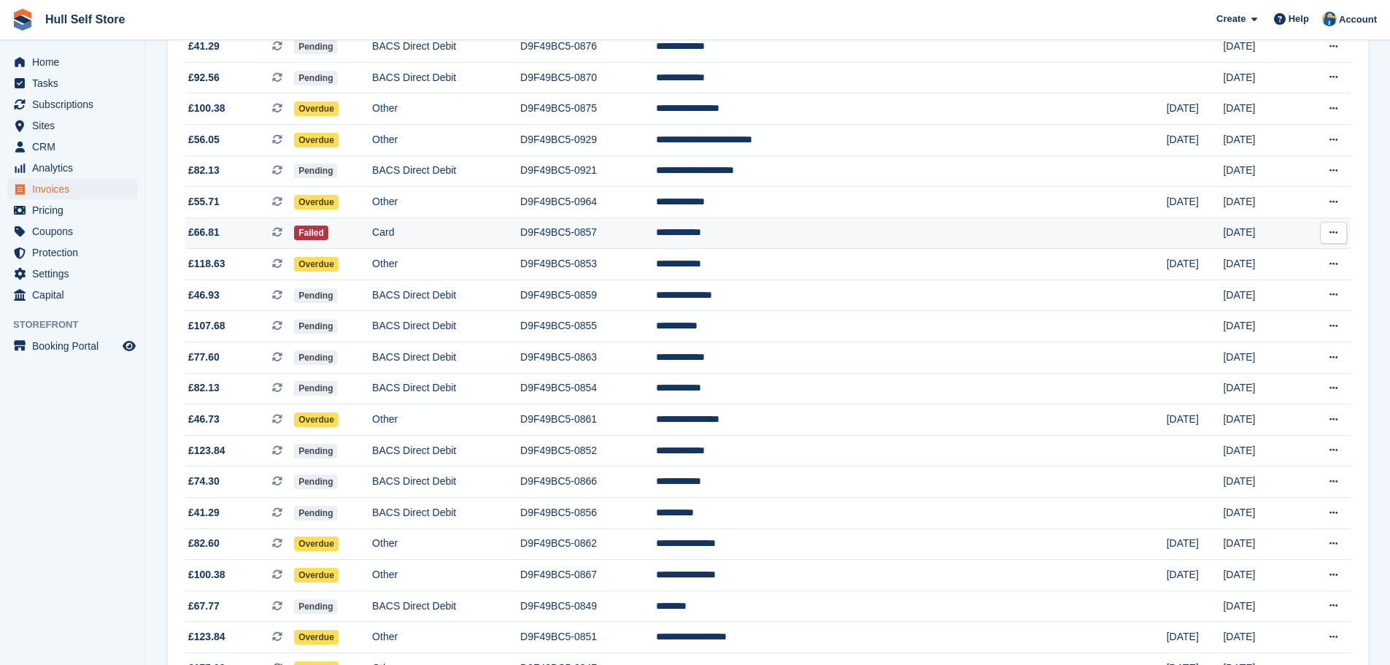
drag, startPoint x: 465, startPoint y: 106, endPoint x: 410, endPoint y: 218, distance: 125.3
click at [465, 106] on td "Other" at bounding box center [446, 108] width 148 height 31
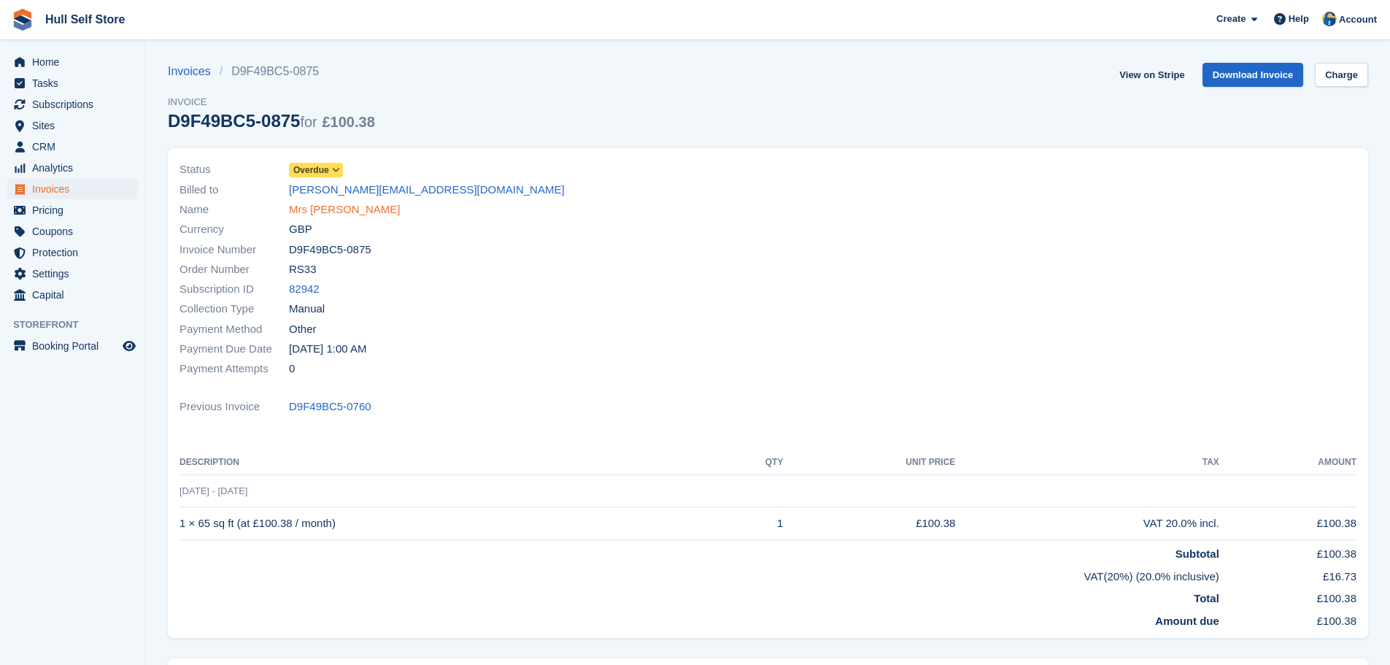
click at [342, 206] on link "Mrs [PERSON_NAME]" at bounding box center [345, 209] width 112 height 17
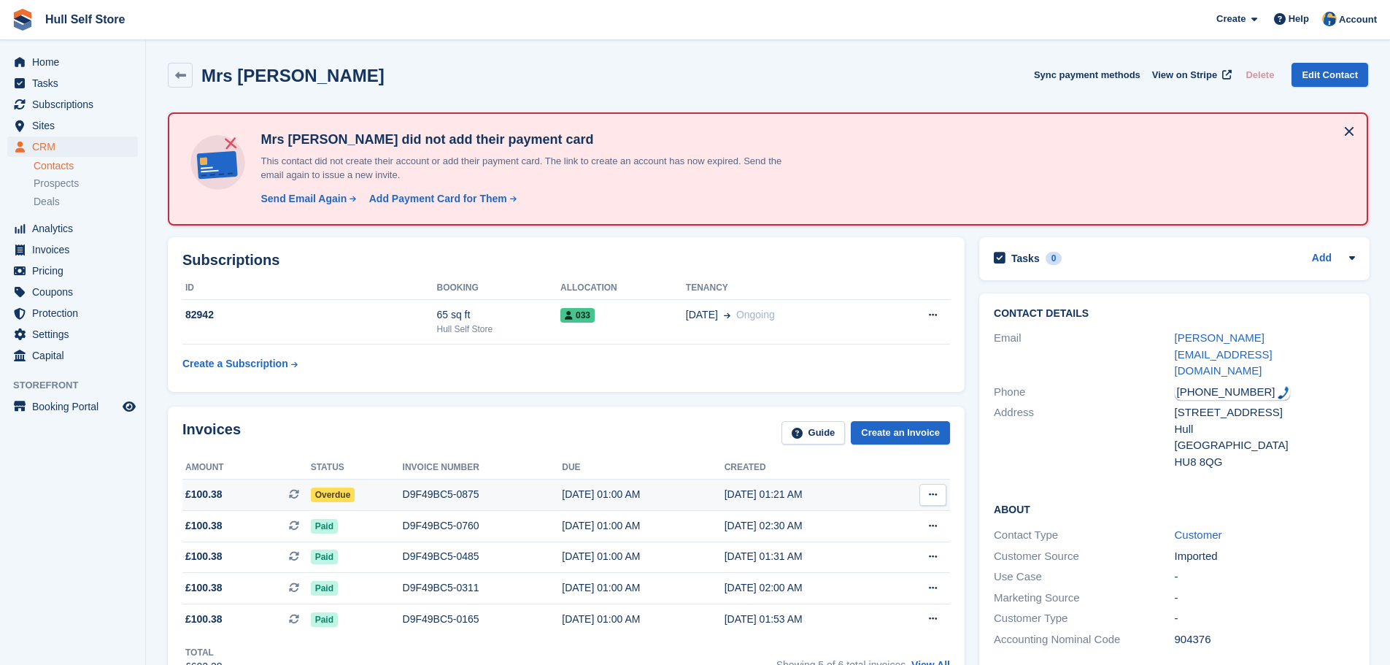
click at [492, 499] on div "D9F49BC5-0875" at bounding box center [483, 494] width 160 height 15
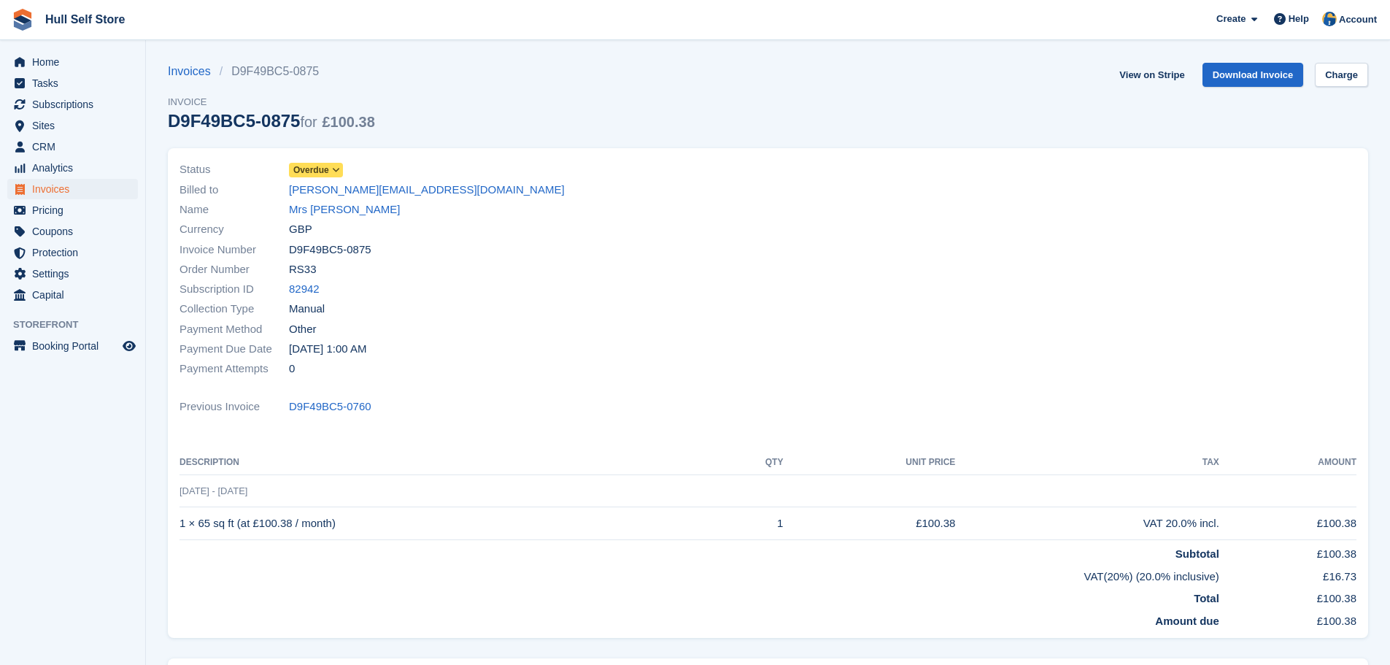
click at [336, 171] on icon at bounding box center [336, 170] width 8 height 9
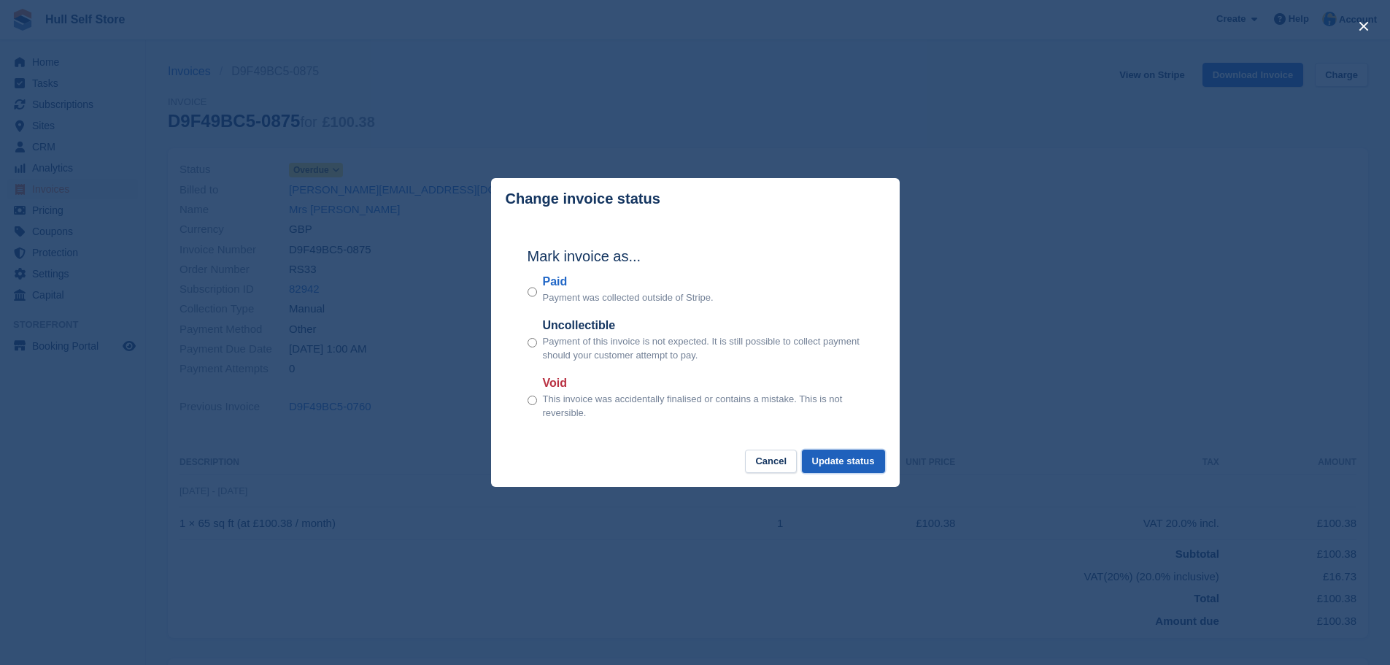
click at [851, 462] on button "Update status" at bounding box center [843, 461] width 83 height 24
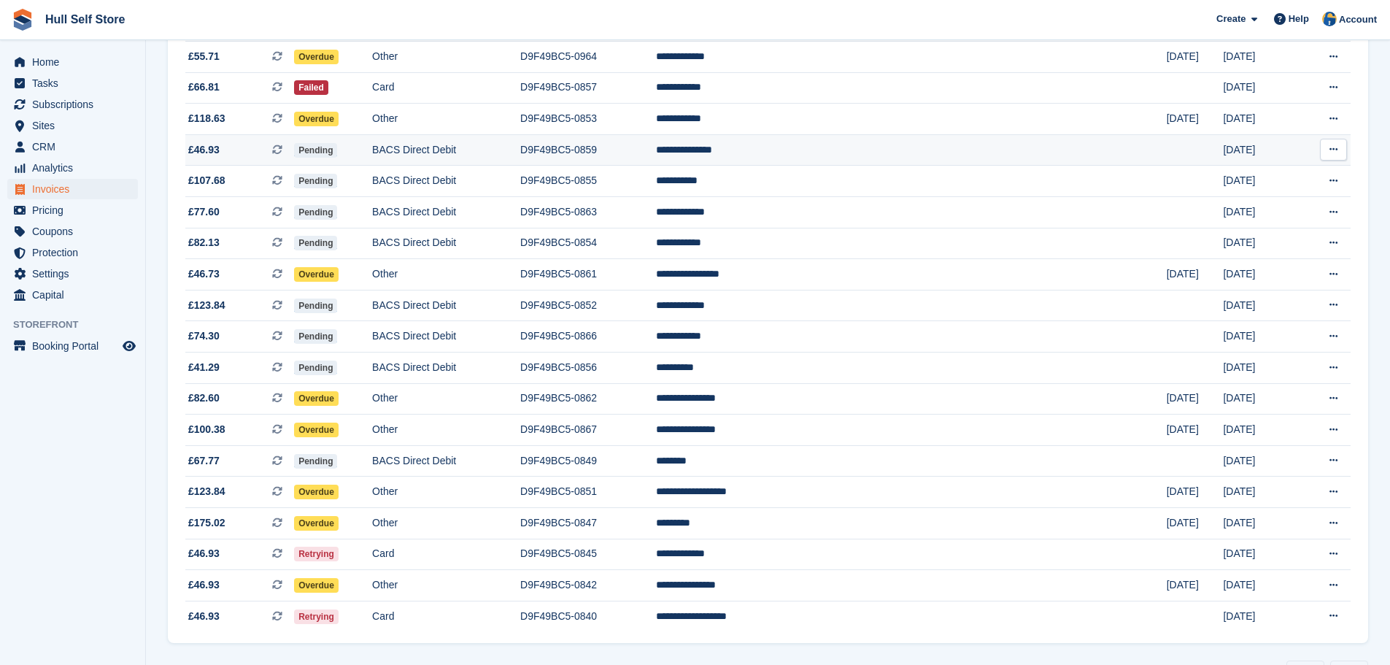
scroll to position [1167, 0]
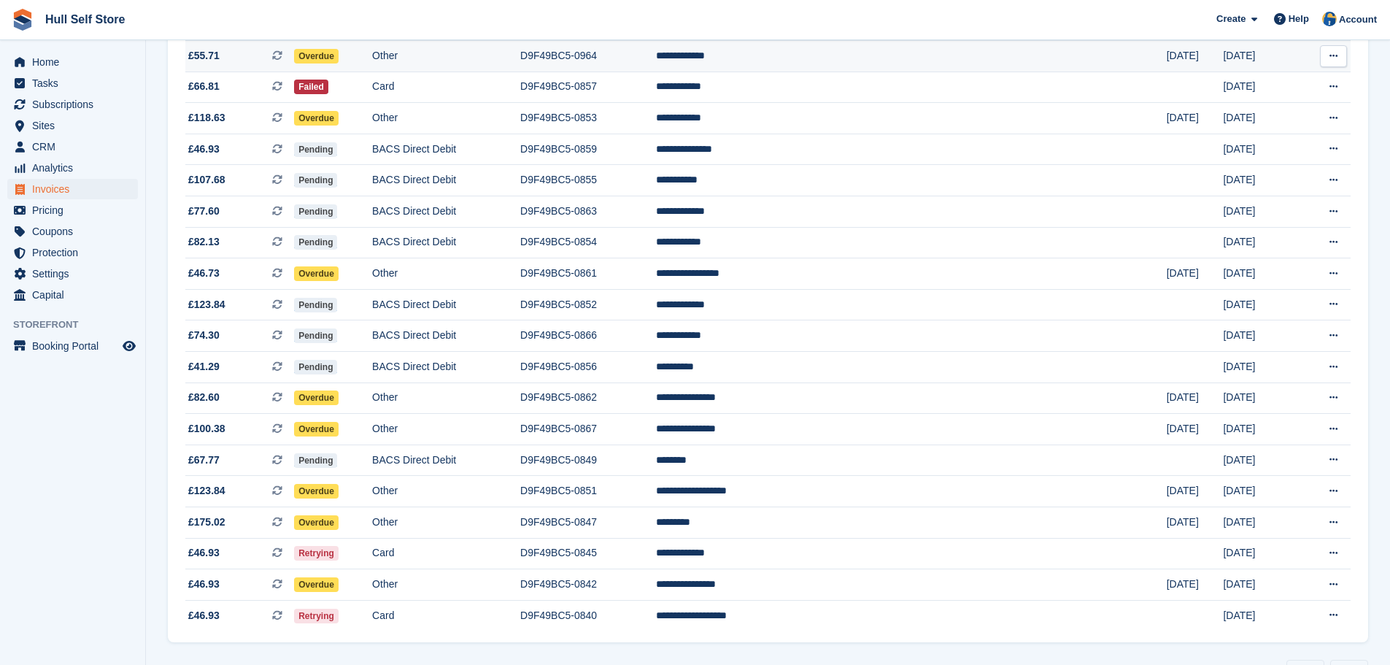
click at [372, 59] on td "Overdue" at bounding box center [333, 56] width 78 height 31
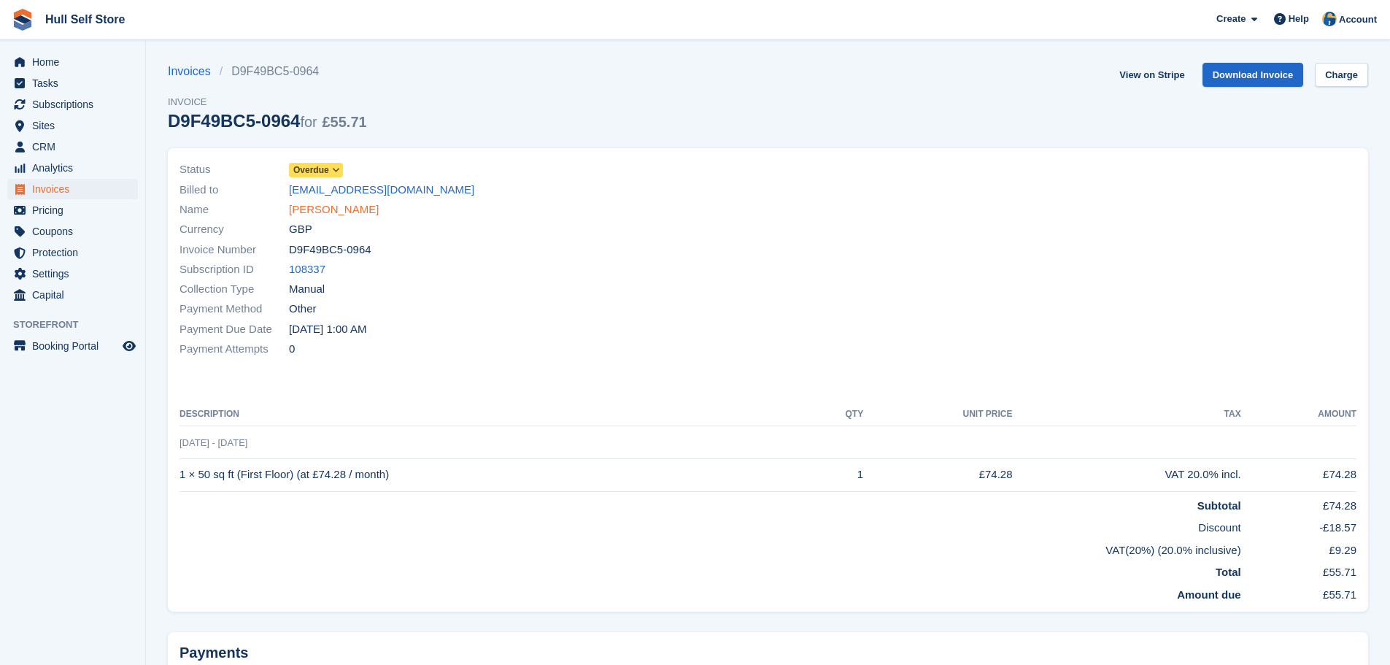
click at [339, 214] on link "Janice Watson" at bounding box center [334, 209] width 90 height 17
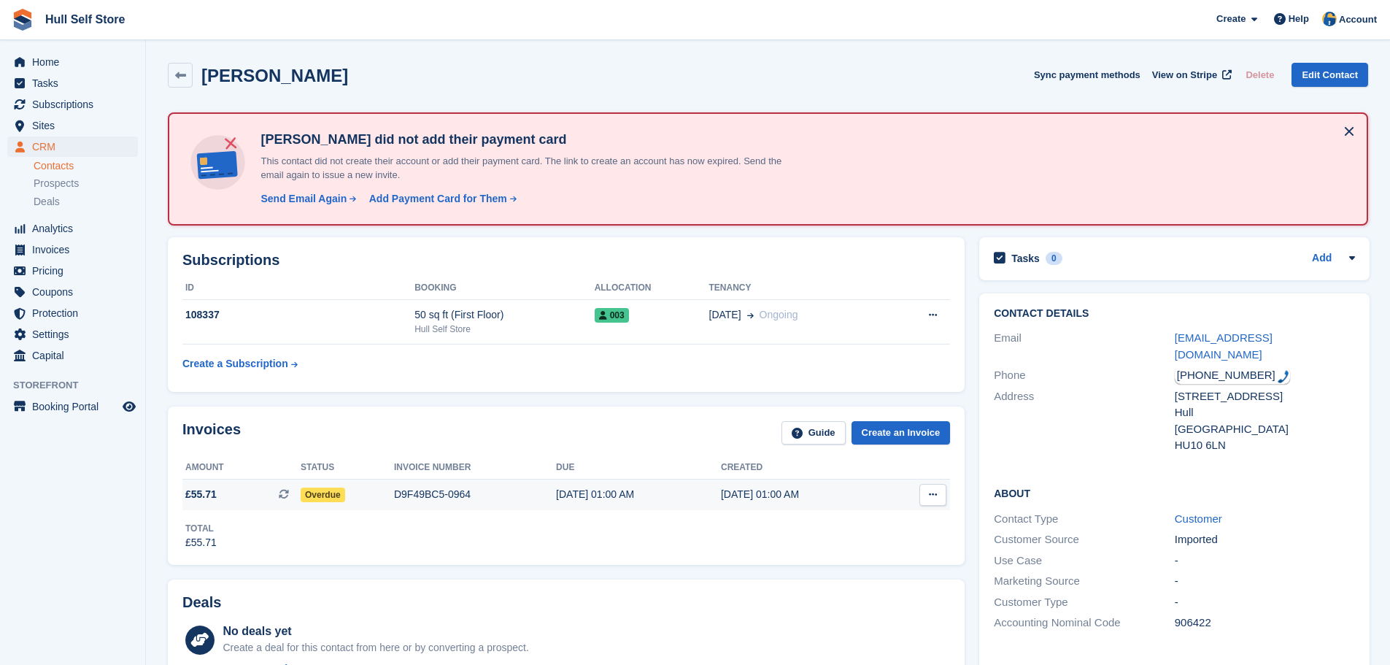
click at [414, 492] on div "D9F49BC5-0964" at bounding box center [475, 494] width 162 height 15
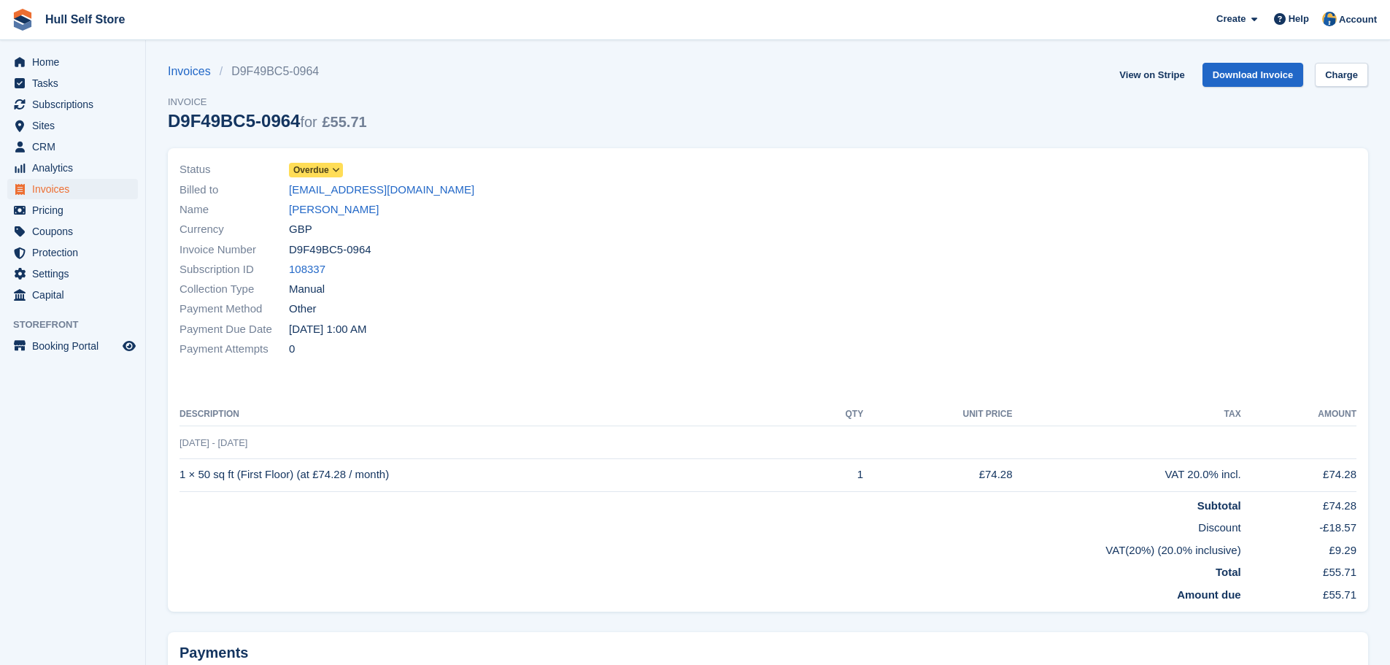
click at [339, 171] on icon at bounding box center [336, 170] width 8 height 9
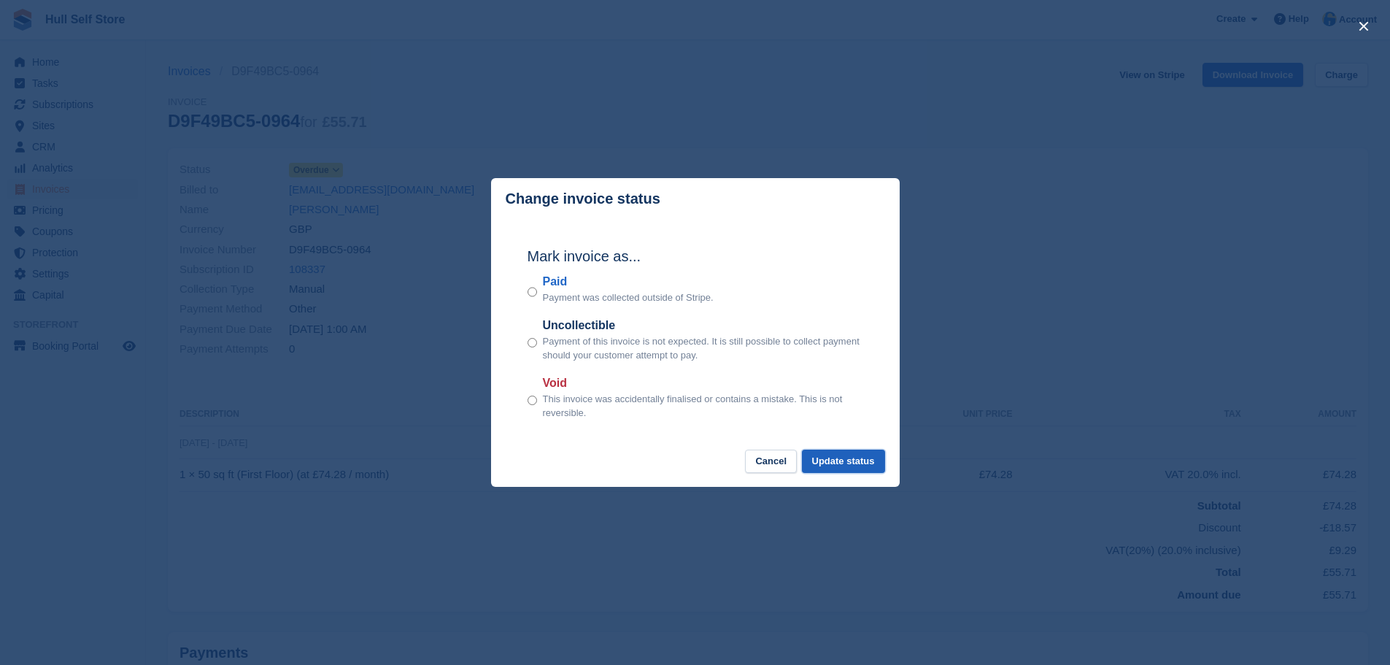
click at [839, 468] on button "Update status" at bounding box center [843, 461] width 83 height 24
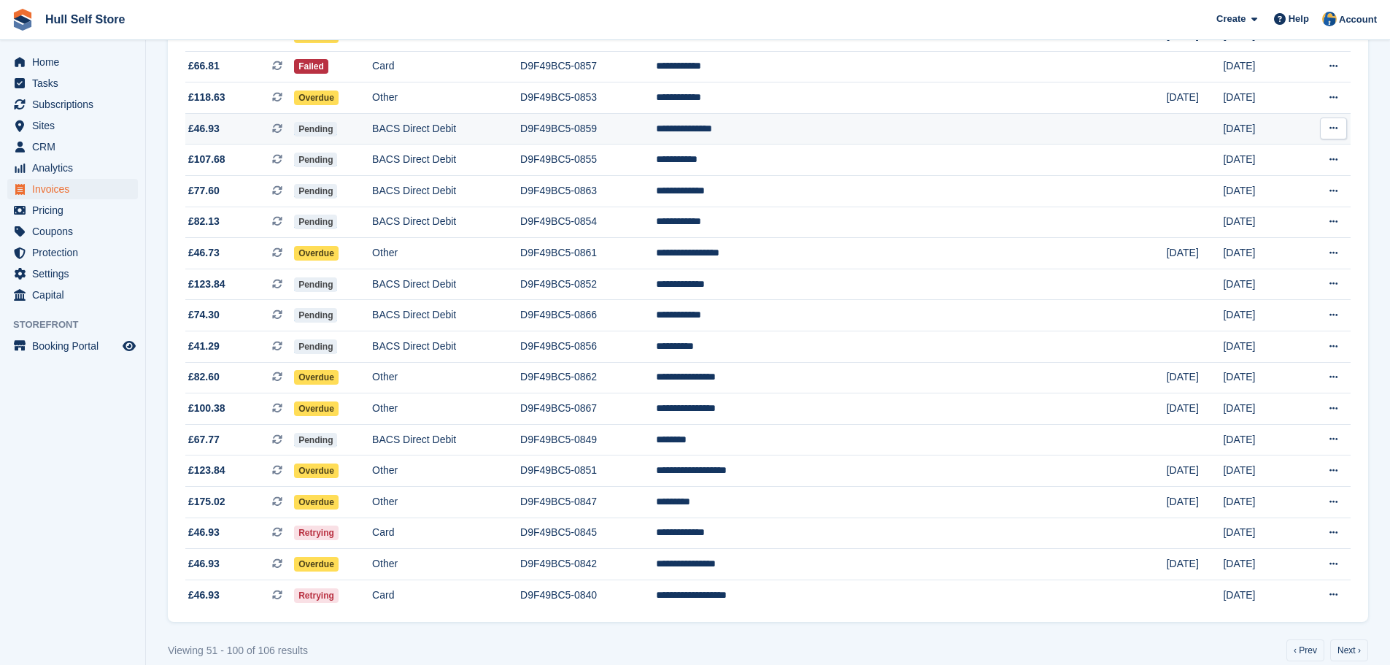
scroll to position [1206, 0]
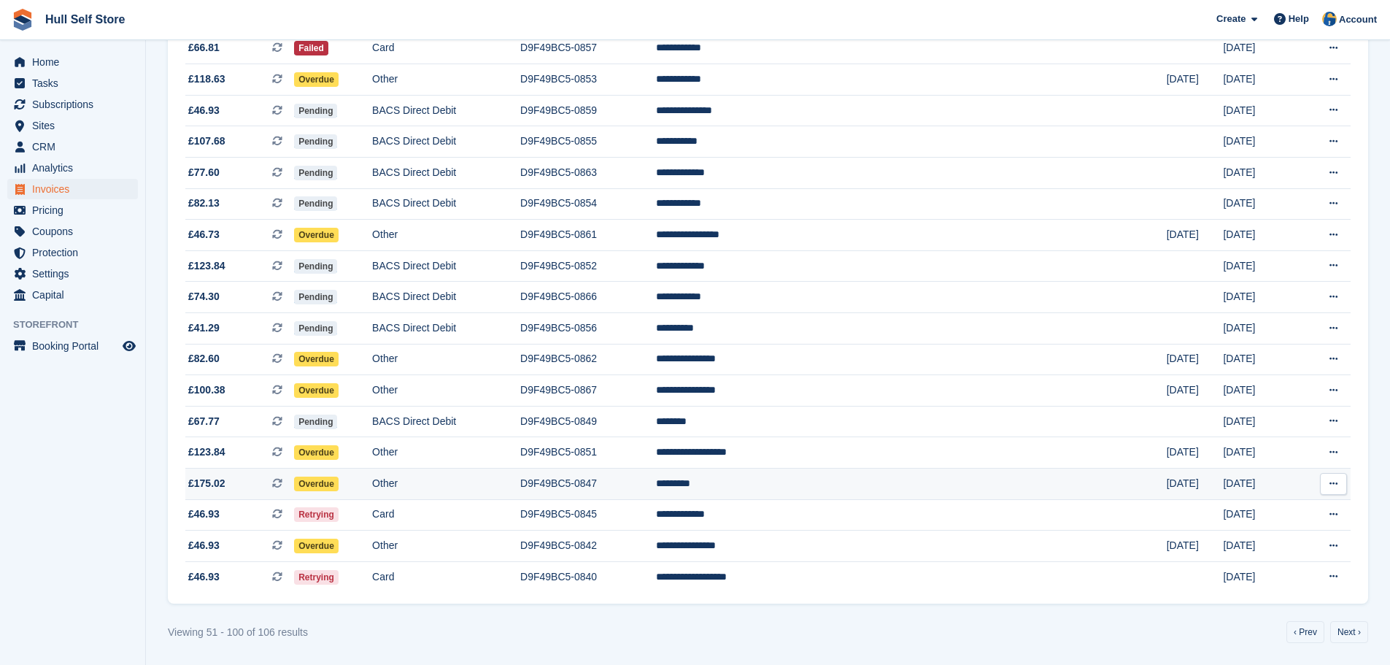
click at [520, 480] on td "Other" at bounding box center [446, 483] width 148 height 31
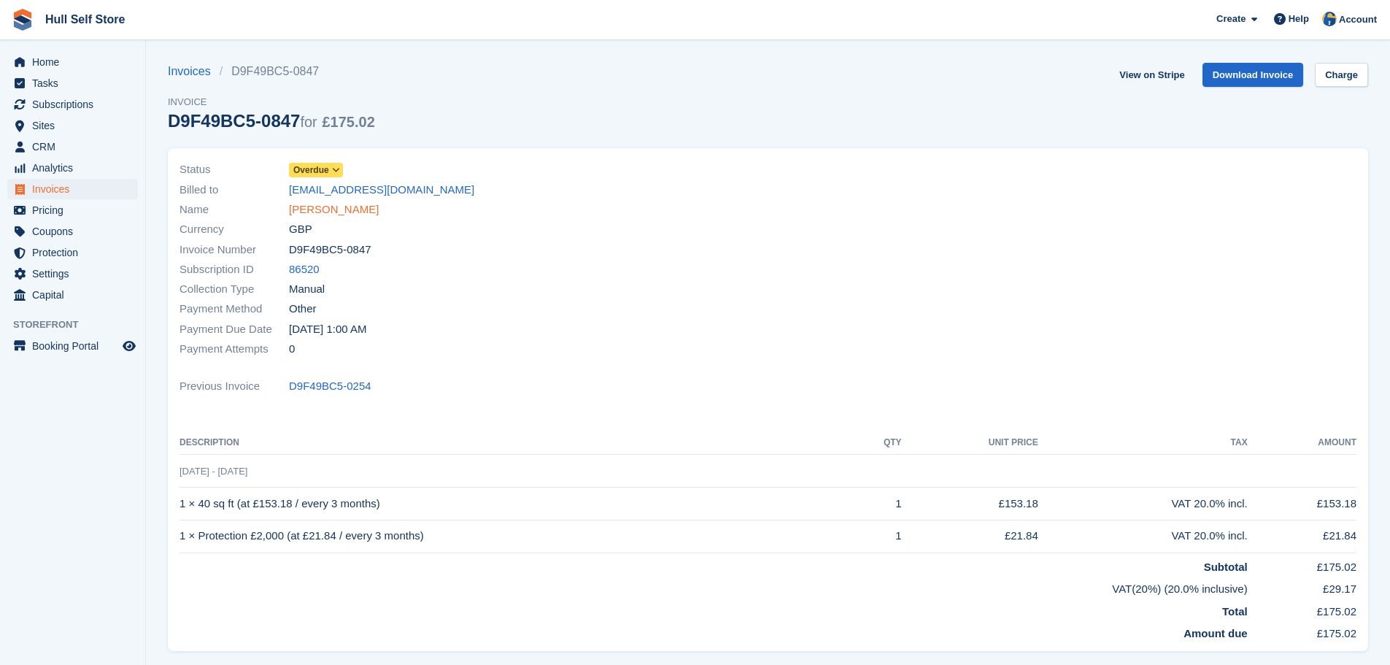
click at [323, 213] on link "[PERSON_NAME]" at bounding box center [334, 209] width 90 height 17
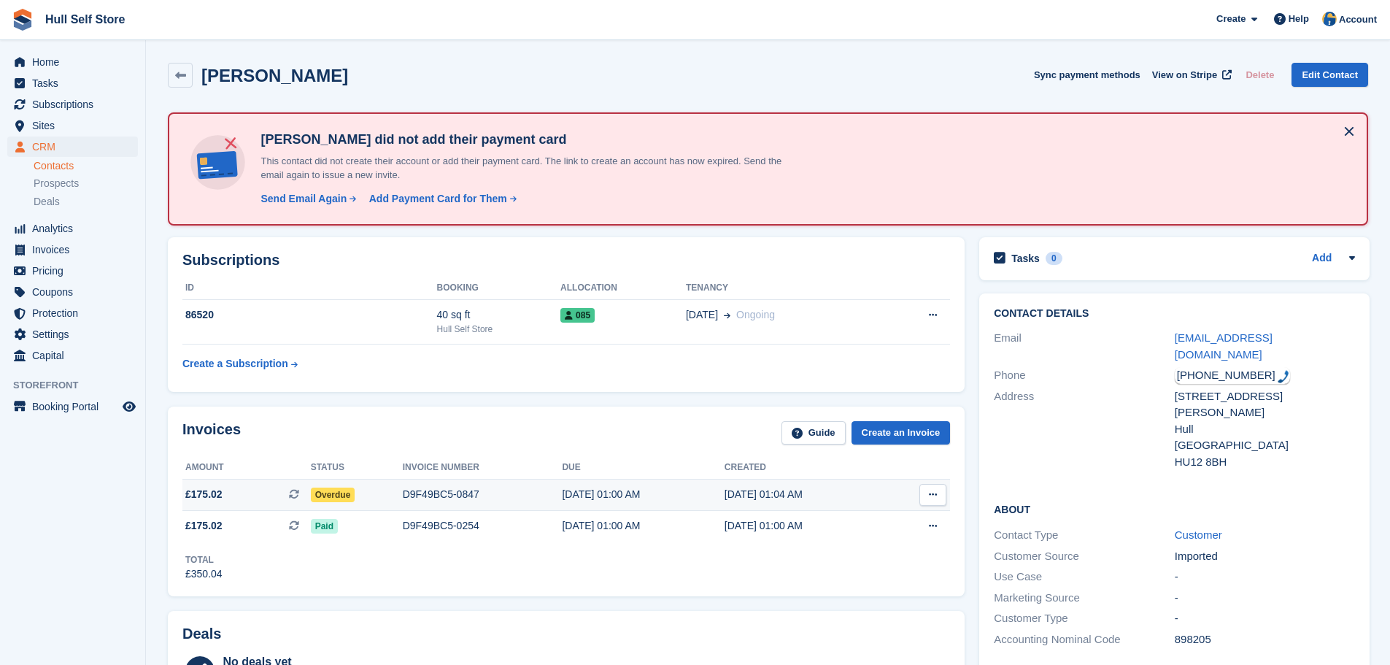
click at [414, 497] on div "D9F49BC5-0847" at bounding box center [483, 494] width 160 height 15
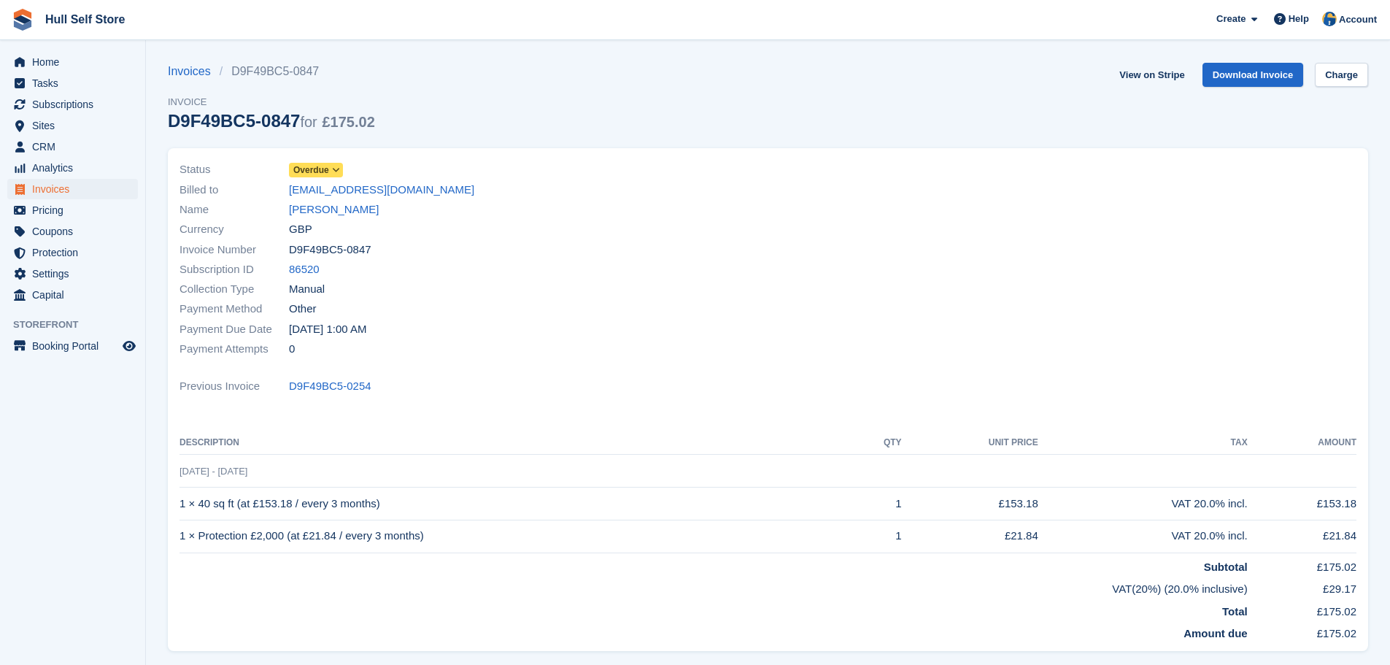
click at [332, 168] on icon at bounding box center [336, 170] width 8 height 9
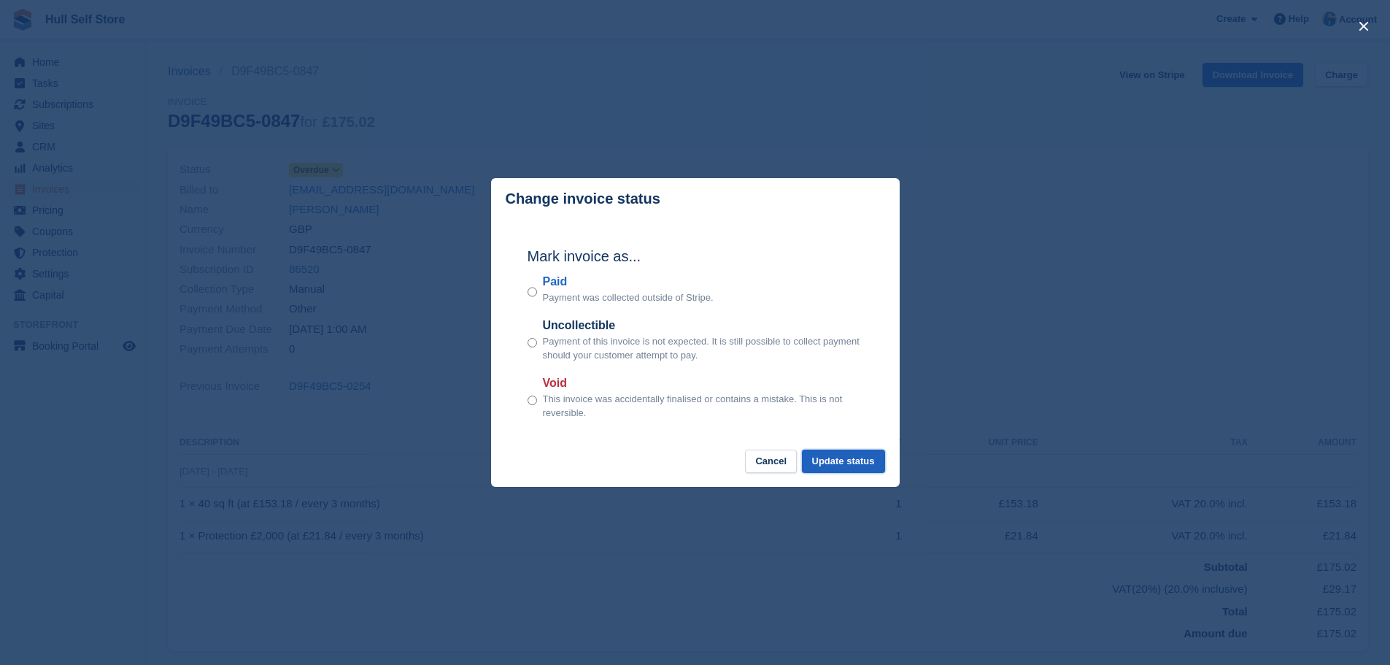
click at [867, 463] on button "Update status" at bounding box center [843, 461] width 83 height 24
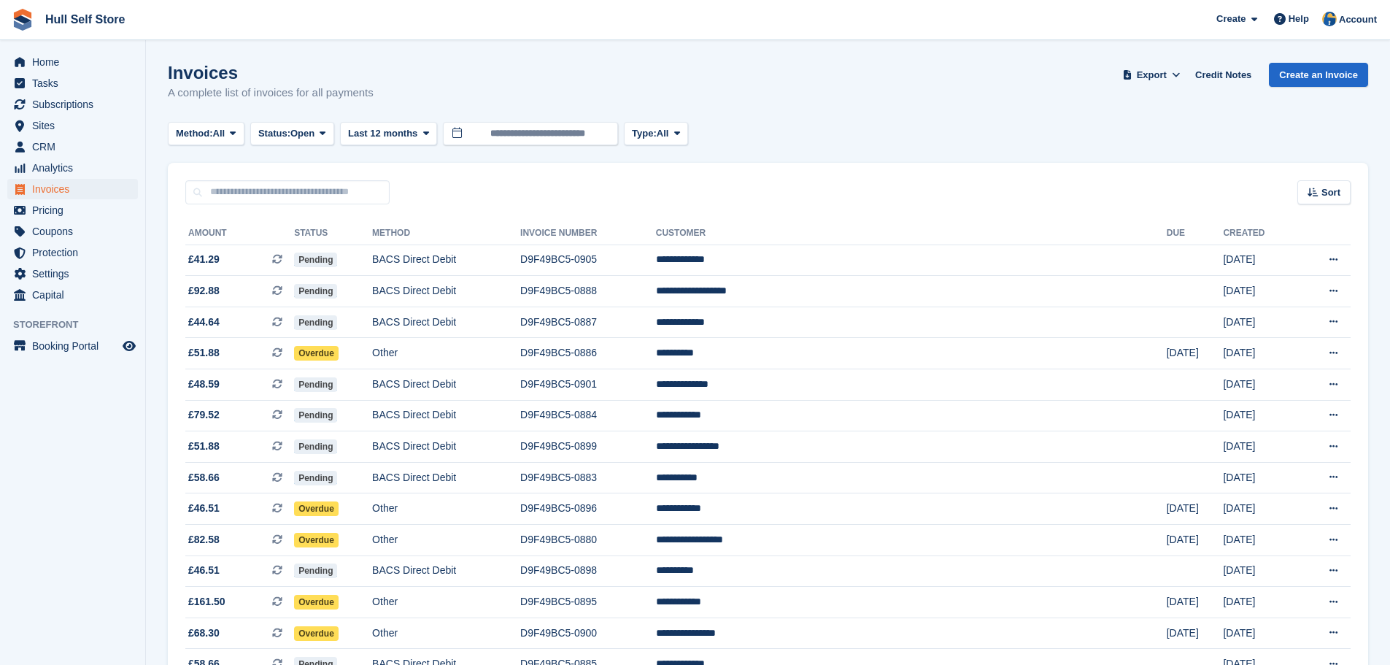
scroll to position [1206, 0]
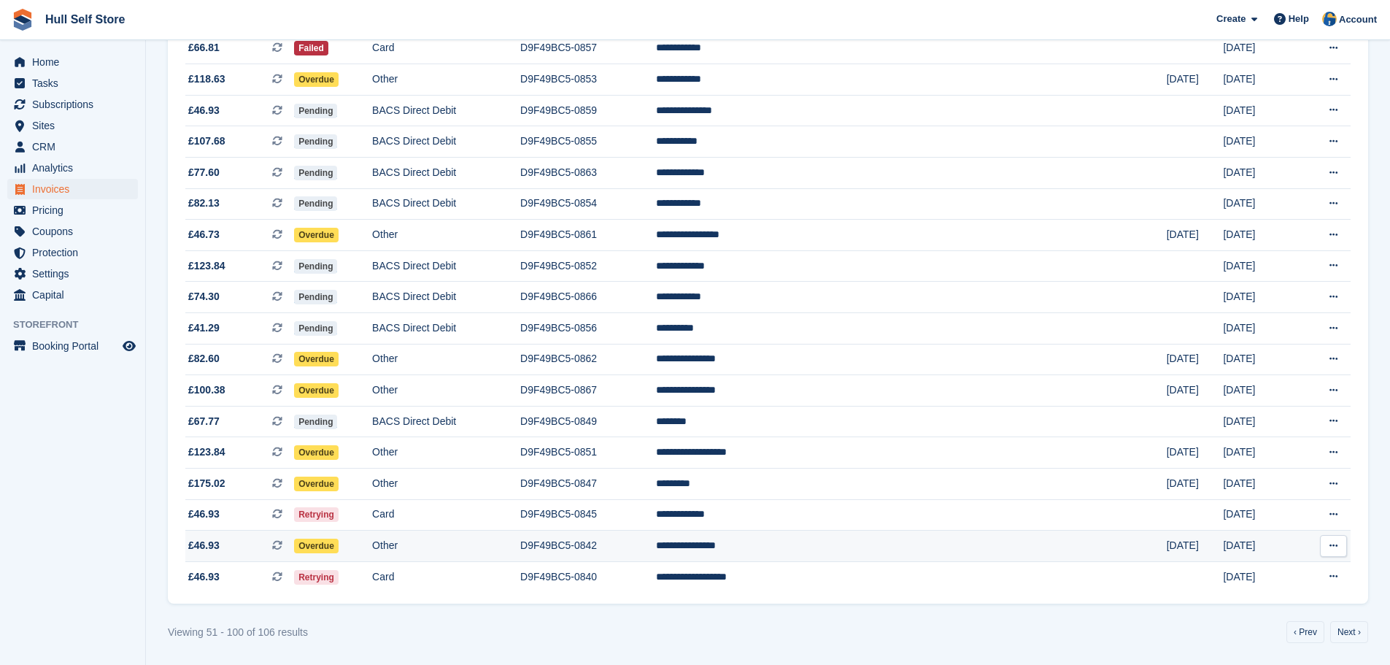
click at [520, 554] on td "Other" at bounding box center [446, 545] width 148 height 31
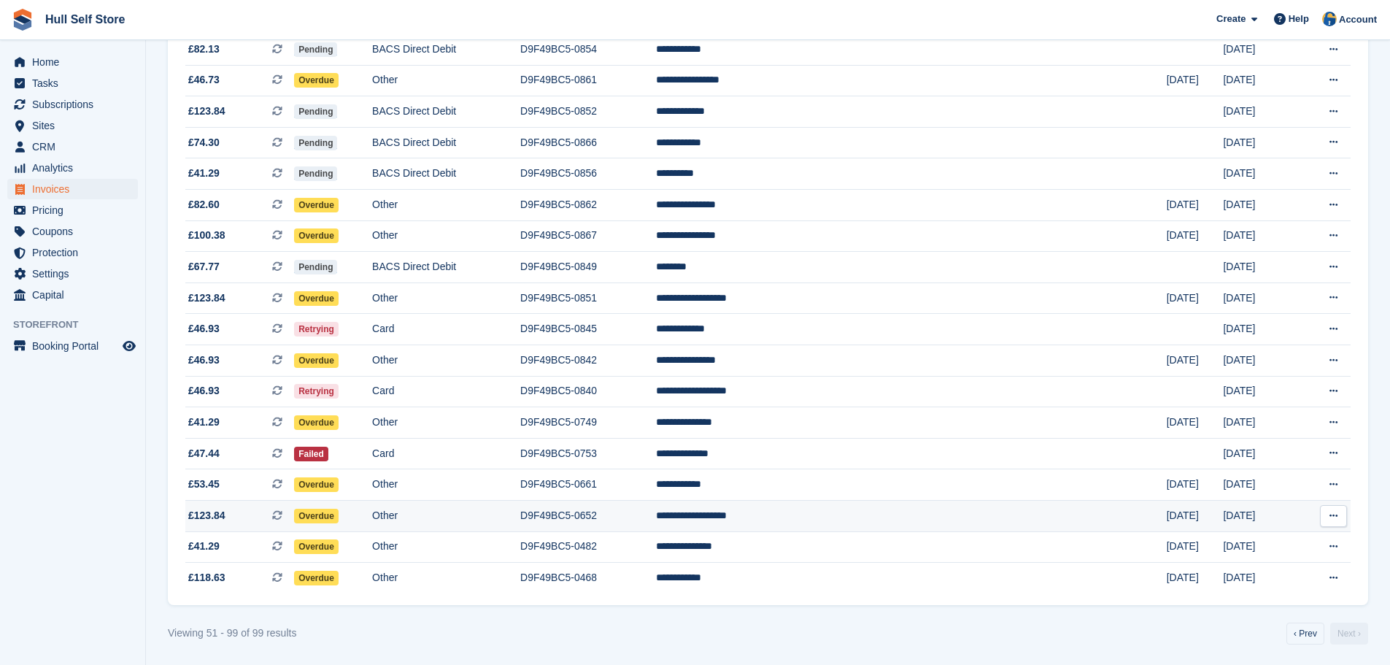
scroll to position [1175, 0]
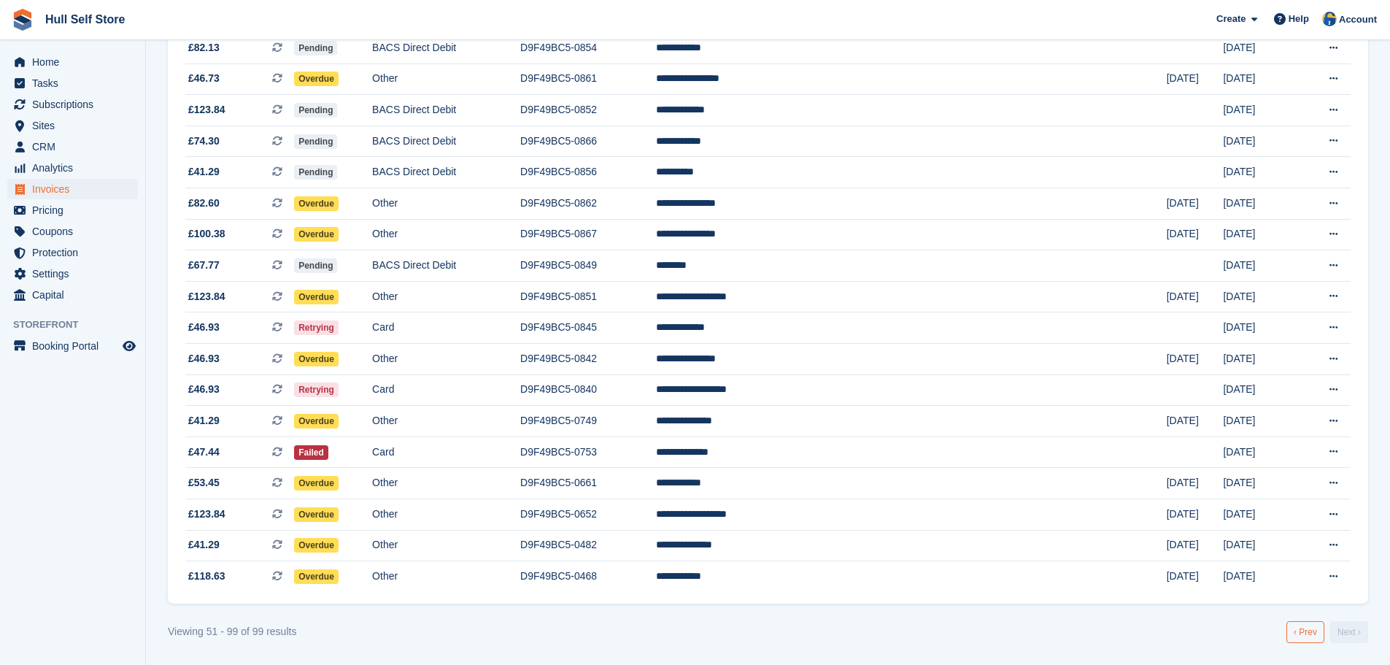
click at [1302, 631] on link "‹ Prev" at bounding box center [1305, 632] width 38 height 22
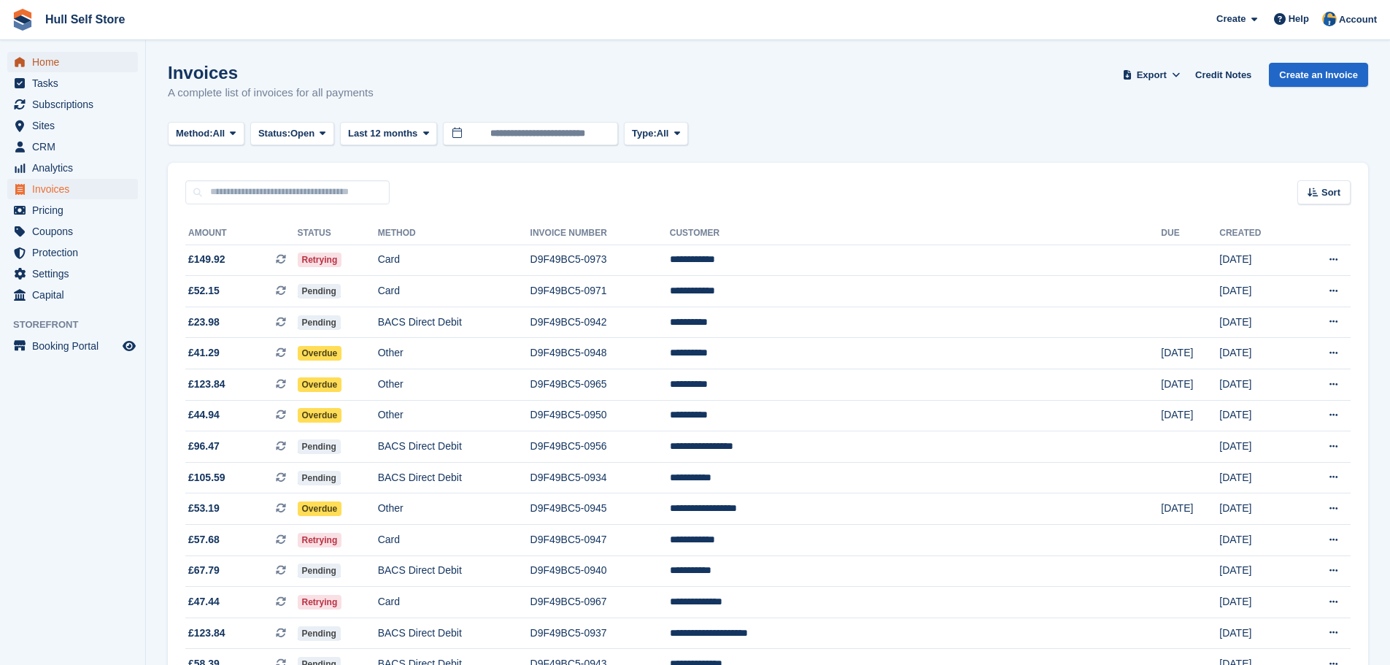
click at [79, 69] on span "Home" at bounding box center [76, 62] width 88 height 20
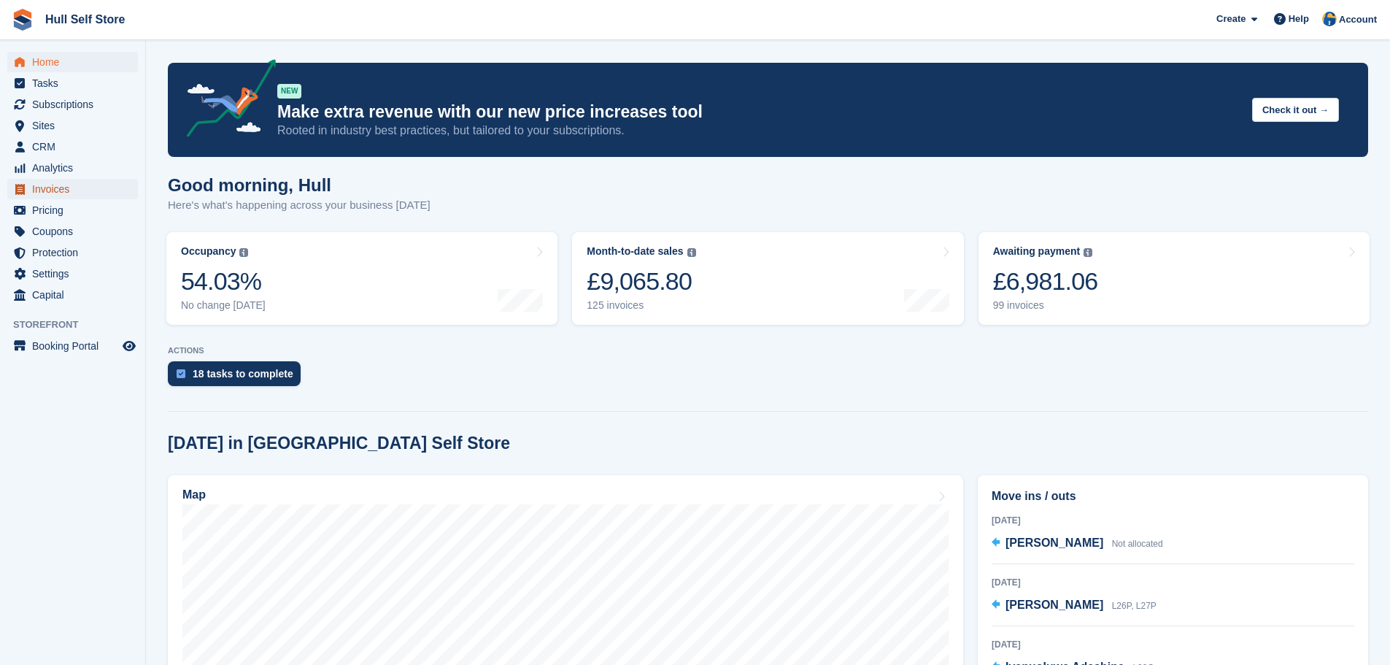
click at [36, 186] on span "Invoices" at bounding box center [76, 189] width 88 height 20
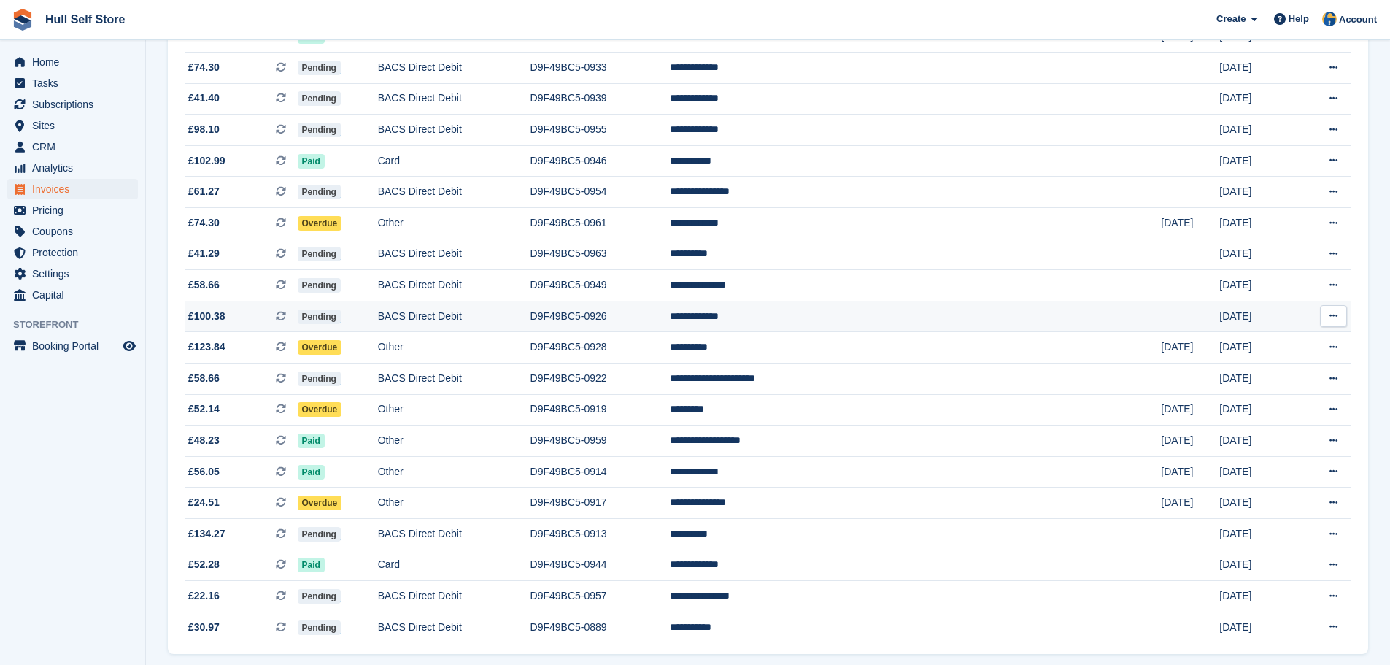
scroll to position [1206, 0]
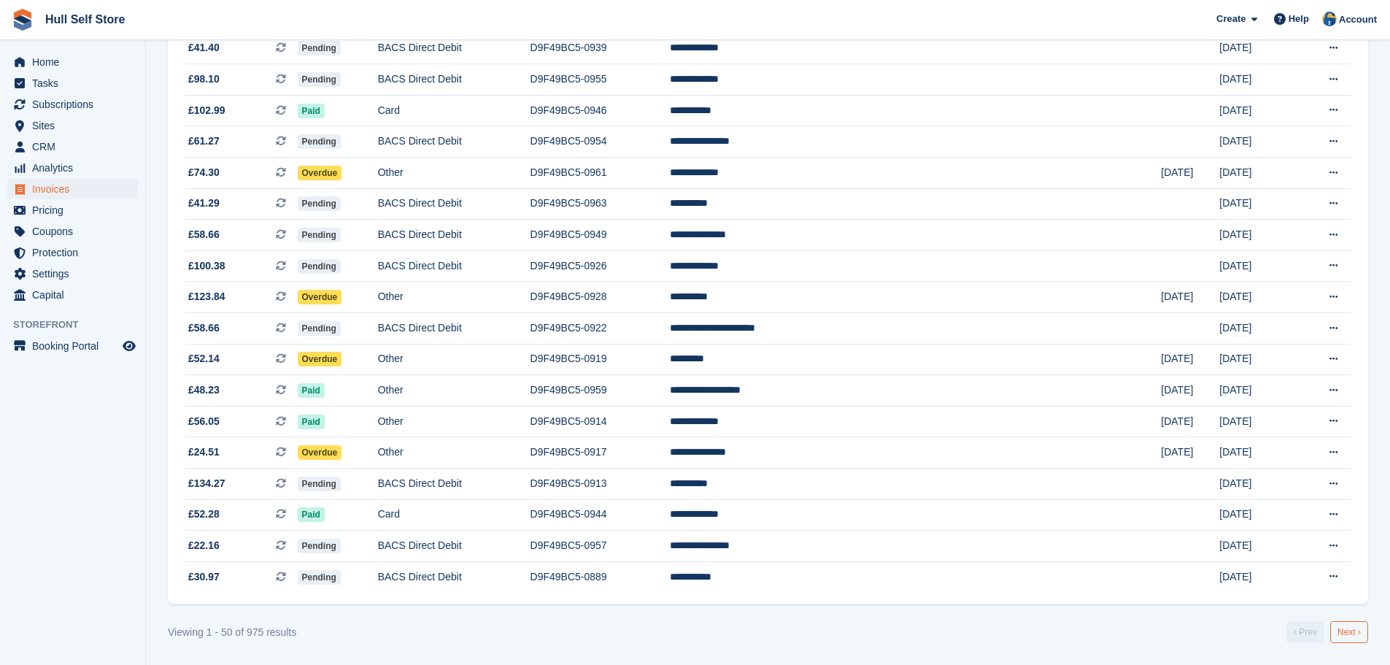
click at [1359, 637] on link "Next ›" at bounding box center [1349, 632] width 38 height 22
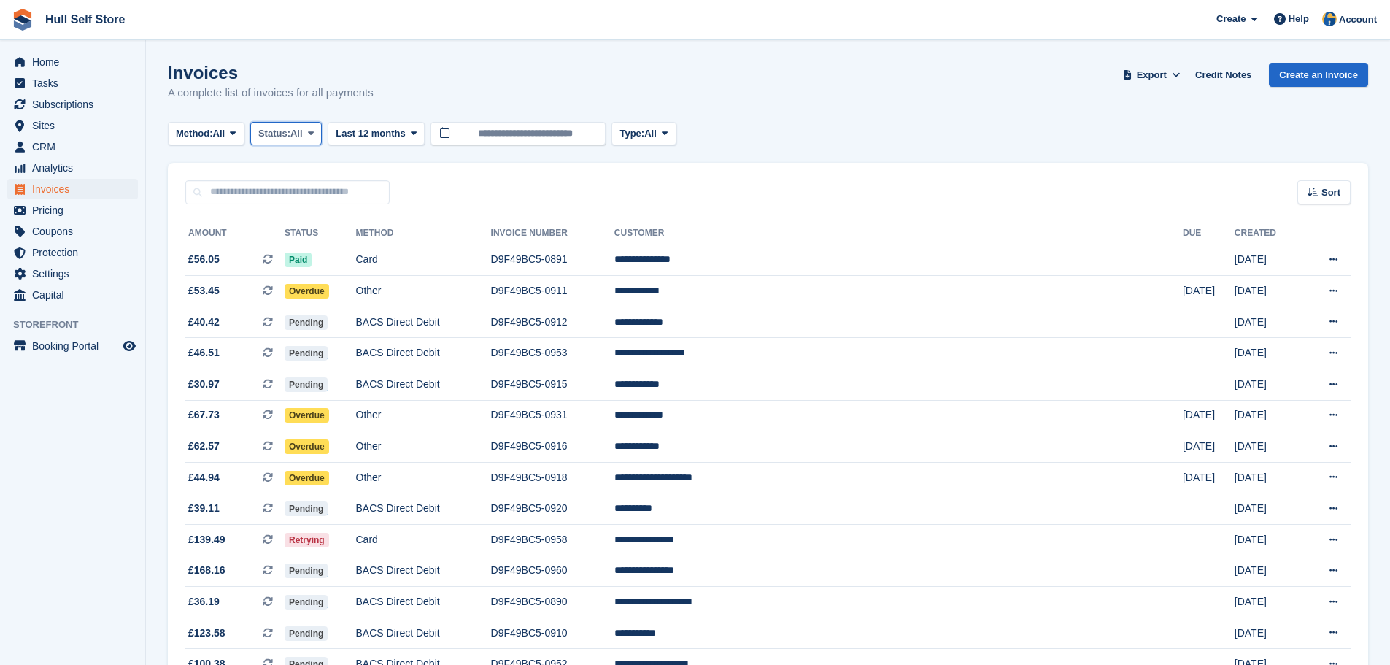
click at [282, 132] on span "Status:" at bounding box center [274, 133] width 32 height 15
click at [324, 245] on link "Open" at bounding box center [320, 246] width 127 height 26
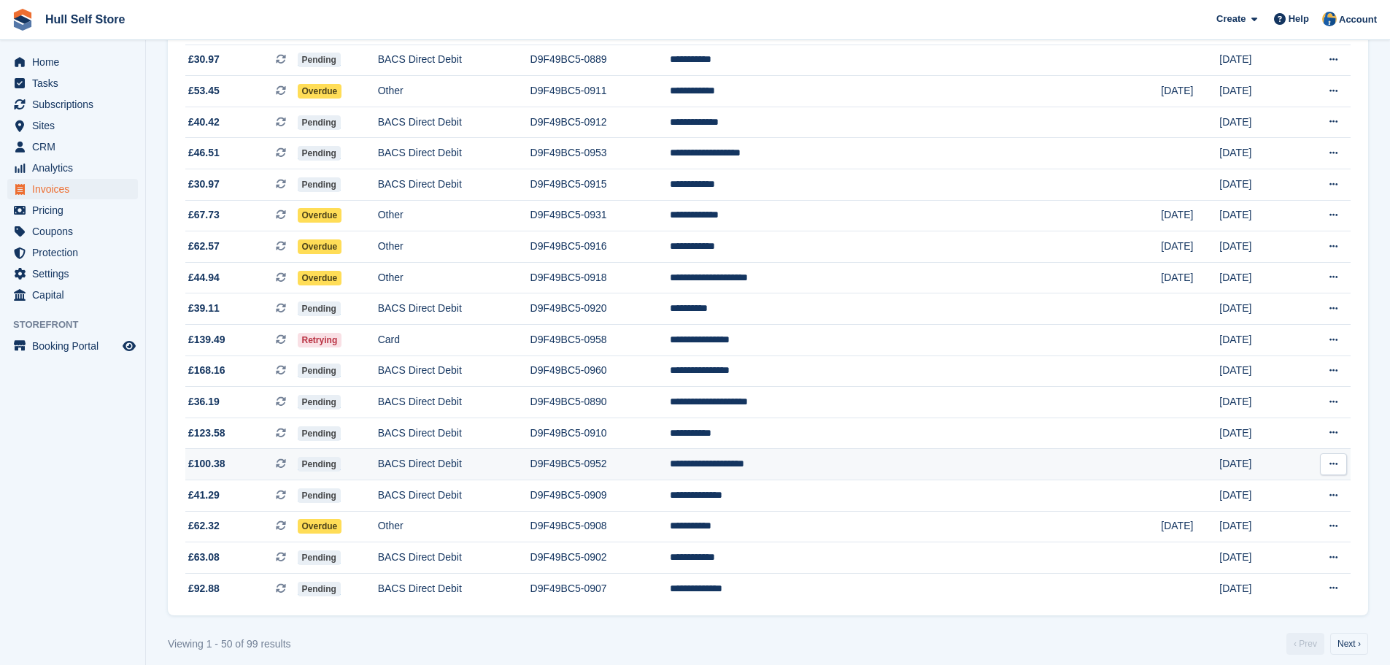
scroll to position [1206, 0]
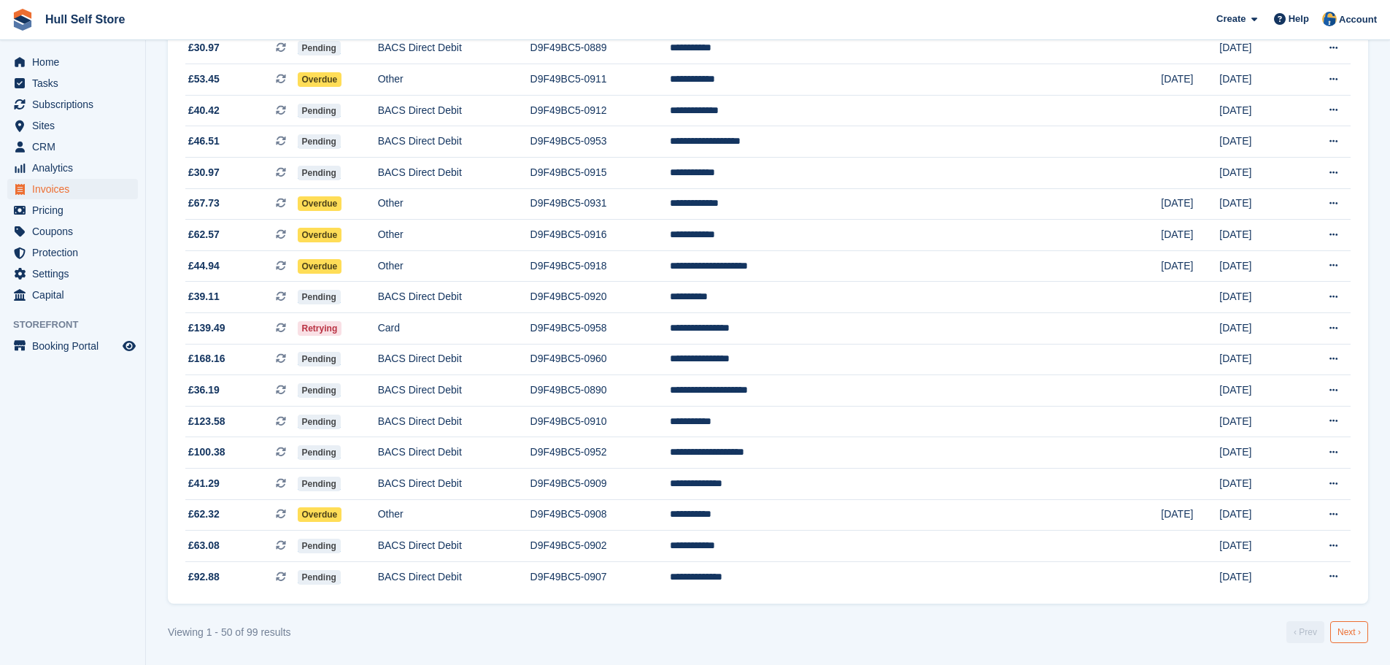
click at [1354, 627] on link "Next ›" at bounding box center [1349, 632] width 38 height 22
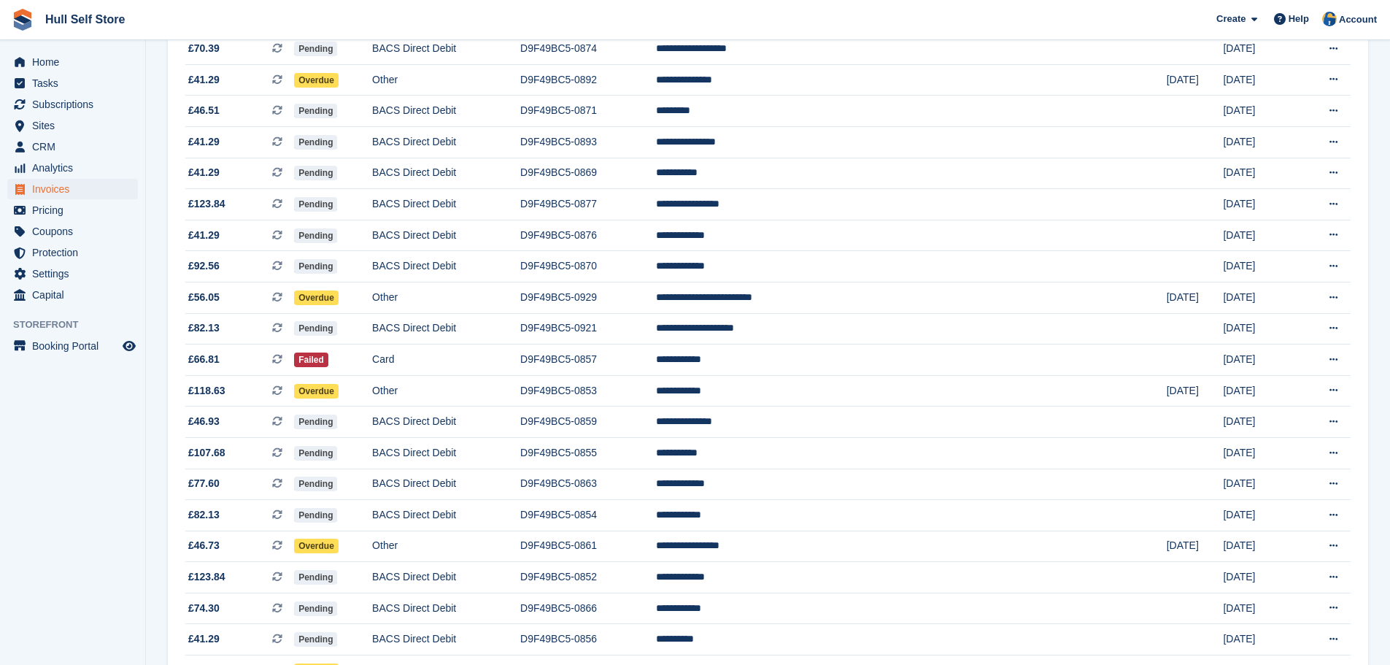
scroll to position [810, 0]
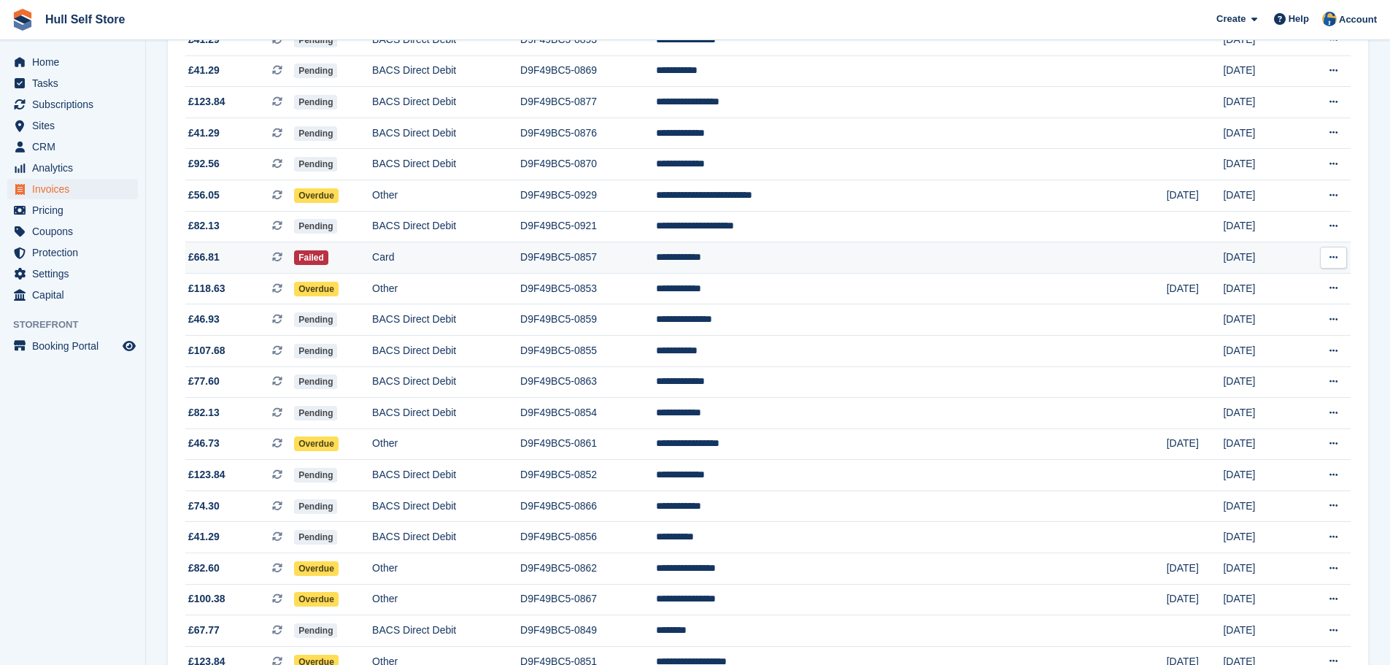
click at [501, 255] on td "Card" at bounding box center [446, 257] width 148 height 31
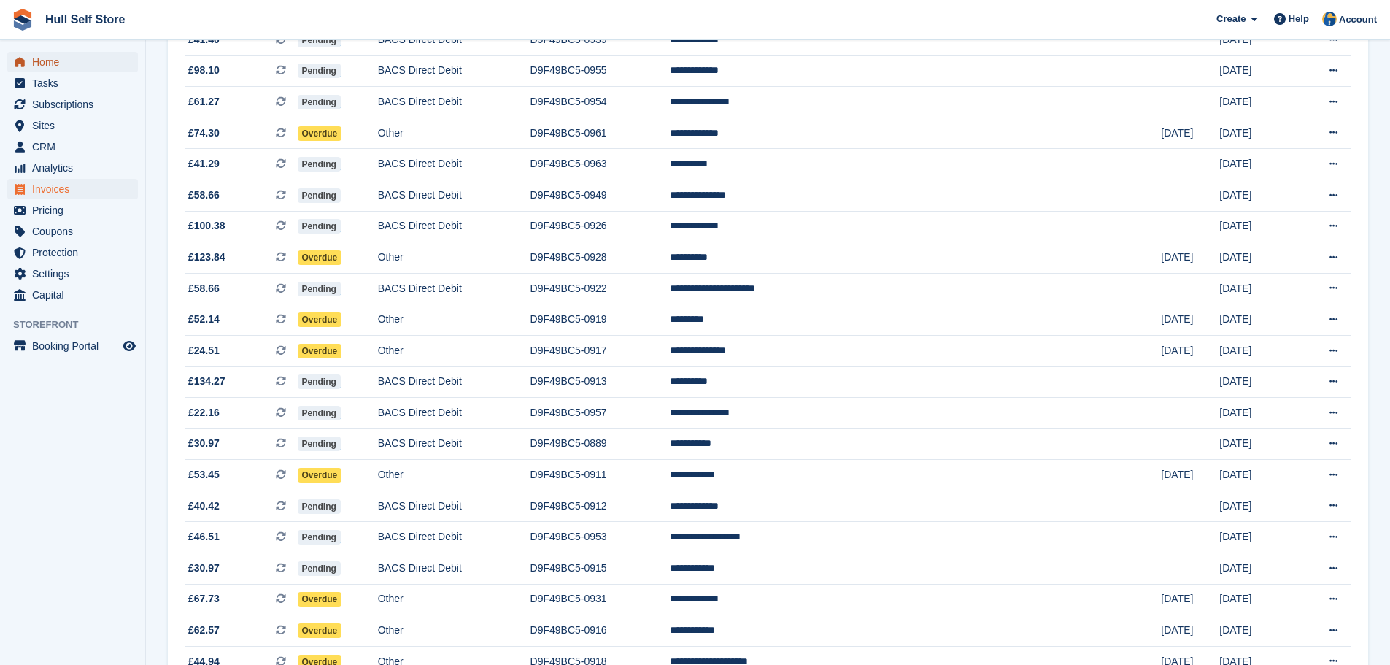
click at [47, 68] on span "Home" at bounding box center [76, 62] width 88 height 20
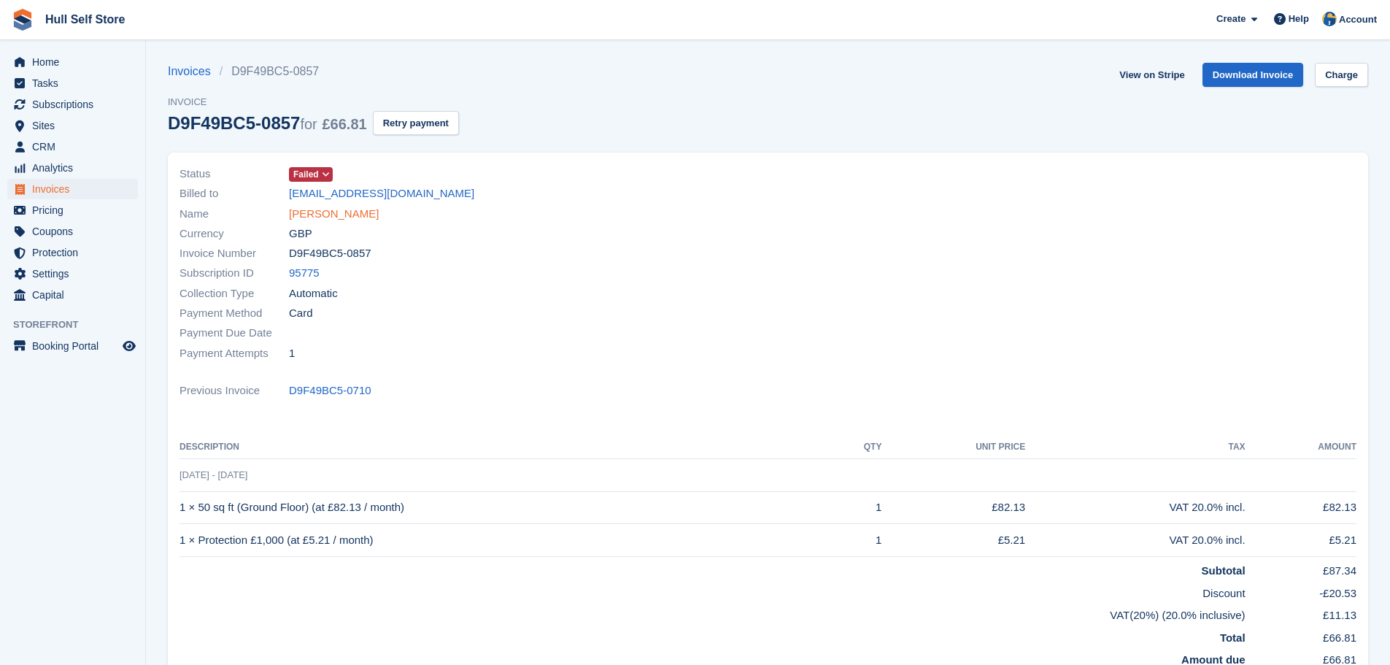
click at [349, 217] on link "[PERSON_NAME]" at bounding box center [334, 214] width 90 height 17
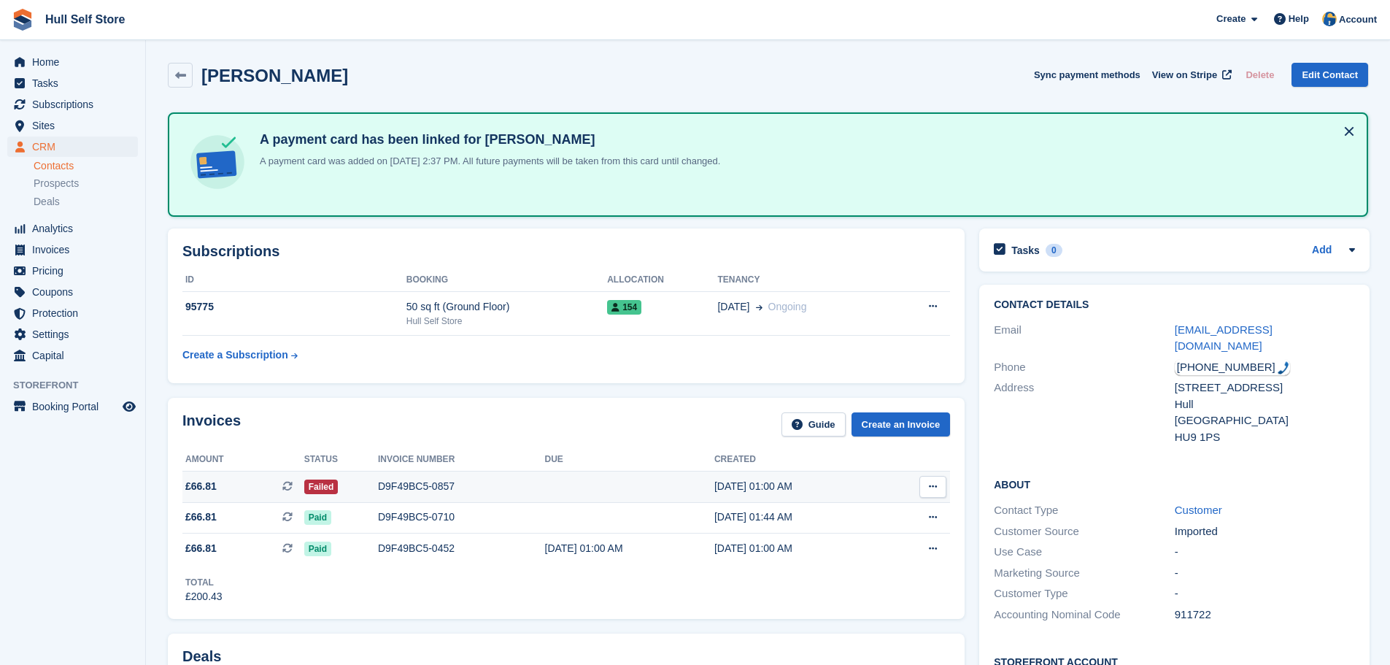
click at [348, 491] on div "Failed" at bounding box center [341, 486] width 74 height 15
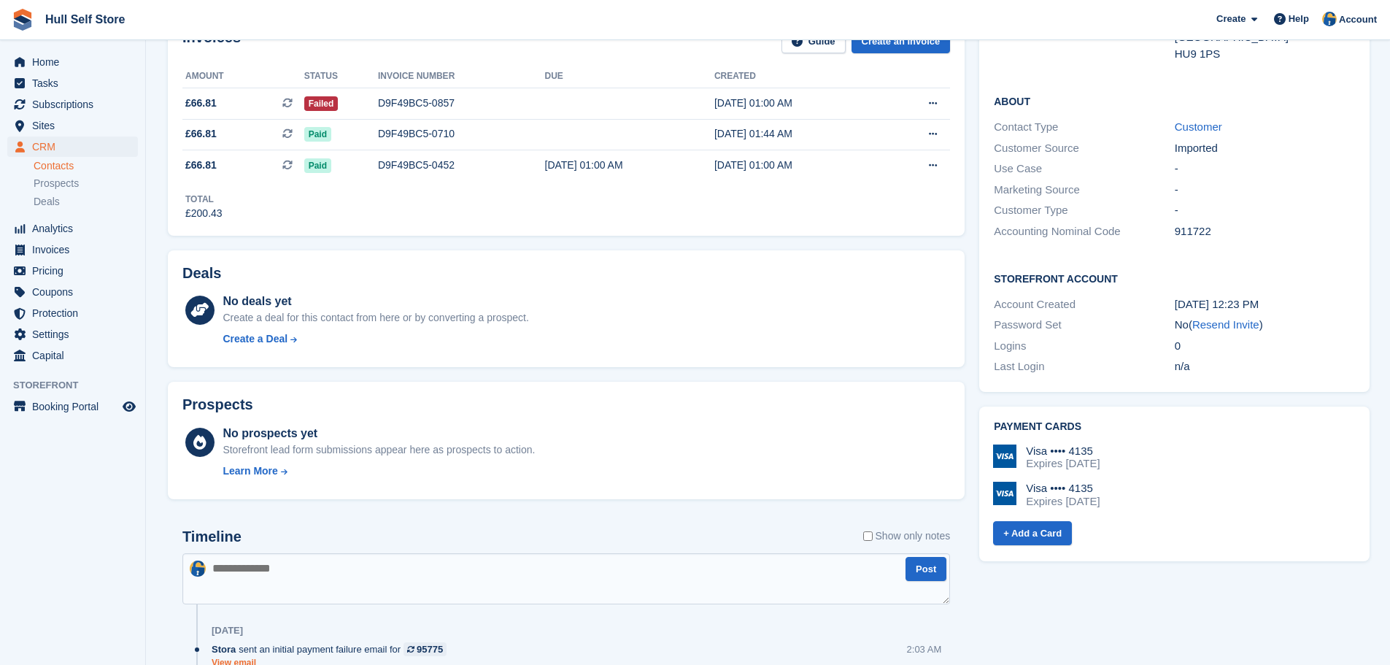
scroll to position [656, 0]
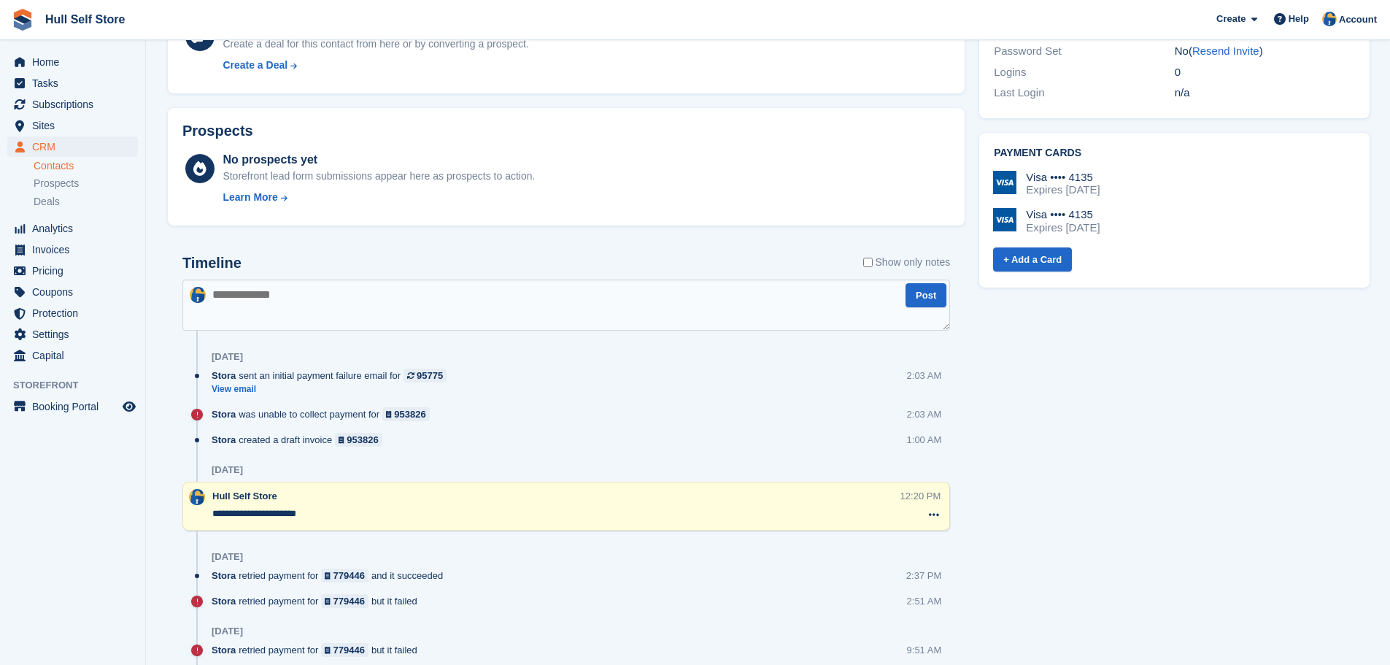
click at [263, 288] on textarea at bounding box center [565, 304] width 767 height 51
click at [345, 293] on textarea "**********" at bounding box center [565, 304] width 767 height 51
click at [611, 298] on textarea "**********" at bounding box center [565, 304] width 767 height 51
type textarea "**********"
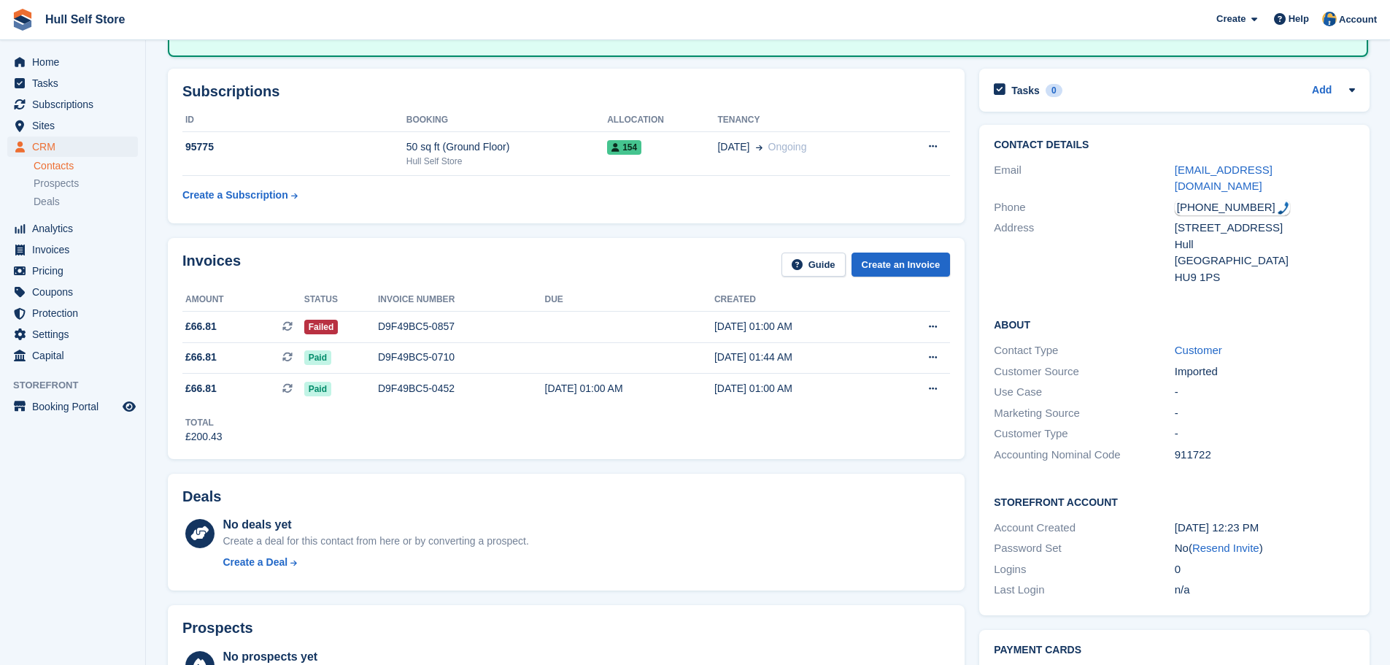
scroll to position [0, 0]
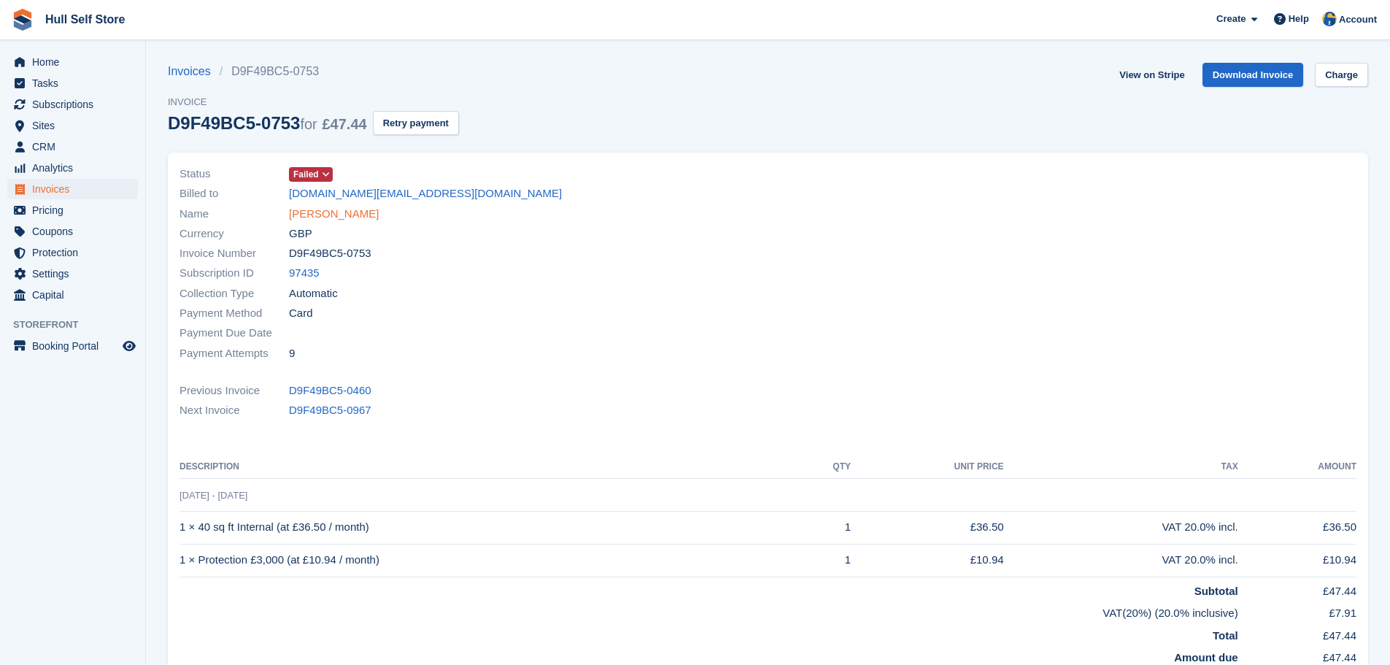
click at [333, 220] on link "Gugu Mathebula" at bounding box center [334, 214] width 90 height 17
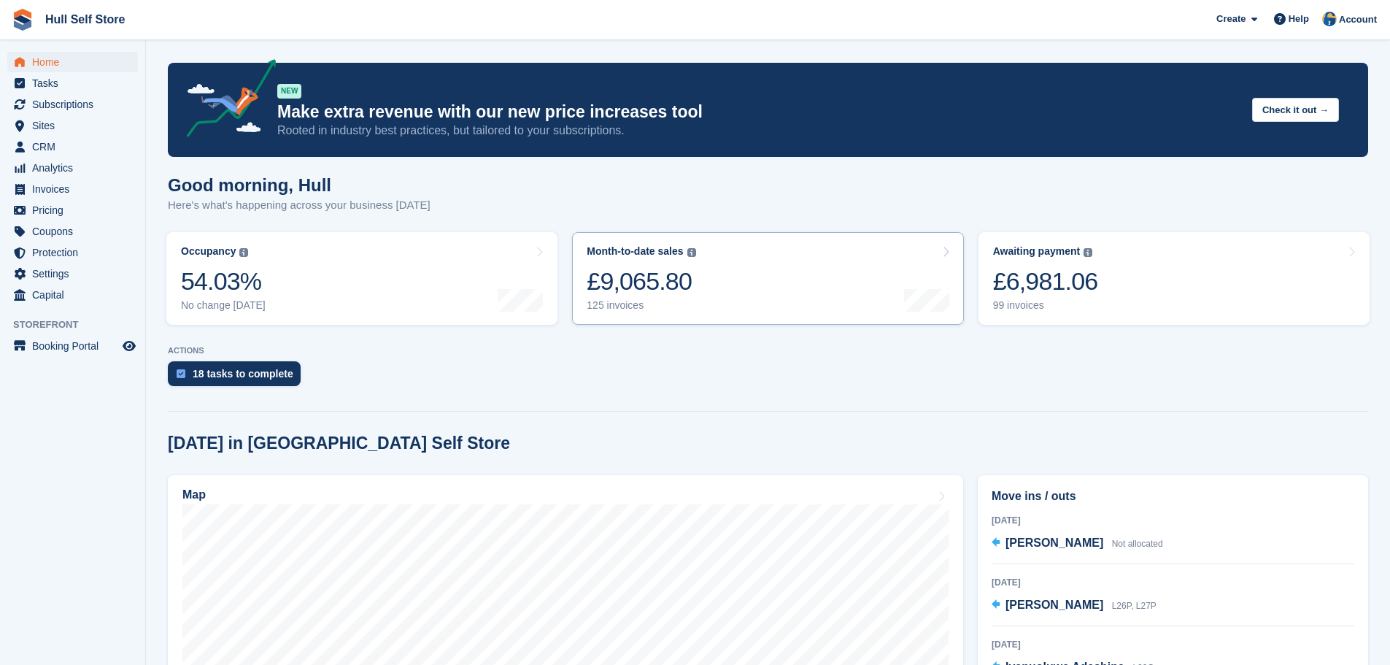
click at [940, 253] on div at bounding box center [926, 251] width 45 height 12
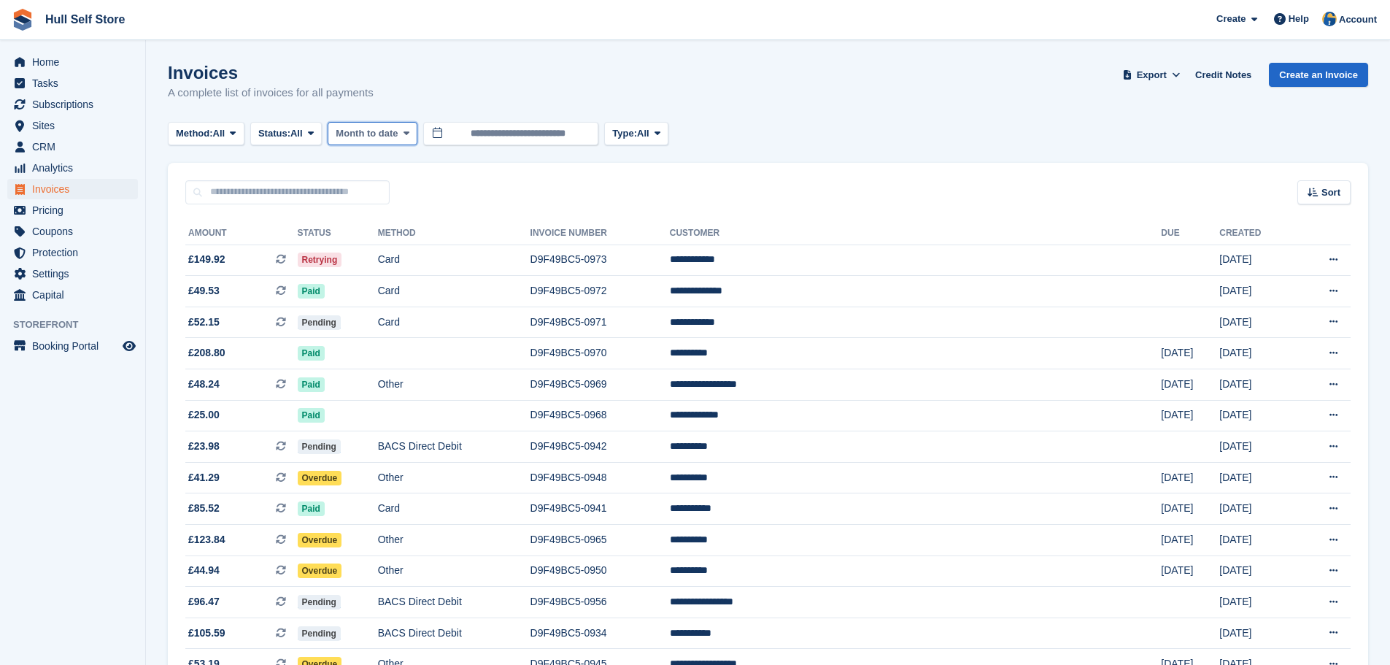
click at [361, 137] on span "Month to date" at bounding box center [367, 133] width 62 height 15
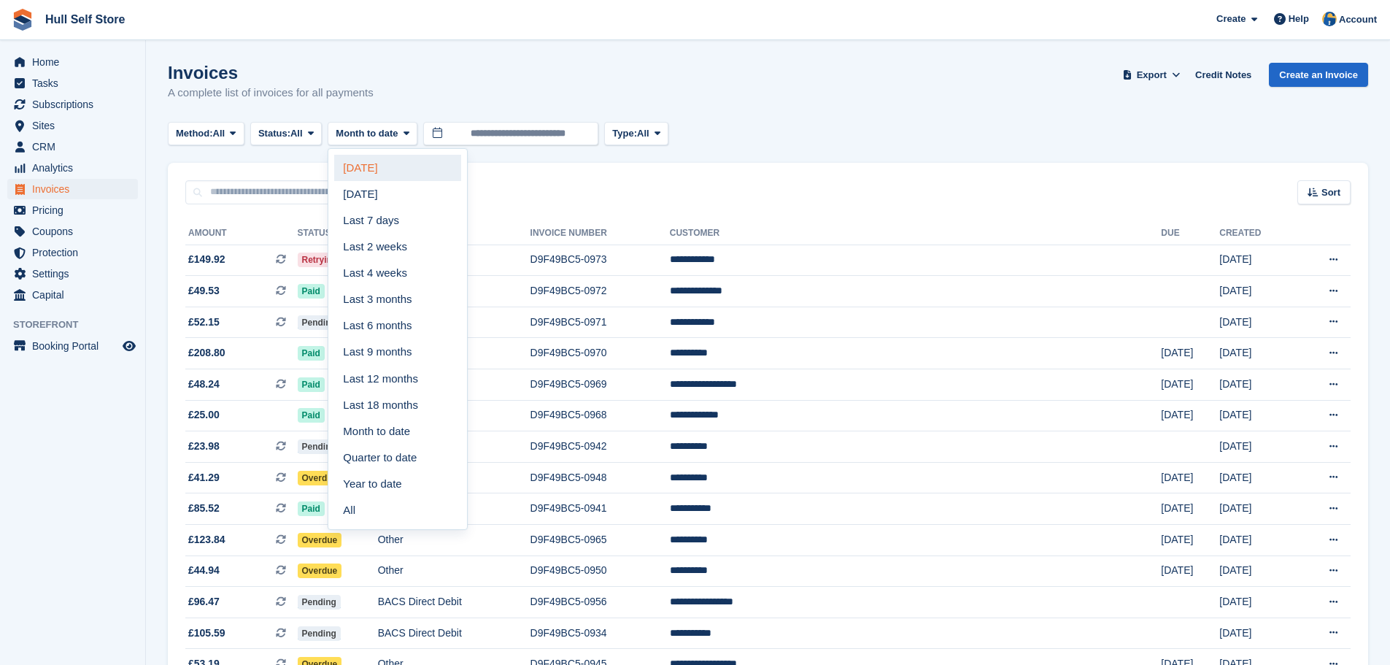
click at [360, 169] on link "[DATE]" at bounding box center [397, 168] width 127 height 26
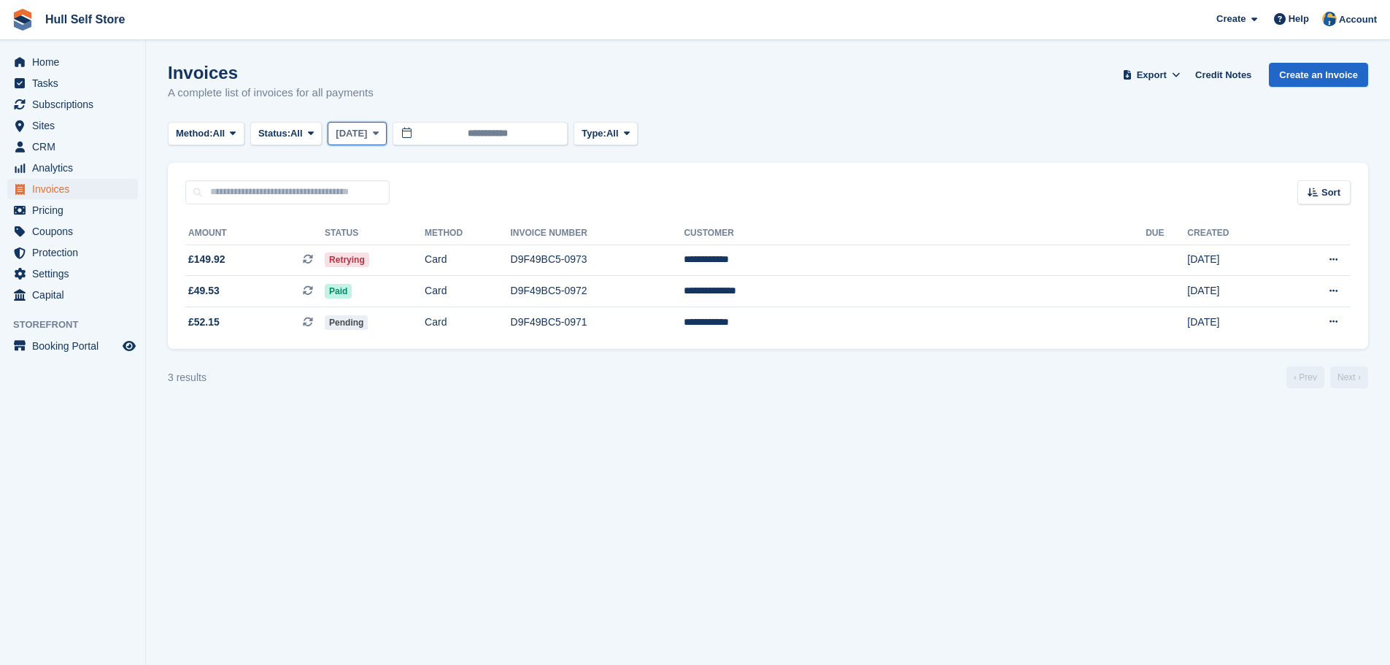
click at [373, 128] on icon at bounding box center [376, 132] width 6 height 9
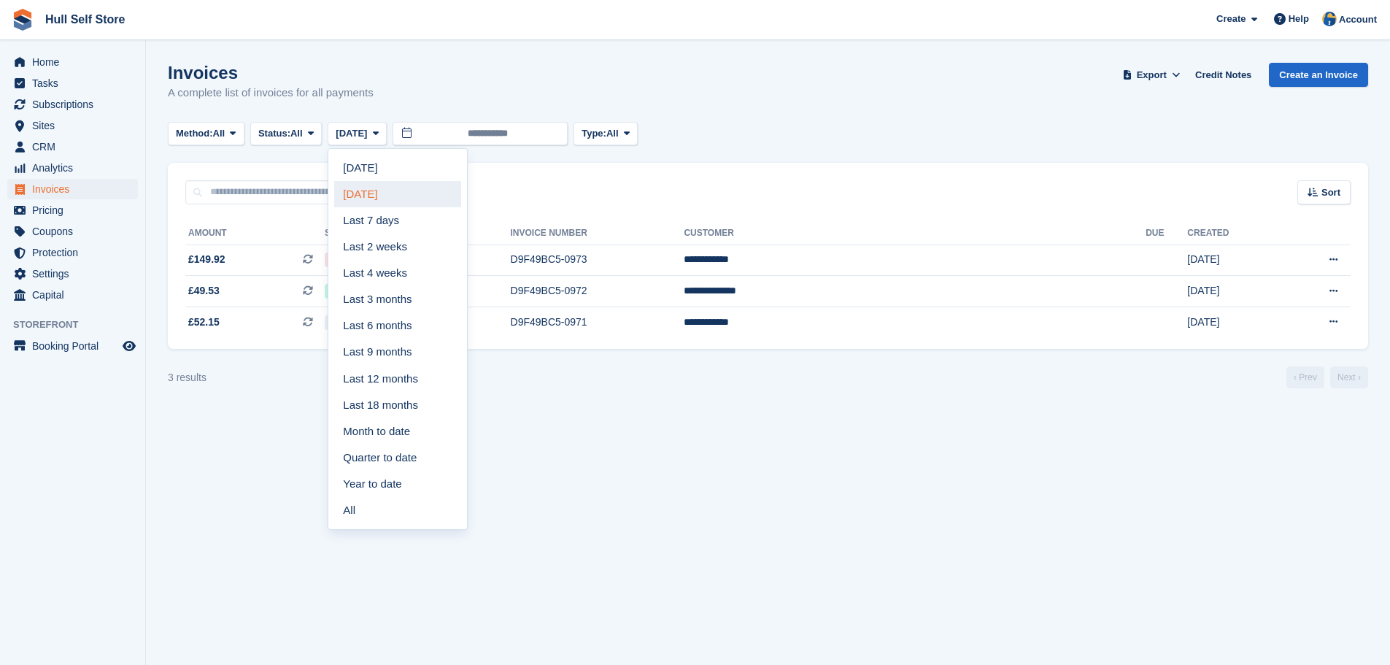
click at [391, 200] on link "Yesterday" at bounding box center [397, 194] width 127 height 26
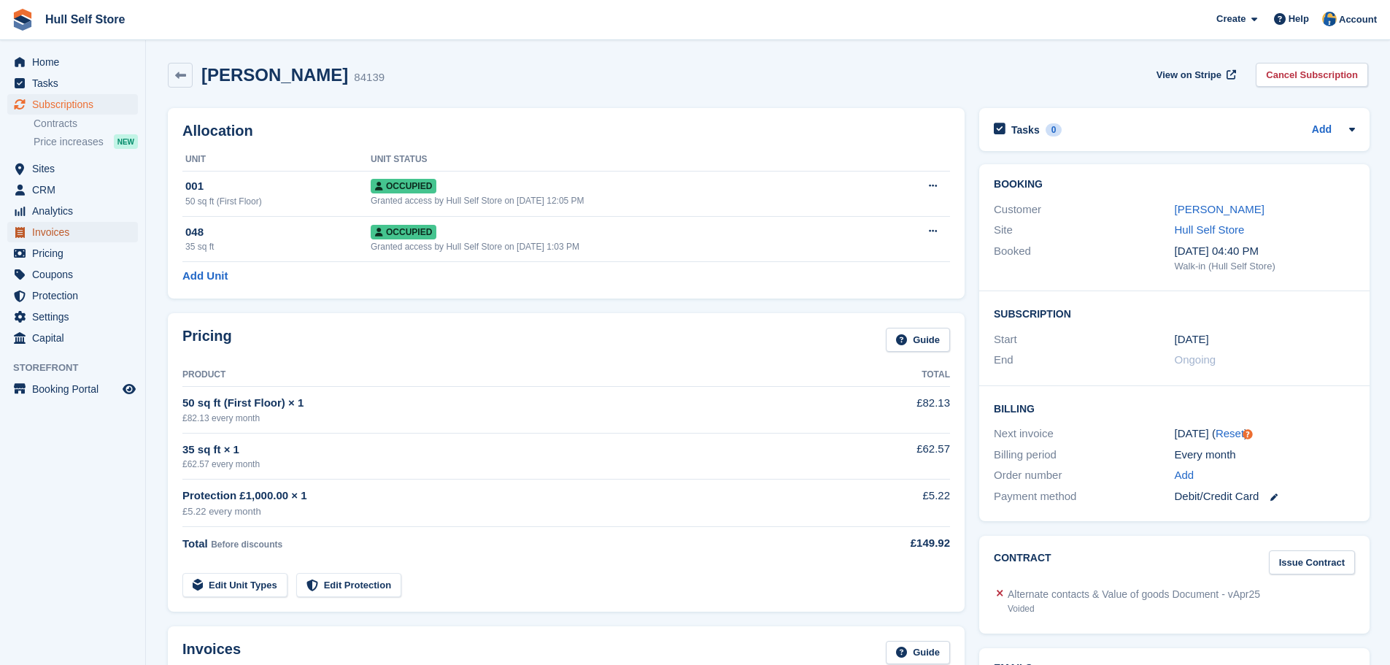
click at [58, 230] on span "Invoices" at bounding box center [76, 232] width 88 height 20
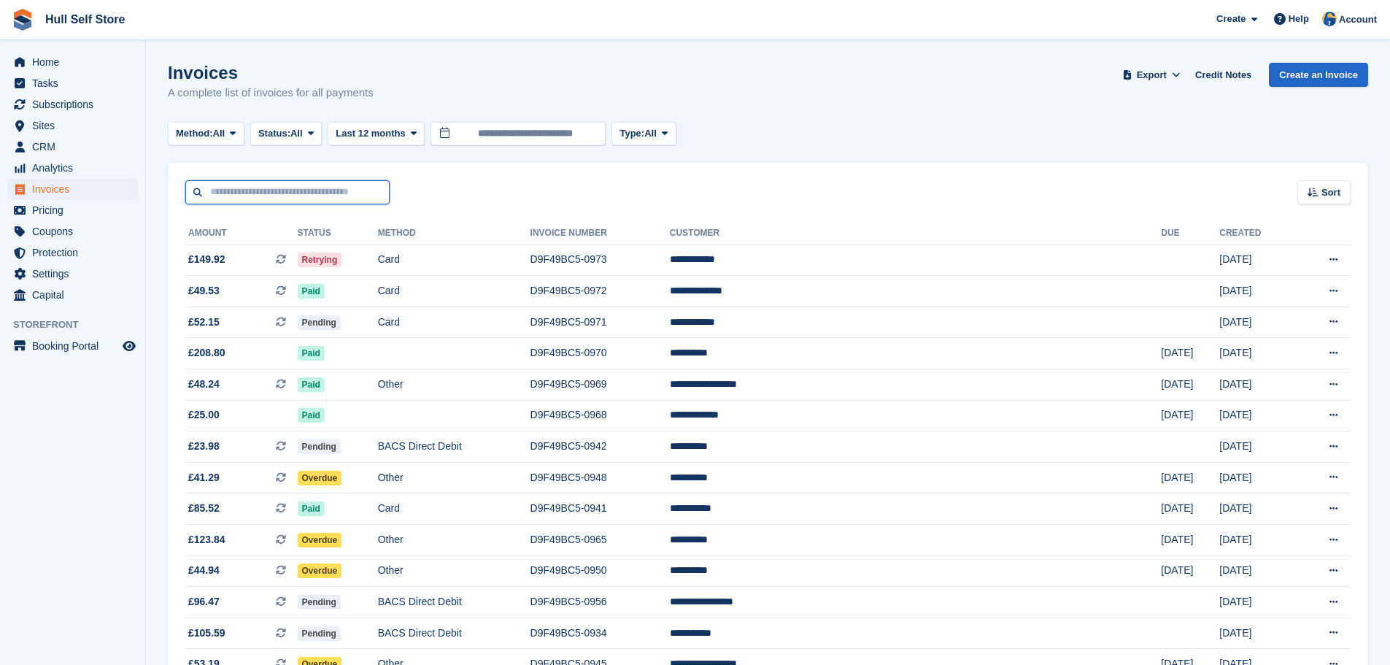
click at [322, 196] on input "text" at bounding box center [287, 192] width 204 height 24
type input "*********"
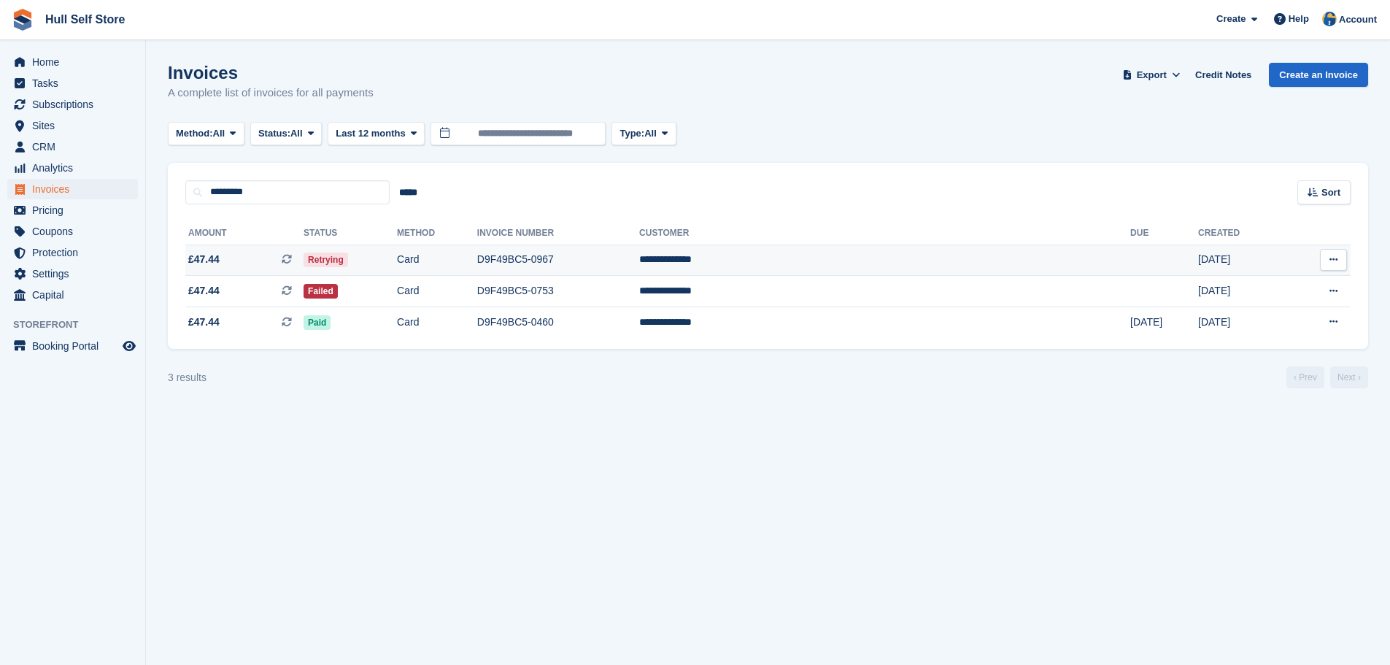
click at [477, 266] on td "Card" at bounding box center [437, 259] width 80 height 31
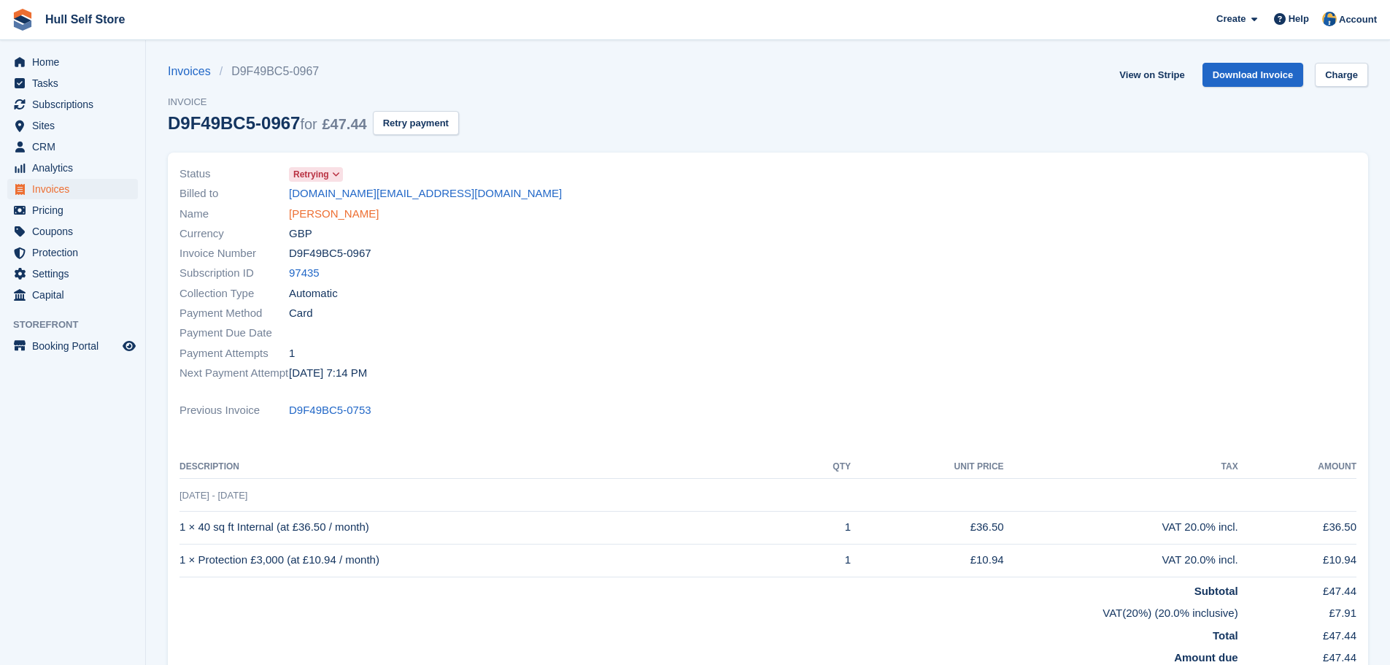
click at [295, 206] on link "[PERSON_NAME]" at bounding box center [334, 214] width 90 height 17
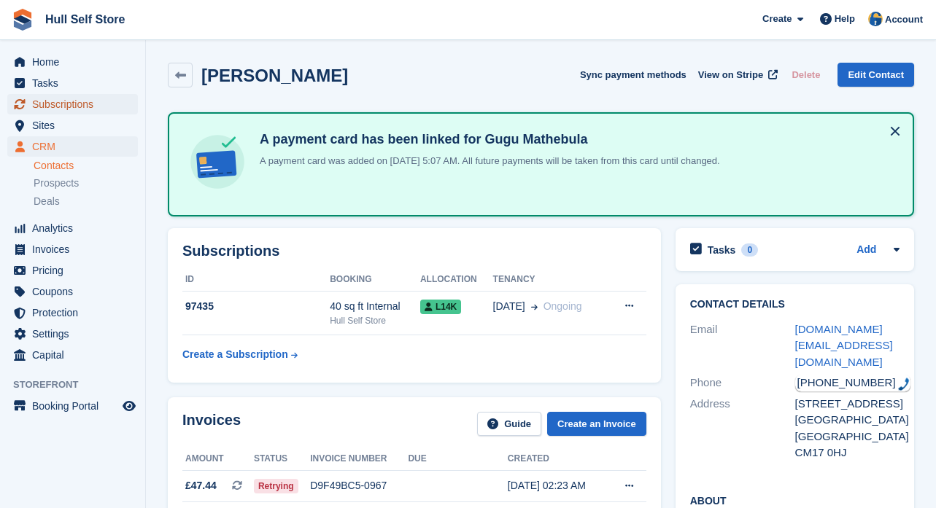
click at [96, 108] on span "Subscriptions" at bounding box center [76, 104] width 88 height 20
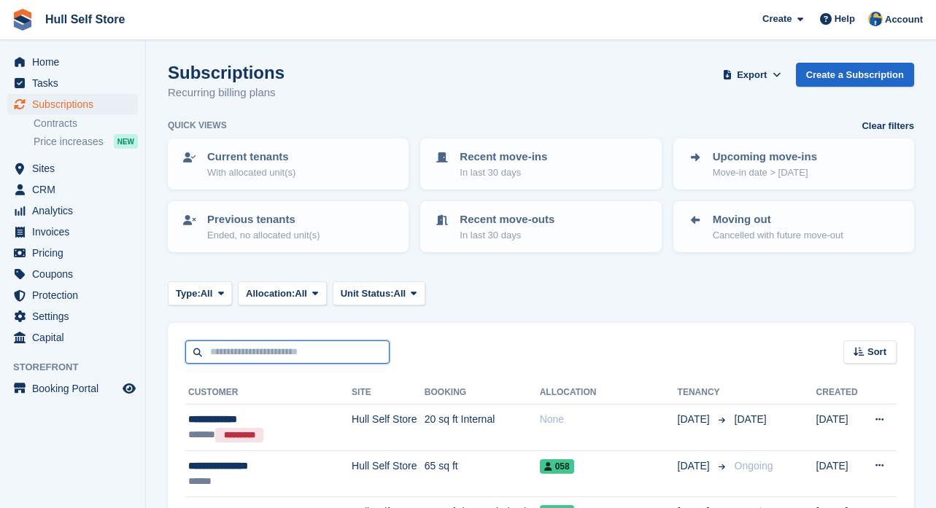
click at [257, 357] on input "text" at bounding box center [287, 353] width 204 height 24
type input "*******"
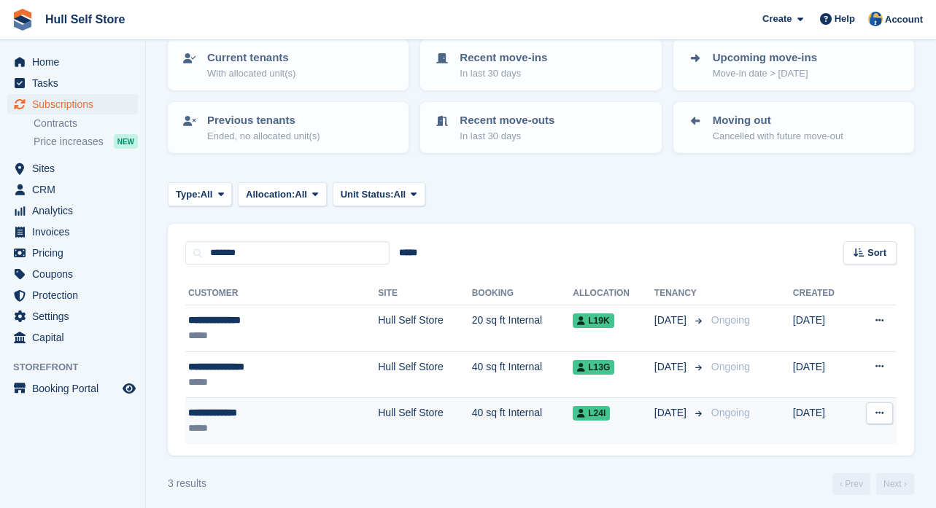
scroll to position [108, 0]
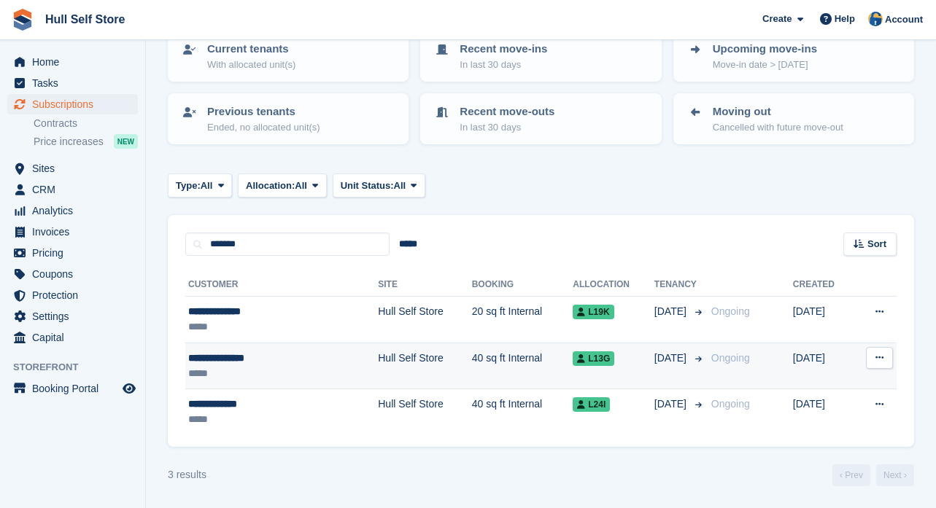
click at [272, 371] on div "*****" at bounding box center [253, 373] width 131 height 15
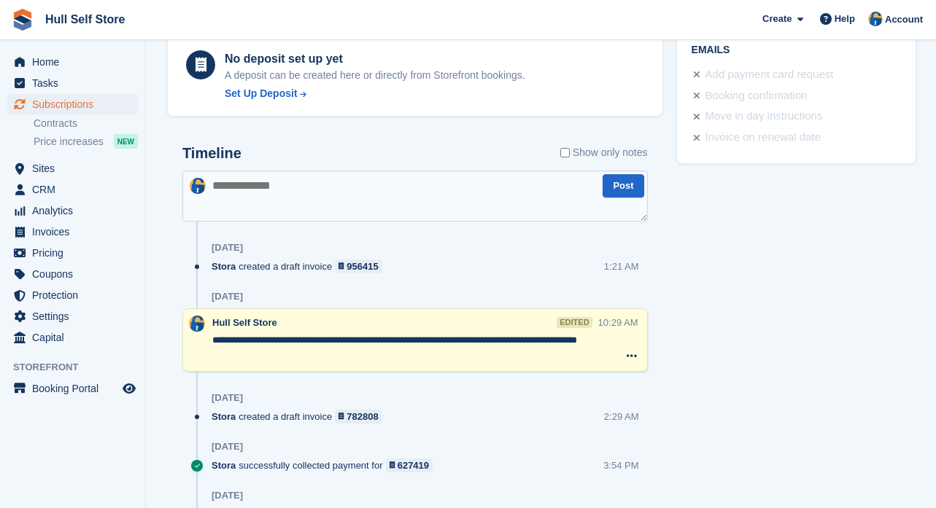
scroll to position [948, 0]
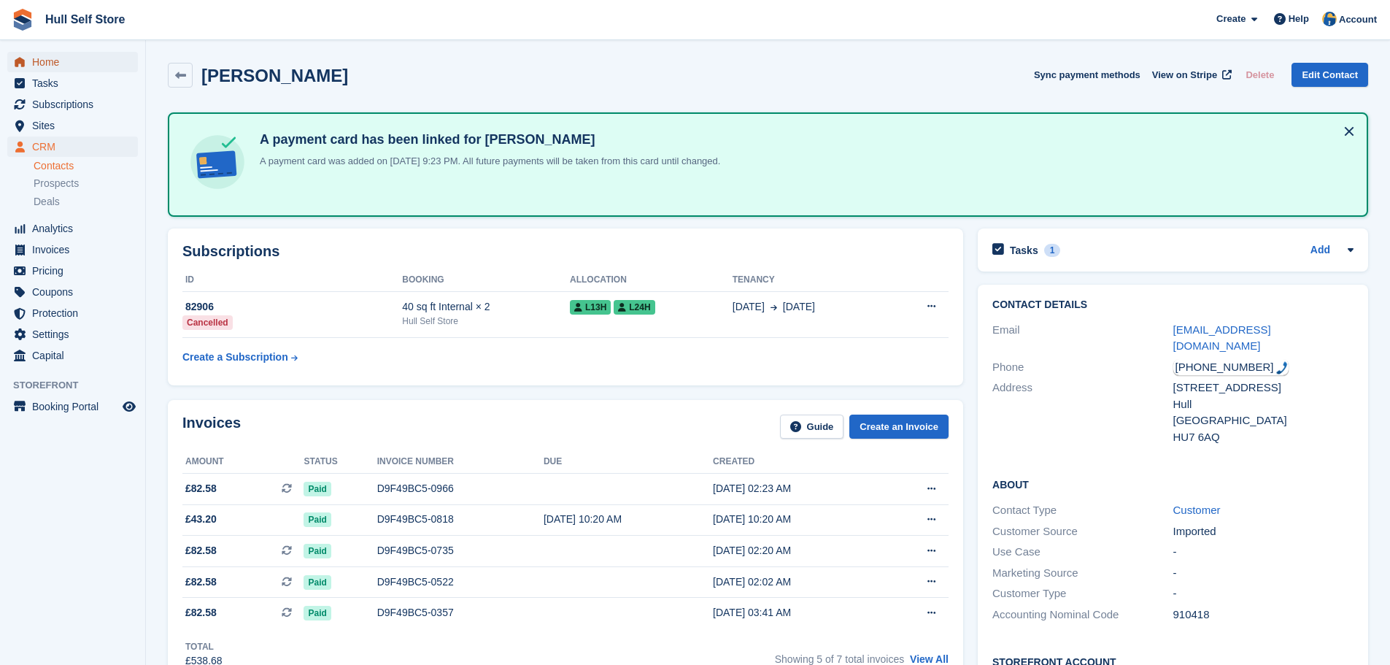
click at [76, 63] on span "Home" at bounding box center [76, 62] width 88 height 20
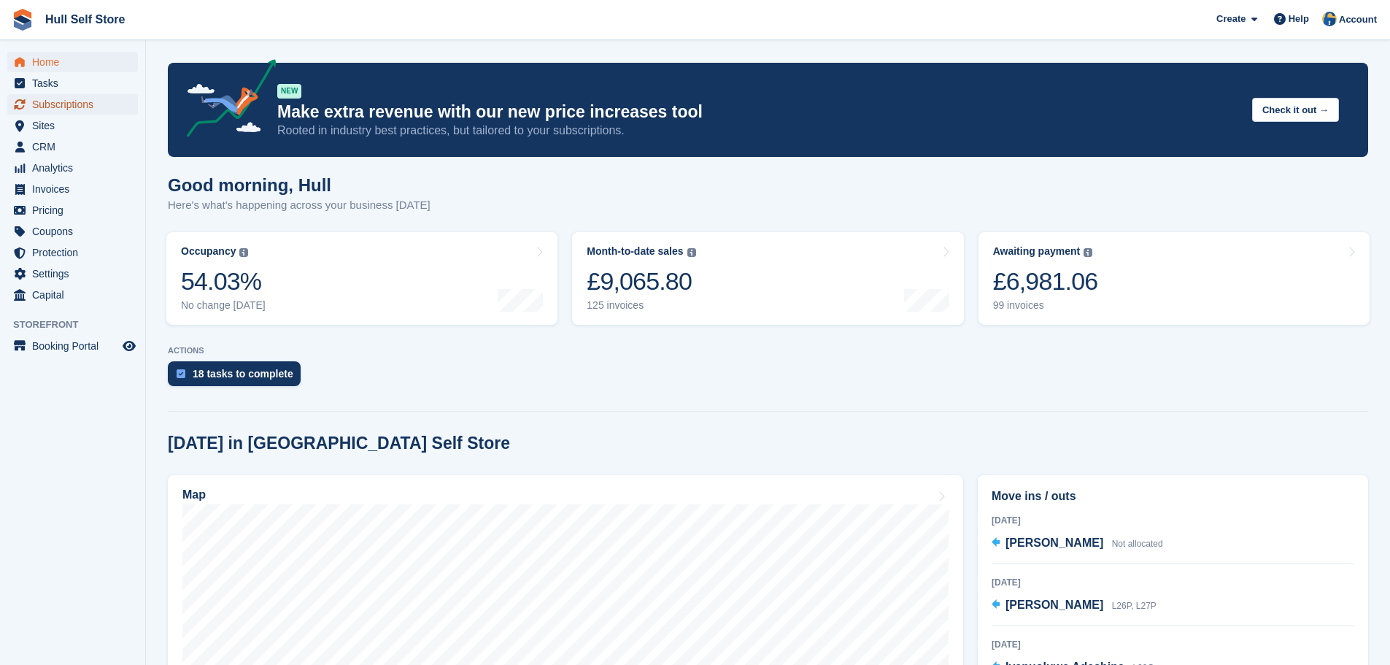
click at [96, 107] on span "Subscriptions" at bounding box center [76, 104] width 88 height 20
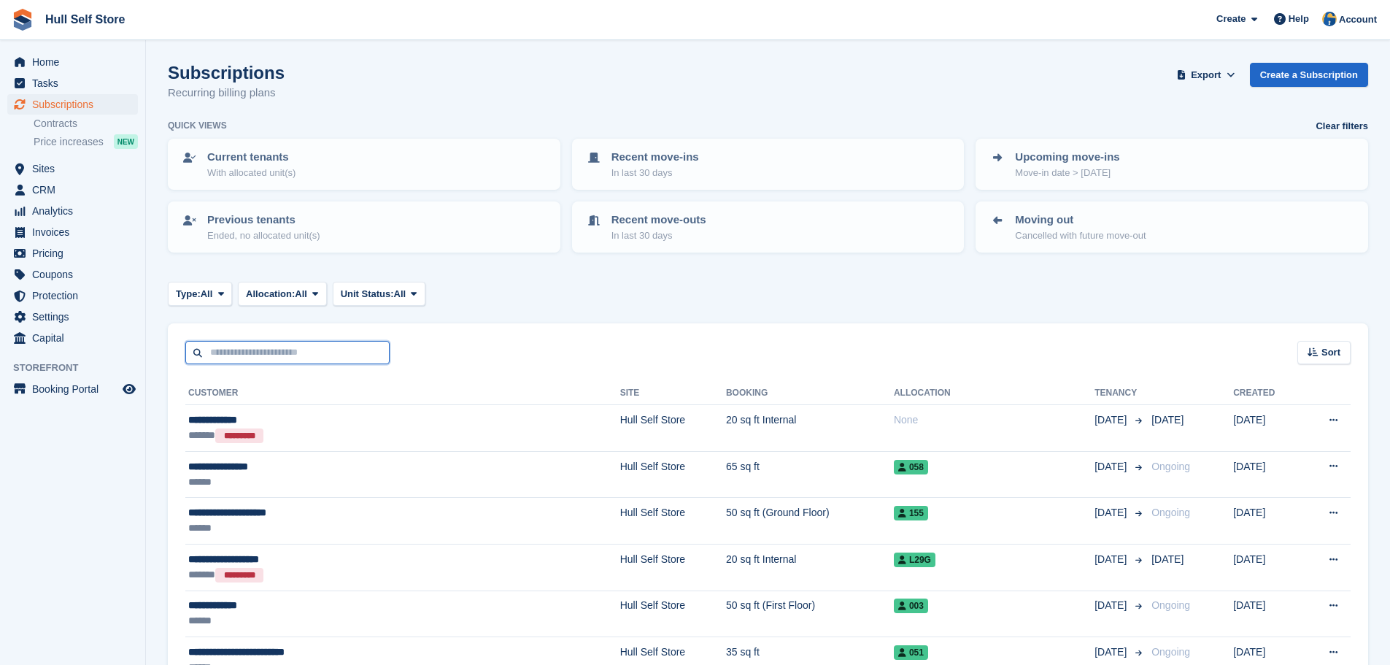
drag, startPoint x: 251, startPoint y: 342, endPoint x: 257, endPoint y: 364, distance: 22.8
click at [251, 342] on input "text" at bounding box center [287, 353] width 204 height 24
type input "*******"
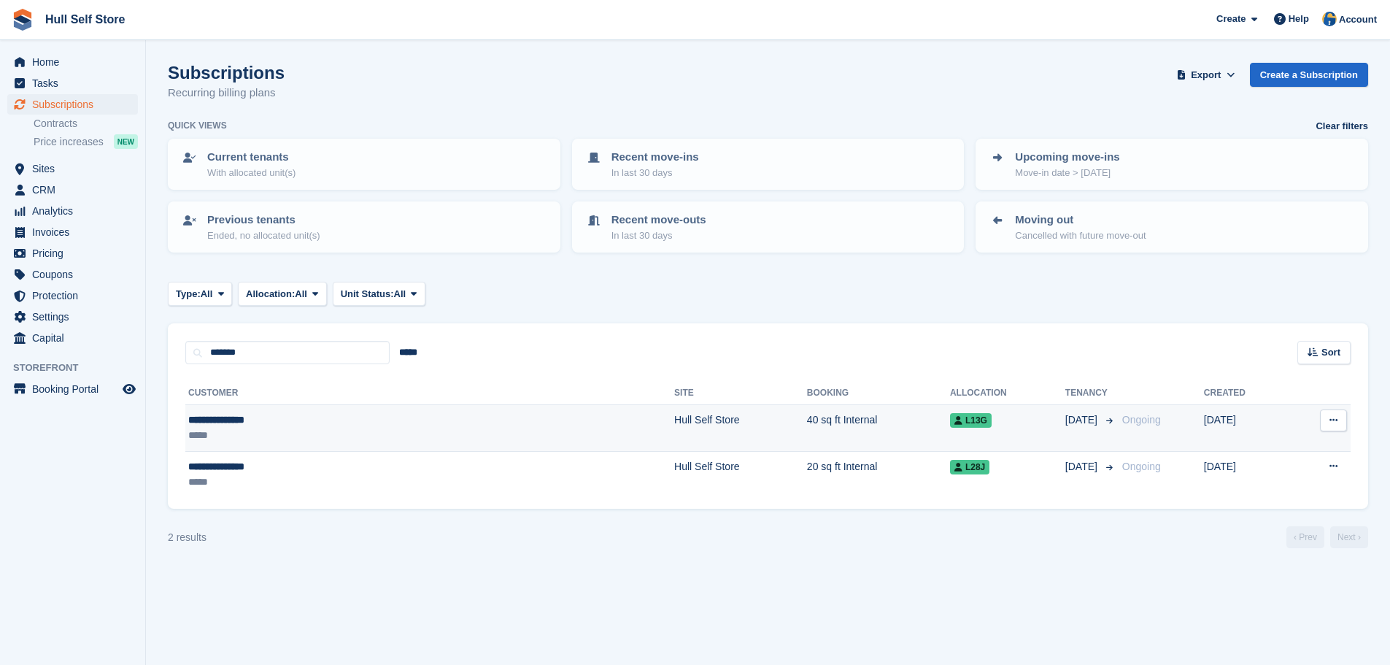
click at [275, 435] on div "*****" at bounding box center [307, 434] width 238 height 15
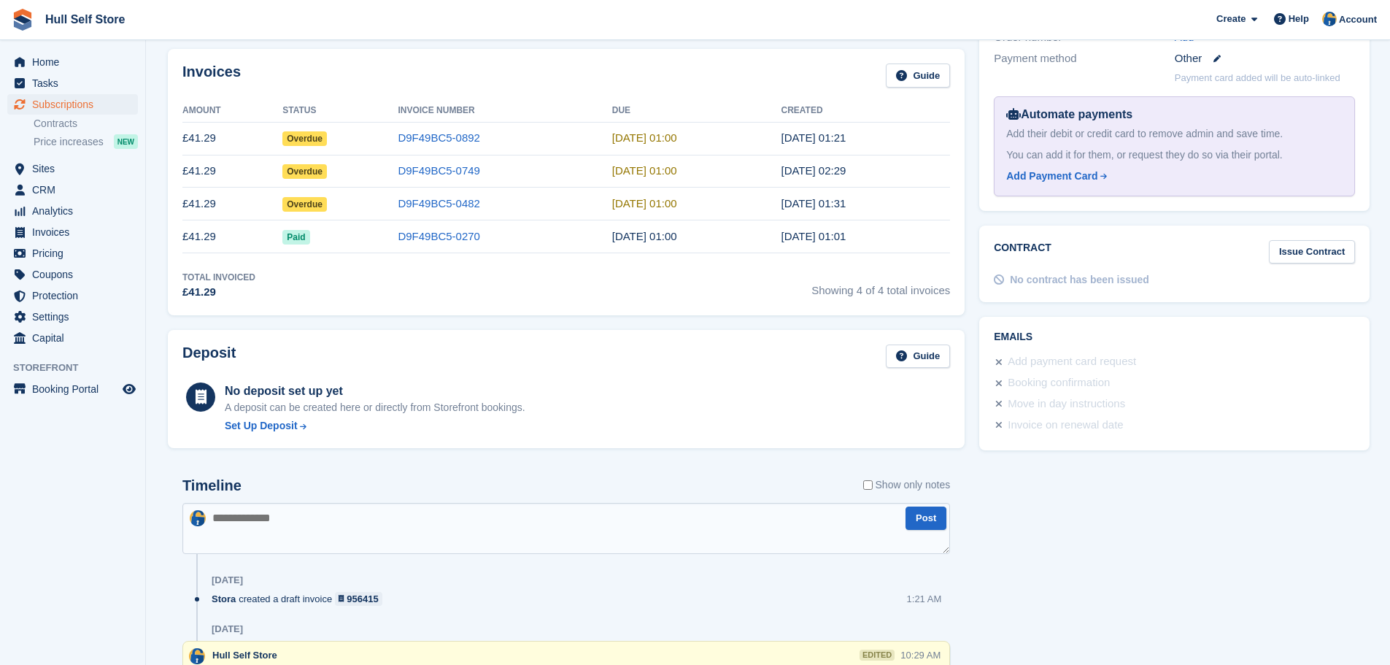
scroll to position [584, 0]
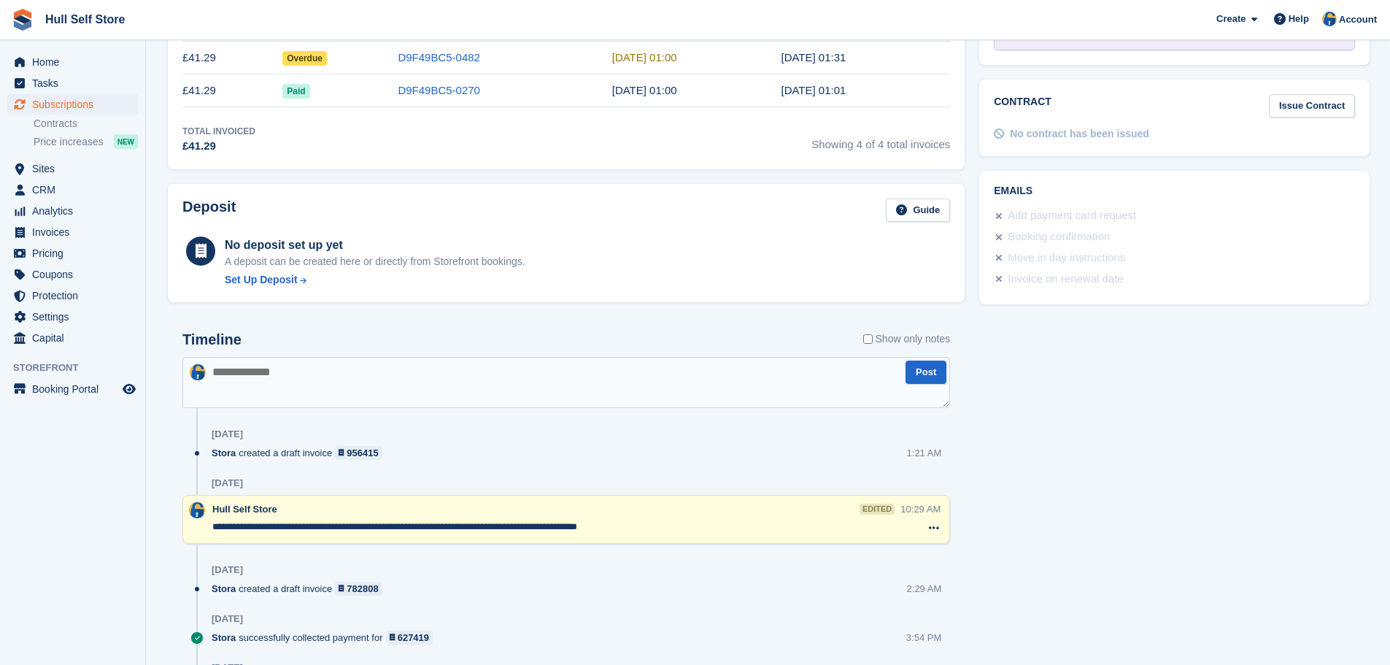
click at [820, 528] on textarea "**********" at bounding box center [555, 526] width 687 height 15
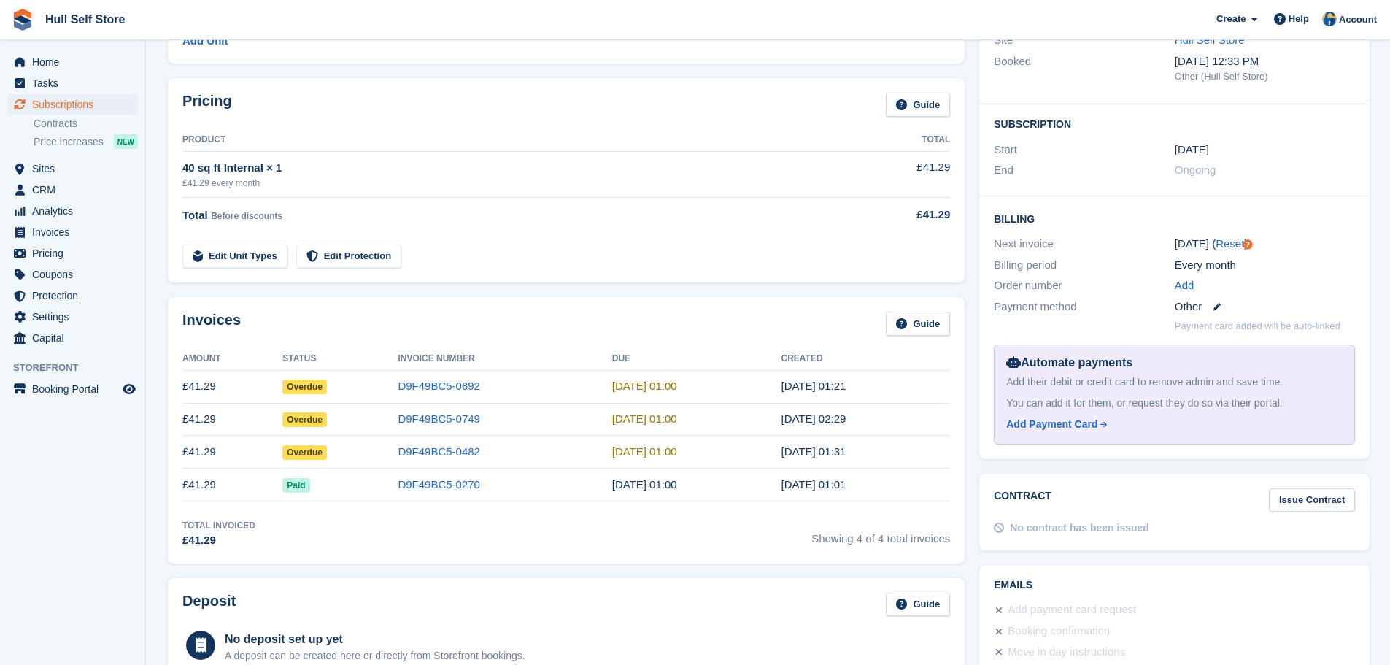
scroll to position [0, 0]
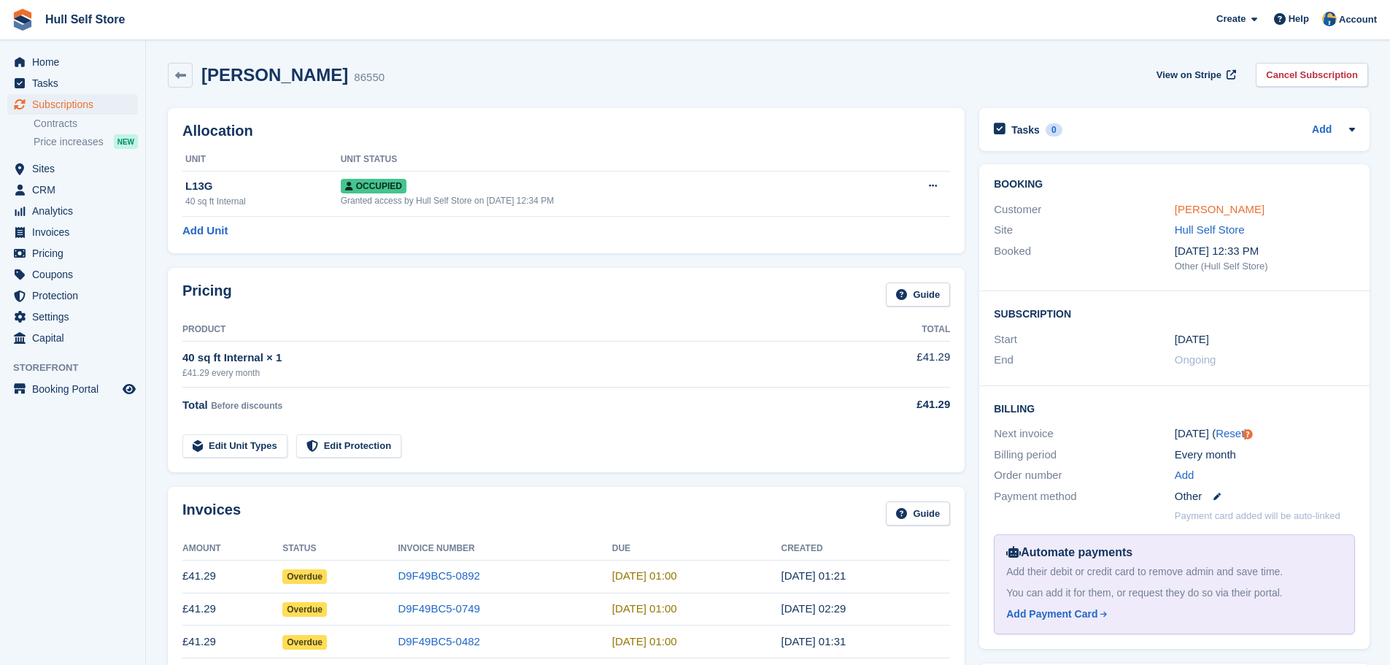
click at [1187, 211] on link "[PERSON_NAME]" at bounding box center [1219, 209] width 90 height 12
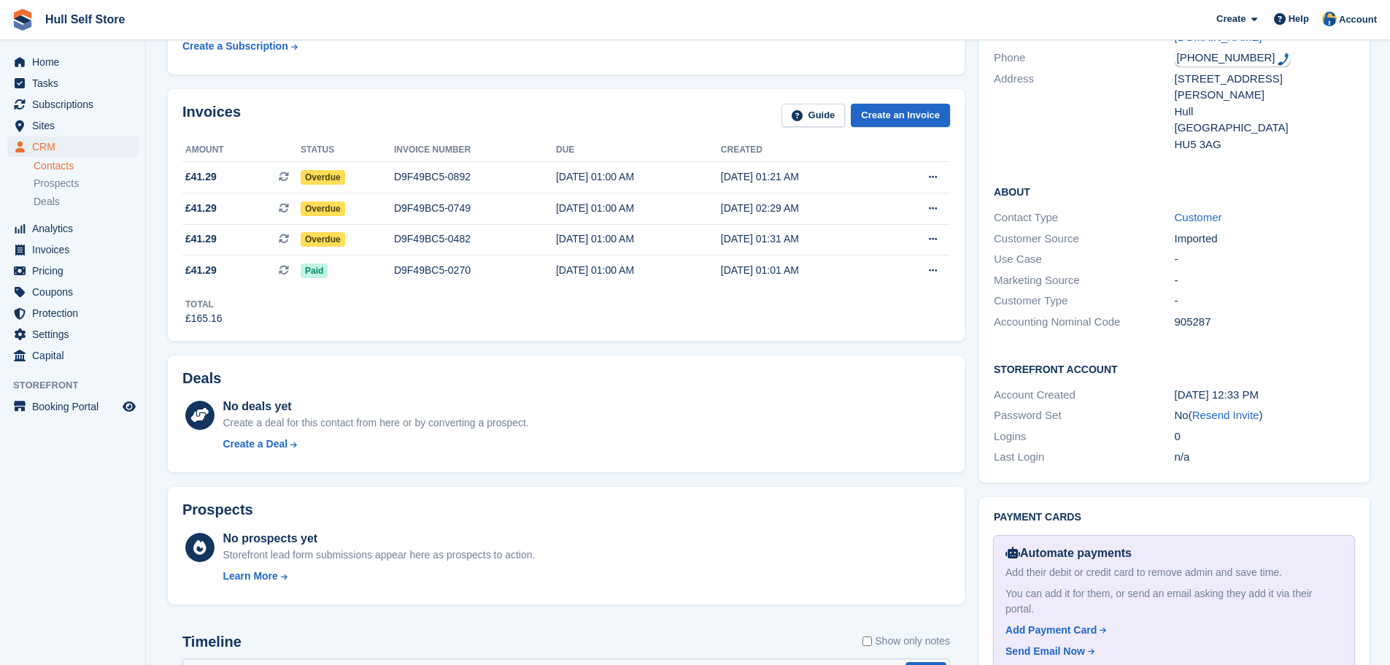
scroll to position [177, 0]
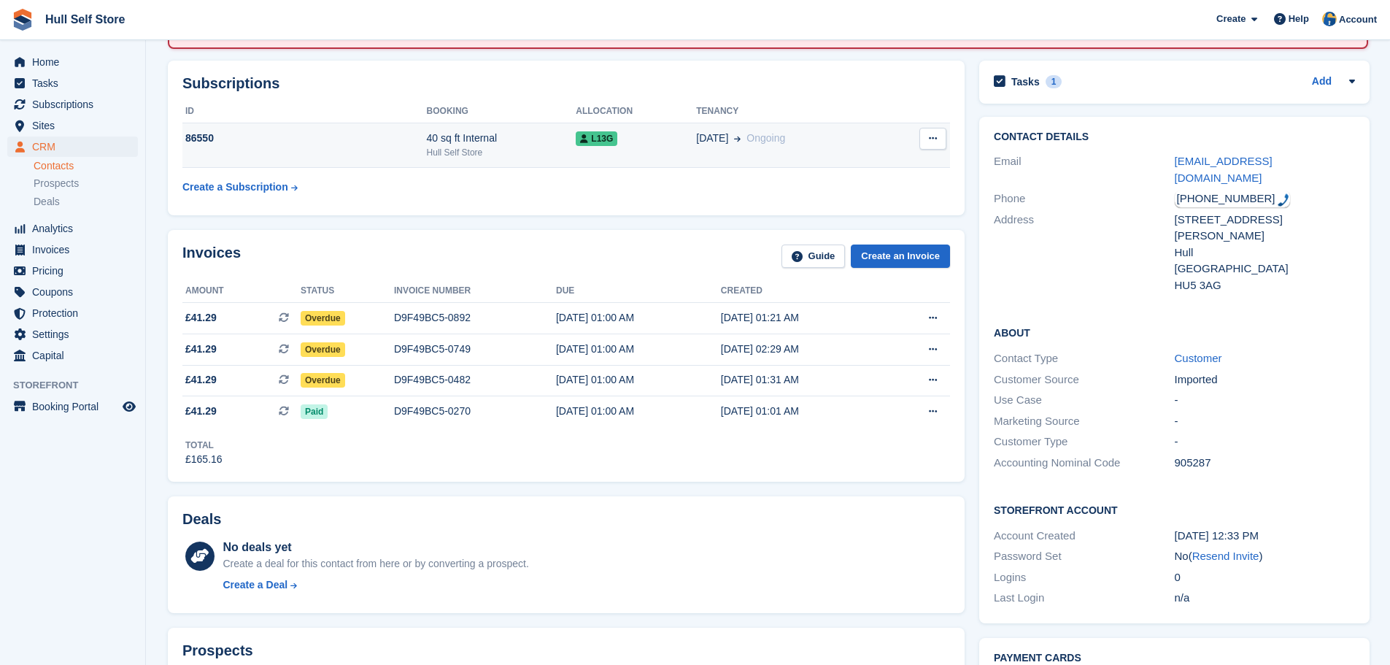
click at [485, 155] on div "Hull Self Store" at bounding box center [502, 152] width 150 height 13
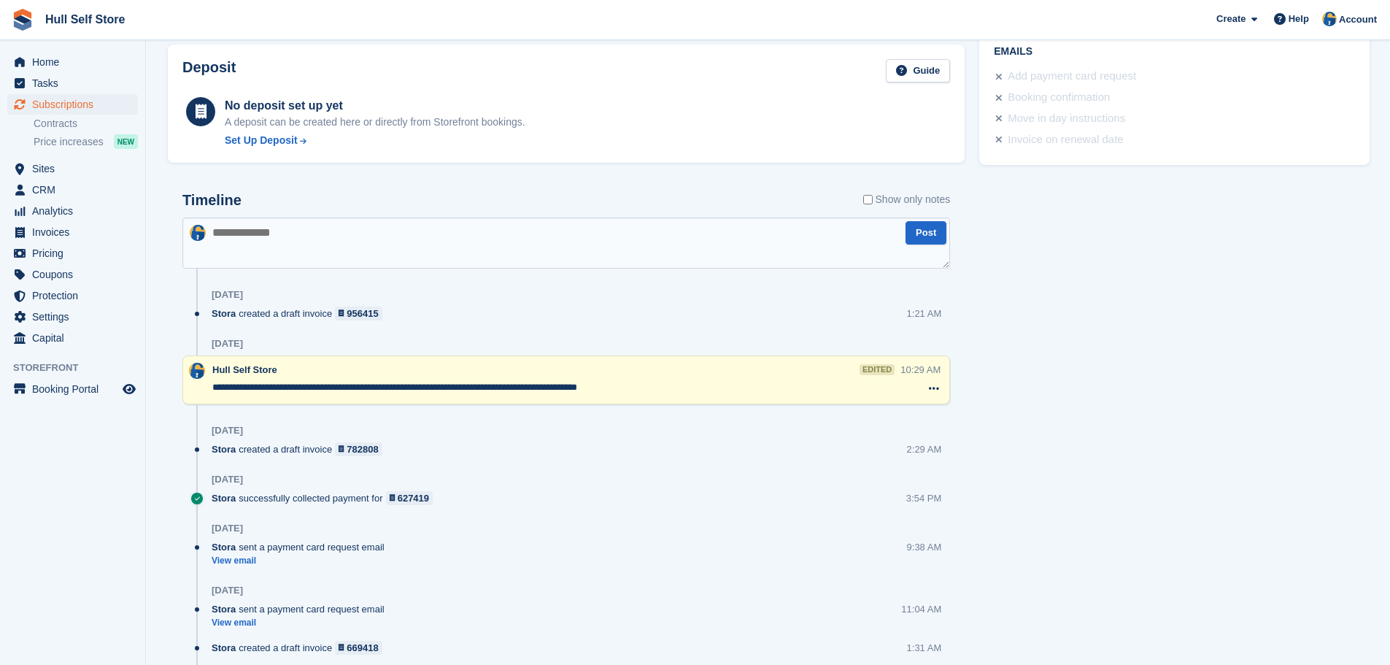
scroll to position [1038, 0]
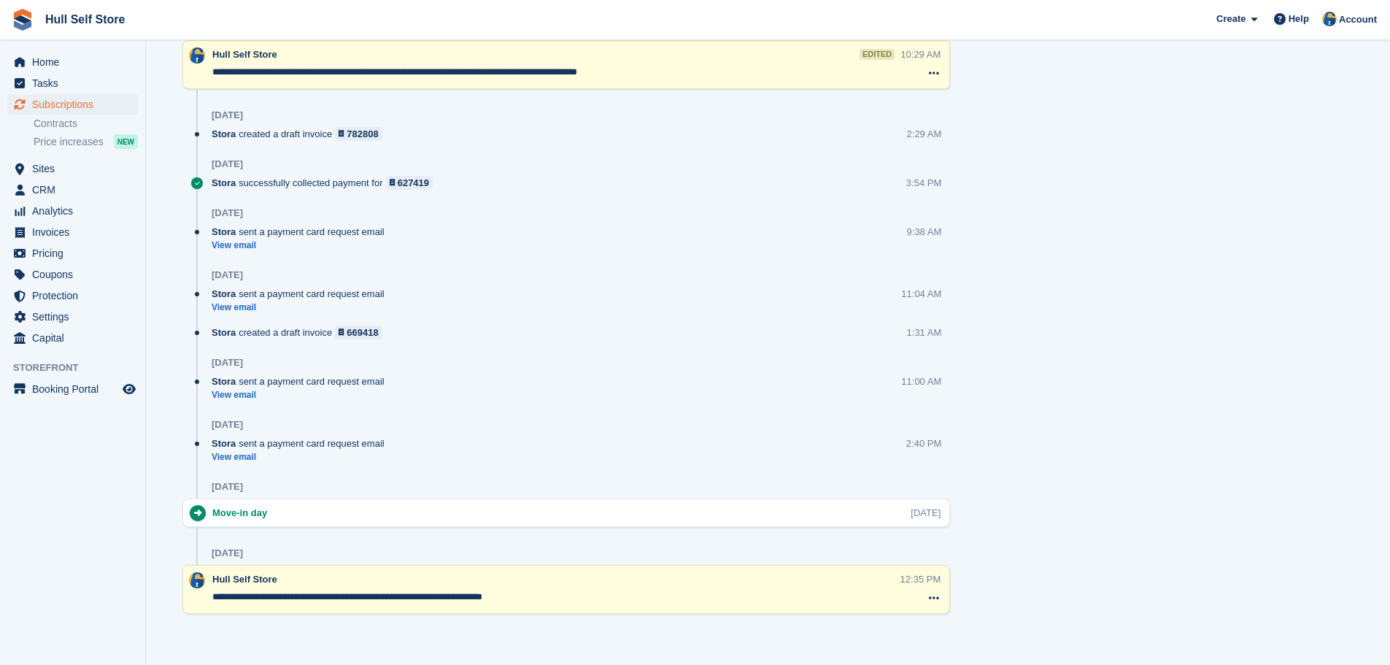
drag, startPoint x: 635, startPoint y: 70, endPoint x: 177, endPoint y: 68, distance: 457.4
click at [177, 68] on div "Timeline Show only notes Post Yesterday Stora created a draft invoice 956415 1:…" at bounding box center [566, 253] width 797 height 783
click at [558, 236] on div "Stora sent a payment card request email View email 9:38 AM" at bounding box center [581, 244] width 738 height 39
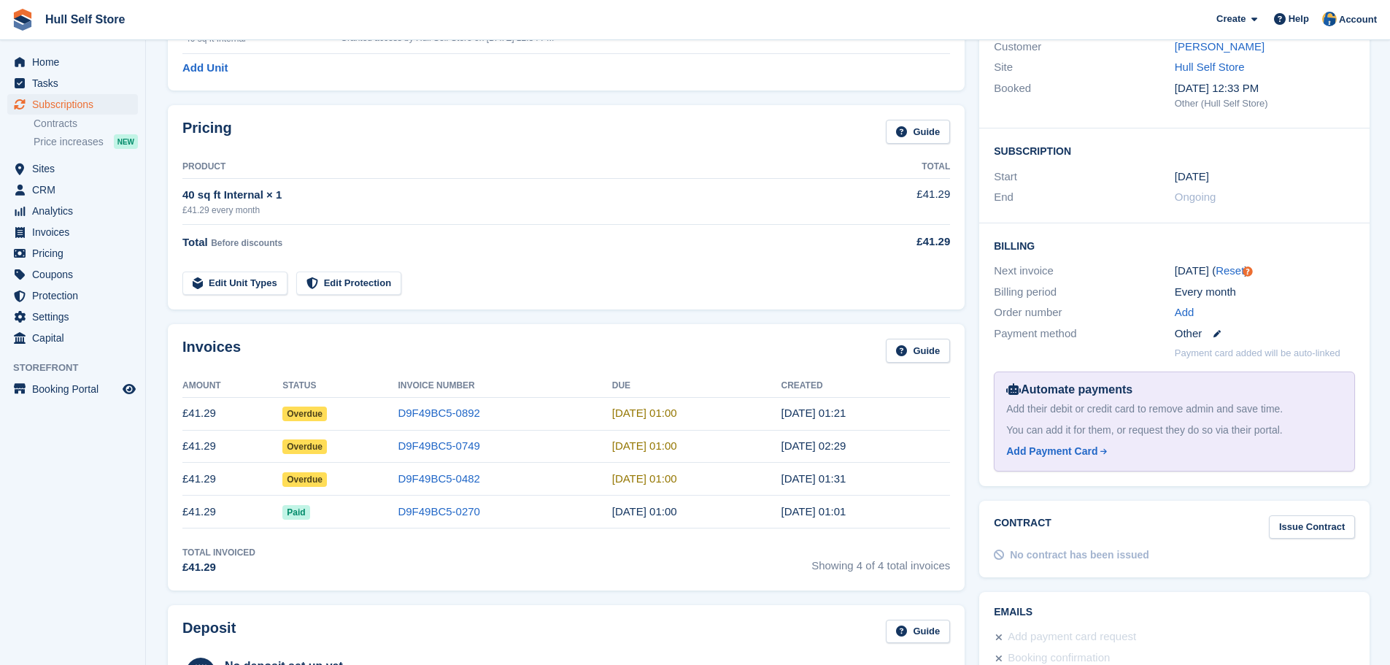
scroll to position [0, 0]
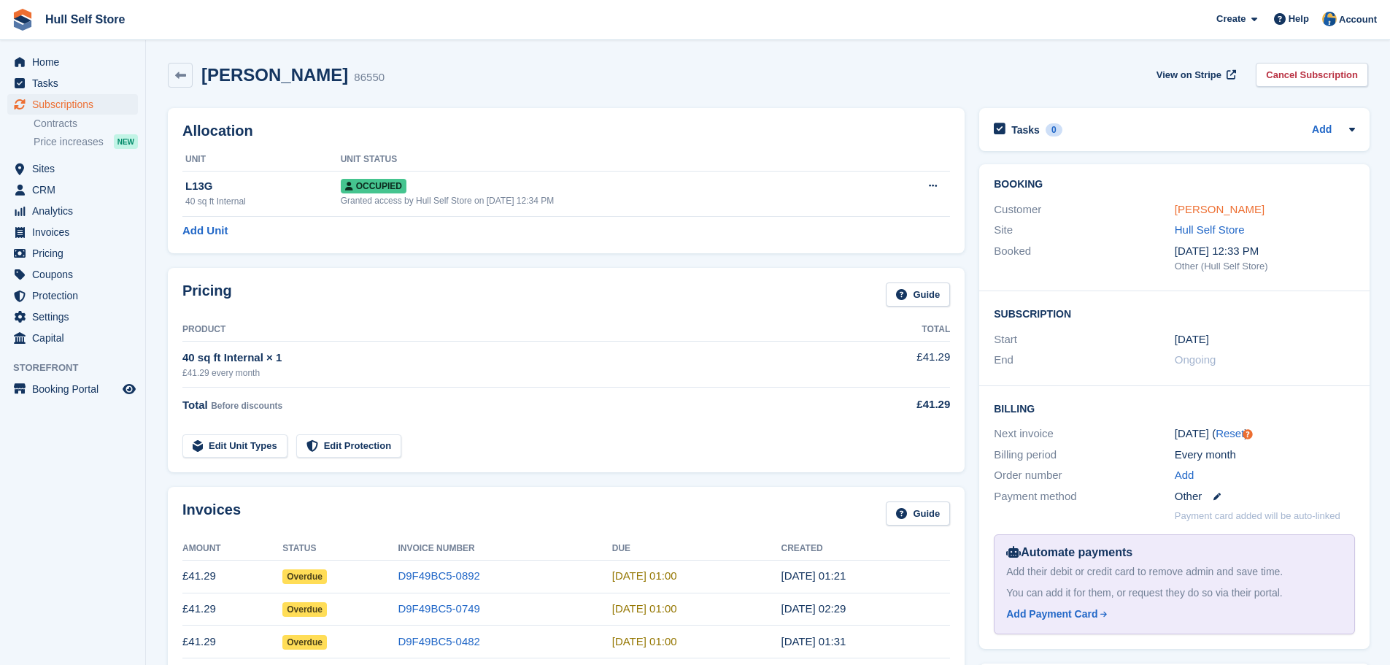
click at [1210, 203] on link "[PERSON_NAME]" at bounding box center [1219, 209] width 90 height 12
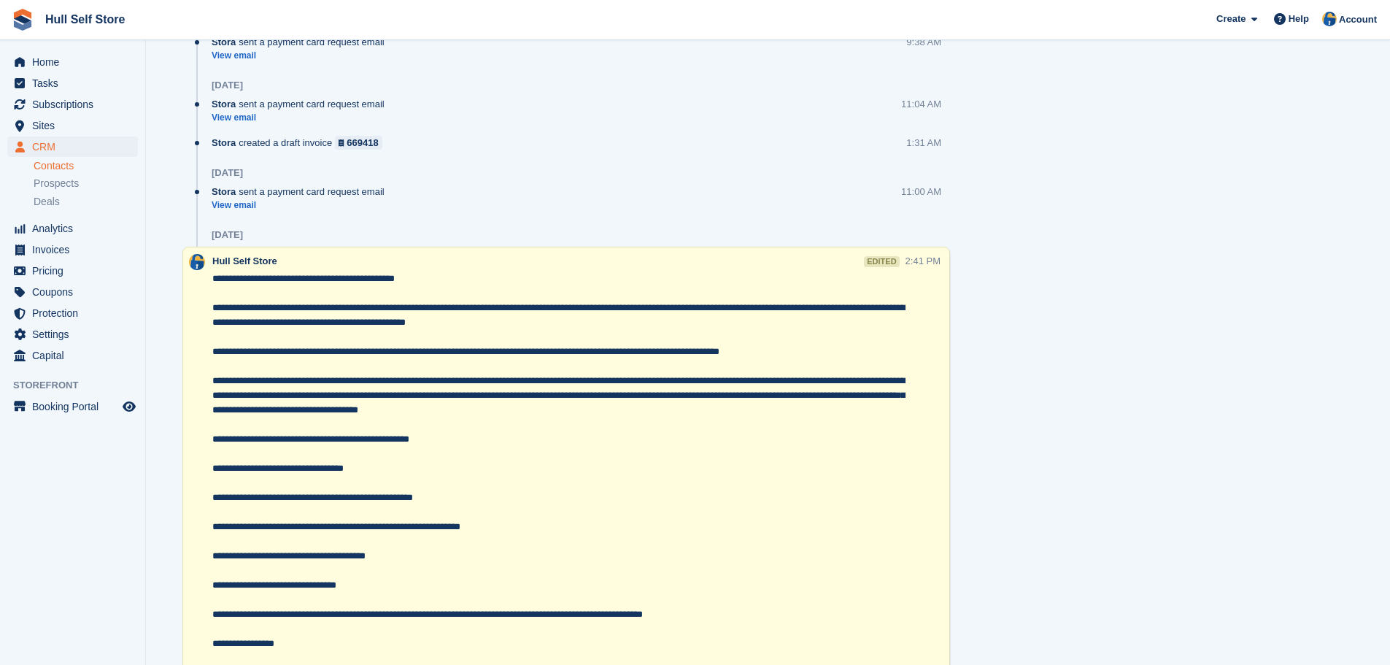
scroll to position [1313, 0]
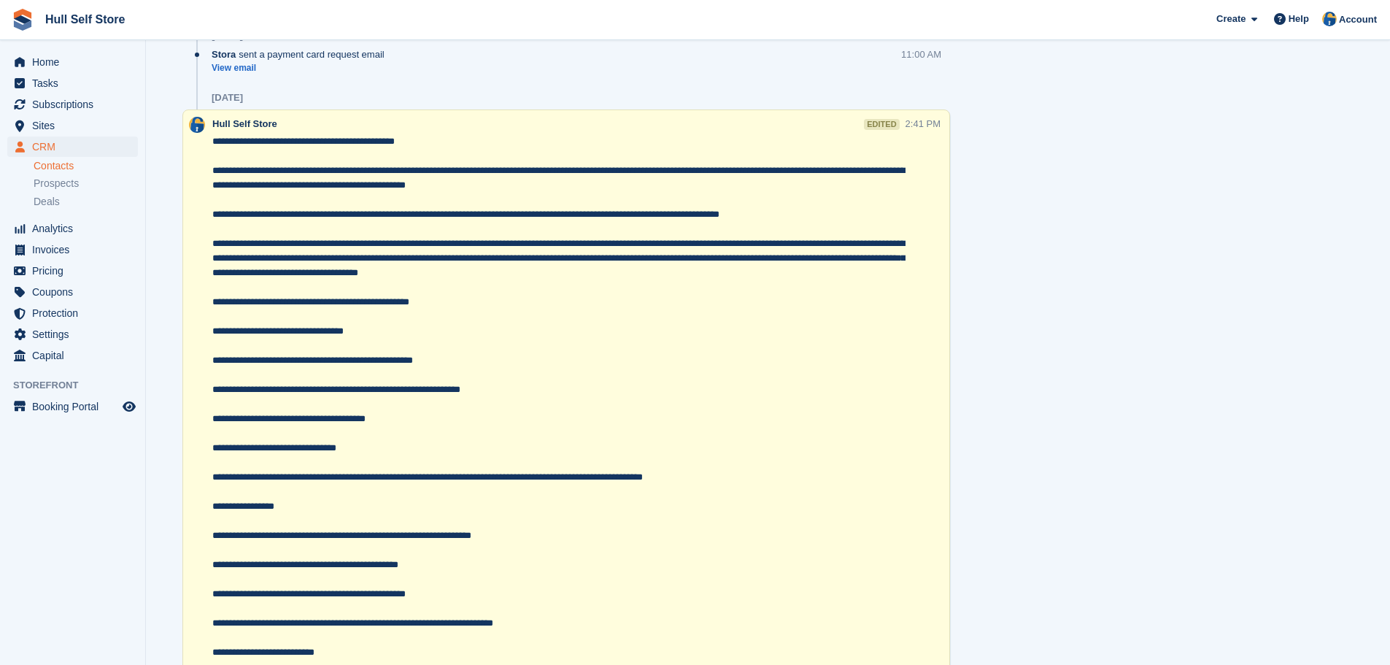
click at [471, 141] on textarea at bounding box center [558, 455] width 693 height 642
click at [551, 182] on textarea at bounding box center [558, 455] width 693 height 642
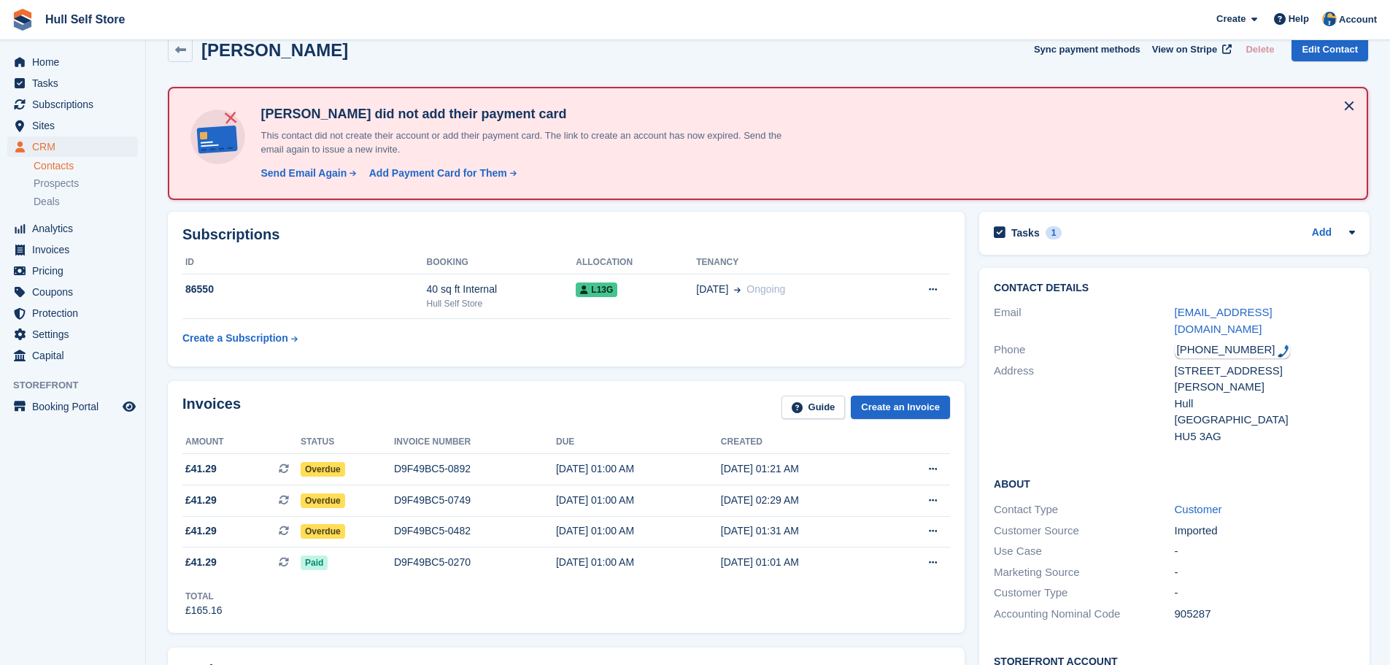
scroll to position [0, 0]
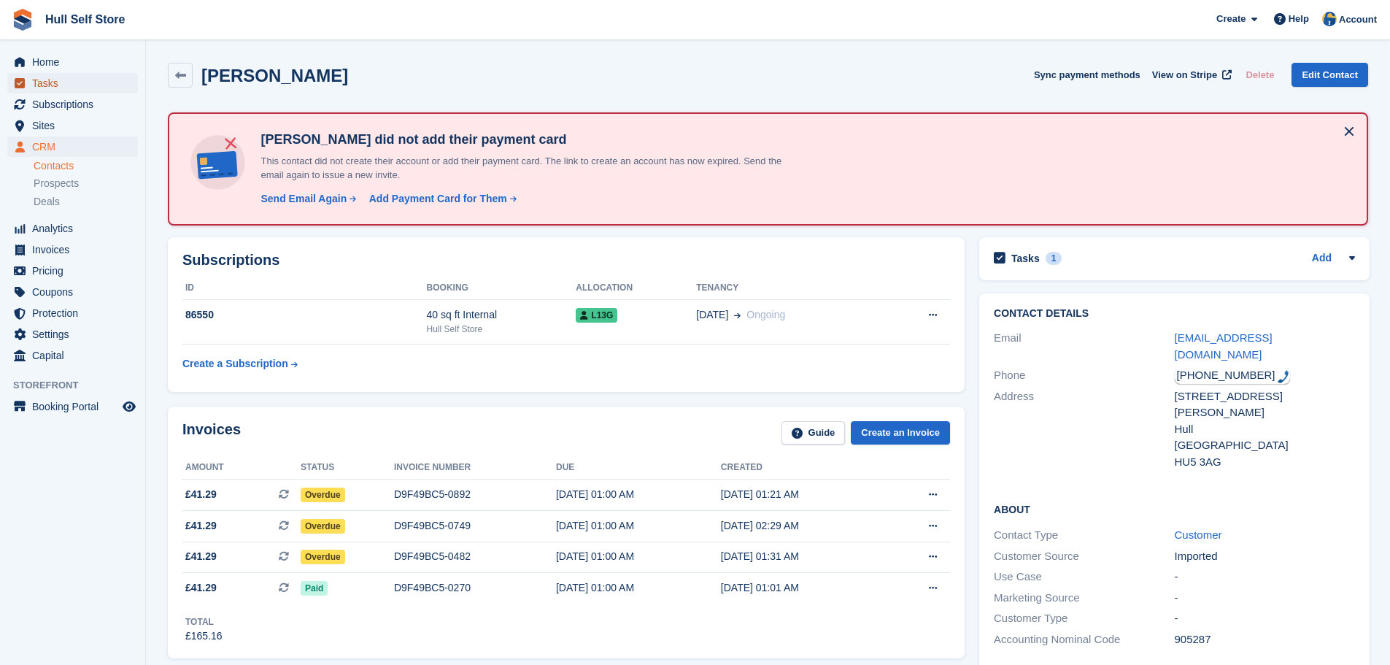
click at [82, 73] on span "Tasks" at bounding box center [76, 83] width 88 height 20
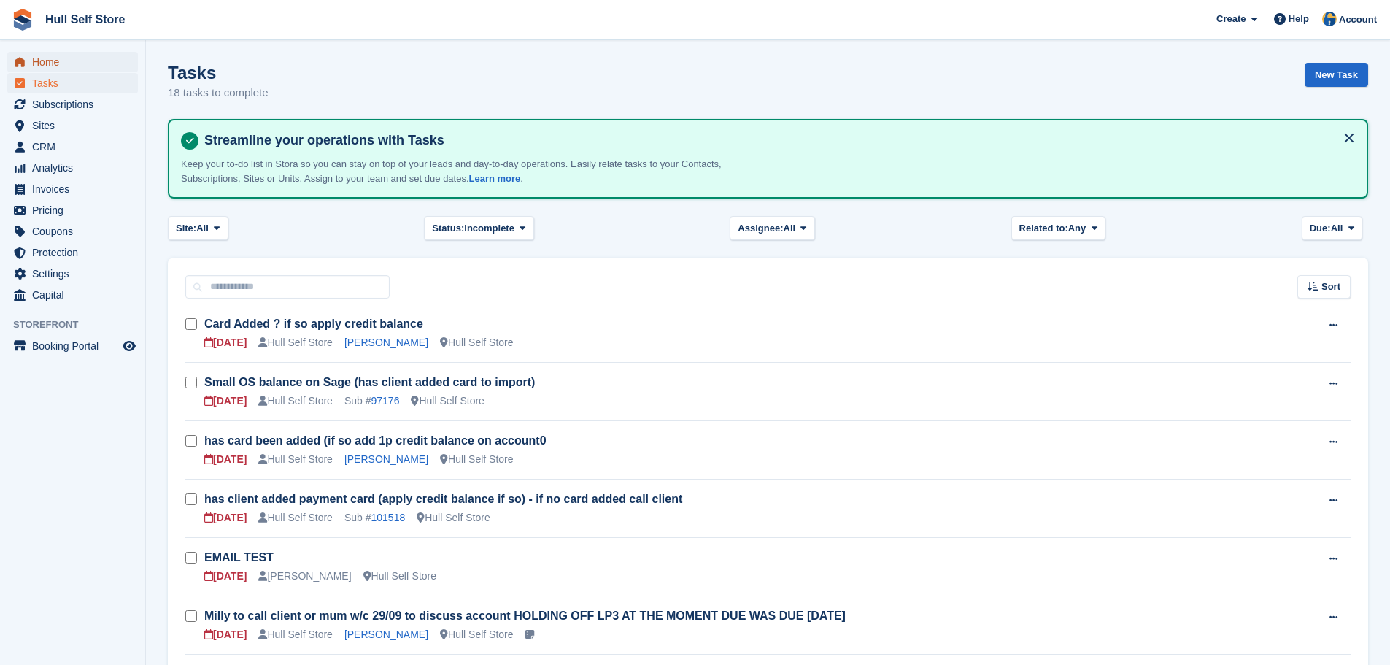
click at [84, 69] on span "Home" at bounding box center [76, 62] width 88 height 20
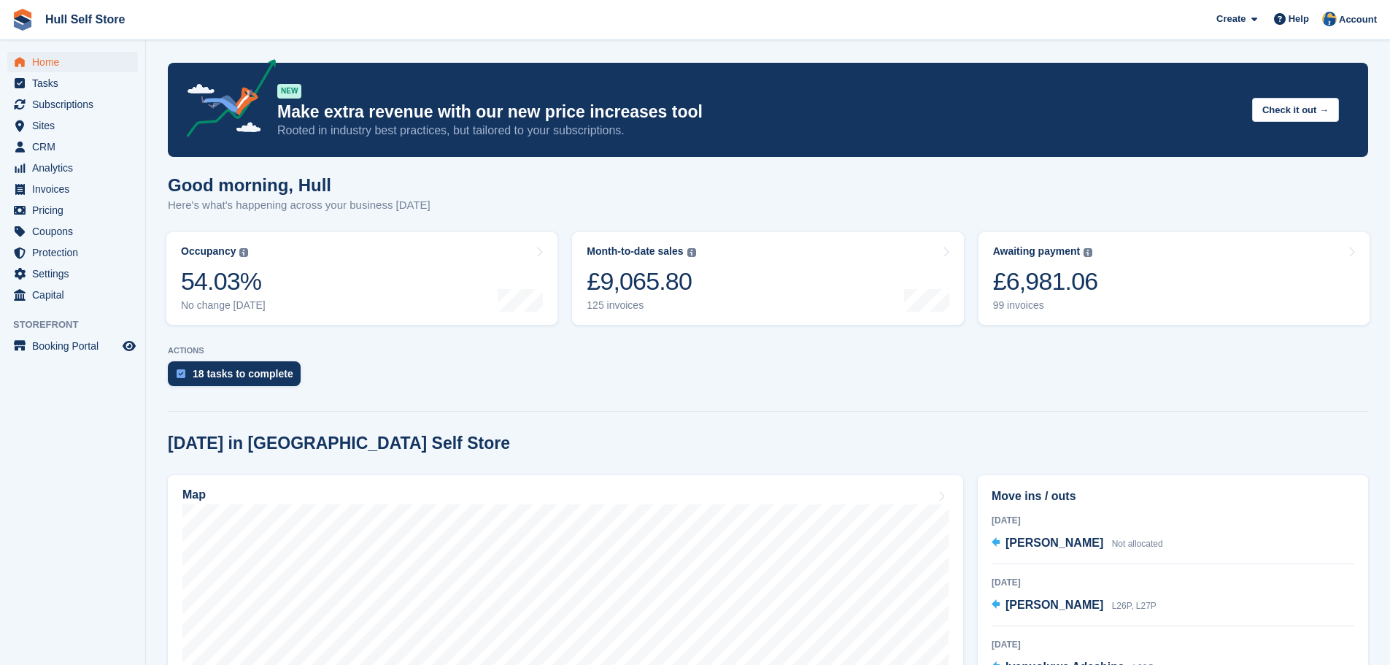
scroll to position [292, 0]
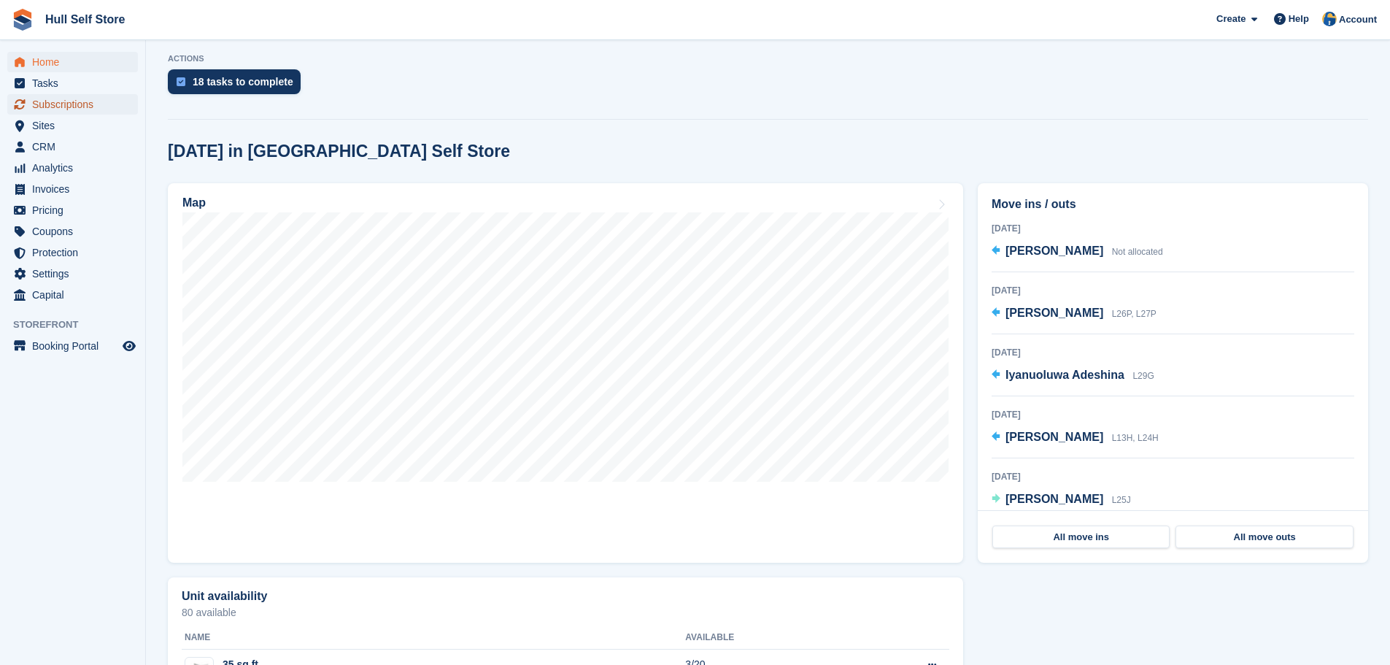
click at [42, 105] on span "Subscriptions" at bounding box center [76, 104] width 88 height 20
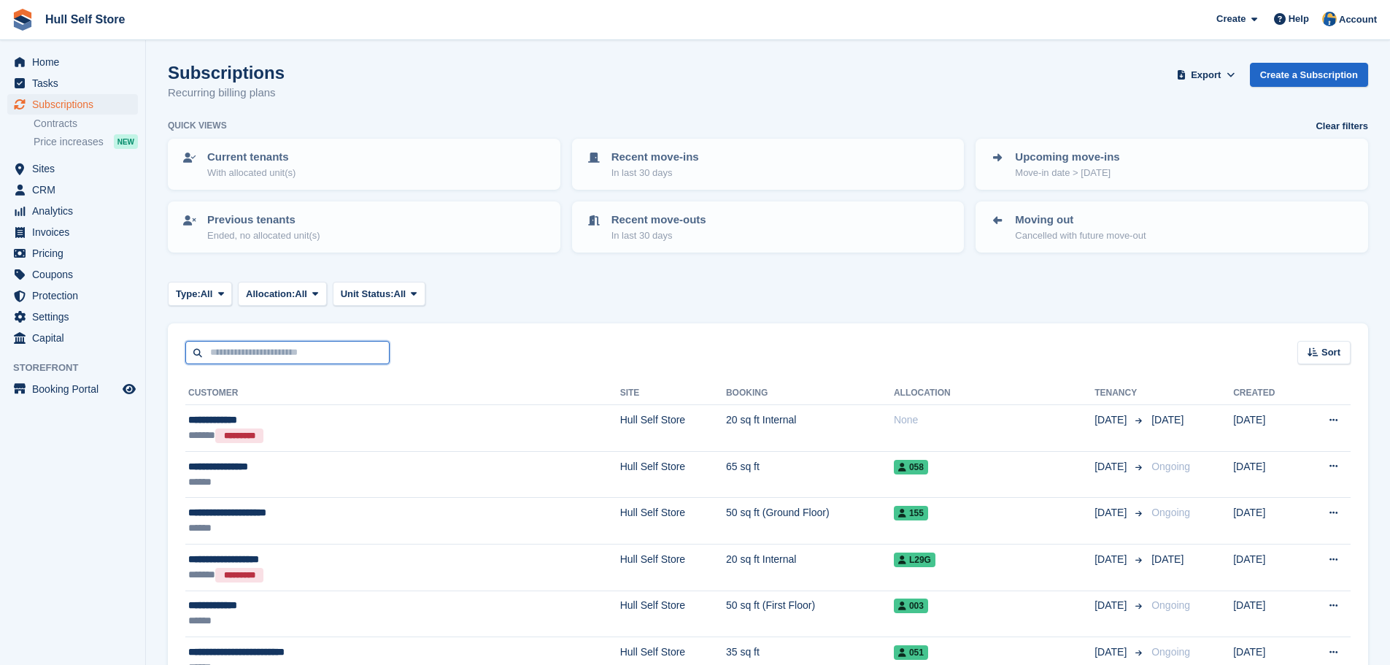
click at [267, 353] on input "text" at bounding box center [287, 353] width 204 height 24
type input "****"
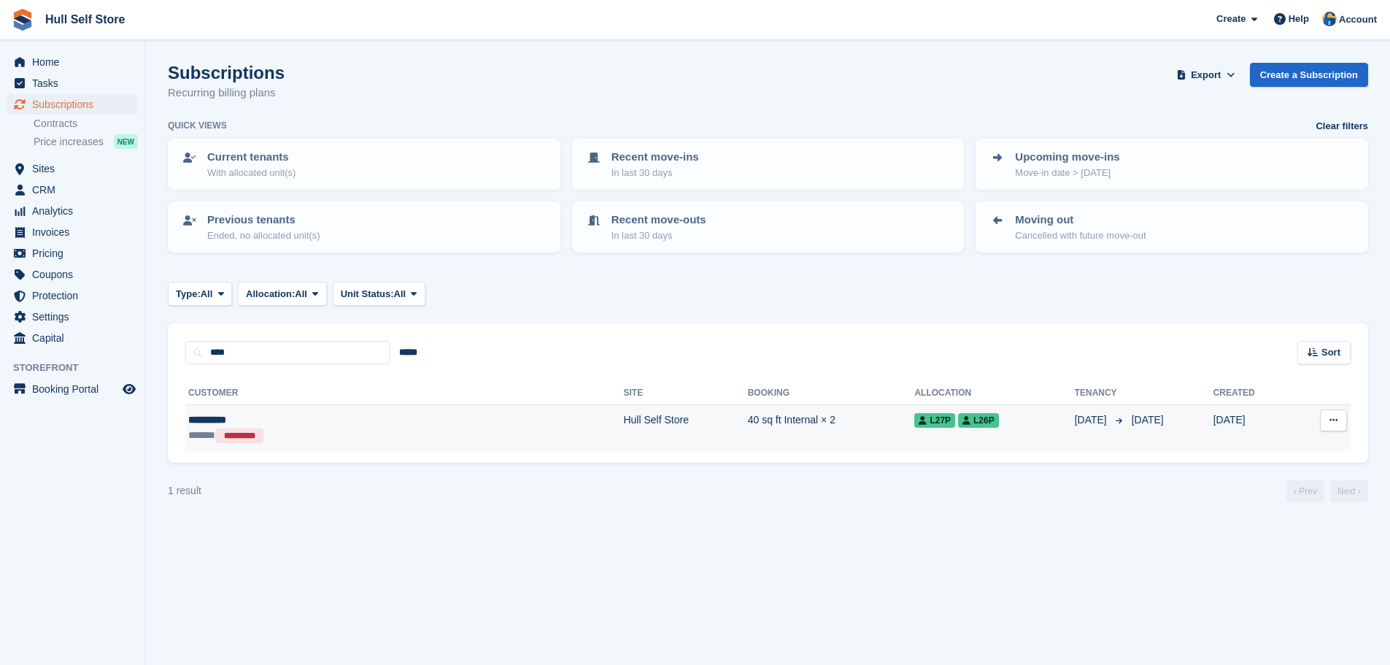
click at [367, 420] on div "**********" at bounding box center [302, 419] width 228 height 15
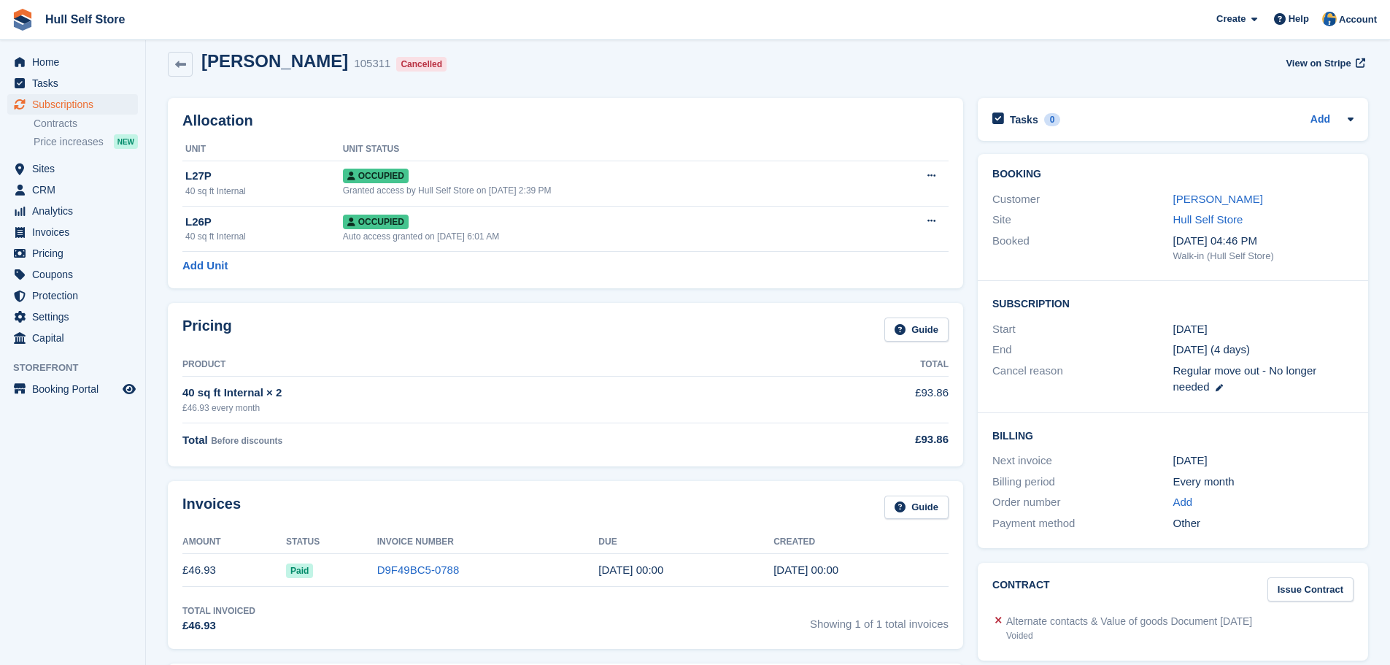
scroll to position [7, 0]
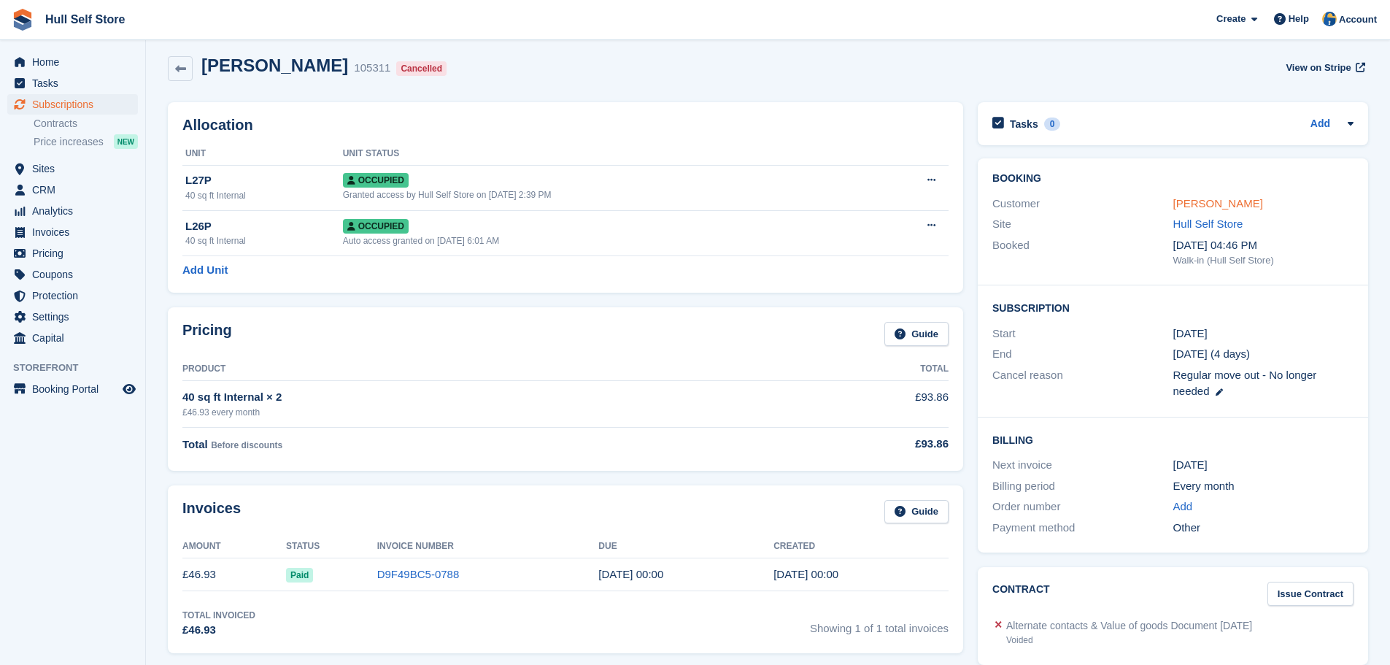
click at [1196, 202] on link "[PERSON_NAME]" at bounding box center [1218, 203] width 90 height 12
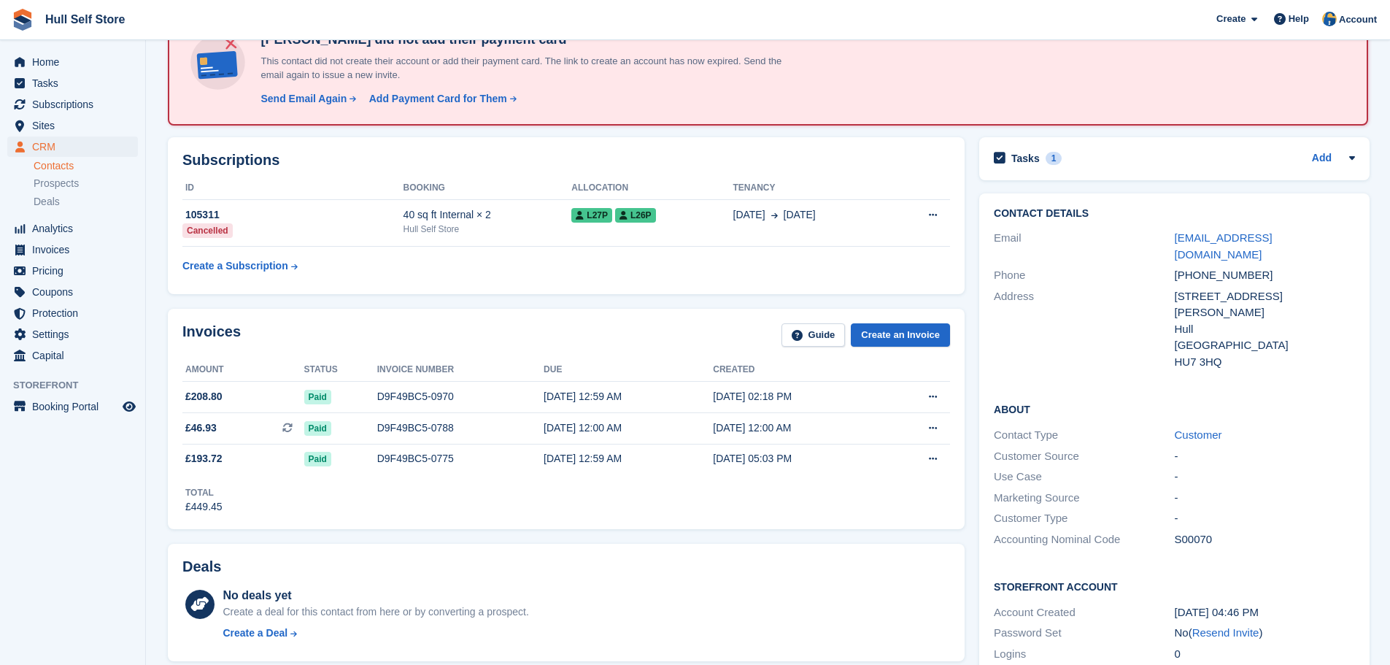
scroll to position [146, 0]
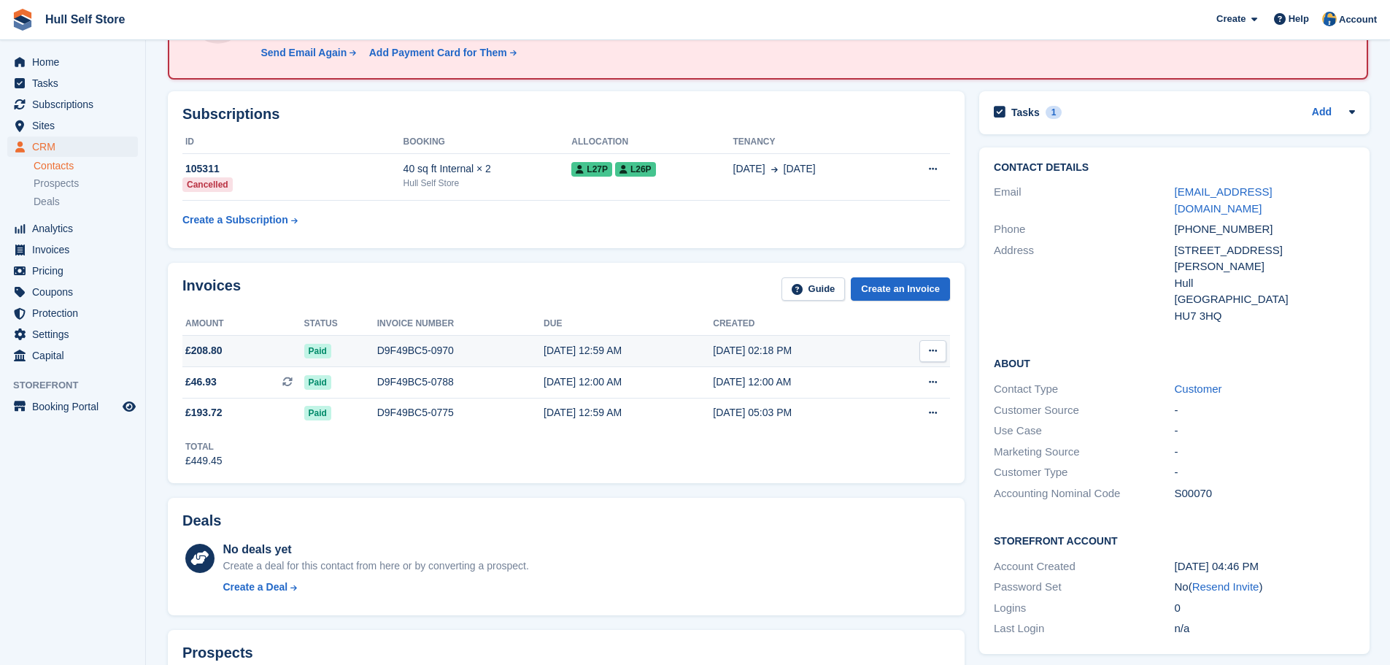
click at [452, 362] on td "D9F49BC5-0970" at bounding box center [460, 351] width 166 height 31
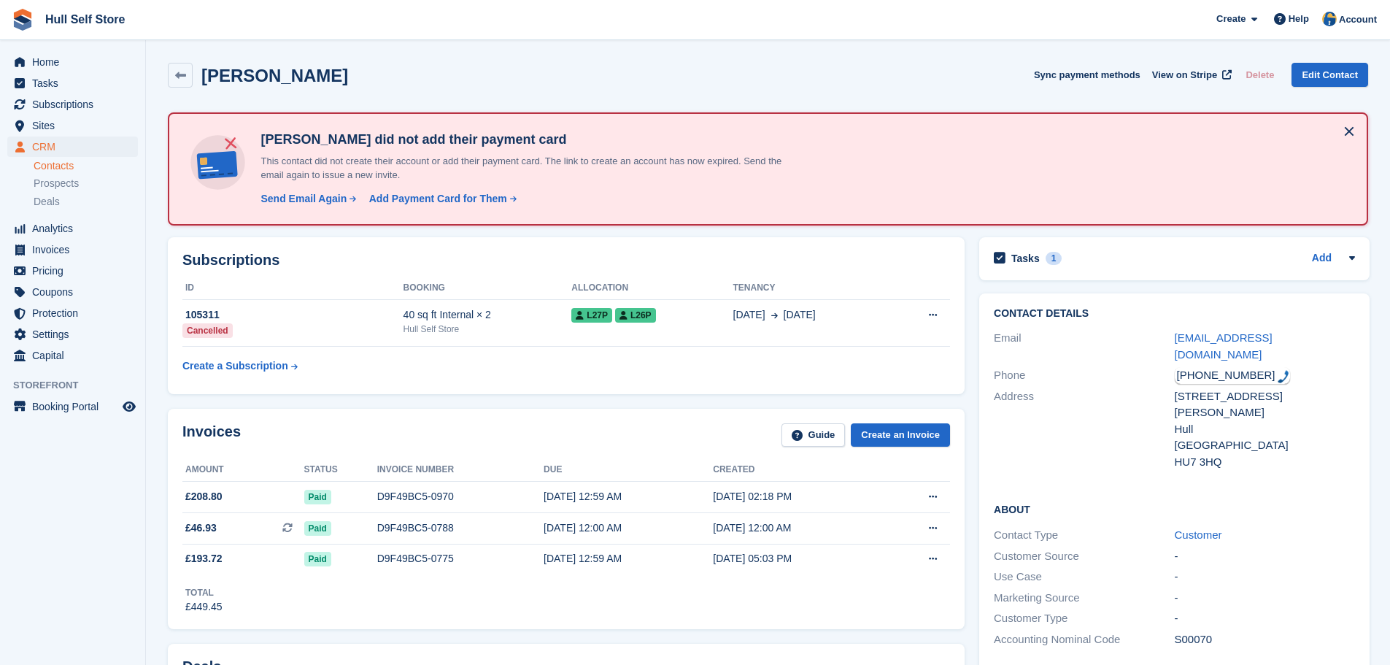
scroll to position [146, 0]
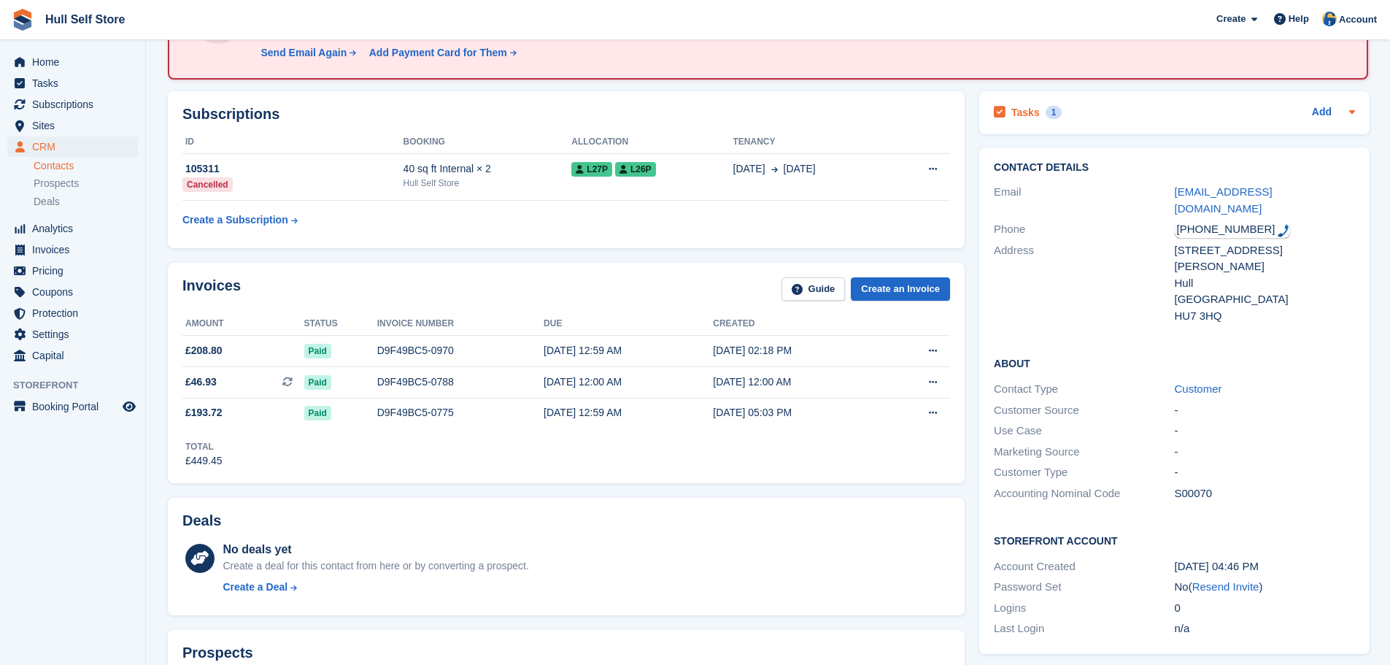
click at [1075, 119] on div "Tasks 1 Add" at bounding box center [1173, 113] width 361 height 20
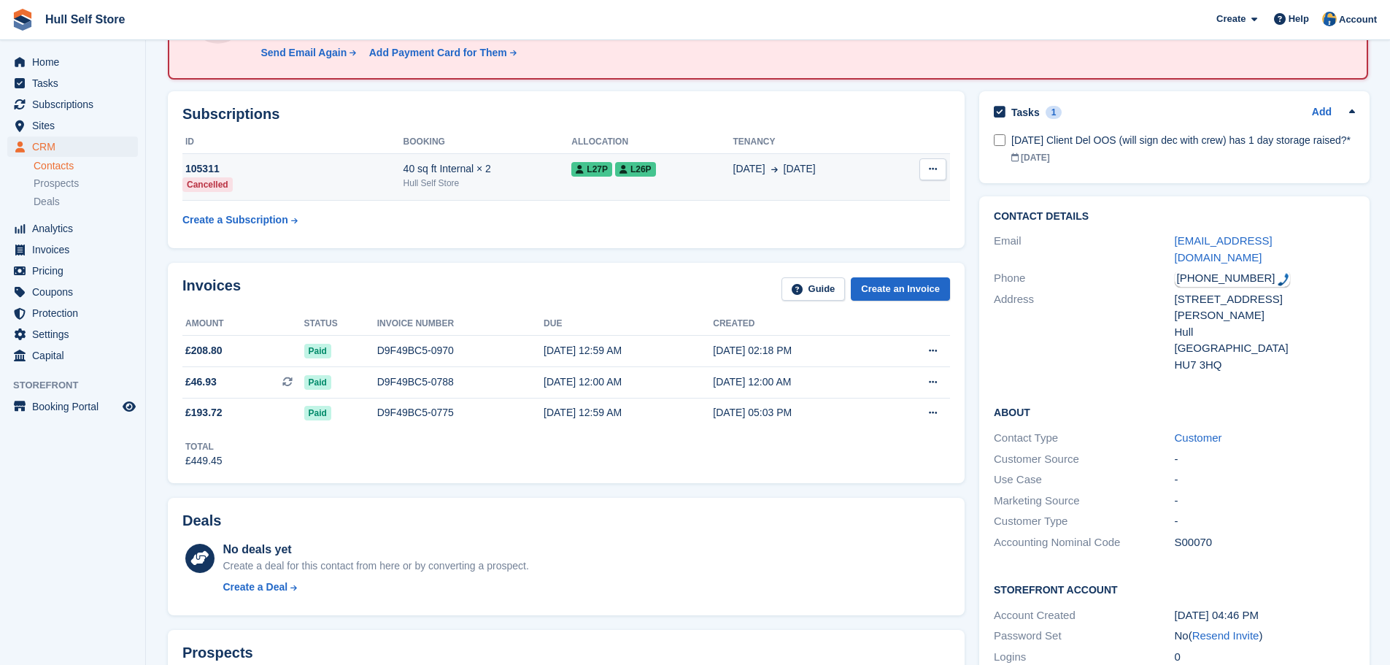
click at [858, 187] on td "[DATE] [DATE]" at bounding box center [812, 177] width 158 height 47
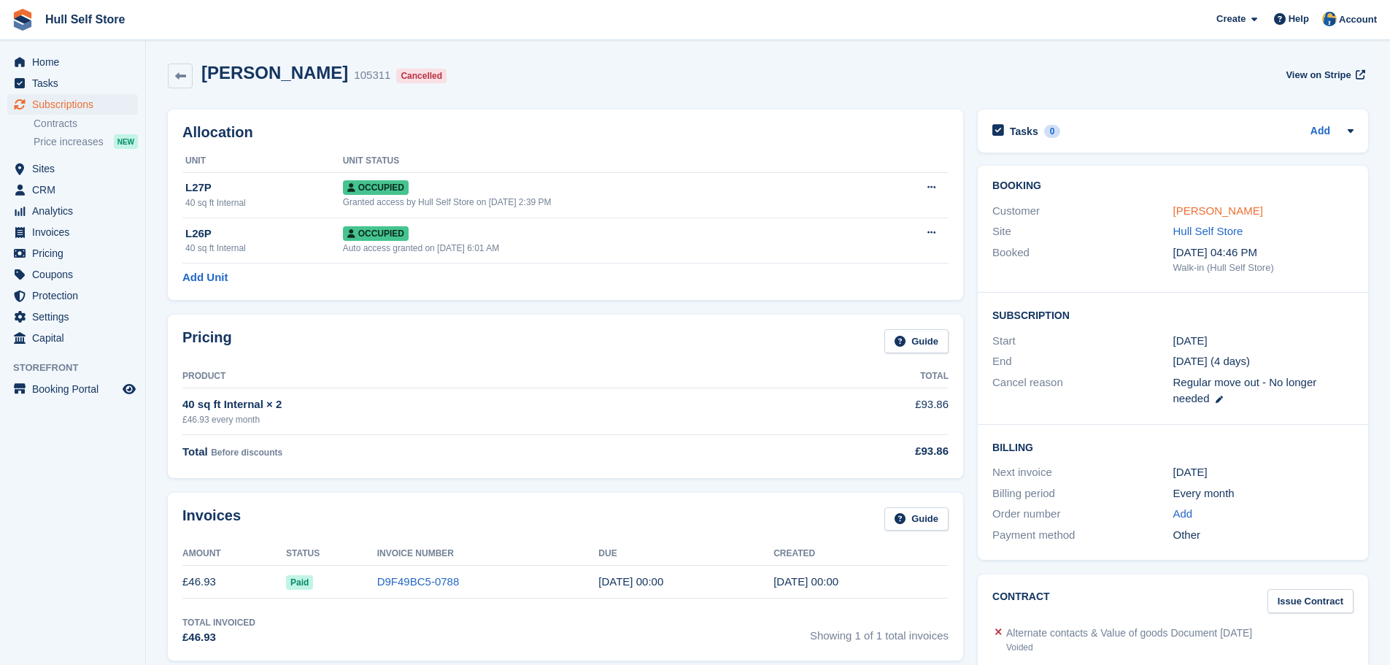
click at [1197, 206] on link "[PERSON_NAME]" at bounding box center [1218, 210] width 90 height 12
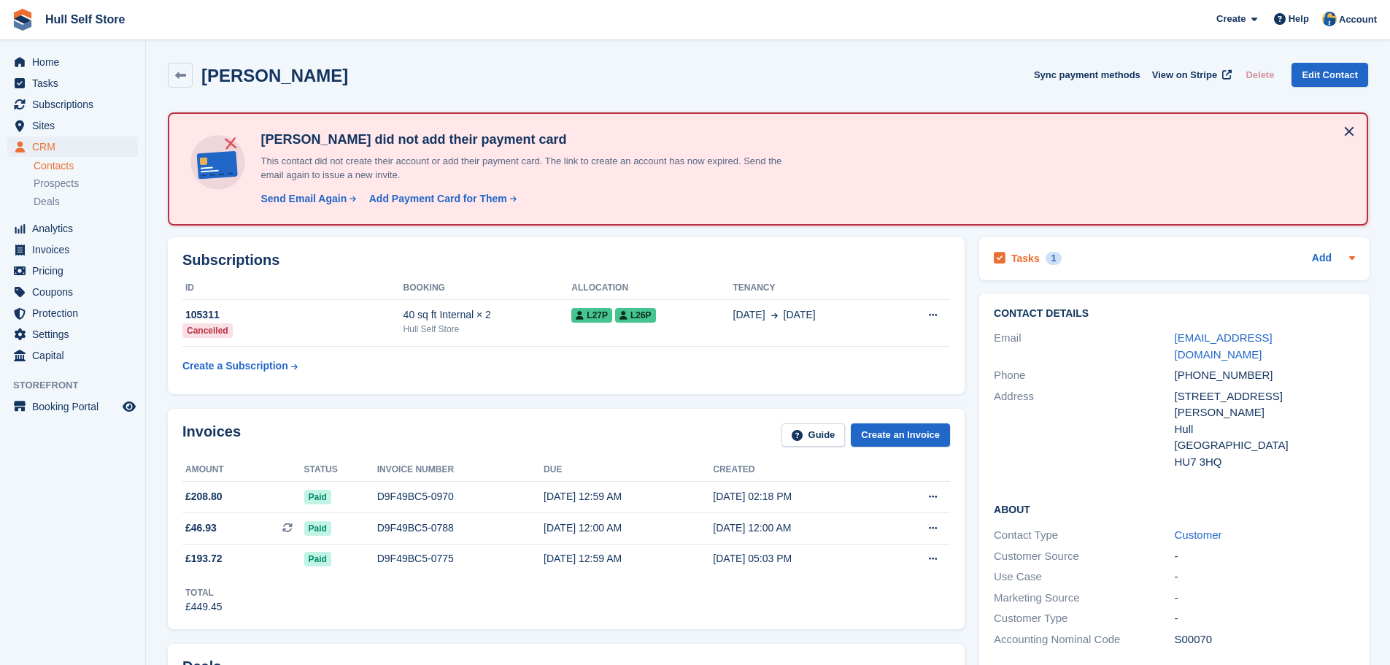
click at [1124, 254] on div "Tasks 1 Add" at bounding box center [1173, 259] width 361 height 20
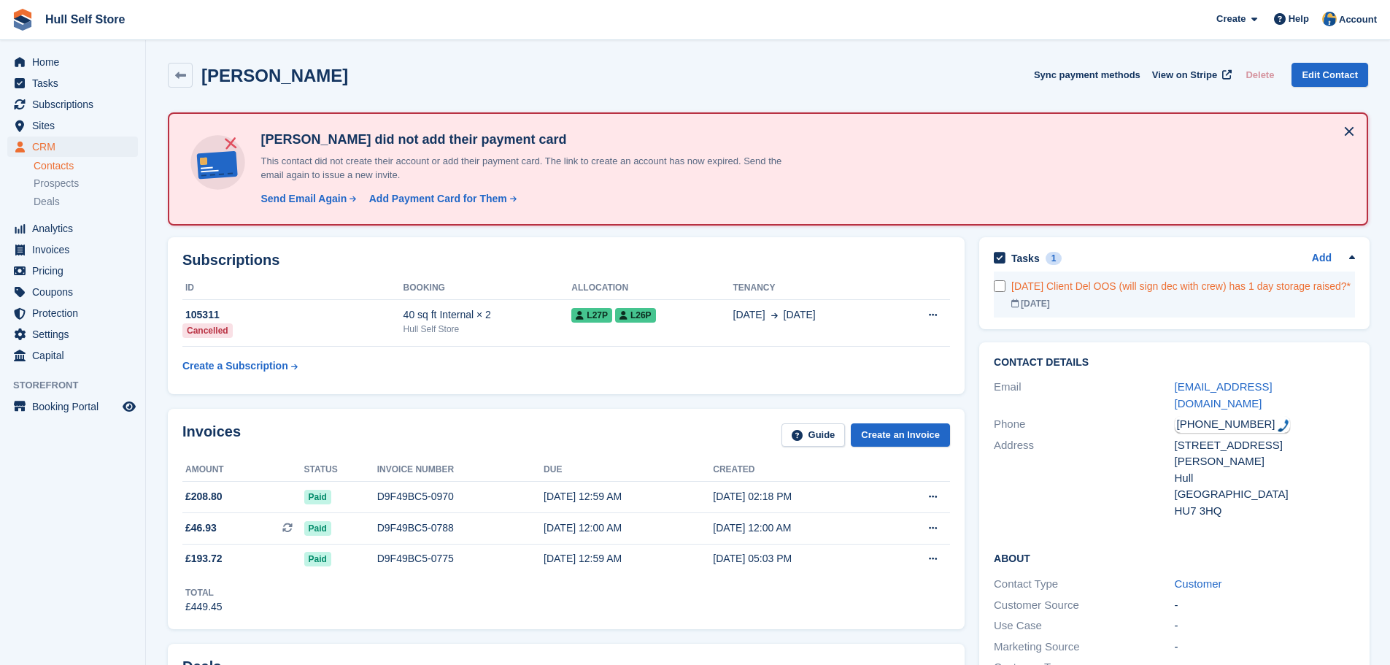
click at [1130, 290] on div "[DATE] Client Del OOS (will sign dec with crew) has 1 day storage raised?*" at bounding box center [1183, 286] width 344 height 15
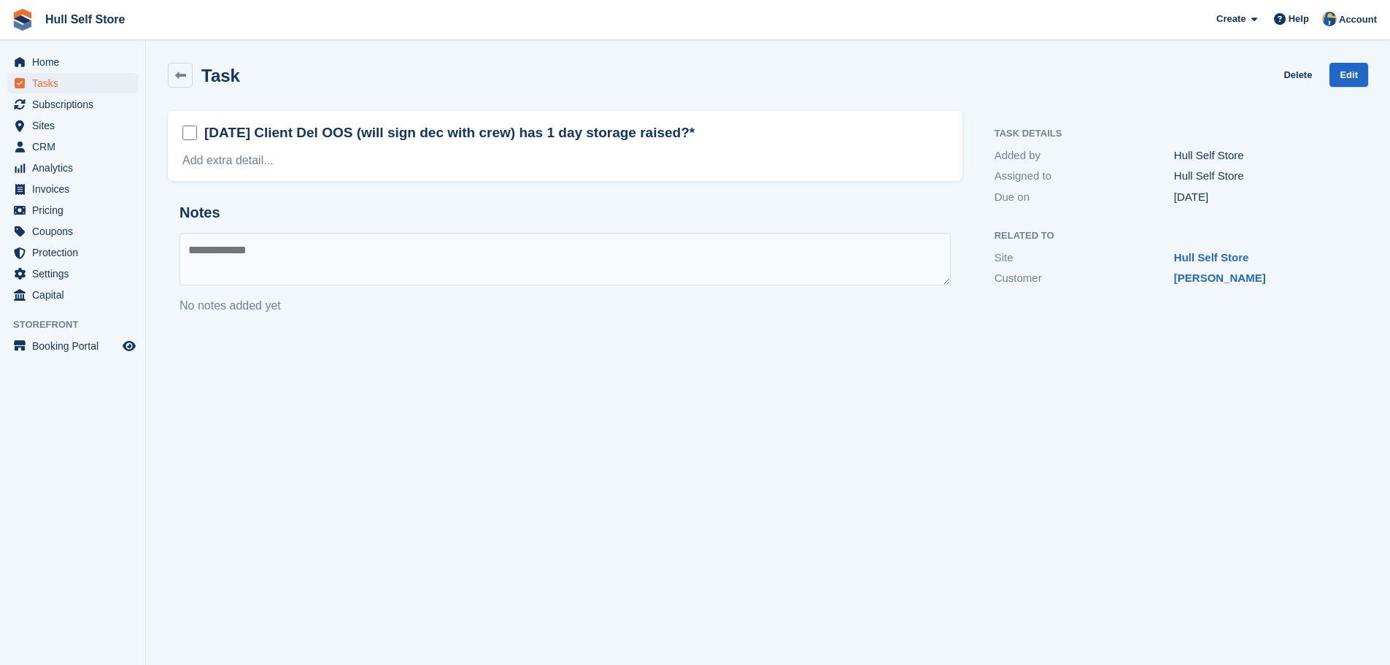
click at [418, 254] on textarea at bounding box center [564, 259] width 771 height 53
type textarea "**********"
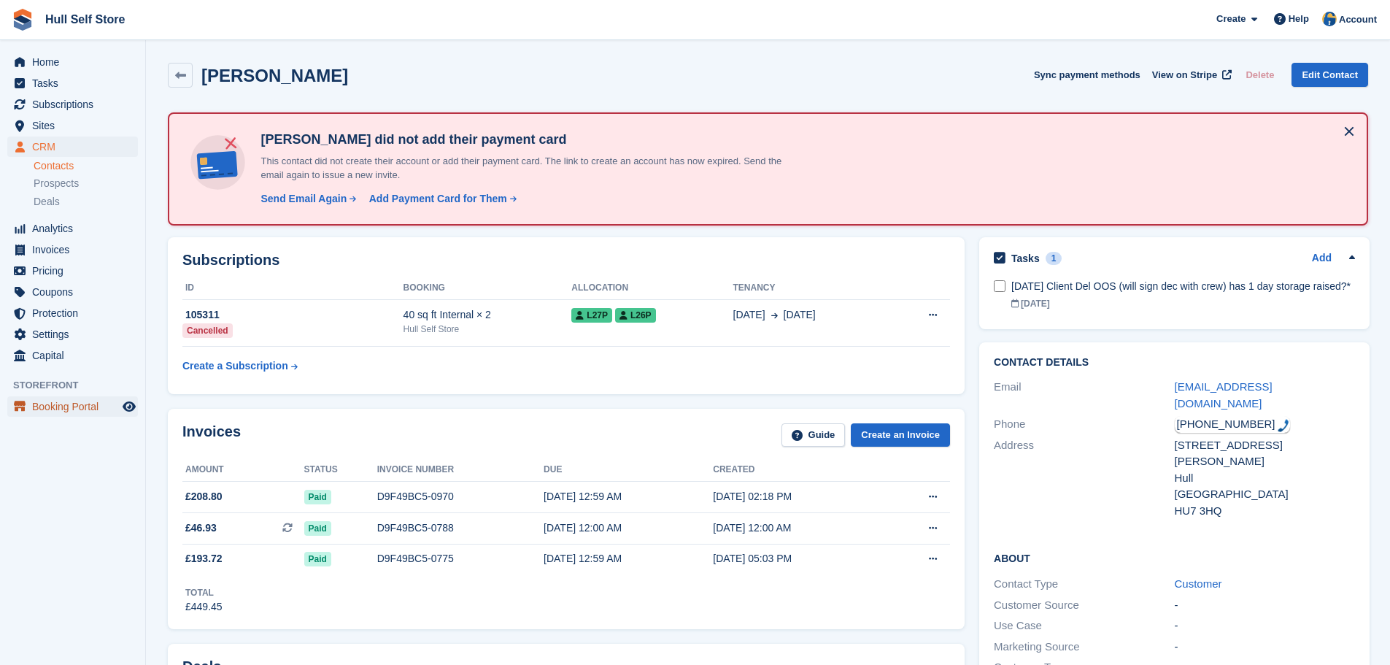
click at [116, 408] on span "Booking Portal" at bounding box center [76, 406] width 88 height 20
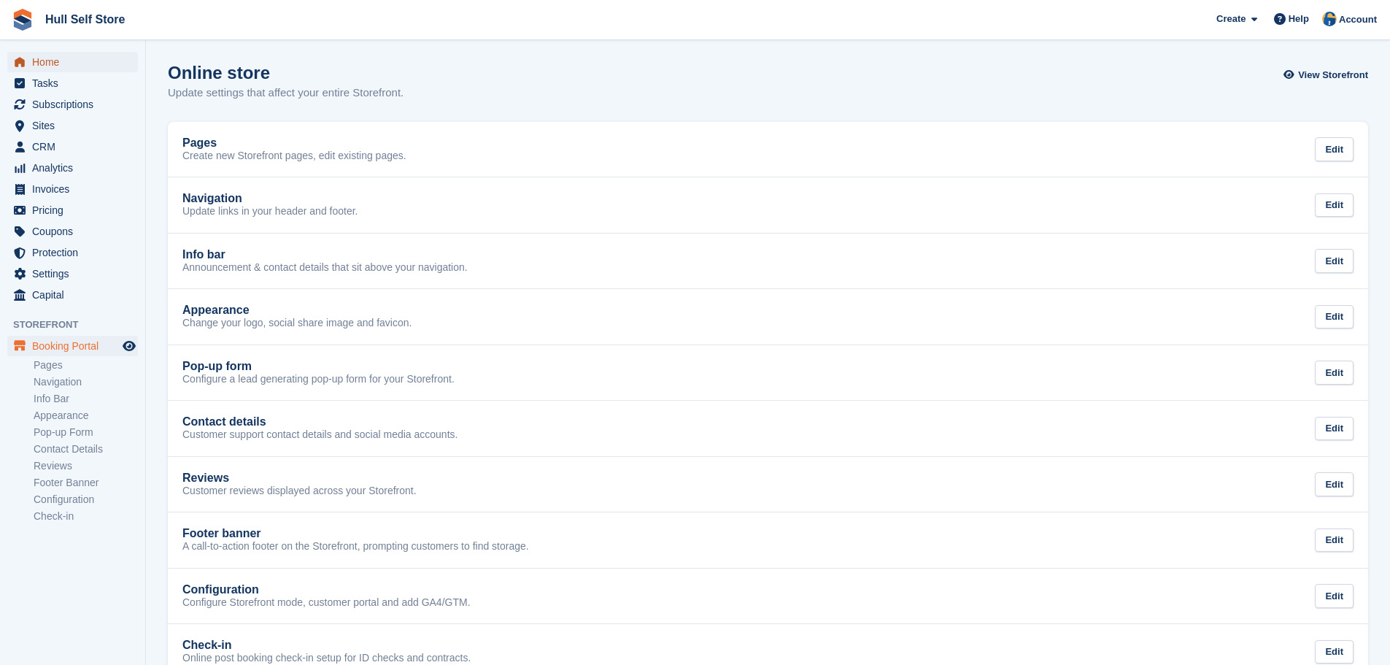
click at [58, 66] on span "Home" at bounding box center [76, 62] width 88 height 20
